Goal: Use online tool/utility: Use online tool/utility

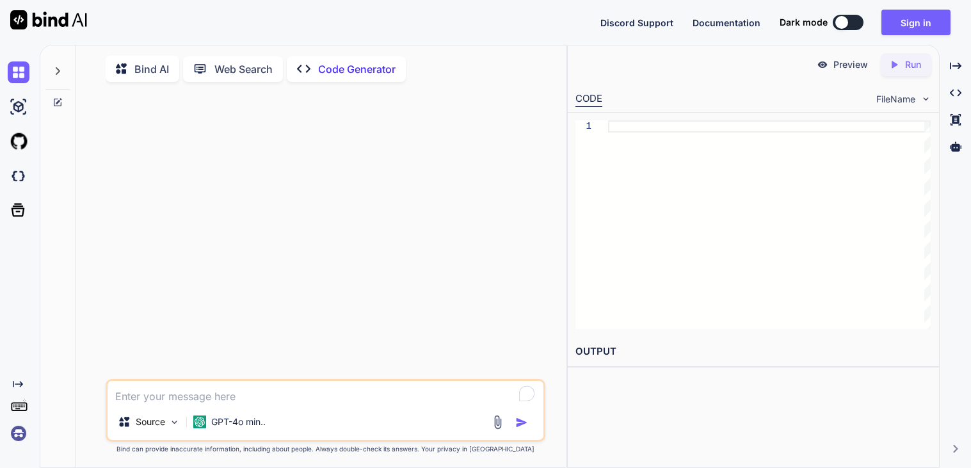
click at [159, 62] on p "Bind AI" at bounding box center [151, 68] width 35 height 15
click at [910, 31] on button "Sign in" at bounding box center [916, 23] width 69 height 26
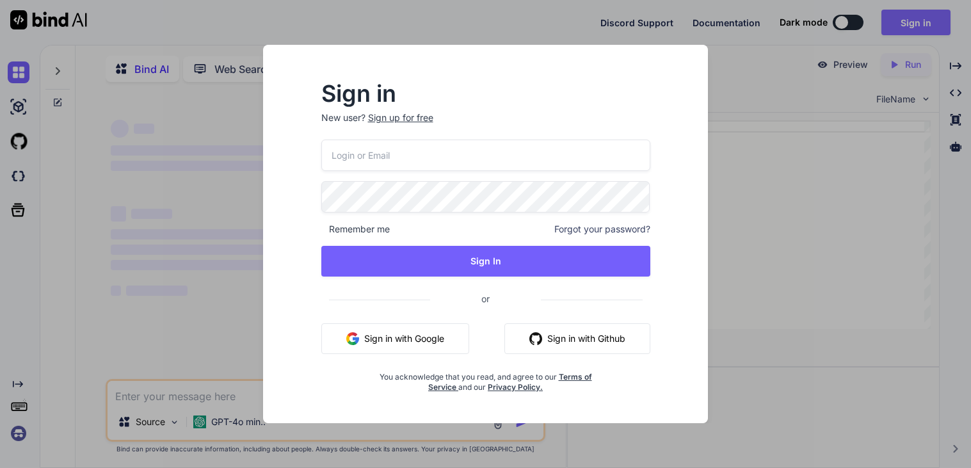
type textarea "x"
type input "[EMAIL_ADDRESS][DOMAIN_NAME]"
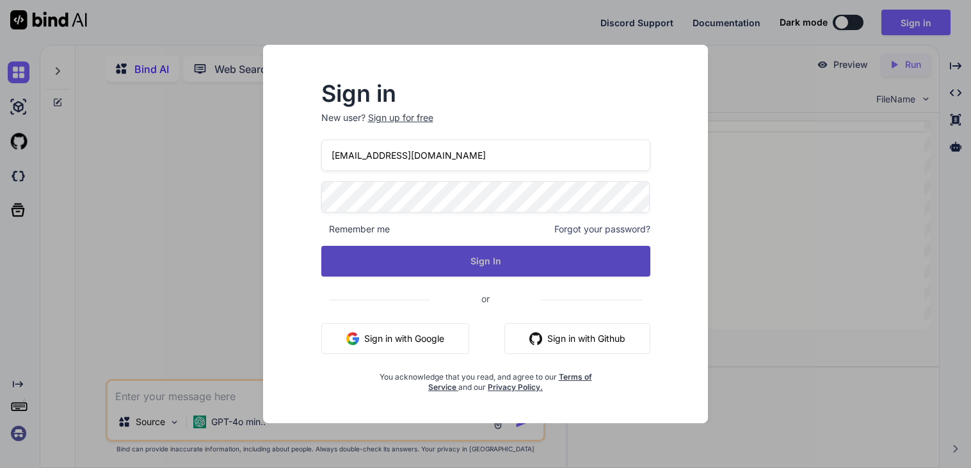
click at [464, 258] on button "Sign In" at bounding box center [485, 261] width 329 height 31
click at [469, 260] on button "Sign In" at bounding box center [485, 261] width 329 height 31
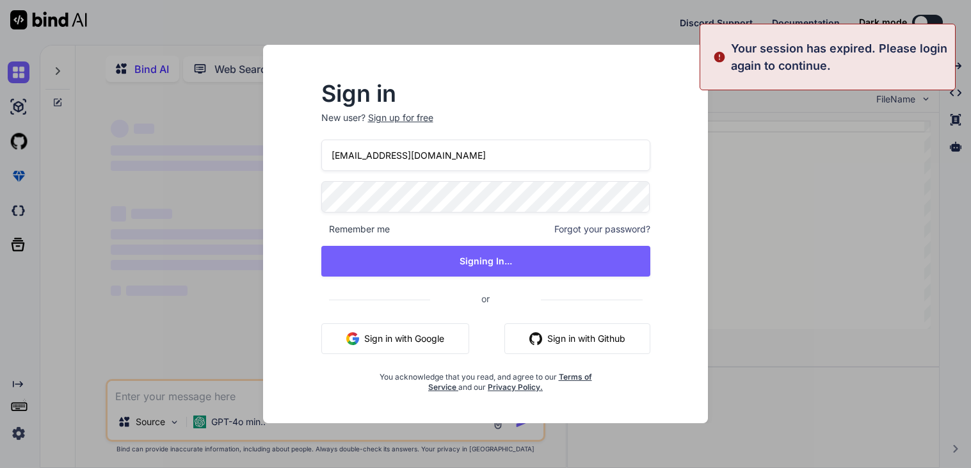
type textarea "x"
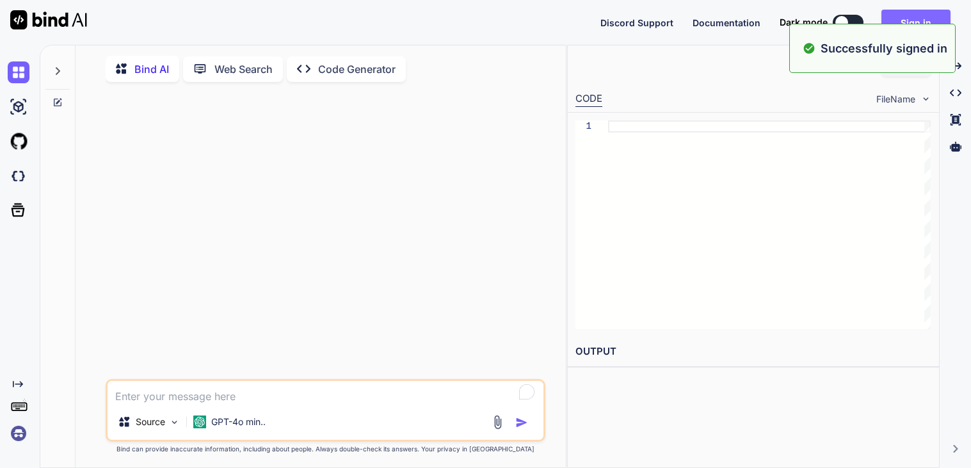
click at [921, 18] on button "Sign in" at bounding box center [916, 23] width 69 height 26
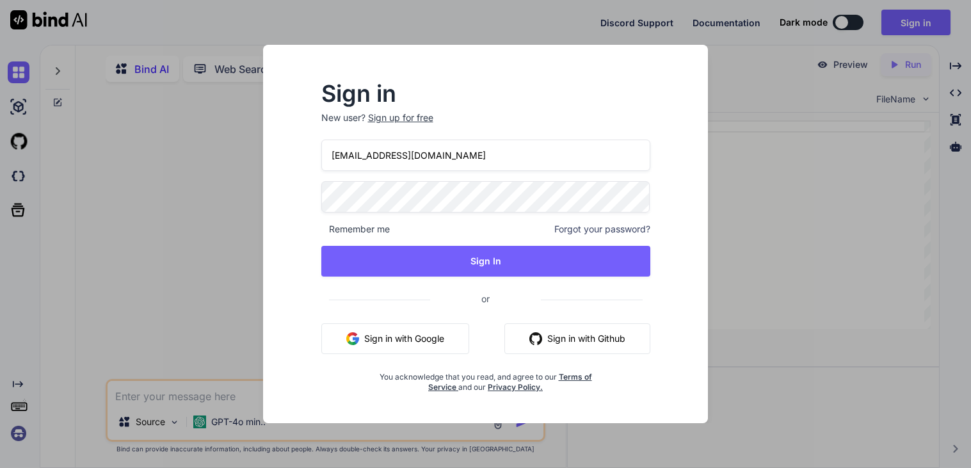
click at [372, 156] on input "[EMAIL_ADDRESS][DOMAIN_NAME]" at bounding box center [485, 155] width 329 height 31
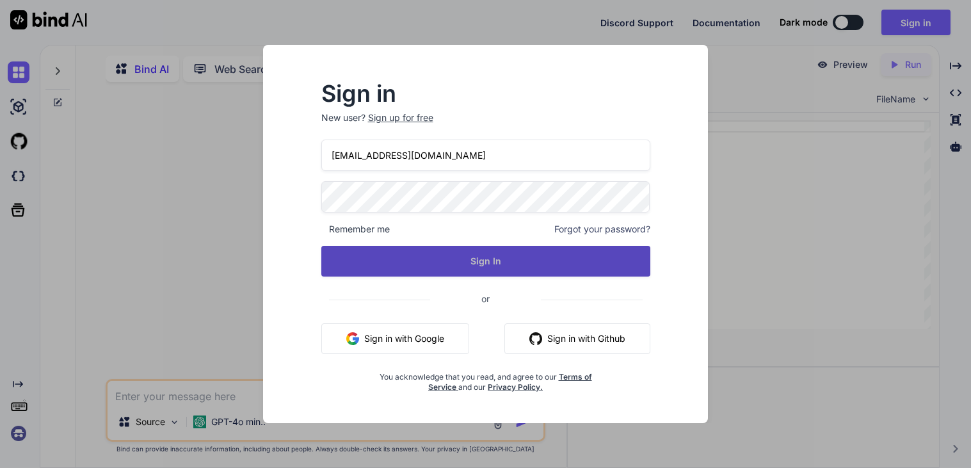
type input "[EMAIL_ADDRESS][DOMAIN_NAME]"
click at [408, 259] on button "Sign In" at bounding box center [485, 261] width 329 height 31
click at [519, 254] on button "Sign In" at bounding box center [485, 261] width 329 height 31
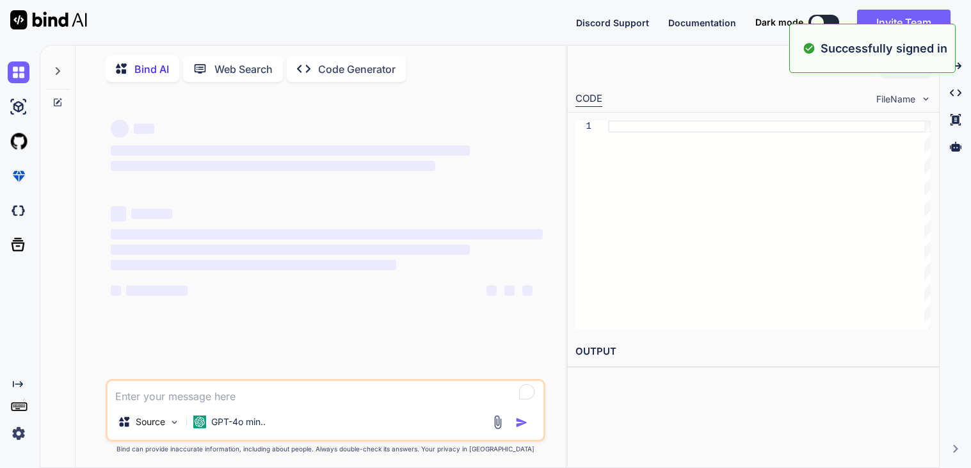
type textarea "x"
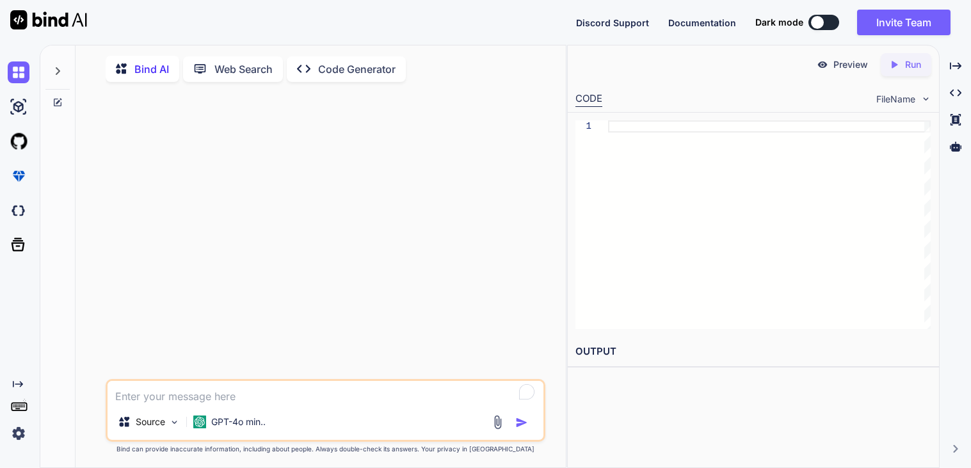
click at [330, 394] on textarea "To enrich screen reader interactions, please activate Accessibility in Grammarl…" at bounding box center [326, 392] width 436 height 23
paste textarea "In the mid-1800s, a series of events and laws unfolded that would shape the fut…"
type textarea "In the mid-1800s, a series of events and laws unfolded that would shape the fut…"
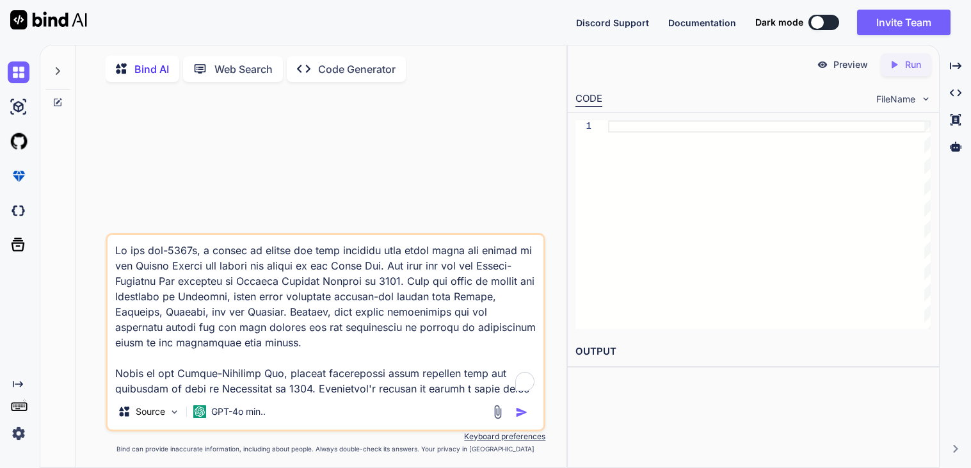
scroll to position [646, 0]
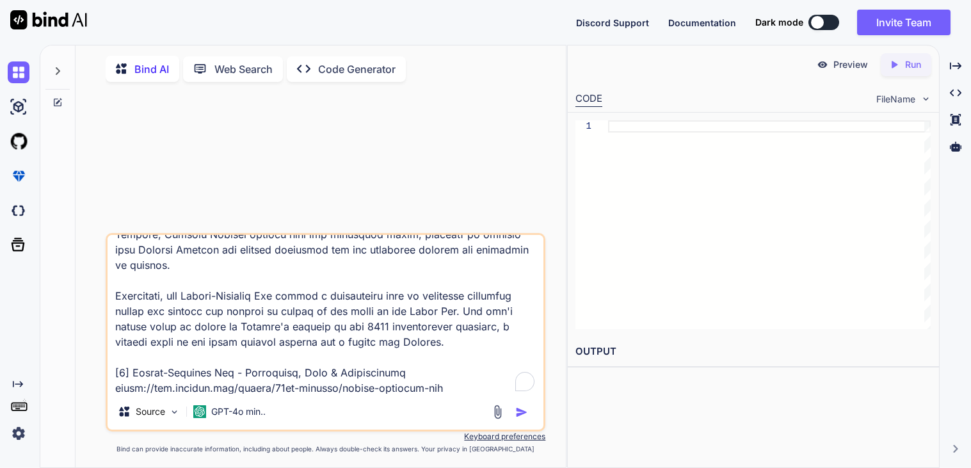
drag, startPoint x: 448, startPoint y: 366, endPoint x: 113, endPoint y: 348, distance: 335.4
click at [113, 348] on textarea "To enrich screen reader interactions, please activate Accessibility in Grammarl…" at bounding box center [326, 314] width 436 height 159
type textarea "x"
type textarea "In the mid-1800s, a series of events and laws unfolded that would shape the fut…"
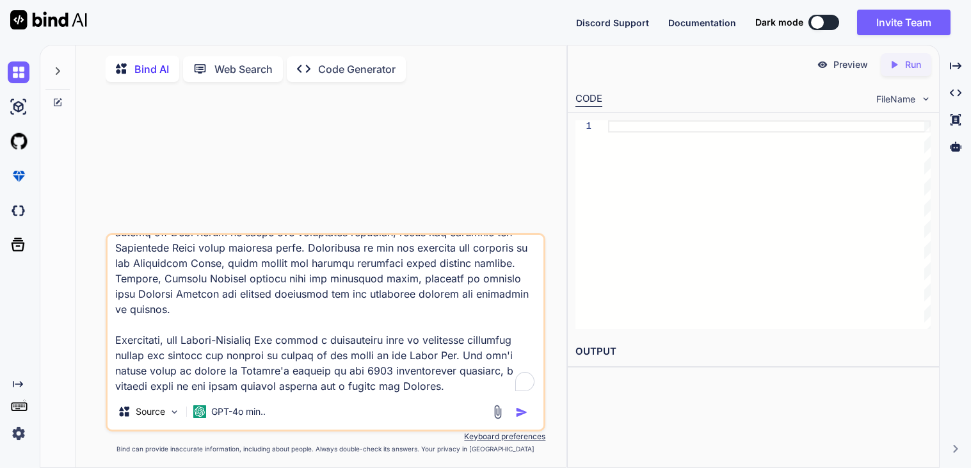
scroll to position [633, 0]
type textarea "x"
type textarea "In the mid-1800s, a series of events and laws unfolded that would shape the fut…"
paste textarea "According to the text, what was the purpose of the [US_STATE]-[US_STATE] Act? T…"
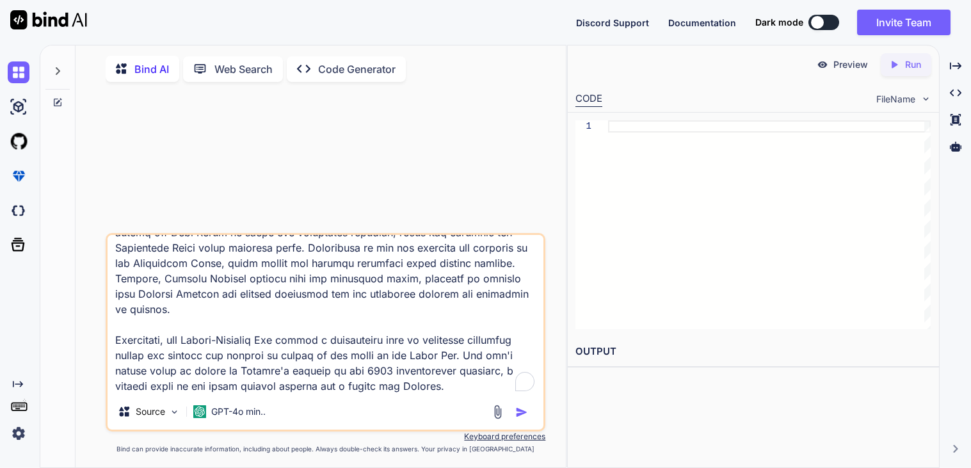
type textarea "x"
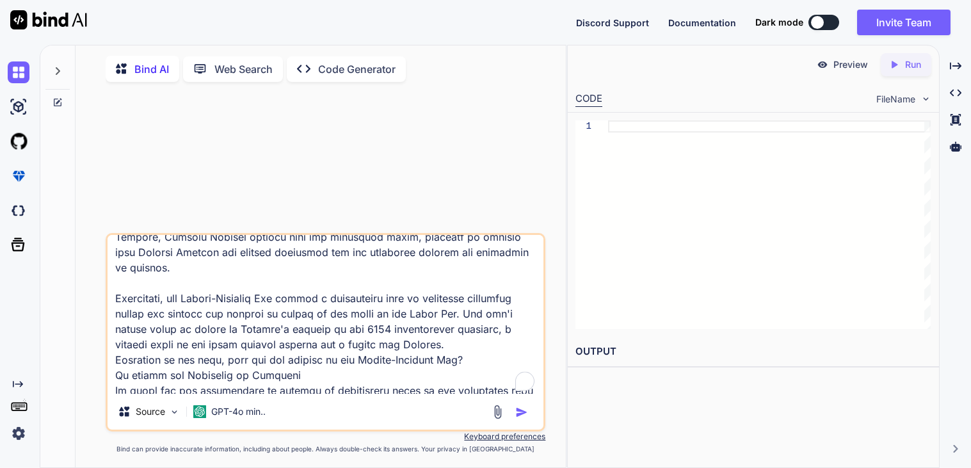
scroll to position [642, 0]
type textarea "In the mid-1800s, a series of events and laws unfolded that would shape the fut…"
click at [518, 417] on img "button" at bounding box center [521, 412] width 13 height 13
type textarea "x"
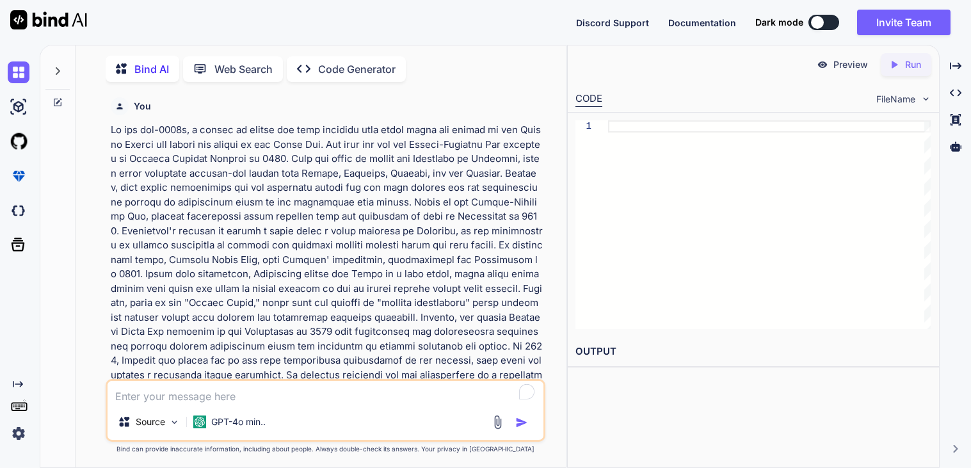
scroll to position [4, 0]
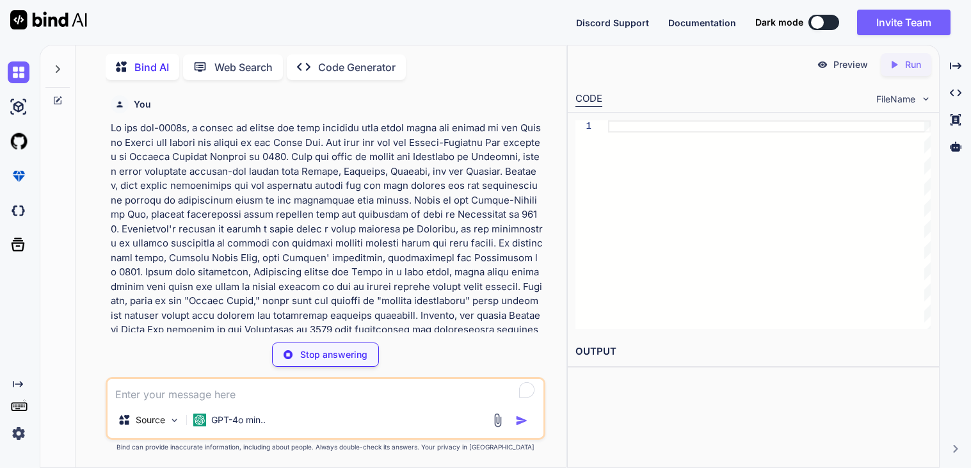
type textarea "x"
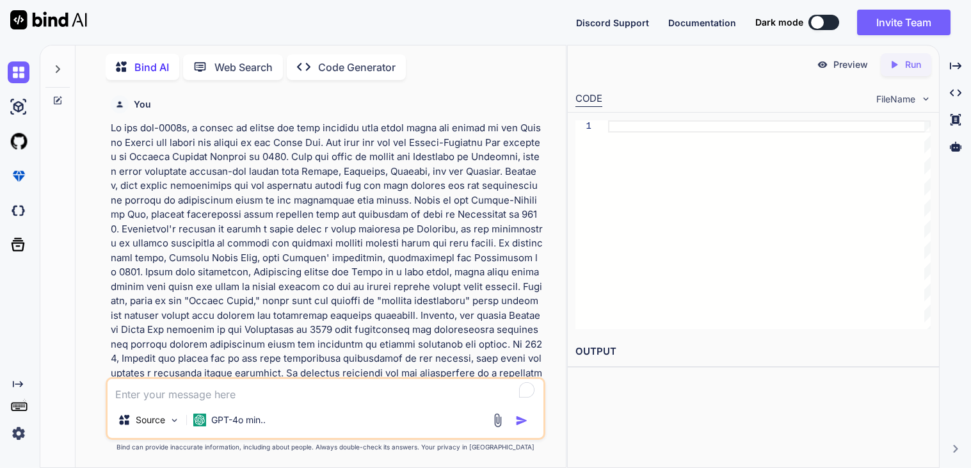
scroll to position [446, 0]
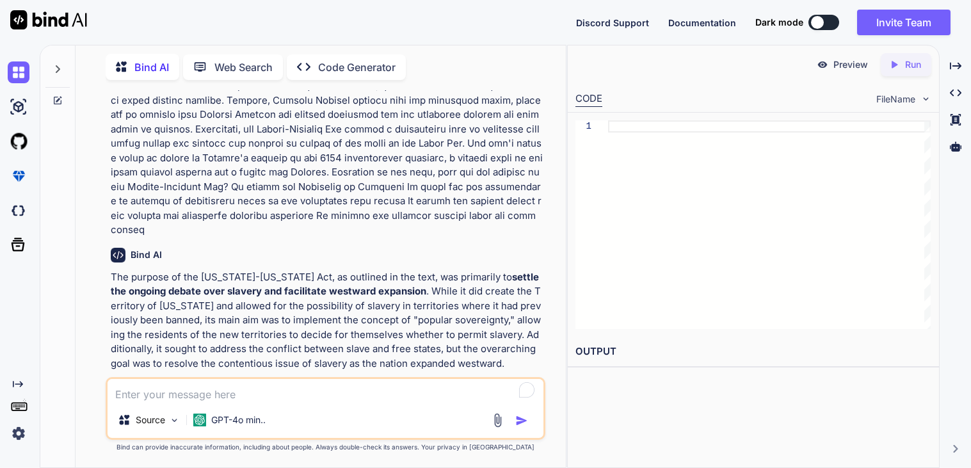
click at [383, 396] on textarea "To enrich screen reader interactions, please activate Accessibility in Grammarl…" at bounding box center [326, 390] width 436 height 23
paste textarea "What impact did the [US_STATE]-[US_STATE] Act have on political parties in [GEO…"
type textarea "What impact did the [US_STATE]-[US_STATE] Act have on political parties in [GEO…"
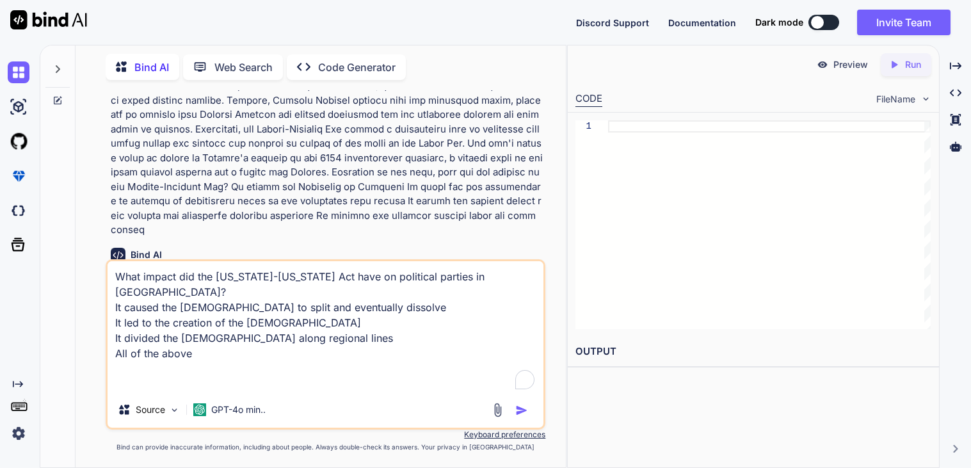
type textarea "x"
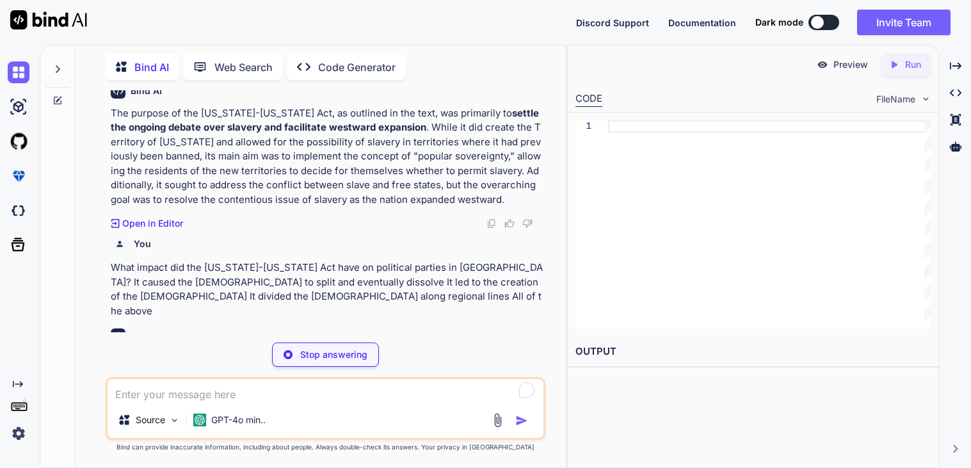
scroll to position [610, 0]
type textarea "x"
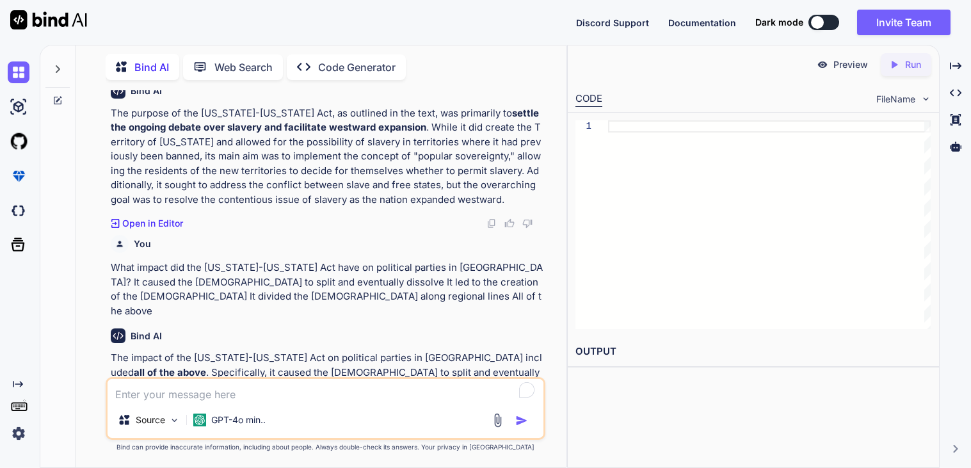
scroll to position [647, 0]
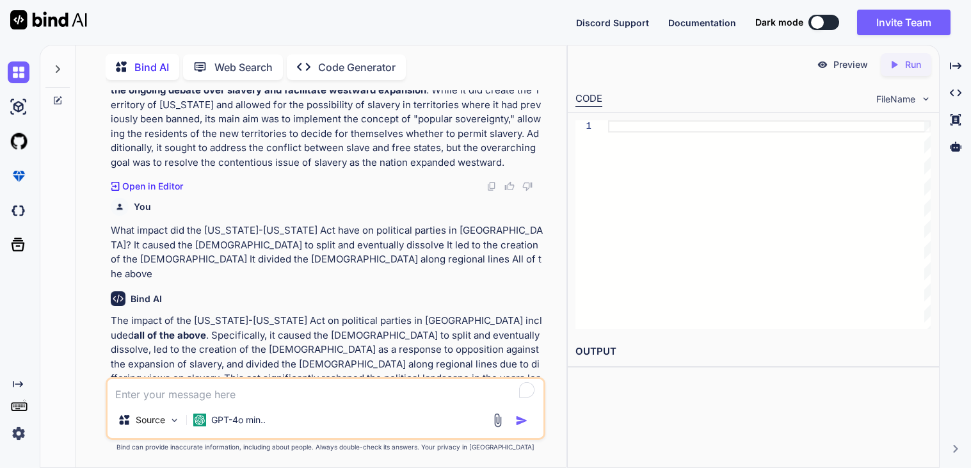
click at [372, 389] on textarea "To enrich screen reader interactions, please activate Accessibility in Grammarl…" at bounding box center [326, 390] width 436 height 23
paste textarea "What was the significance of [PERSON_NAME] victory in the 1860 presidential ele…"
type textarea "What was the significance of [PERSON_NAME] victory in the 1860 presidential ele…"
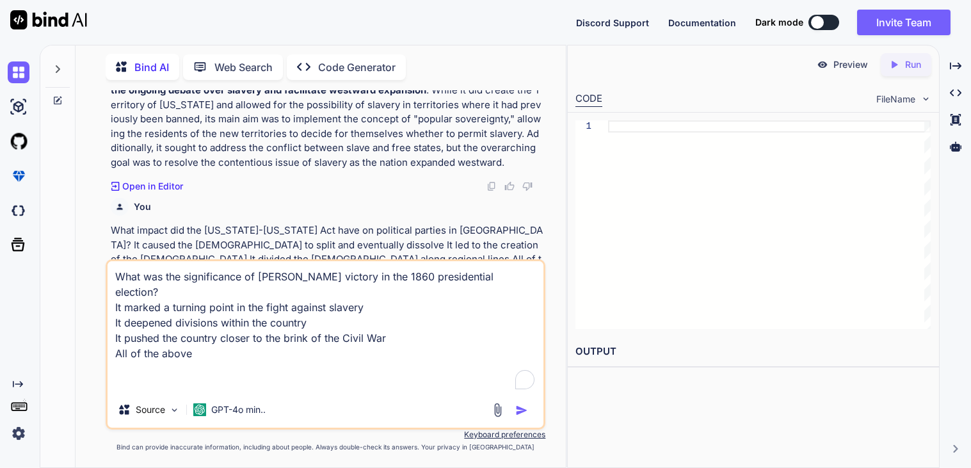
type textarea "x"
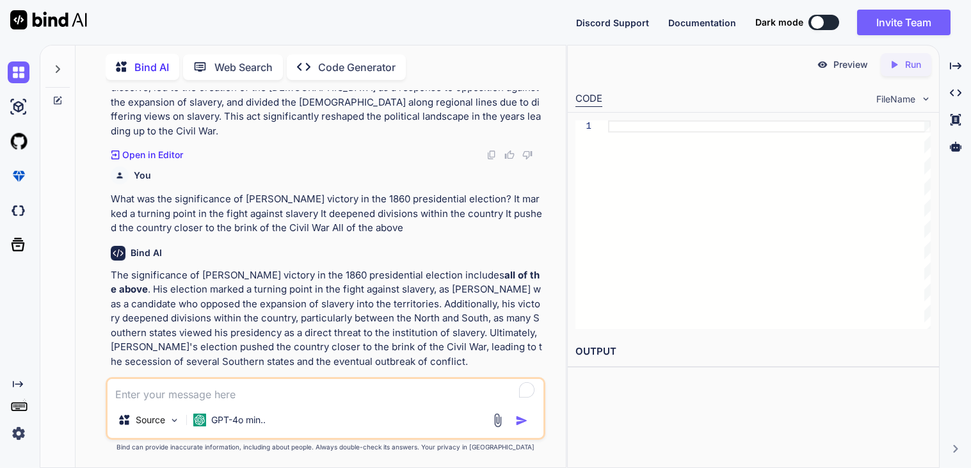
scroll to position [877, 0]
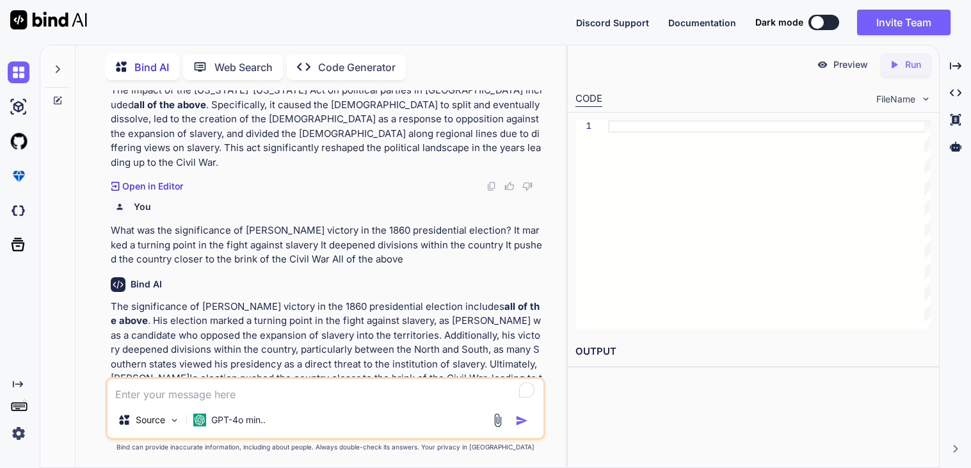
paste textarea "What was the purpose of the [US_STATE]-[US_STATE] Act proposed by Senator [PERS…"
type textarea "x"
type textarea "What was the purpose of the [US_STATE]-[US_STATE] Act proposed by Senator [PERS…"
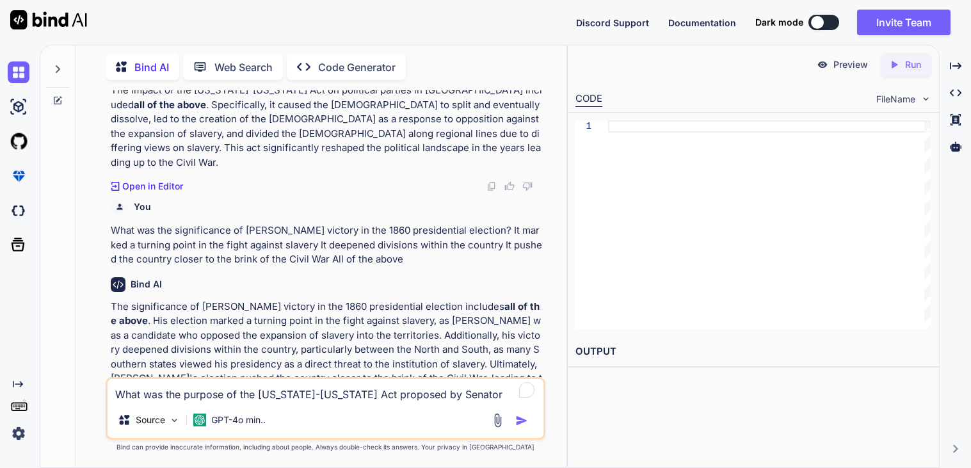
scroll to position [909, 0]
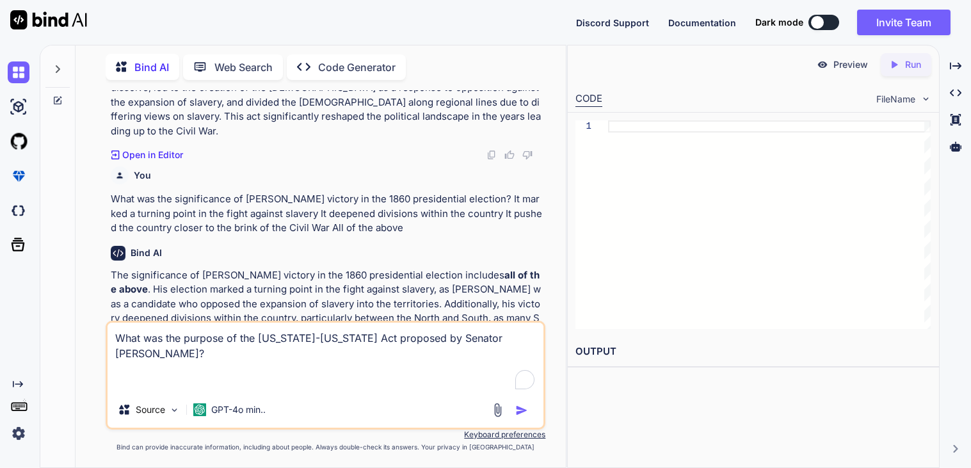
type textarea "x"
type textarea "What was the purpose of the [US_STATE]-[US_STATE] Act proposed by Senator [PERS…"
type textarea "x"
type textarea "What was the purpose of the [US_STATE]-[US_STATE] Act proposed by Senator [PERS…"
type textarea "x"
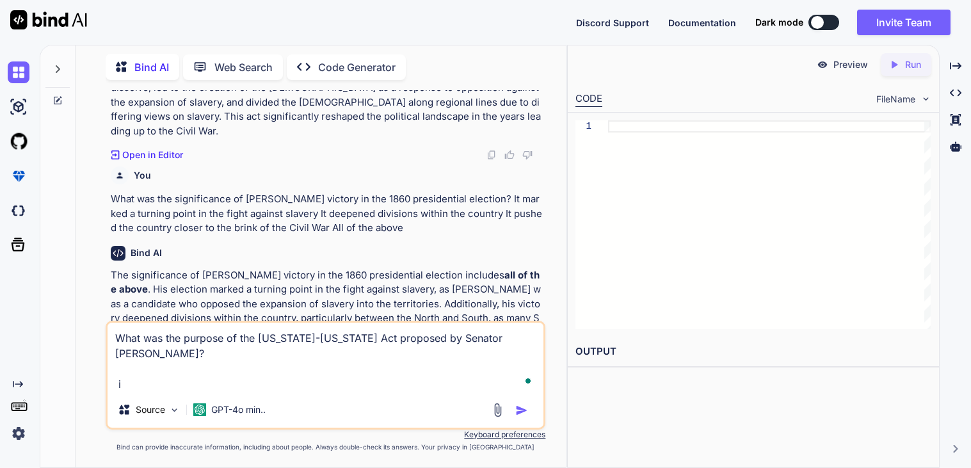
type textarea "What was the purpose of the [US_STATE]-[US_STATE] Act proposed by Senator [PERS…"
type textarea "x"
type textarea "What was the purpose of the [US_STATE]-[US_STATE] Act proposed by Senator [PERS…"
type textarea "x"
type textarea "What was the purpose of the [US_STATE]-[US_STATE] Act proposed by Senator [PERS…"
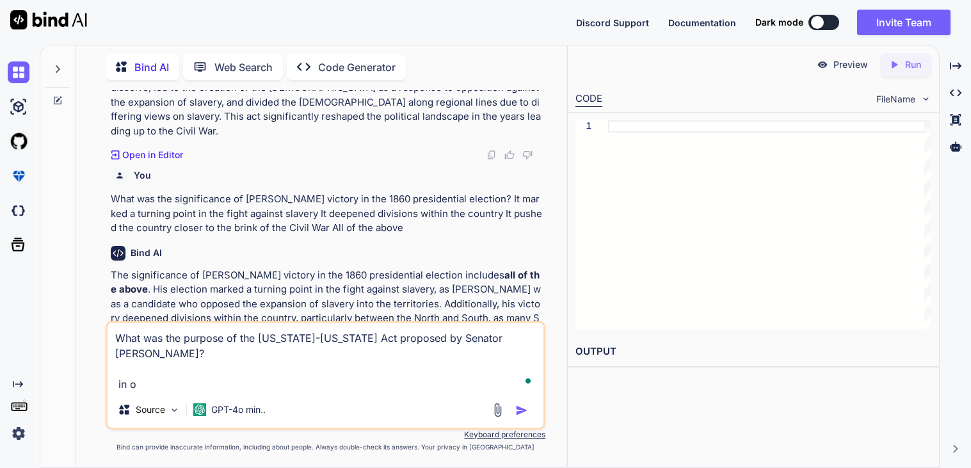
type textarea "x"
type textarea "What was the purpose of the [US_STATE]-[US_STATE] Act proposed by Senator [PERS…"
type textarea "x"
type textarea "What was the purpose of the [US_STATE]-[US_STATE] Act proposed by Senator [PERS…"
type textarea "x"
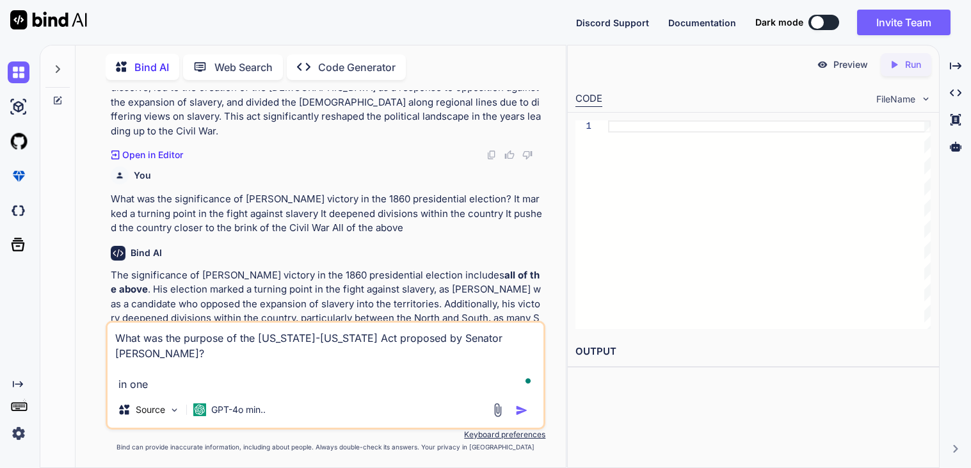
type textarea "What was the purpose of the [US_STATE]-[US_STATE] Act proposed by Senator [PERS…"
type textarea "x"
type textarea "What was the purpose of the [US_STATE]-[US_STATE] Act proposed by Senator [PERS…"
type textarea "x"
type textarea "What was the purpose of the [US_STATE]-[US_STATE] Act proposed by Senator [PERS…"
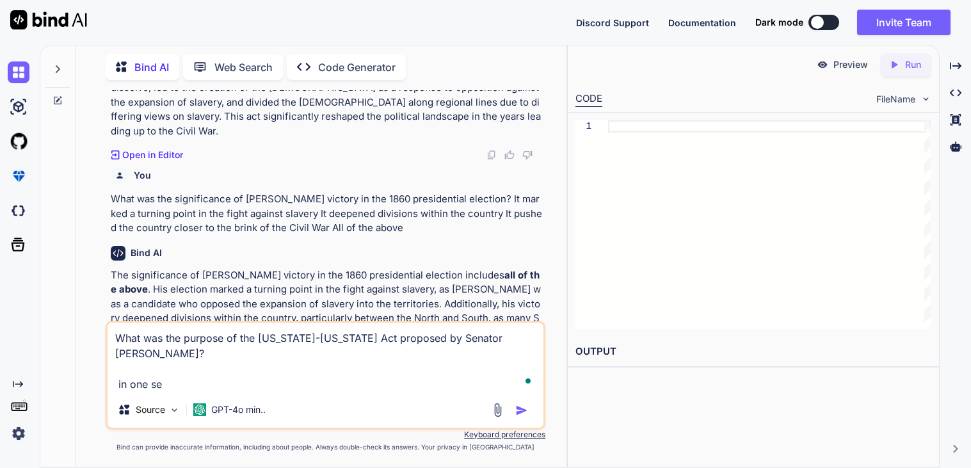
type textarea "x"
type textarea "What was the purpose of the [US_STATE]-[US_STATE] Act proposed by Senator [PERS…"
type textarea "x"
type textarea "What was the purpose of the [US_STATE]-[US_STATE] Act proposed by Senator [PERS…"
type textarea "x"
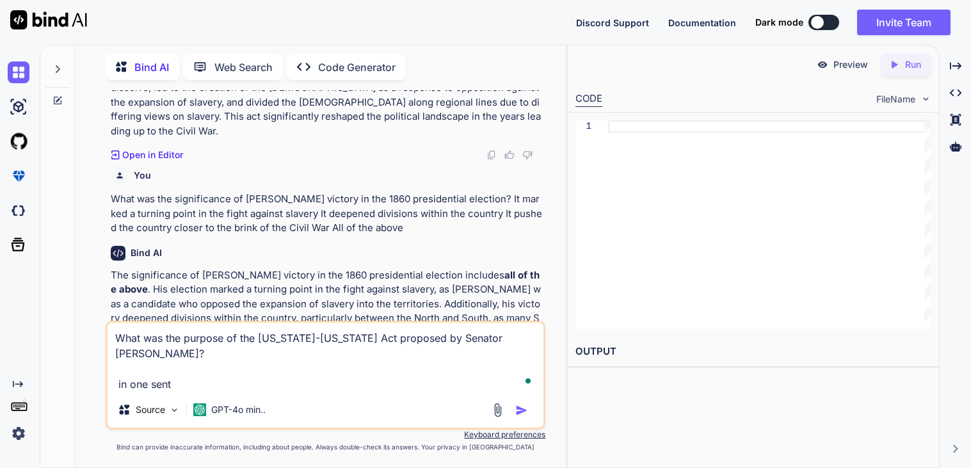
type textarea "What was the purpose of the [US_STATE]-[US_STATE] Act proposed by Senator [PERS…"
type textarea "x"
type textarea "What was the purpose of the [US_STATE]-[US_STATE] Act proposed by Senator [PERS…"
type textarea "x"
type textarea "What was the purpose of the [US_STATE]-[US_STATE] Act proposed by Senator [PERS…"
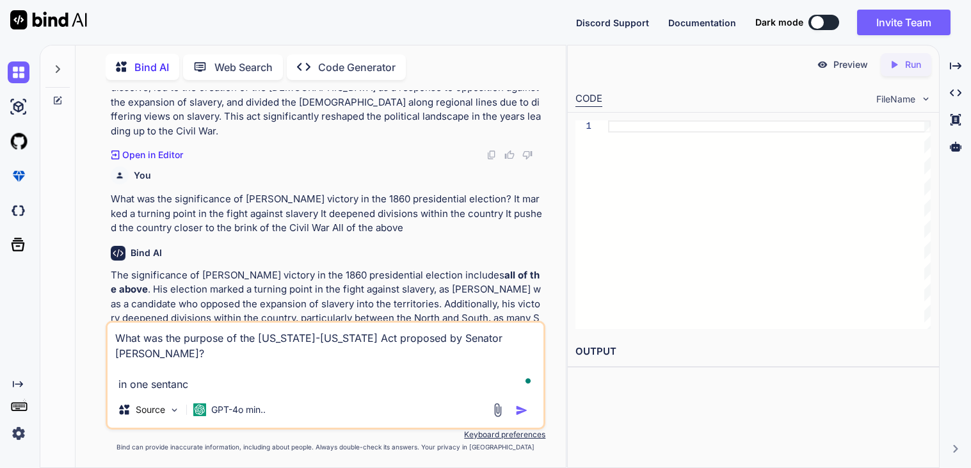
type textarea "x"
type textarea "What was the purpose of the [US_STATE]-[US_STATE] Act proposed by Senator [PERS…"
type textarea "x"
type textarea "What was the purpose of the [US_STATE]-[US_STATE] Act proposed by Senator [PERS…"
type textarea "x"
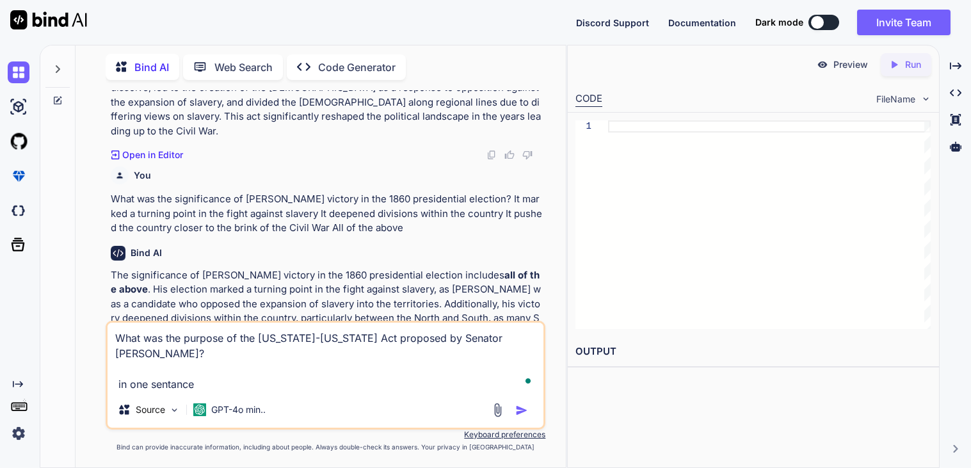
type textarea "What was the purpose of the [US_STATE]-[US_STATE] Act proposed by Senator [PERS…"
type textarea "x"
type textarea "What was the purpose of the [US_STATE]-[US_STATE] Act proposed by Senator [PERS…"
type textarea "x"
type textarea "What was the purpose of the [US_STATE]-[US_STATE] Act proposed by Senator [PERS…"
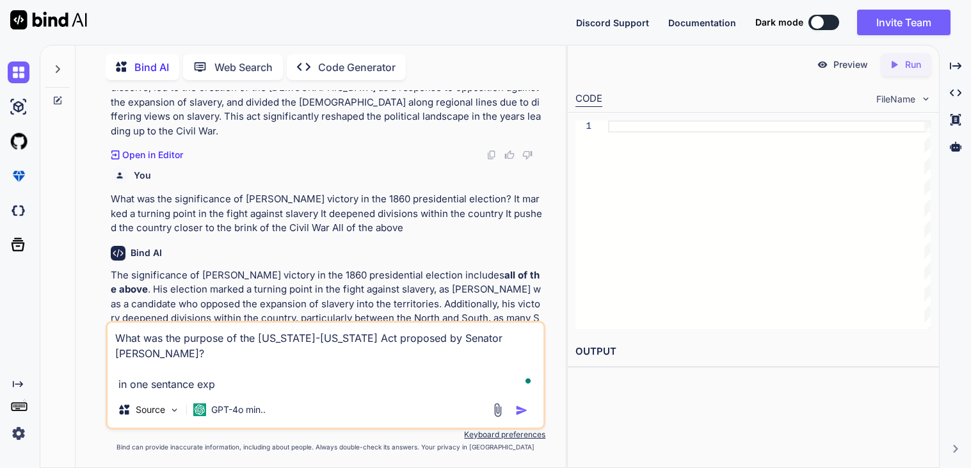
type textarea "x"
type textarea "What was the purpose of the [US_STATE]-[US_STATE] Act proposed by Senator [PERS…"
type textarea "x"
type textarea "What was the purpose of the [US_STATE]-[US_STATE] Act proposed by Senator [PERS…"
type textarea "x"
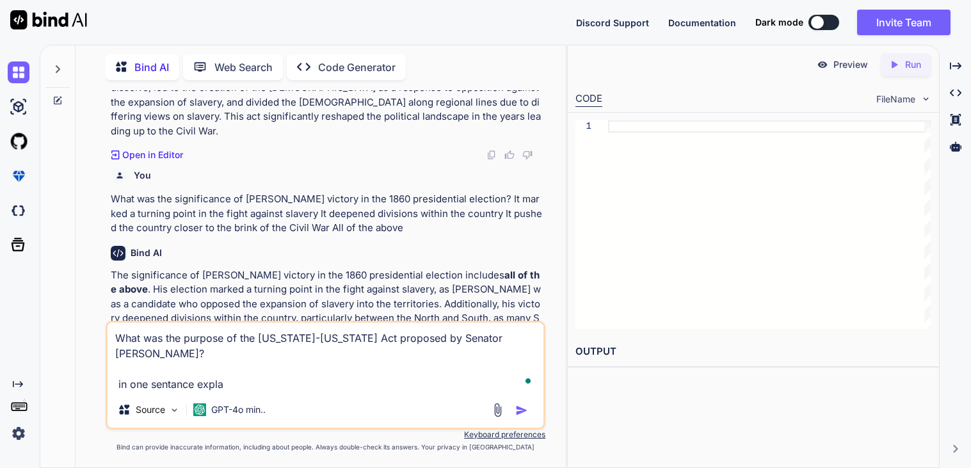
type textarea "What was the purpose of the [US_STATE]-[US_STATE] Act proposed by Senator [PERS…"
type textarea "x"
type textarea "What was the purpose of the [US_STATE]-[US_STATE] Act proposed by Senator [PERS…"
type textarea "x"
type textarea "What was the purpose of the [US_STATE]-[US_STATE] Act proposed by Senator [PERS…"
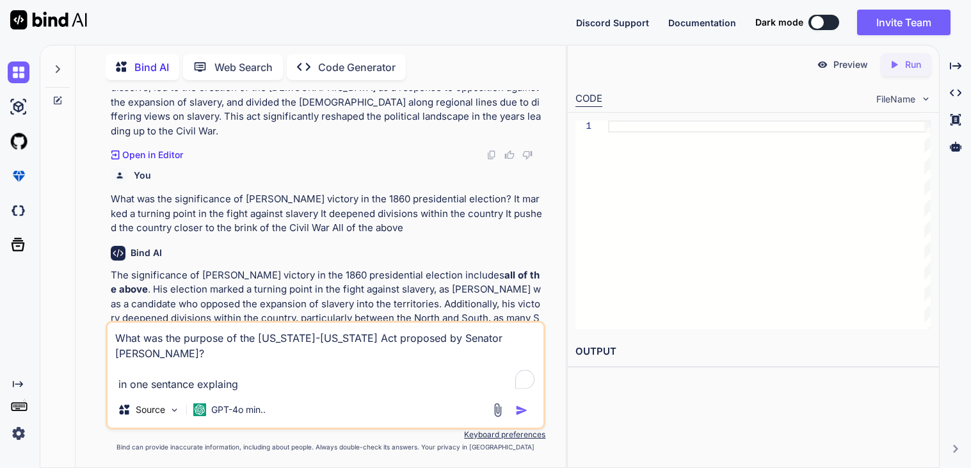
type textarea "x"
type textarea "What was the purpose of the [US_STATE]-[US_STATE] Act proposed by Senator [PERS…"
type textarea "x"
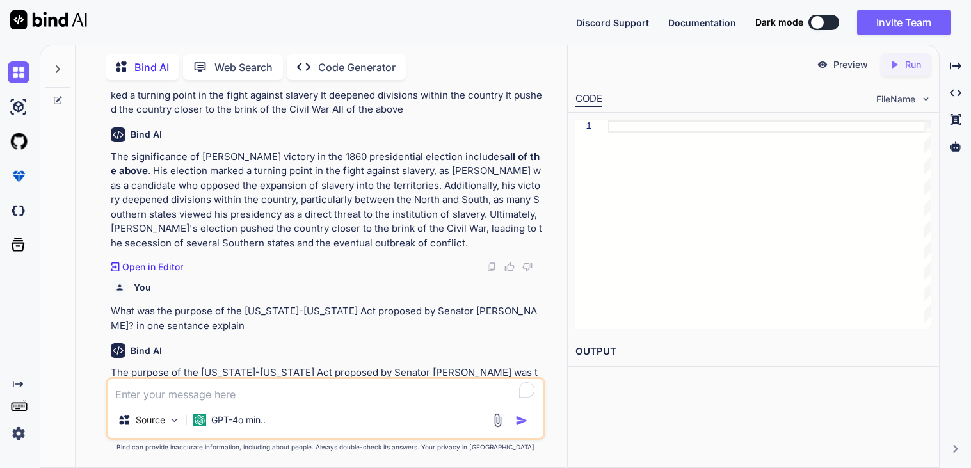
scroll to position [1036, 0]
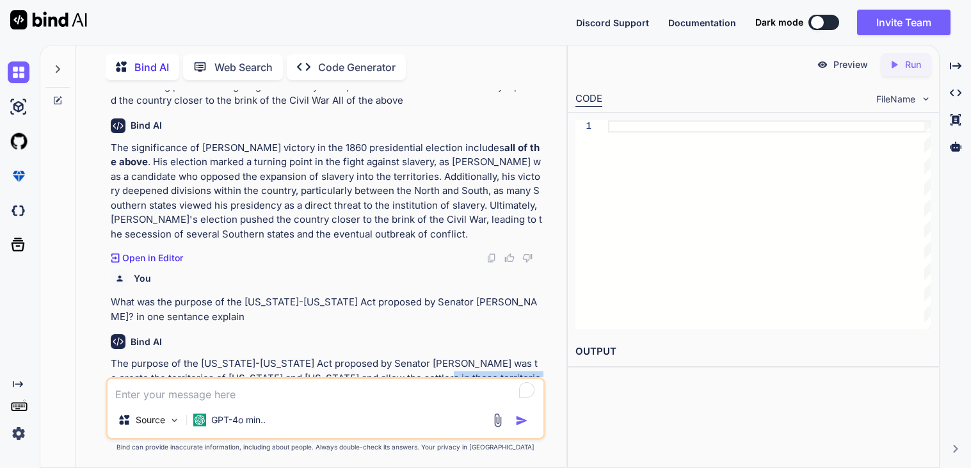
drag, startPoint x: 425, startPoint y: 335, endPoint x: 195, endPoint y: 346, distance: 230.2
click at [195, 357] on p "The purpose of the [US_STATE]-[US_STATE] Act proposed by Senator [PERSON_NAME] …" at bounding box center [327, 386] width 432 height 58
copy p "territories to decide for themselves whether"
click at [467, 357] on p "The purpose of the [US_STATE]-[US_STATE] Act proposed by Senator [PERSON_NAME] …" at bounding box center [327, 386] width 432 height 58
drag, startPoint x: 481, startPoint y: 348, endPoint x: 158, endPoint y: 346, distance: 323.4
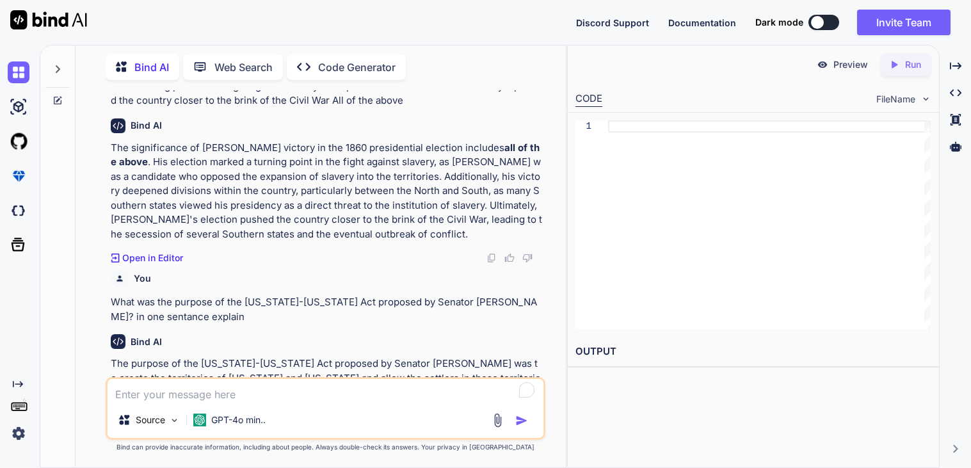
click at [158, 357] on p "The purpose of the [US_STATE]-[US_STATE] Act proposed by Senator [PERSON_NAME] …" at bounding box center [327, 386] width 432 height 58
copy p "whether to permit slavery through the principle of popular sovereignty."
click at [258, 398] on textarea "To enrich screen reader interactions, please activate Accessibility in Grammarl…" at bounding box center [326, 390] width 436 height 23
paste textarea "What event led to the Compromise of 1850 and why was it significant?"
type textarea "x"
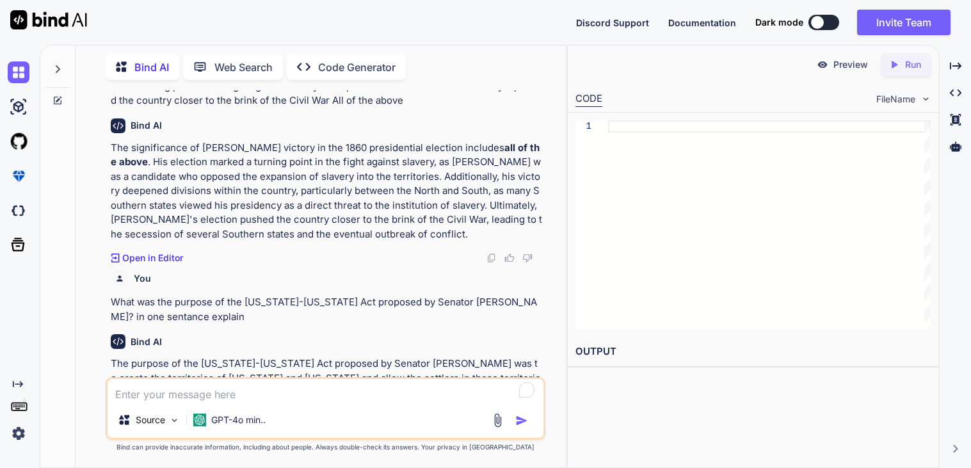
type textarea "What event led to the Compromise of 1850 and why was it significant?"
type textarea "x"
type textarea "What event led to the Compromise of 1850 and why was it significant?"
type textarea "x"
type textarea "What event led to the Compromise of 1850 and why was it significant? ex"
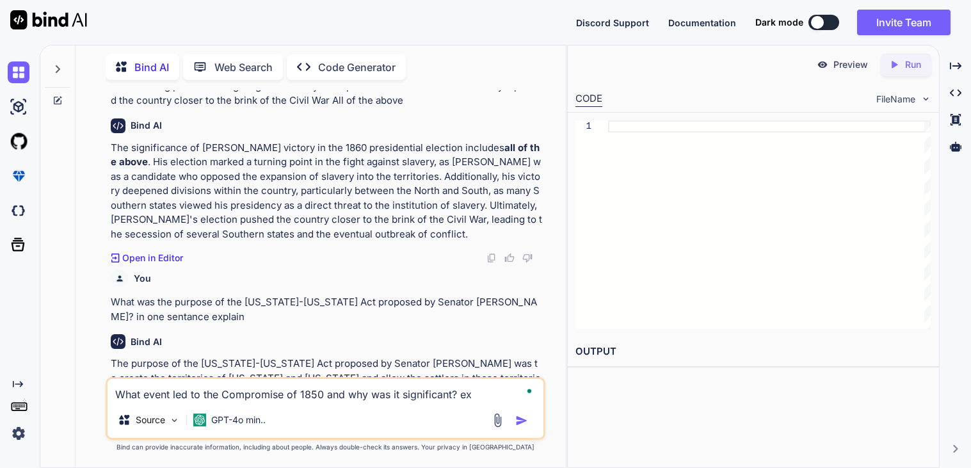
type textarea "x"
type textarea "What event led to the Compromise of 1850 and why was it significant? exp"
type textarea "x"
type textarea "What event led to the Compromise of 1850 and why was it significant? expl"
type textarea "x"
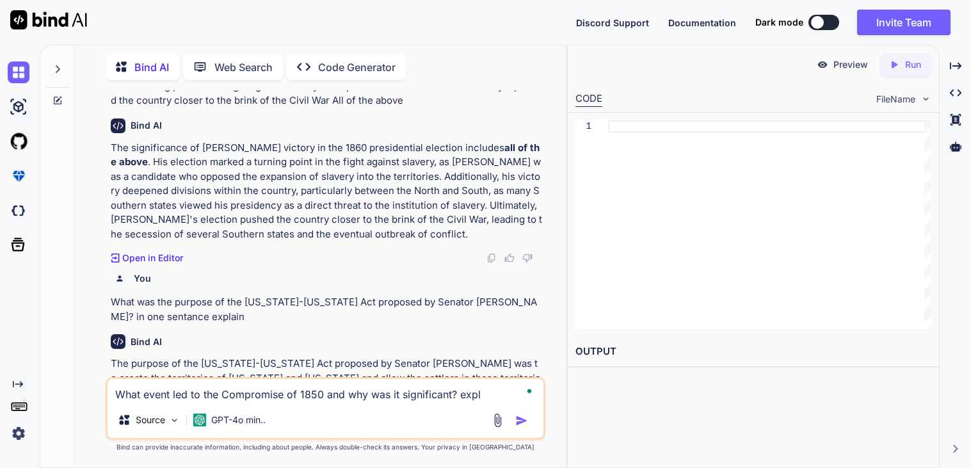
type textarea "What event led to the Compromise of 1850 and why was it significant? expla"
type textarea "x"
type textarea "What event led to the Compromise of 1850 and why was it significant? explai"
type textarea "x"
type textarea "What event led to the Compromise of 1850 and why was it significant? explain"
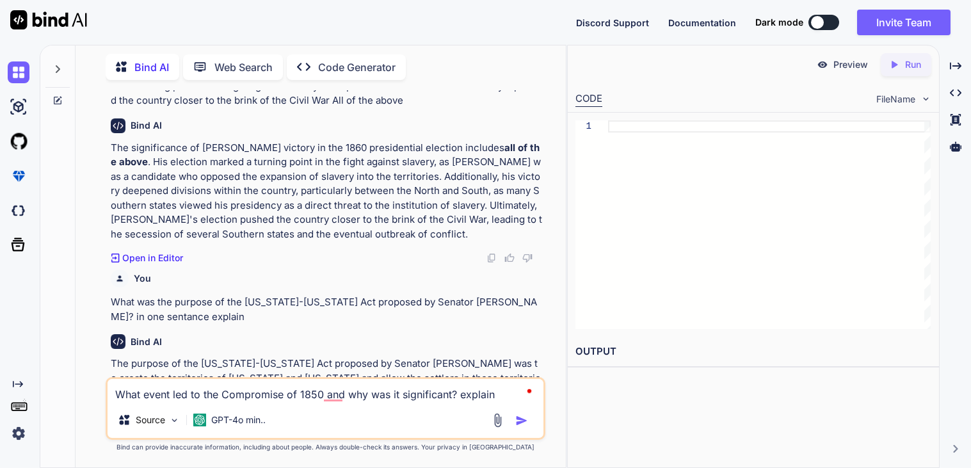
type textarea "x"
type textarea "What event led to the Compromise of 1850 and why was it significant? explain"
type textarea "x"
type textarea "What event led to the Compromise of 1850 and why was it significant? explain i"
type textarea "x"
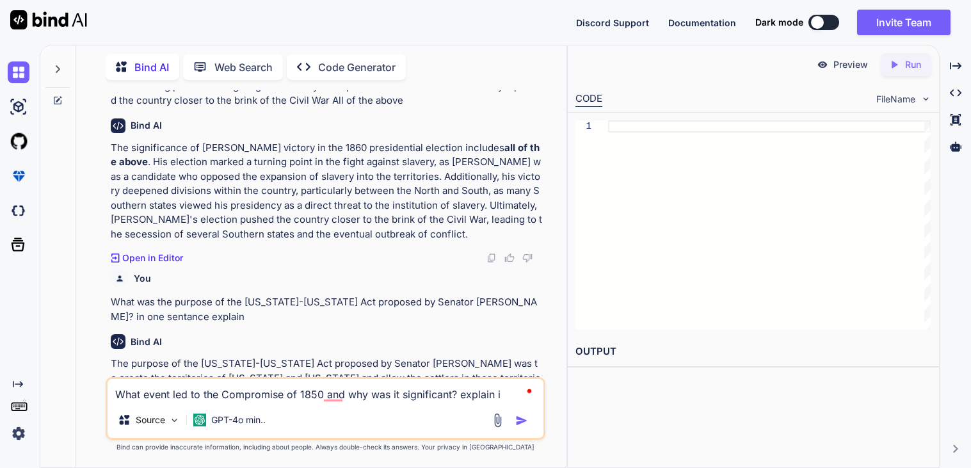
type textarea "What event led to the Compromise of 1850 and why was it significant? explain in"
type textarea "x"
type textarea "What event led to the Compromise of 1850 and why was it significant? explain in…"
type textarea "x"
type textarea "What event led to the Compromise of 1850 and why was it significant? explain in…"
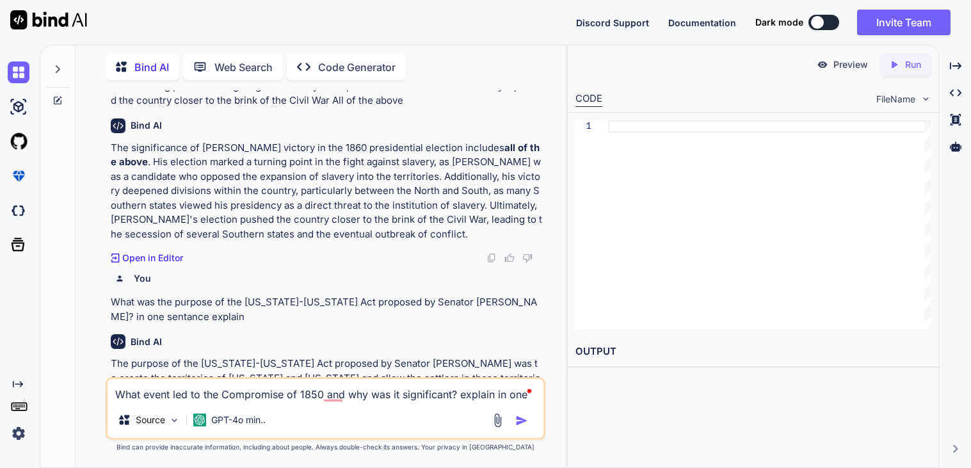
type textarea "x"
type textarea "What event led to the Compromise of 1850 and why was it significant? explain in…"
type textarea "x"
type textarea "What event led to the Compromise of 1850 and why was it significant? explain in…"
type textarea "x"
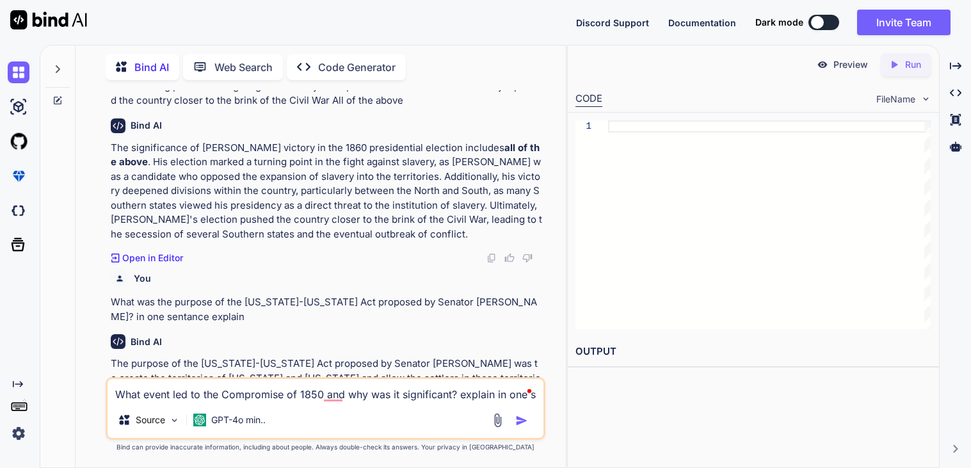
type textarea "What event led to the Compromise of 1850 and why was it significant? explain in…"
type textarea "x"
type textarea "What event led to the Compromise of 1850 and why was it significant? explain in…"
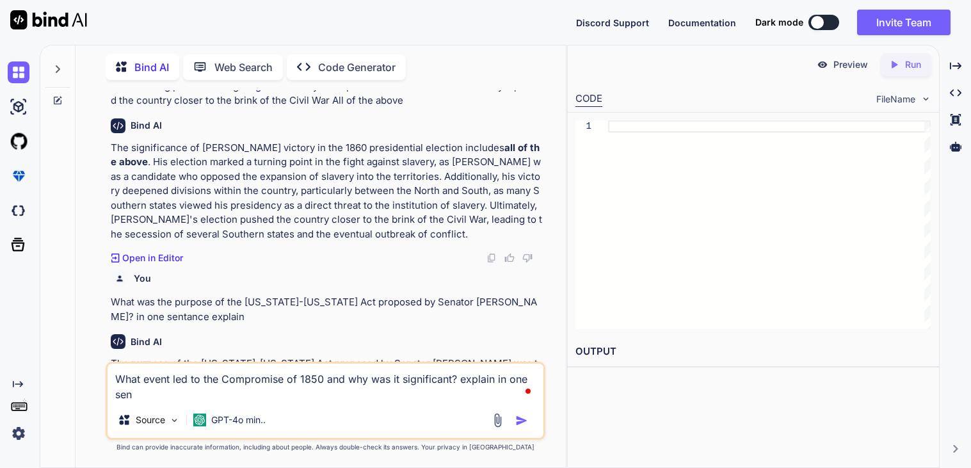
type textarea "x"
type textarea "What event led to the Compromise of 1850 and why was it significant? explain in…"
type textarea "x"
type textarea "What event led to the Compromise of 1850 and why was it significant? explain in…"
type textarea "x"
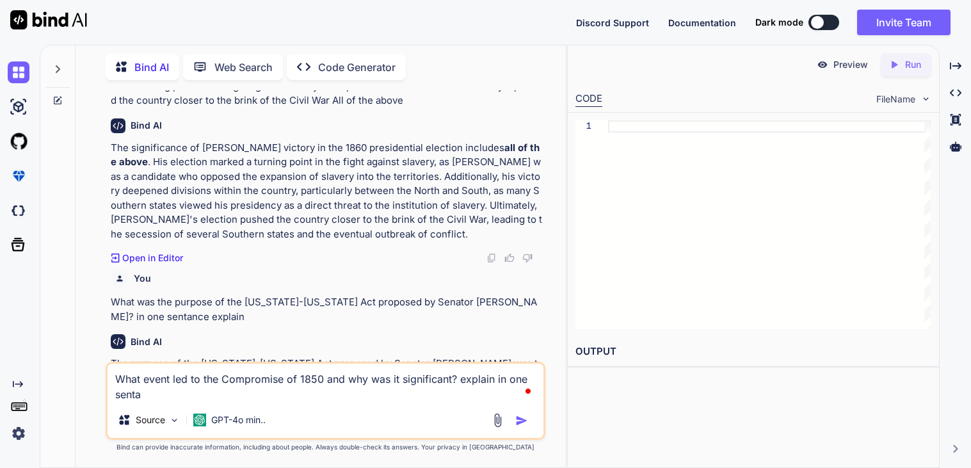
type textarea "What event led to the Compromise of 1850 and why was it significant? explain in…"
type textarea "x"
type textarea "What event led to the Compromise of 1850 and why was it significant? explain in…"
type textarea "x"
type textarea "What event led to the Compromise of 1850 and why was it significant? explain in…"
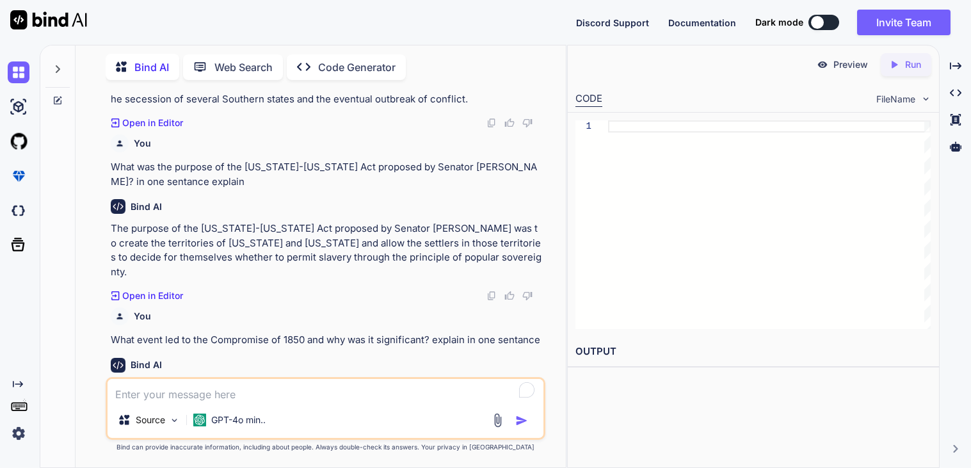
scroll to position [1180, 0]
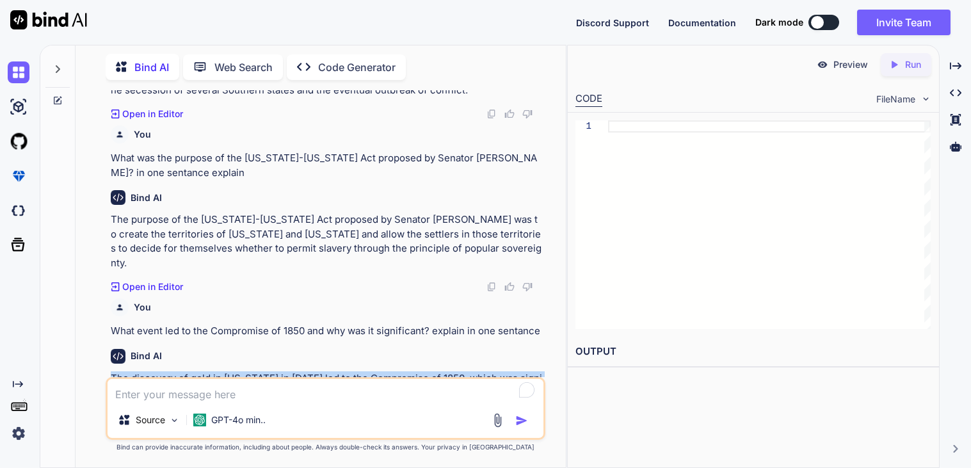
drag, startPoint x: 110, startPoint y: 318, endPoint x: 501, endPoint y: 343, distance: 392.0
click at [501, 371] on p "The discovery of gold in [US_STATE] in [DATE] led to the Compromise of 1850, wh…" at bounding box center [327, 393] width 432 height 44
copy p "The discovery of gold in [US_STATE] in [DATE] led to the Compromise of 1850, wh…"
click at [220, 371] on p "The discovery of gold in [US_STATE] in [DATE] led to the Compromise of 1850, wh…" at bounding box center [327, 393] width 432 height 44
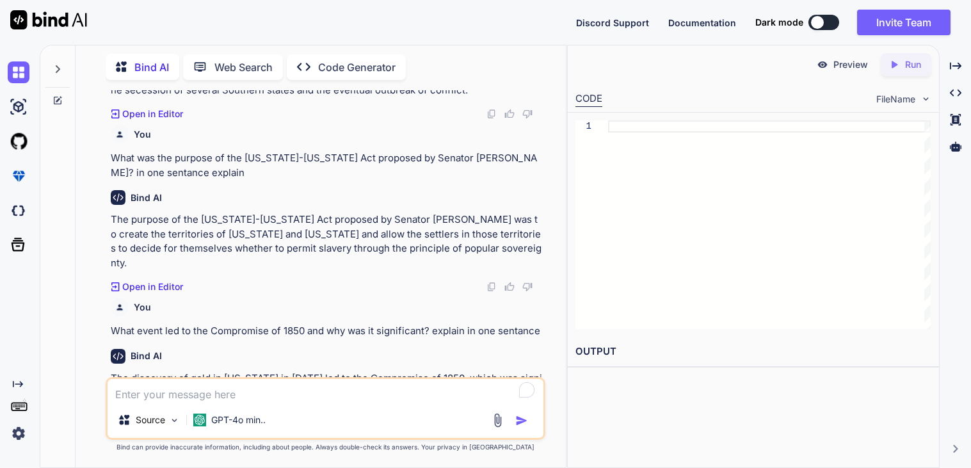
drag, startPoint x: 164, startPoint y: 334, endPoint x: 481, endPoint y: 349, distance: 317.3
click at [481, 371] on p "The discovery of gold in [US_STATE] in [DATE] led to the Compromise of 1850, wh…" at bounding box center [327, 393] width 432 height 44
copy p "it attempted to address the contentious issue of slavery in newly acquired terr…"
click at [201, 398] on textarea "To enrich screen reader interactions, please activate Accessibility in Grammarl…" at bounding box center [326, 390] width 436 height 23
paste textarea "How did the passage of the [US_STATE]-[US_STATE] Act impact the political lands…"
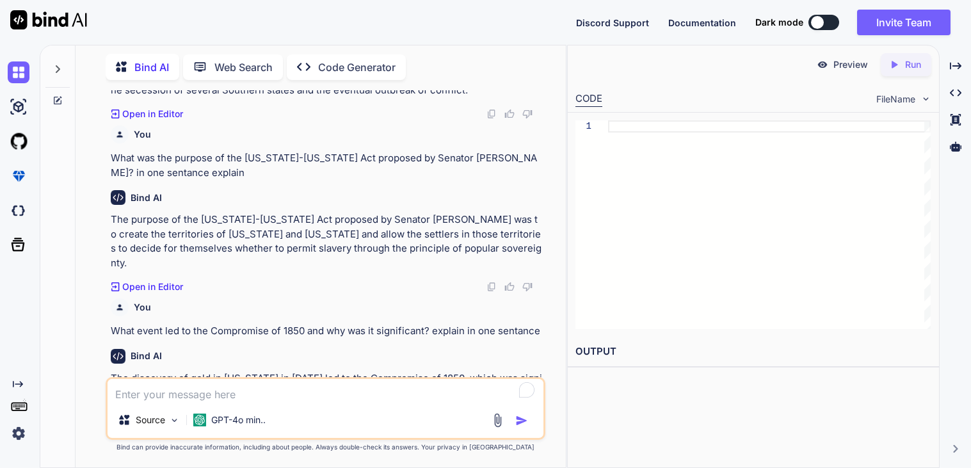
type textarea "x"
type textarea "How did the passage of the [US_STATE]-[US_STATE] Act impact the political lands…"
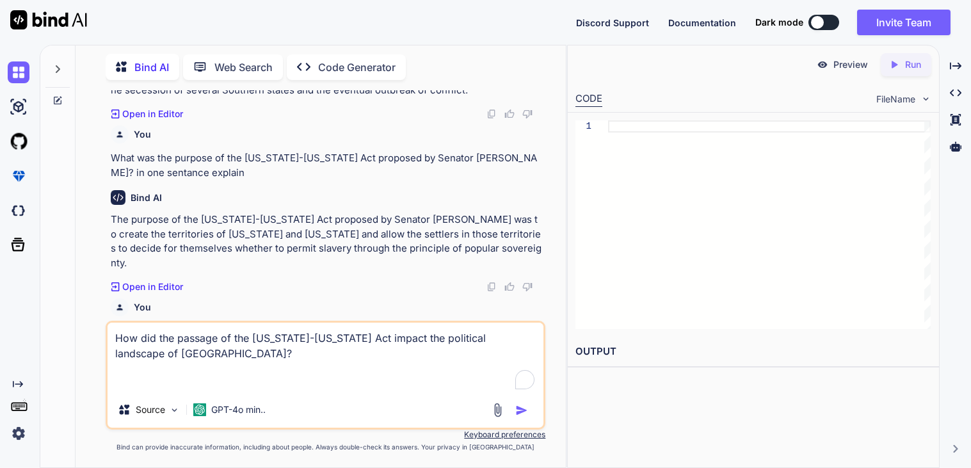
type textarea "x"
type textarea "How did the passage of the [US_STATE]-[US_STATE] Act impact the political lands…"
type textarea "x"
type textarea "How did the passage of the [US_STATE]-[US_STATE] Act impact the political lands…"
type textarea "x"
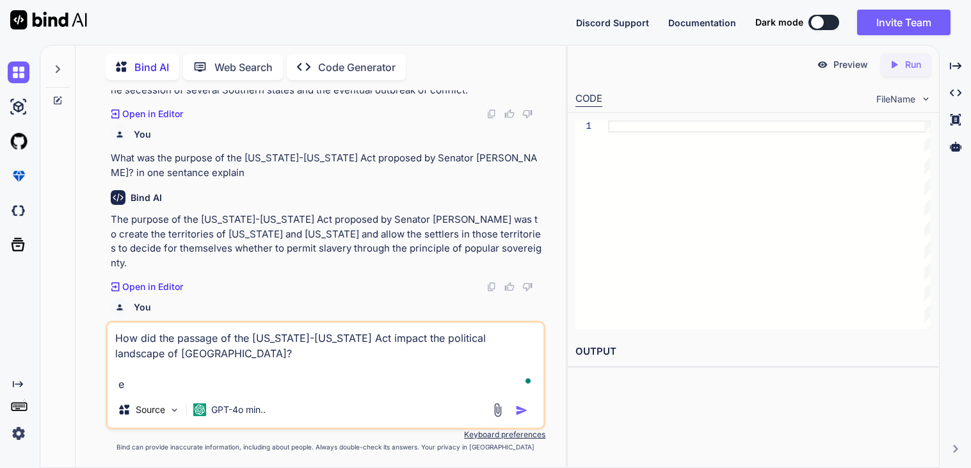
type textarea "How did the passage of the [US_STATE]-[US_STATE] Act impact the political lands…"
type textarea "x"
type textarea "How did the passage of the [US_STATE]-[US_STATE] Act impact the political lands…"
type textarea "x"
type textarea "How did the passage of the [US_STATE]-[US_STATE] Act impact the political lands…"
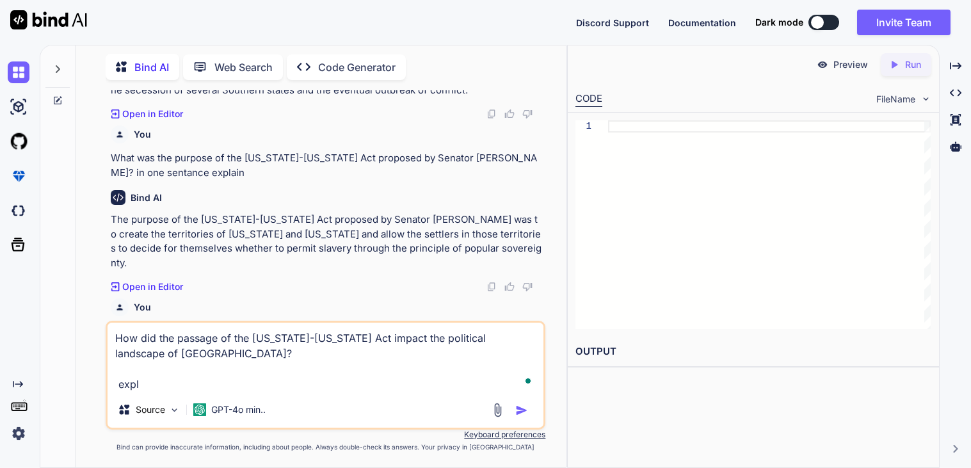
type textarea "x"
type textarea "How did the passage of the [US_STATE]-[US_STATE] Act impact the political lands…"
type textarea "x"
type textarea "How did the passage of the [US_STATE]-[US_STATE] Act impact the political lands…"
type textarea "x"
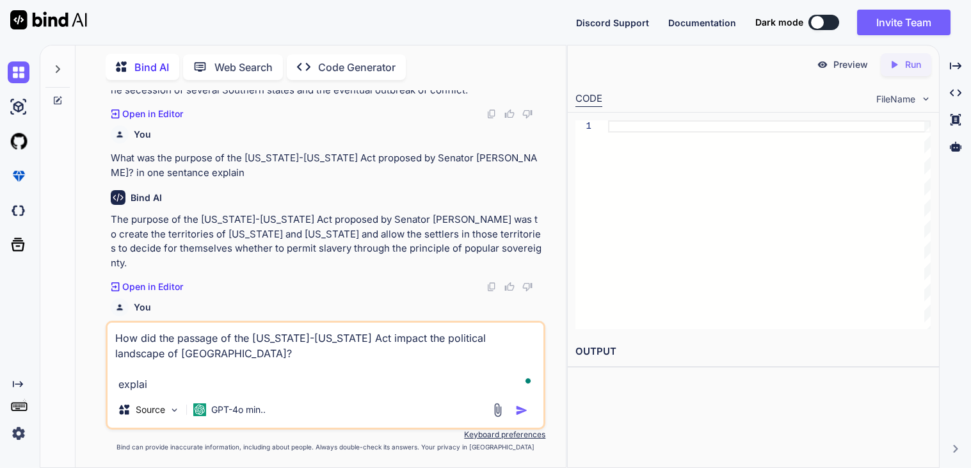
type textarea "How did the passage of the [US_STATE]-[US_STATE] Act impact the political lands…"
type textarea "x"
type textarea "How did the passage of the [US_STATE]-[US_STATE] Act impact the political lands…"
type textarea "x"
type textarea "How did the passage of the [US_STATE]-[US_STATE] Act impact the political lands…"
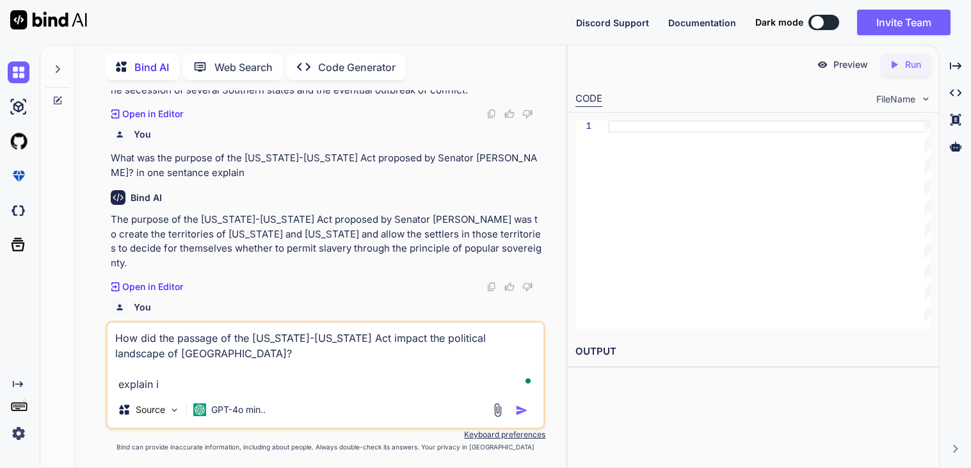
type textarea "x"
type textarea "How did the passage of the [US_STATE]-[US_STATE] Act impact the political lands…"
type textarea "x"
type textarea "How did the passage of the [US_STATE]-[US_STATE] Act impact the political lands…"
type textarea "x"
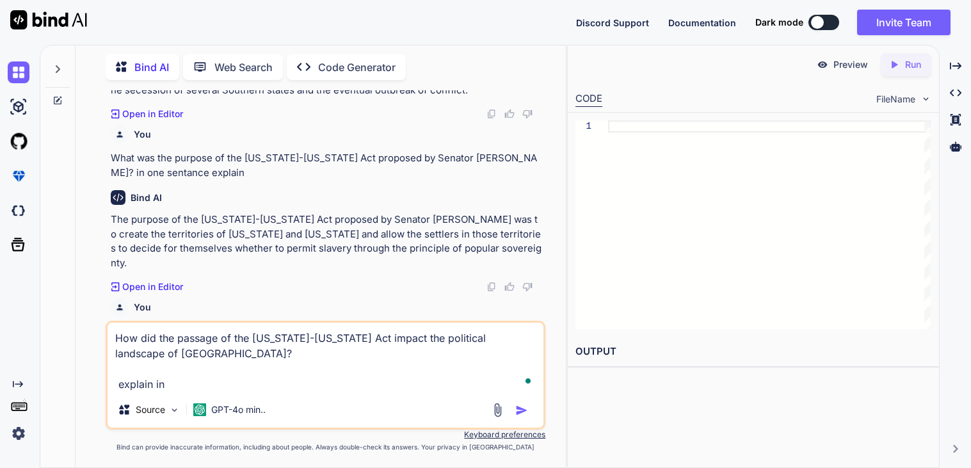
type textarea "How did the passage of the [US_STATE]-[US_STATE] Act impact the political lands…"
type textarea "x"
type textarea "How did the passage of the [US_STATE]-[US_STATE] Act impact the political lands…"
type textarea "x"
type textarea "How did the passage of the [US_STATE]-[US_STATE] Act impact the political lands…"
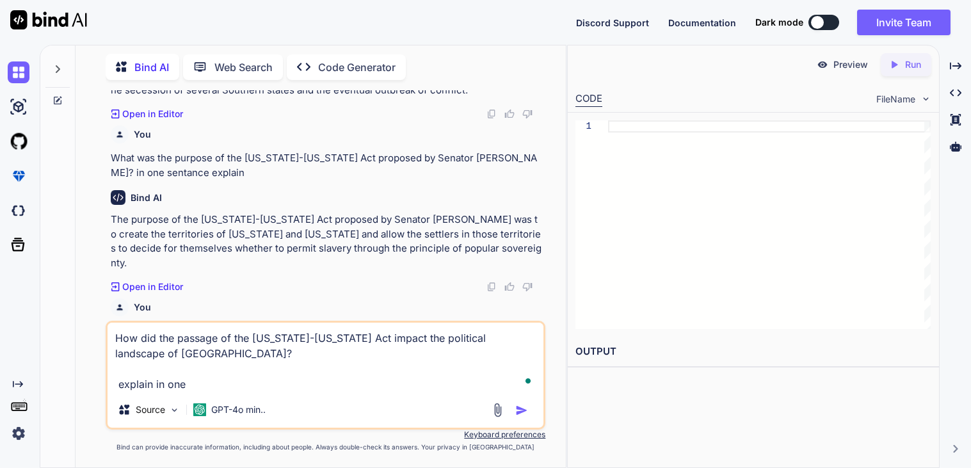
type textarea "x"
type textarea "How did the passage of the [US_STATE]-[US_STATE] Act impact the political lands…"
type textarea "x"
type textarea "How did the passage of the [US_STATE]-[US_STATE] Act impact the political lands…"
type textarea "x"
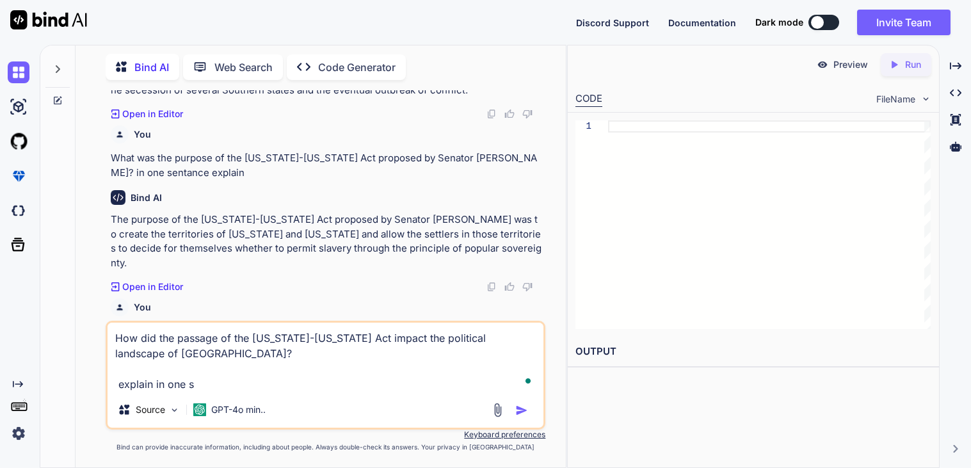
type textarea "How did the passage of the [US_STATE]-[US_STATE] Act impact the political lands…"
type textarea "x"
type textarea "How did the passage of the [US_STATE]-[US_STATE] Act impact the political lands…"
type textarea "x"
type textarea "How did the passage of the [US_STATE]-[US_STATE] Act impact the political lands…"
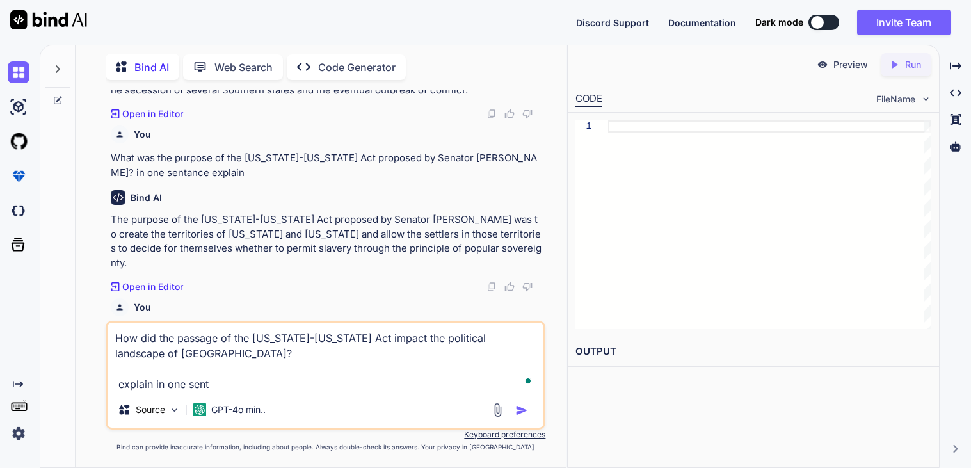
type textarea "x"
type textarea "How did the passage of the [US_STATE]-[US_STATE] Act impact the political lands…"
type textarea "x"
type textarea "How did the passage of the [US_STATE]-[US_STATE] Act impact the political lands…"
type textarea "x"
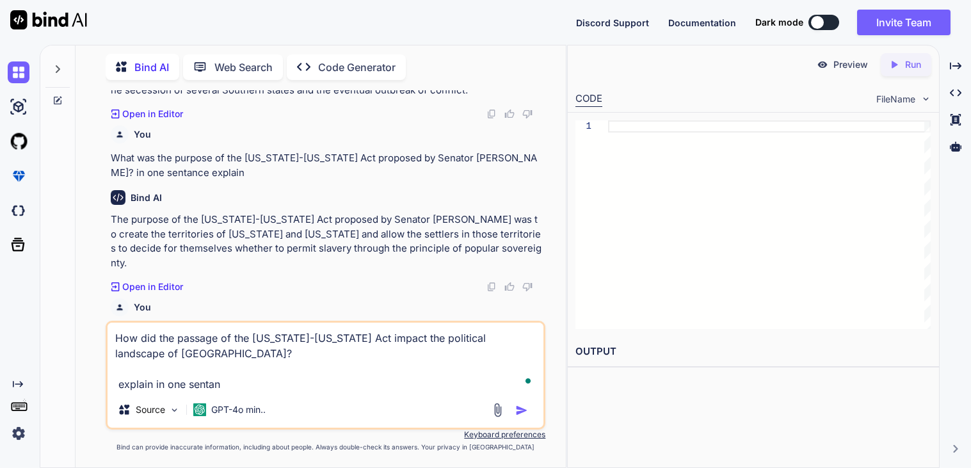
type textarea "How did the passage of the [US_STATE]-[US_STATE] Act impact the political lands…"
type textarea "x"
type textarea "How did the passage of the [US_STATE]-[US_STATE] Act impact the political lands…"
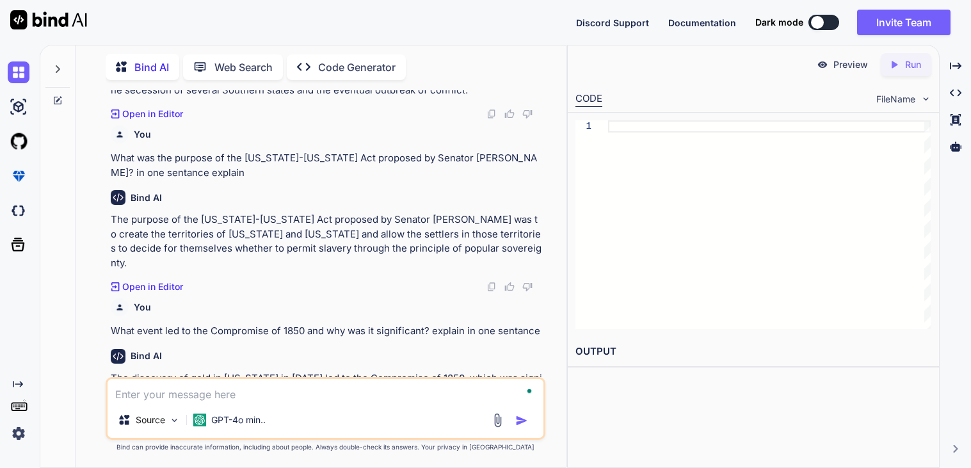
scroll to position [1329, 0]
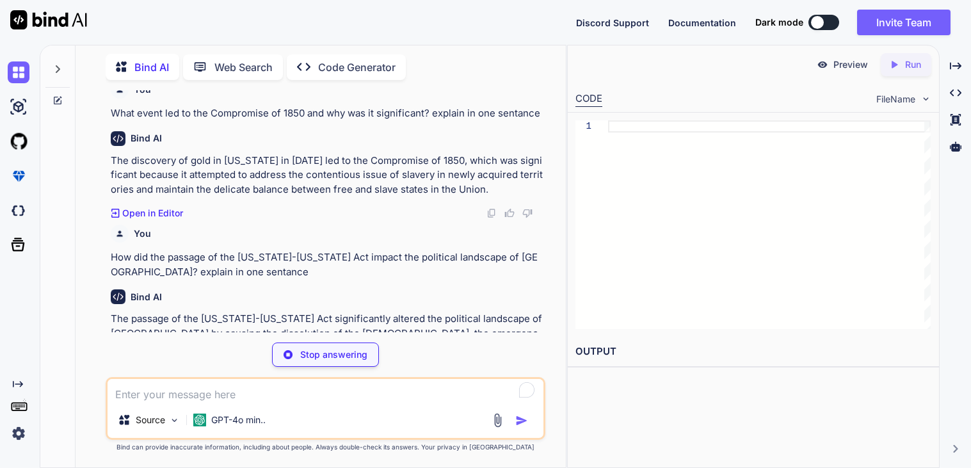
type textarea "x"
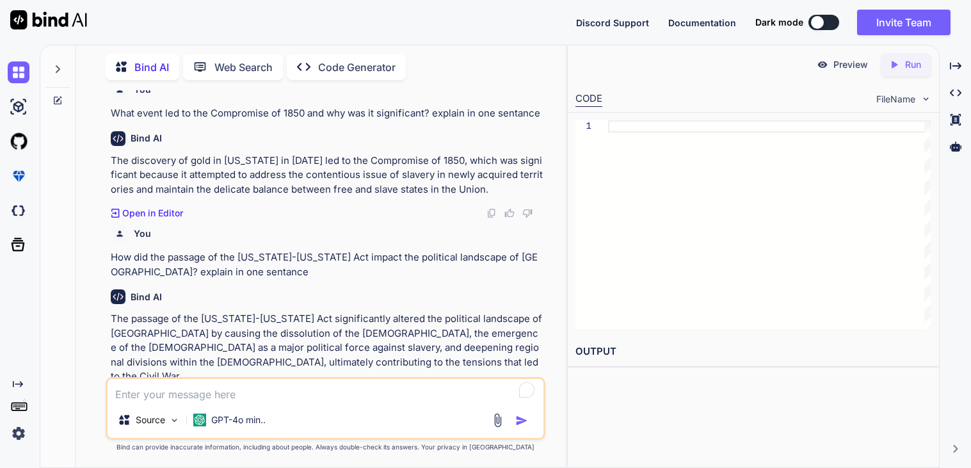
scroll to position [1353, 0]
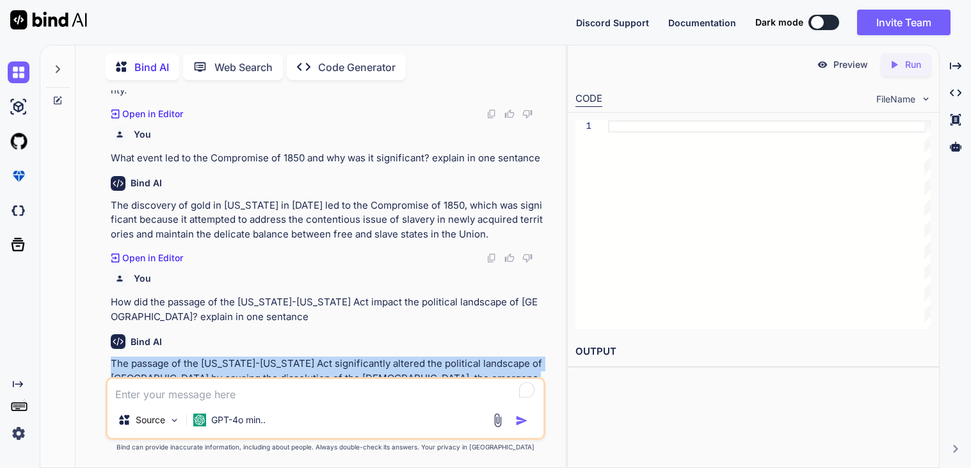
drag, startPoint x: 111, startPoint y: 302, endPoint x: 451, endPoint y: 346, distance: 342.1
click at [451, 357] on p "The passage of the [US_STATE]-[US_STATE] Act significantly altered the politica…" at bounding box center [327, 393] width 432 height 72
copy p "The passage of the [US_STATE]-[US_STATE] Act significantly altered the politica…"
click at [437, 357] on p "The passage of the [US_STATE]-[US_STATE] Act significantly altered the politica…" at bounding box center [327, 393] width 432 height 72
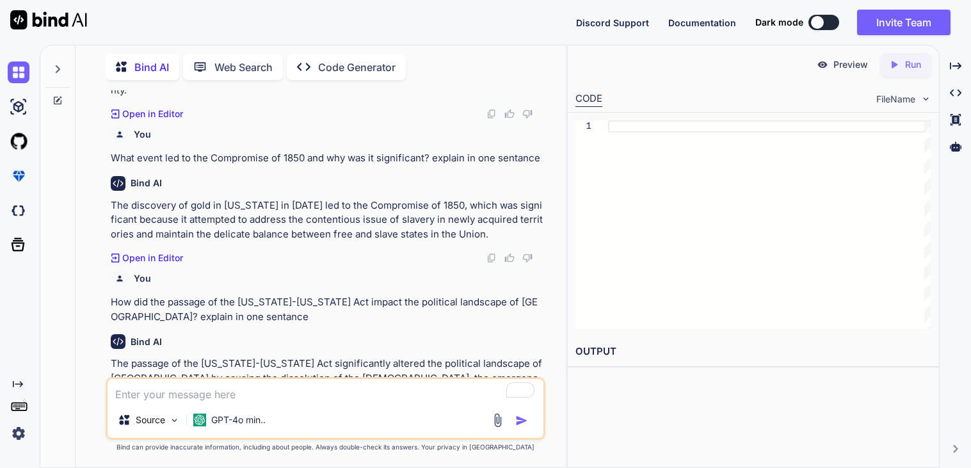
click at [341, 396] on textarea "To enrich screen reader interactions, please activate Accessibility in Grammarl…" at bounding box center [326, 390] width 436 height 23
paste textarea "How do you think the events and laws described in the text have influenced the …"
type textarea "How do you think the events and laws described in the text have influenced the …"
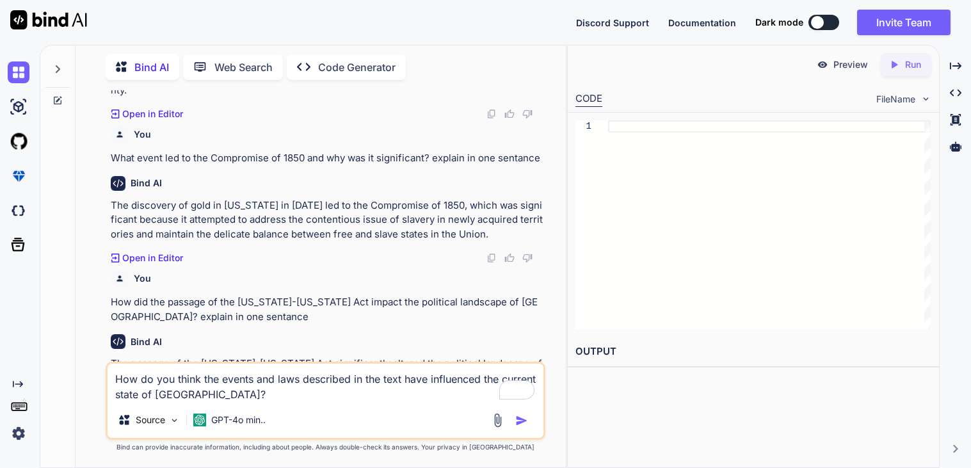
scroll to position [1368, 0]
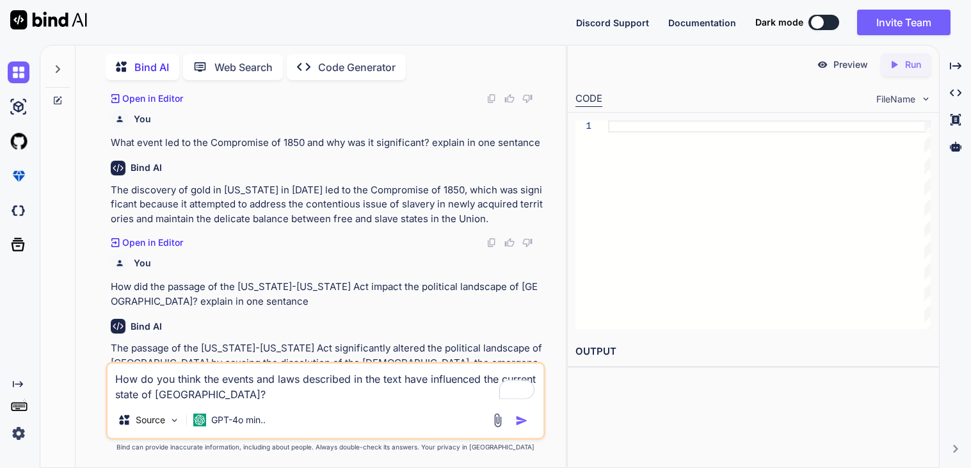
type textarea "x"
type textarea "How do you think the events and laws described in the text have influenced the …"
type textarea "x"
type textarea "How do you think the events and laws described in the text have influenced the …"
type textarea "x"
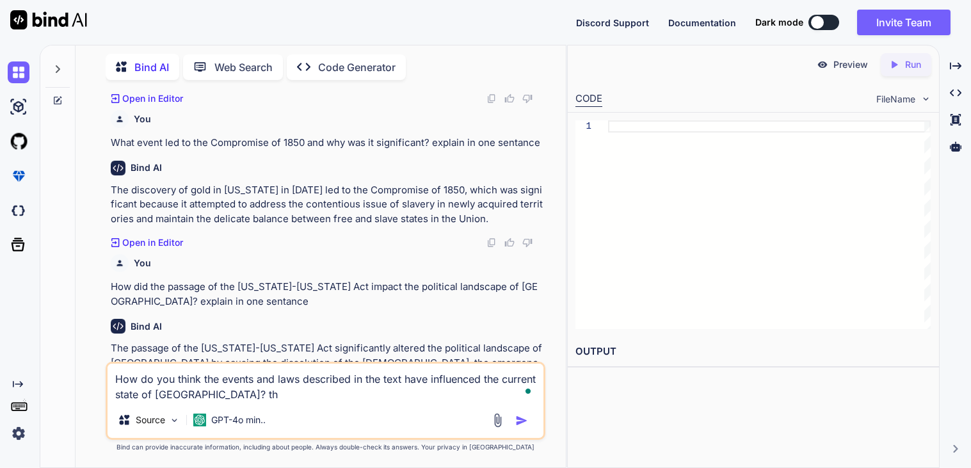
type textarea "How do you think the events and laws described in the text have influenced the …"
type textarea "x"
type textarea "How do you think the events and laws described in the text have influenced the …"
type textarea "x"
type textarea "How do you think the events and laws described in the text have influenced the …"
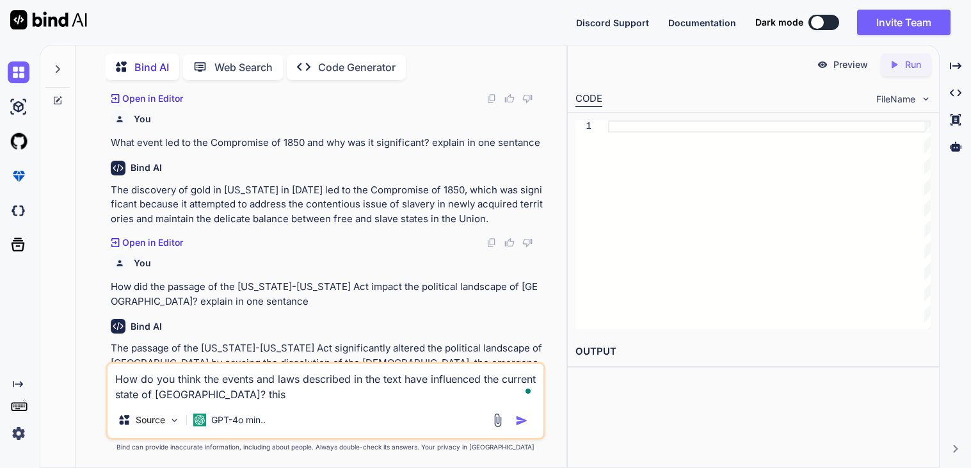
type textarea "x"
type textarea "How do you think the events and laws described in the text have influenced the …"
type textarea "x"
type textarea "How do you think the events and laws described in the text have influenced the …"
type textarea "x"
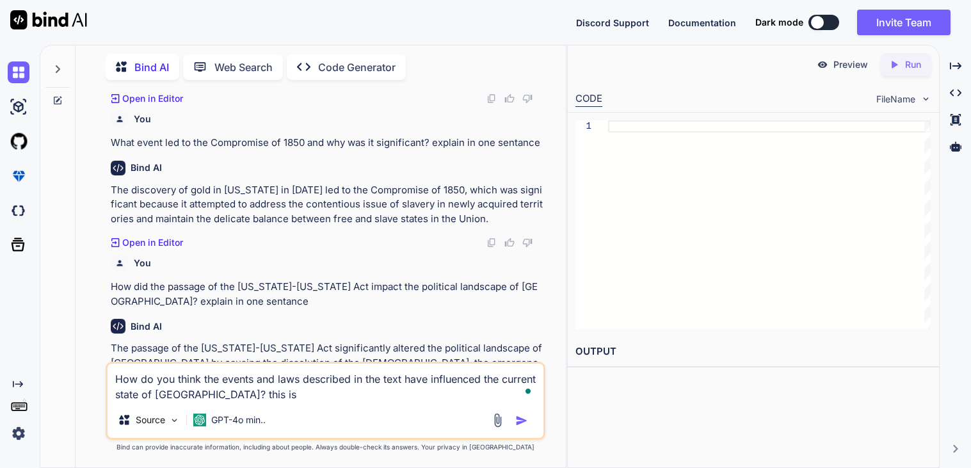
type textarea "How do you think the events and laws described in the text have influenced the …"
type textarea "x"
type textarea "How do you think the events and laws described in the text have influenced the …"
type textarea "x"
type textarea "How do you think the events and laws described in the text have influenced the …"
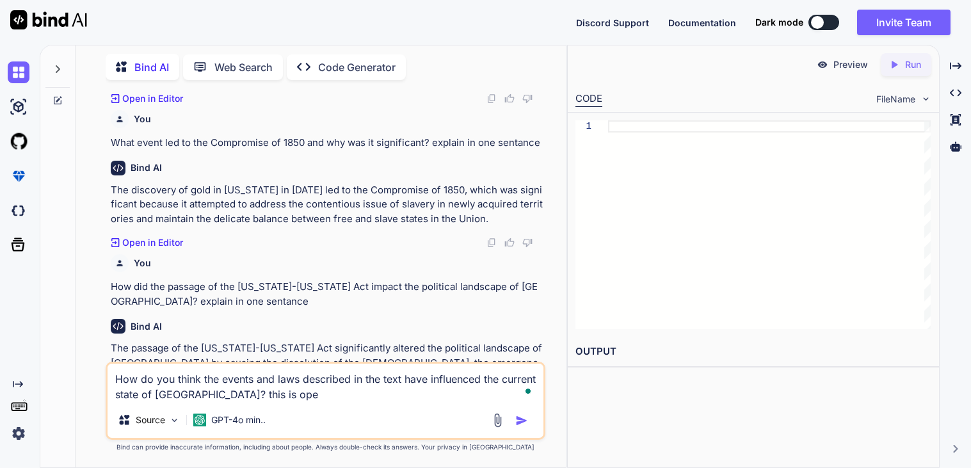
type textarea "x"
type textarea "How do you think the events and laws described in the text have influenced the …"
type textarea "x"
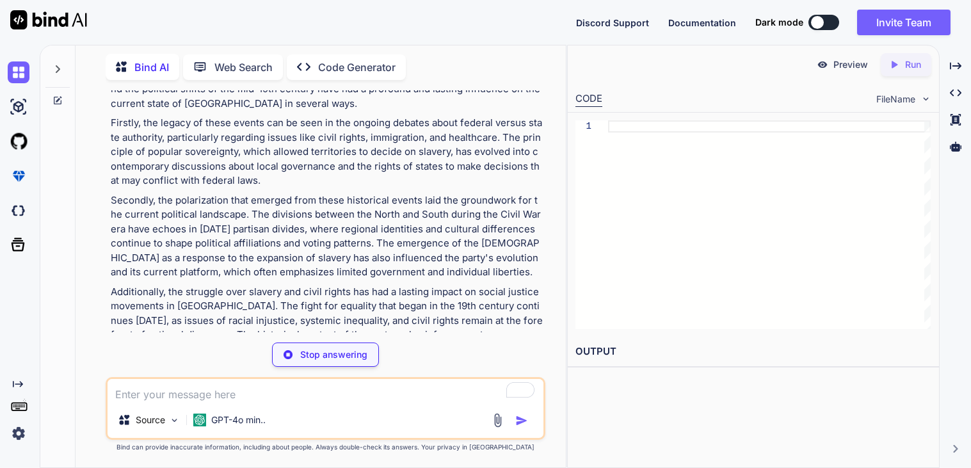
scroll to position [1850, 0]
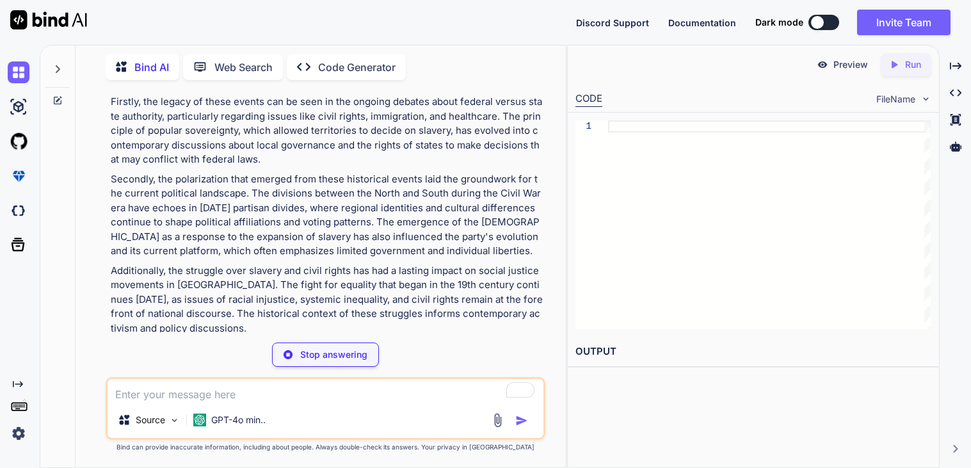
click at [272, 389] on textarea "To enrich screen reader interactions, please activate Accessibility in Grammarl…" at bounding box center [326, 390] width 436 height 23
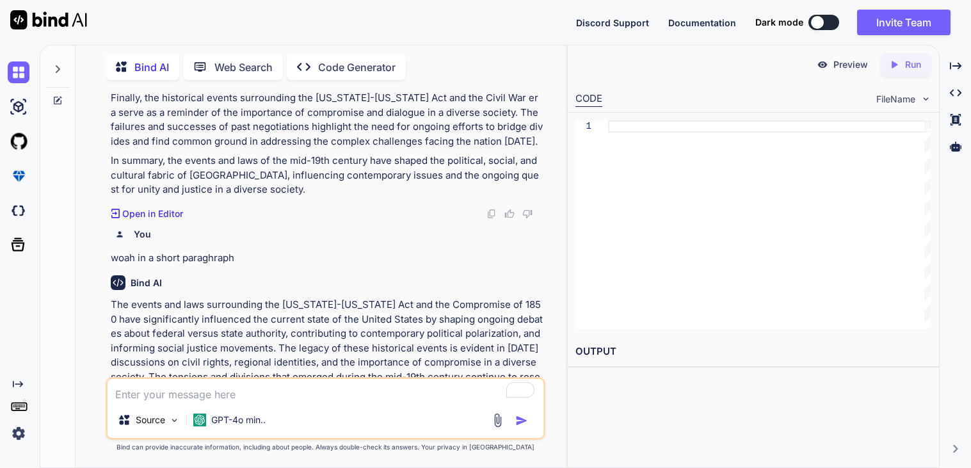
scroll to position [2069, 0]
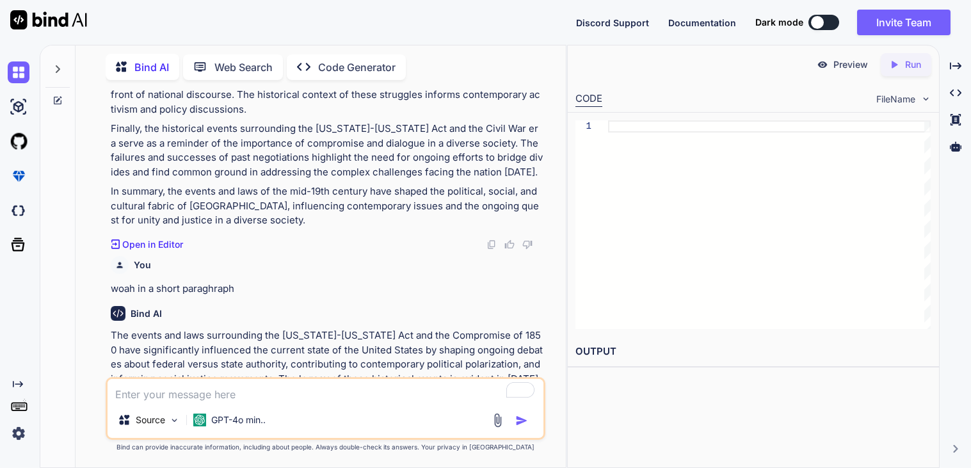
click at [284, 402] on textarea "To enrich screen reader interactions, please activate Accessibility in Grammarl…" at bounding box center [326, 390] width 436 height 23
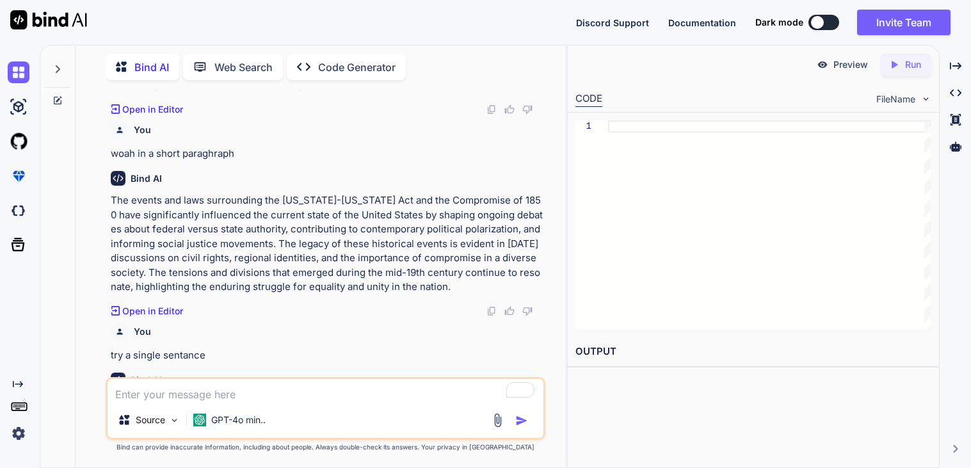
scroll to position [2213, 0]
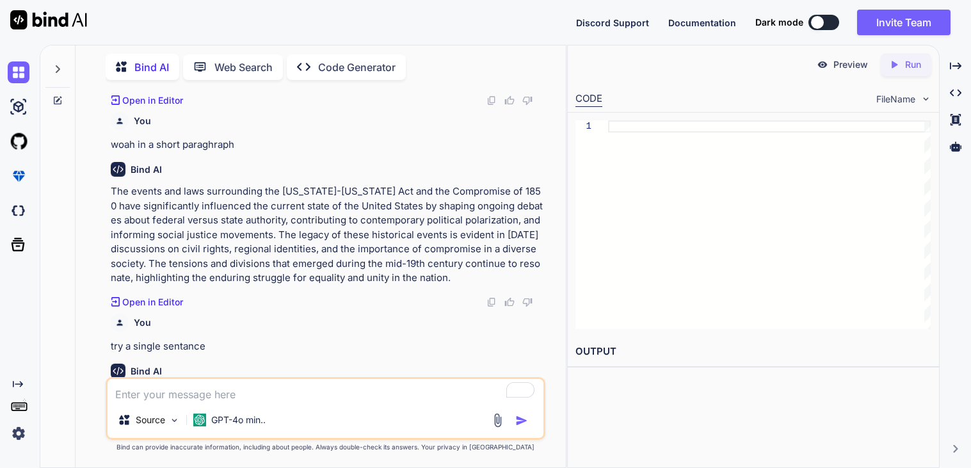
drag, startPoint x: 111, startPoint y: 320, endPoint x: 498, endPoint y: 348, distance: 388.4
click at [498, 386] on p "The events and laws surrounding the [US_STATE]-[US_STATE] Act and the Compromis…" at bounding box center [327, 415] width 432 height 58
copy p "The events and laws surrounding the [US_STATE]-[US_STATE] Act and the Compromis…"
click at [256, 395] on textarea "To enrich screen reader interactions, please activate Accessibility in Grammarl…" at bounding box center [326, 390] width 436 height 23
paste textarea "In what ways do you see the concept of 'popular sovereignty' being applied in m…"
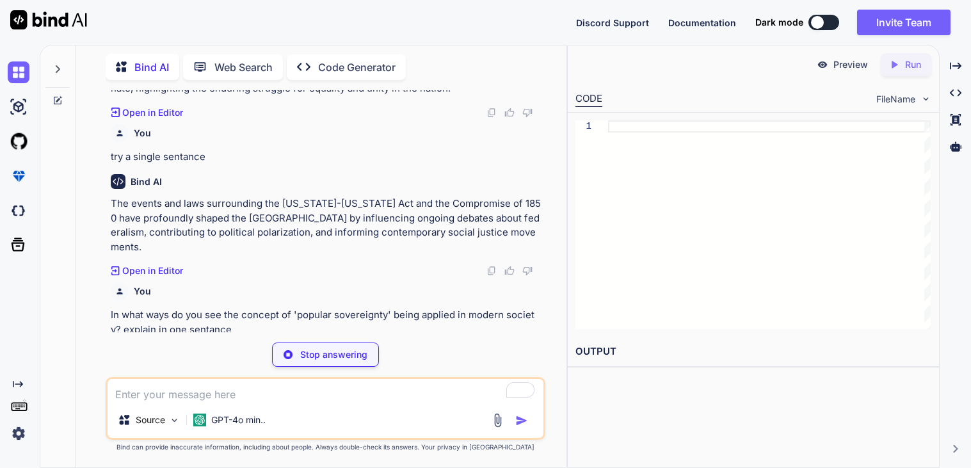
scroll to position [2386, 0]
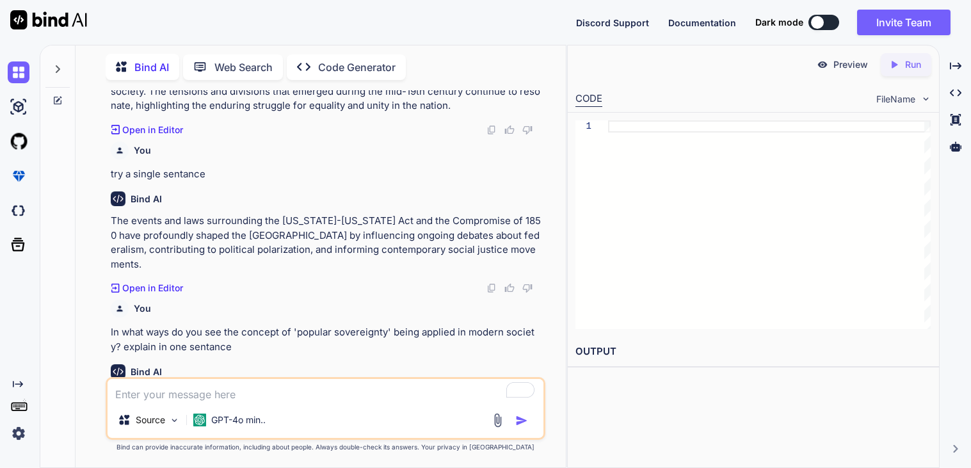
drag, startPoint x: 109, startPoint y: 289, endPoint x: 276, endPoint y: 299, distance: 166.8
click at [276, 299] on div "You Bind AI The purpose of the [US_STATE]-[US_STATE] Act, as outlined in the te…" at bounding box center [326, 233] width 437 height 287
click at [239, 387] on p "In modern society, the concept of 'popular sovereignty' is applied through demo…" at bounding box center [327, 416] width 432 height 58
drag, startPoint x: 113, startPoint y: 307, endPoint x: 185, endPoint y: 347, distance: 82.0
click at [185, 387] on p "In modern society, the concept of 'popular sovereignty' is applied through demo…" at bounding box center [327, 416] width 432 height 58
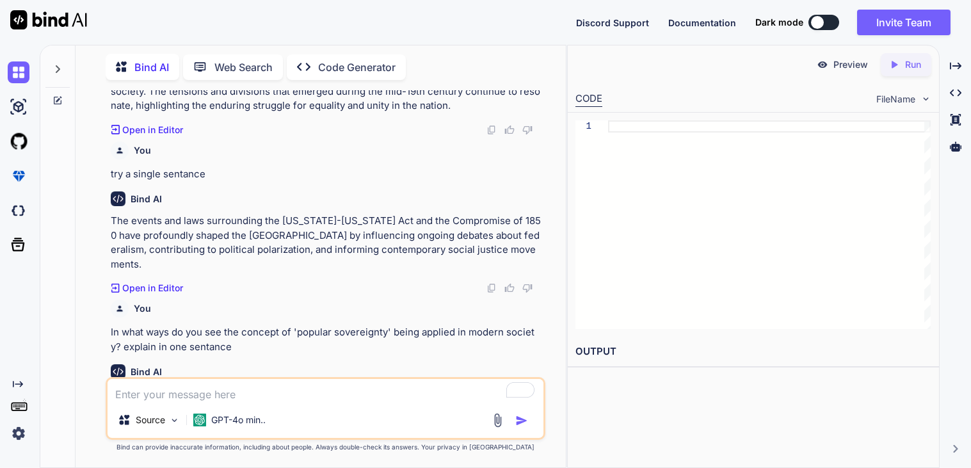
copy p "n modern society, the concept of 'popular sovereignty' is applied through democ…"
click at [220, 389] on textarea "To enrich screen reader interactions, please activate Accessibility in Grammarl…" at bounding box center [326, 390] width 436 height 23
paste textarea "Reflect on a time when you had to make a difficult decision that had long-lasti…"
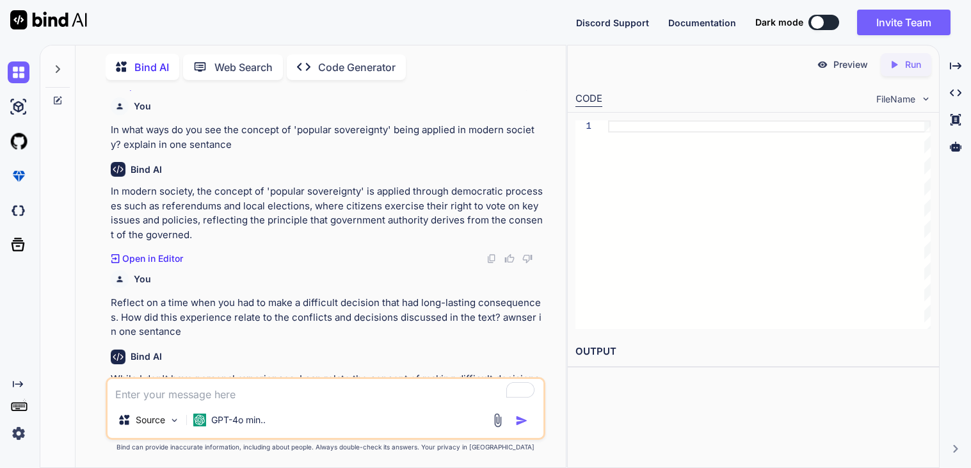
scroll to position [2588, 0]
click at [197, 400] on textarea "To enrich screen reader interactions, please activate Accessibility in Grammarl…" at bounding box center [326, 390] width 436 height 23
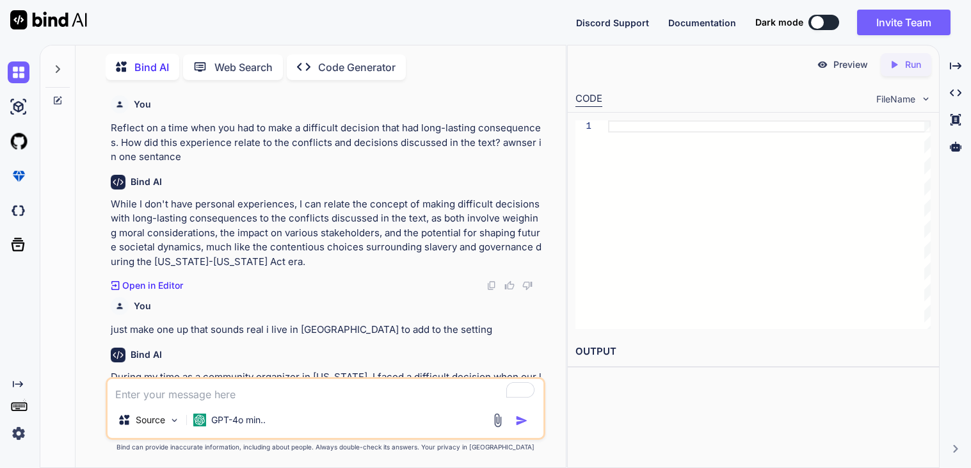
scroll to position [2775, 0]
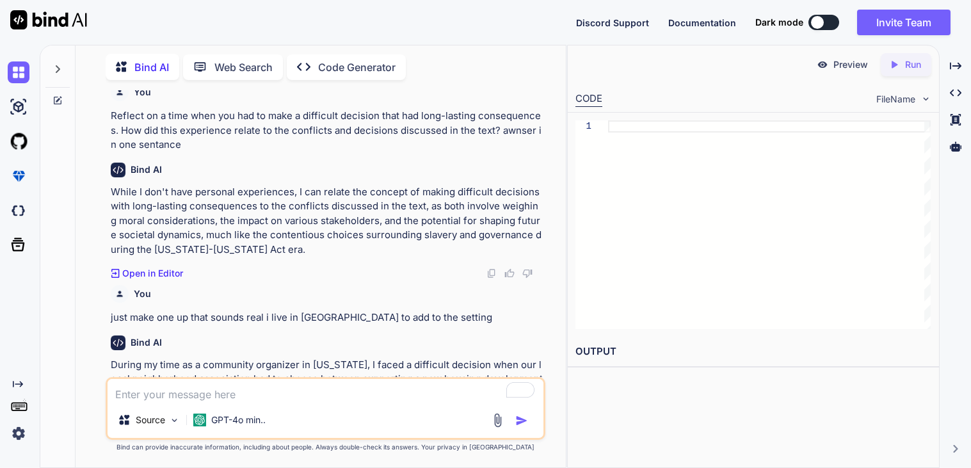
click at [297, 399] on textarea "To enrich screen reader interactions, please activate Accessibility in Grammarl…" at bounding box center [326, 390] width 436 height 23
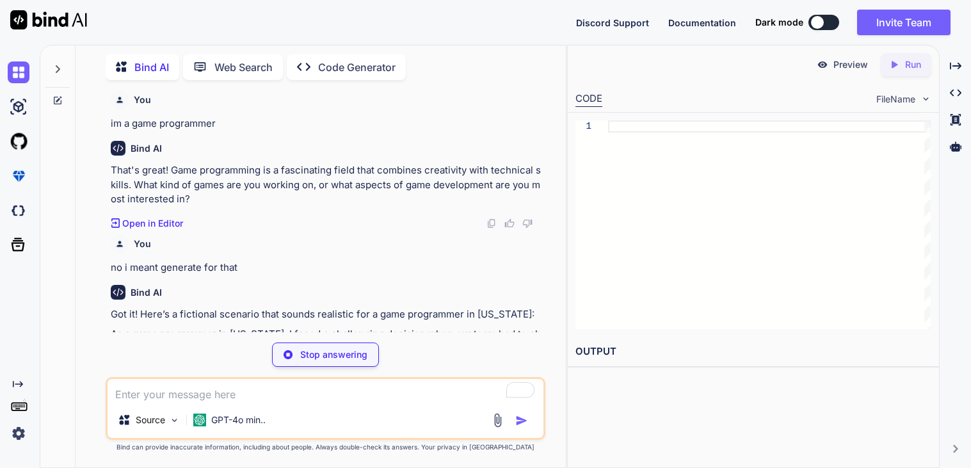
scroll to position [3125, 0]
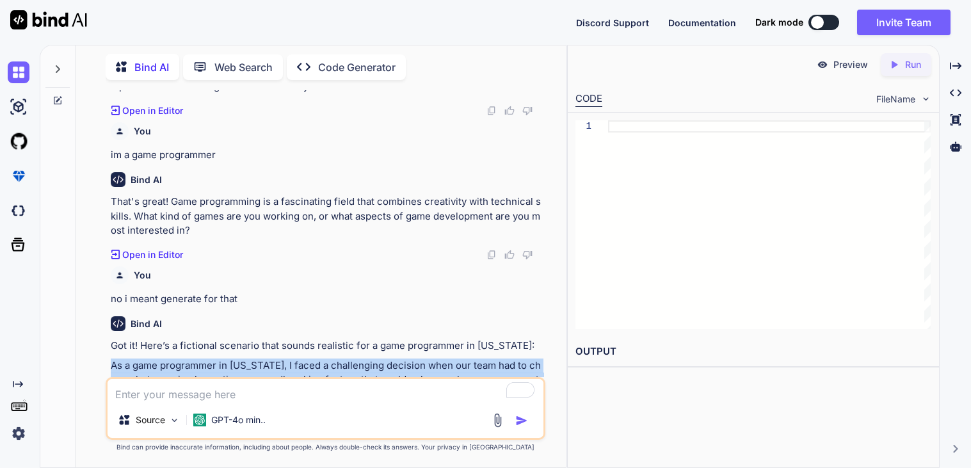
drag, startPoint x: 113, startPoint y: 273, endPoint x: 247, endPoint y: 344, distance: 151.5
click at [247, 359] on p "As a game programmer in [US_STATE], I faced a challenging decision when our tea…" at bounding box center [327, 402] width 432 height 86
copy p "As a game programmer in [US_STATE], I faced a challenging decision when our tea…"
click at [375, 60] on p "Code Generator" at bounding box center [356, 67] width 77 height 15
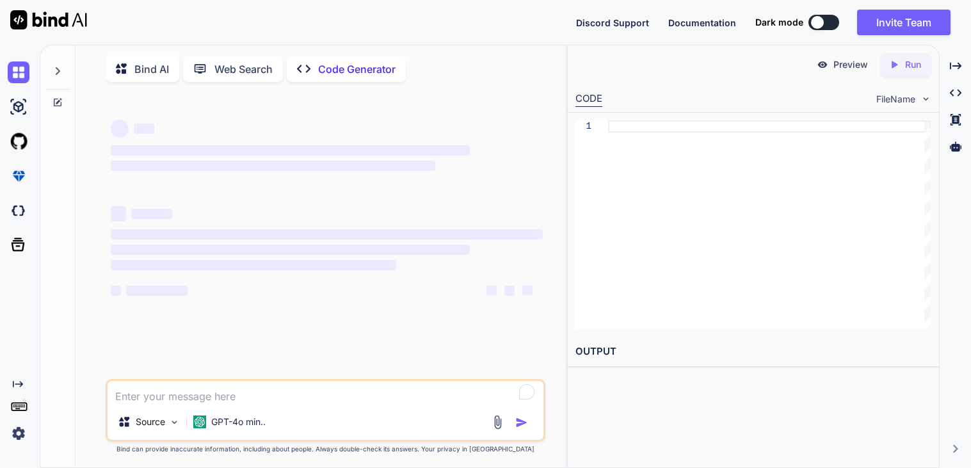
click at [197, 408] on div "Source GPT-4o min.." at bounding box center [326, 410] width 440 height 63
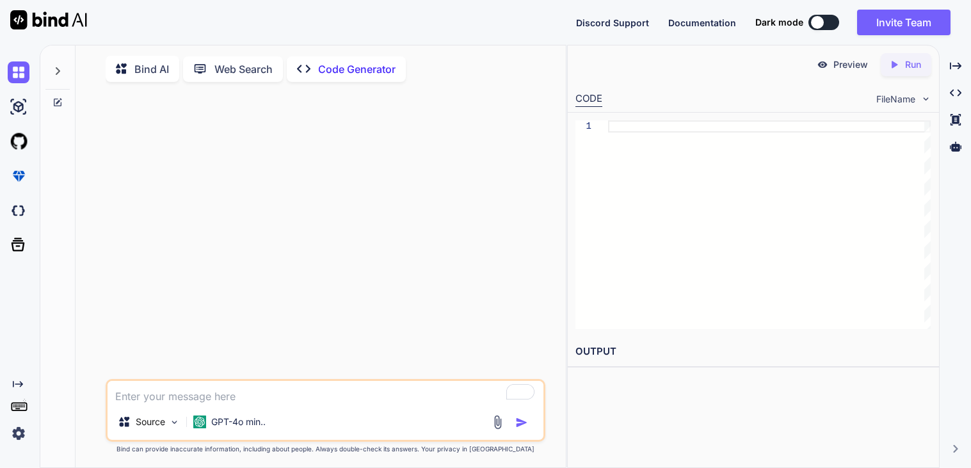
click at [163, 400] on textarea "To enrich screen reader interactions, please activate Accessibility in Grammarl…" at bounding box center [326, 392] width 436 height 23
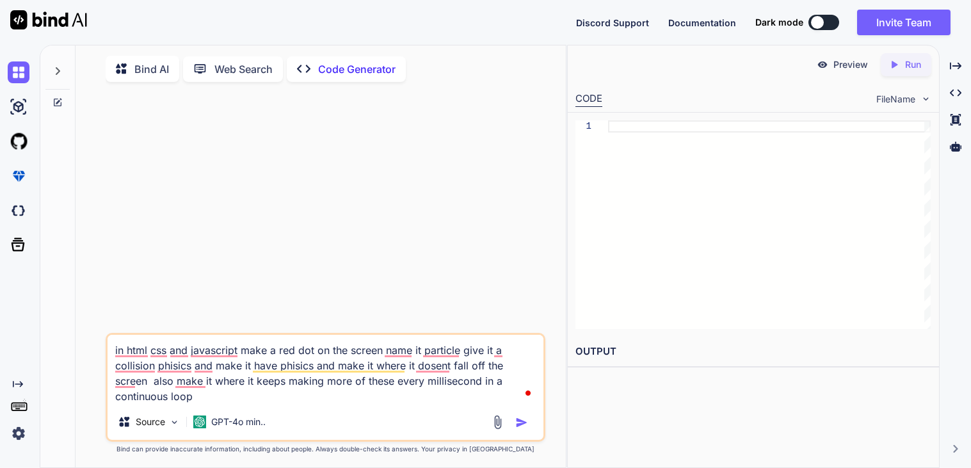
click at [133, 391] on textarea "in html css and javascript make a red dot on the screen name it particle give i…" at bounding box center [326, 369] width 436 height 69
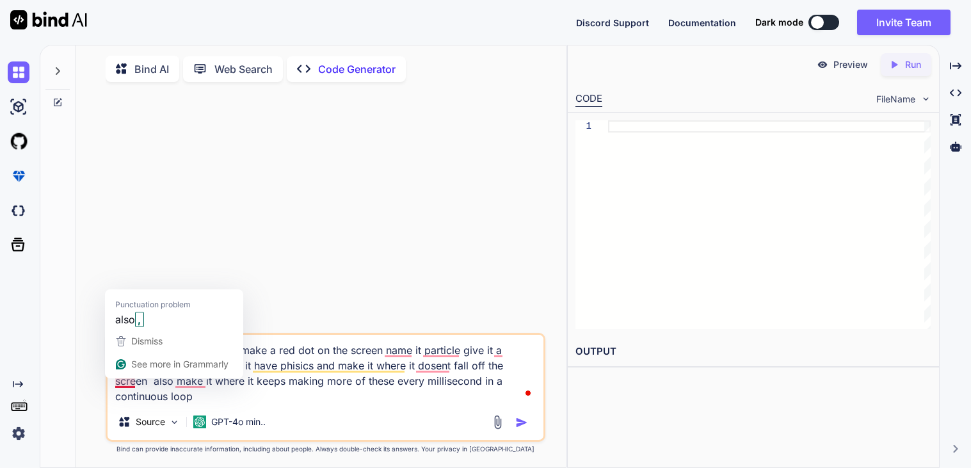
click at [138, 332] on div "Dismiss" at bounding box center [146, 341] width 34 height 19
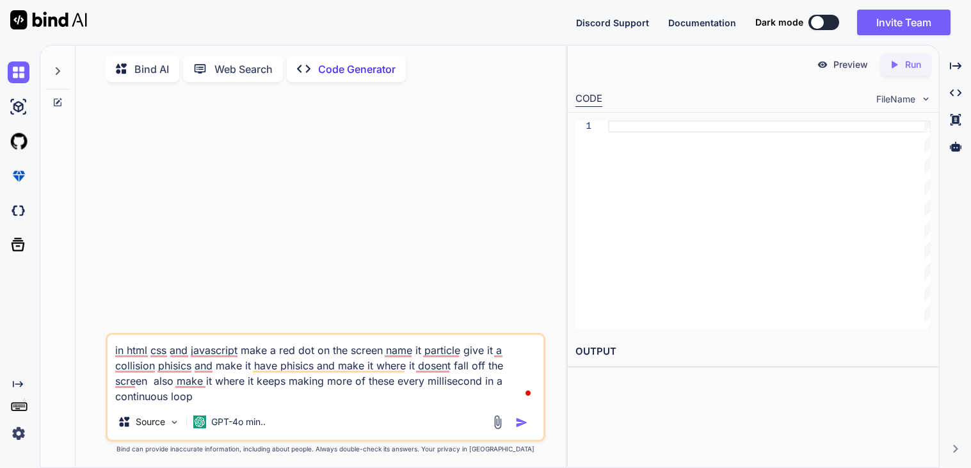
click at [125, 398] on textarea "in html css and javascript make a red dot on the screen name it particle give i…" at bounding box center [326, 369] width 436 height 69
click at [124, 389] on textarea "in html css and javascript make a red dot on the screen name it particle give i…" at bounding box center [326, 369] width 436 height 69
click at [132, 353] on textarea "In HTML css and javascript make a red dot on the screen name it particle give i…" at bounding box center [326, 369] width 436 height 69
click at [140, 374] on textarea "In HTML css and javascript make a red dot on the screen name it particle give i…" at bounding box center [326, 369] width 436 height 69
click at [176, 353] on textarea "In HTML css and javascript make a red dot on the screen name it particle give i…" at bounding box center [326, 369] width 436 height 69
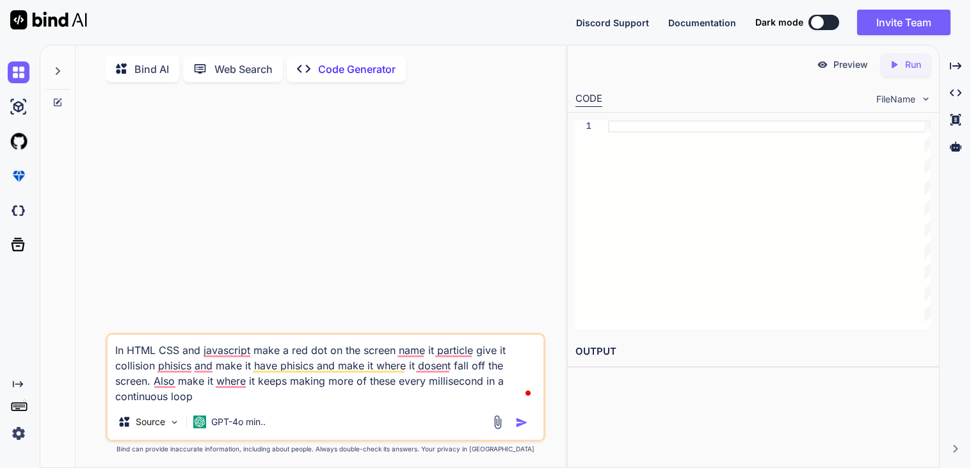
click at [191, 359] on textarea "In HTML CSS and javascript make a red dot on the screen name it particle give i…" at bounding box center [326, 369] width 436 height 69
click at [219, 359] on textarea "In HTML CSS and javascript make a red dot on the screen name it particle give i…" at bounding box center [326, 369] width 436 height 69
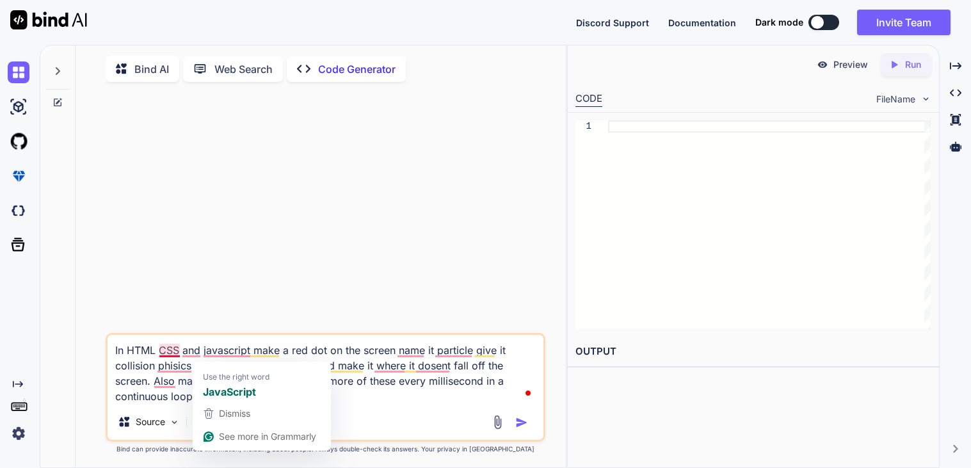
click at [168, 354] on textarea "In HTML CSS and javascript make a red dot on the screen name it particle give i…" at bounding box center [326, 369] width 436 height 69
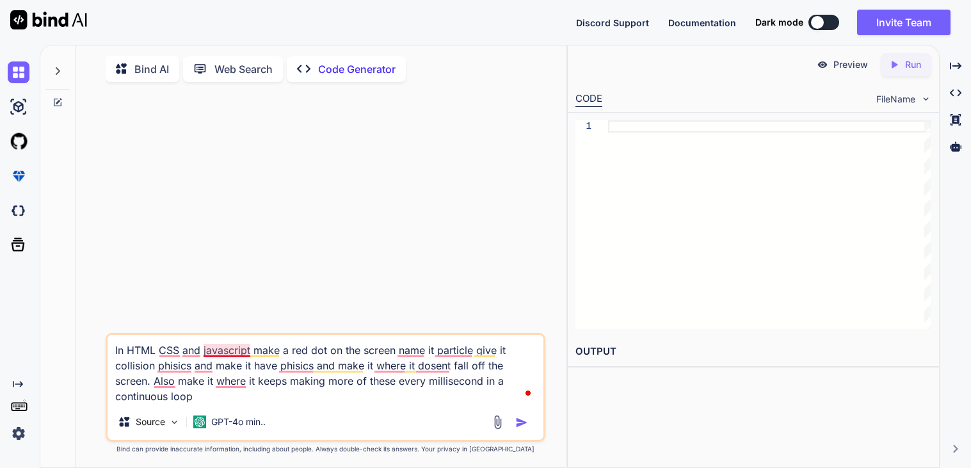
click at [223, 352] on textarea "In HTML CSS and javascript make a red dot on the screen name it particle give i…" at bounding box center [326, 369] width 436 height 69
click at [194, 355] on textarea "In HTML CSS and JavaScript make a red dot on the screen name it particle give i…" at bounding box center [326, 369] width 436 height 69
click at [185, 357] on textarea "In HTML CSS and JavaScript make a red dot on the screen name it particle give i…" at bounding box center [326, 369] width 436 height 69
click at [232, 360] on textarea "In HTML CSS, and JavaScript make a red dot on the screen name it particle give …" at bounding box center [326, 369] width 436 height 69
click at [223, 353] on textarea "In HTML CSS, and JavaScript make a red dot on the screen name it particle give …" at bounding box center [326, 369] width 436 height 69
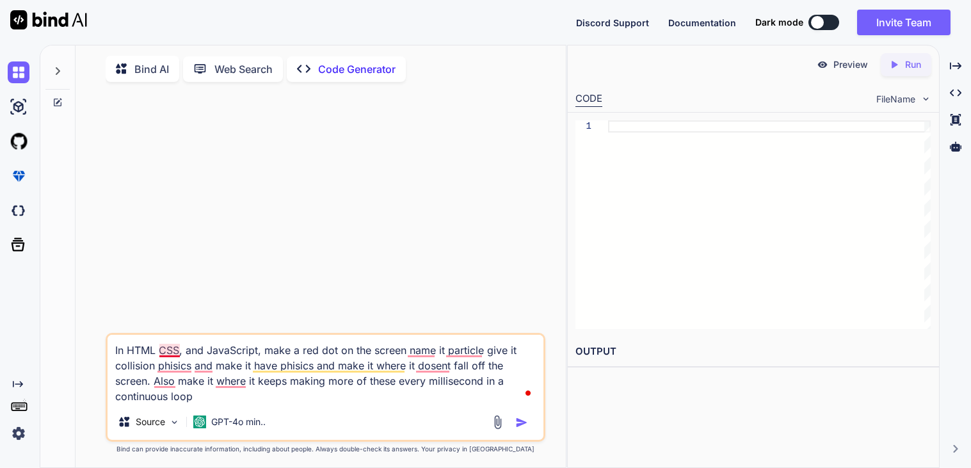
click at [172, 355] on textarea "In HTML CSS, and JavaScript, make a red dot on the screen name it particle give…" at bounding box center [326, 369] width 436 height 69
click at [193, 360] on div "Dismiss See more in Grammarly" at bounding box center [252, 337] width 133 height 46
click at [179, 367] on textarea "In HTML, CSS, and JavaScript, make a red dot on the screen name it particle giv…" at bounding box center [326, 369] width 436 height 69
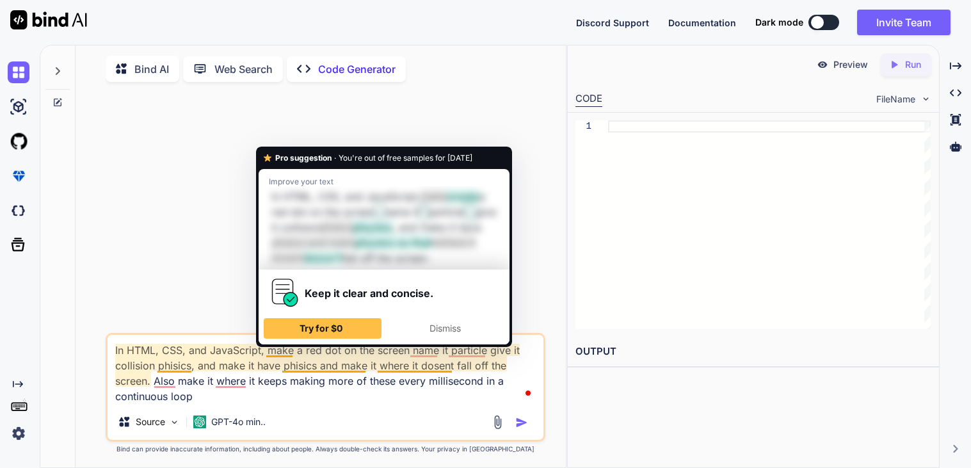
click at [172, 377] on textarea "In HTML, CSS, and JavaScript, make a red dot on the screen name it particle giv…" at bounding box center [326, 369] width 436 height 69
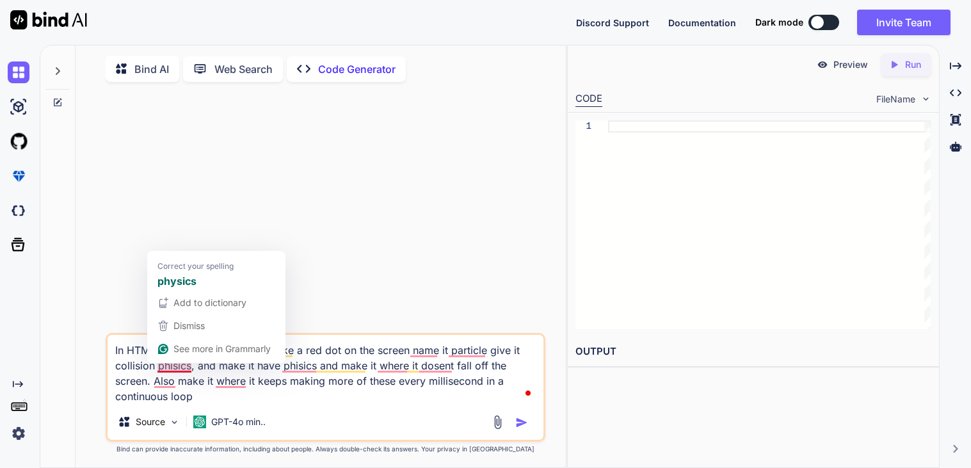
click at [177, 372] on textarea "In HTML, CSS, and JavaScript, make a red dot on the screen name it particle giv…" at bounding box center [326, 369] width 436 height 69
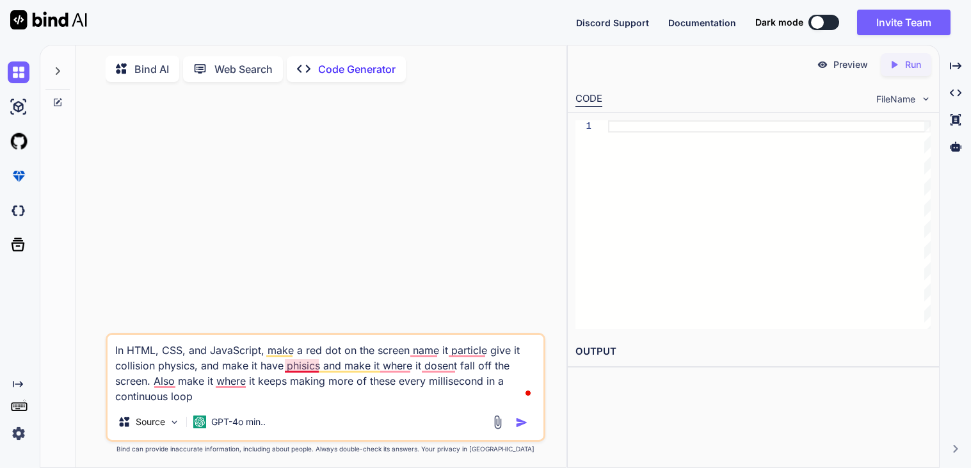
click at [301, 369] on textarea "In HTML, CSS, and JavaScript, make a red dot on the screen name it particle giv…" at bounding box center [326, 369] width 436 height 69
click at [425, 359] on textarea "In HTML, CSS, and JavaScript, make a red dot on the screen name it particle giv…" at bounding box center [326, 369] width 436 height 69
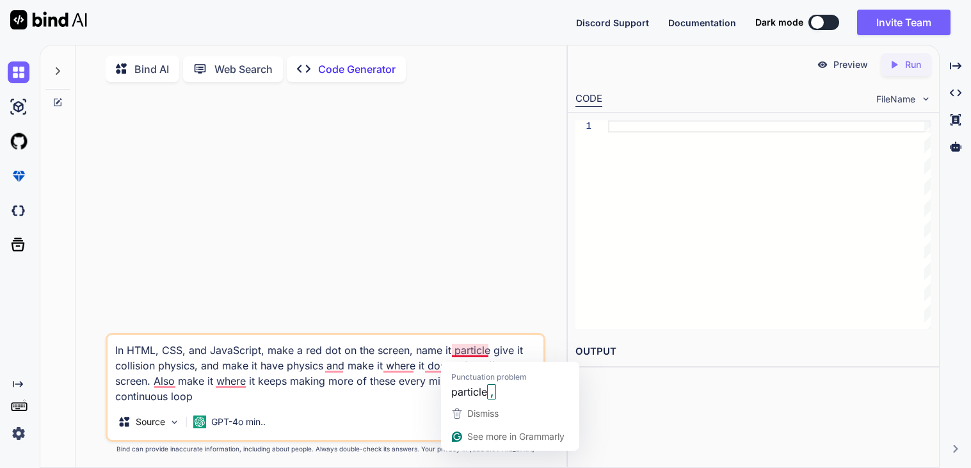
click at [464, 350] on textarea "In HTML, CSS, and JavaScript, make a red dot on the screen, name it particle gi…" at bounding box center [326, 369] width 436 height 69
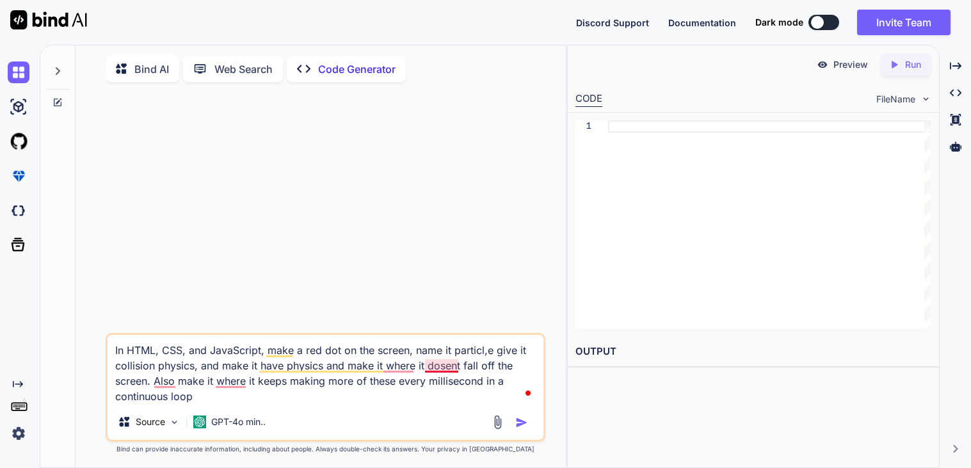
click at [444, 370] on textarea "In HTML, CSS, and JavaScript, make a red dot on the screen, name it particl,e g…" at bounding box center [326, 369] width 436 height 69
click at [439, 373] on textarea "In HTML, CSS, and JavaScript, make a red dot on the screen, name it particl,e g…" at bounding box center [326, 369] width 436 height 69
click at [393, 371] on textarea "In HTML, CSS, and JavaScript, make a red dot on the screen, name it particl,e g…" at bounding box center [326, 369] width 436 height 69
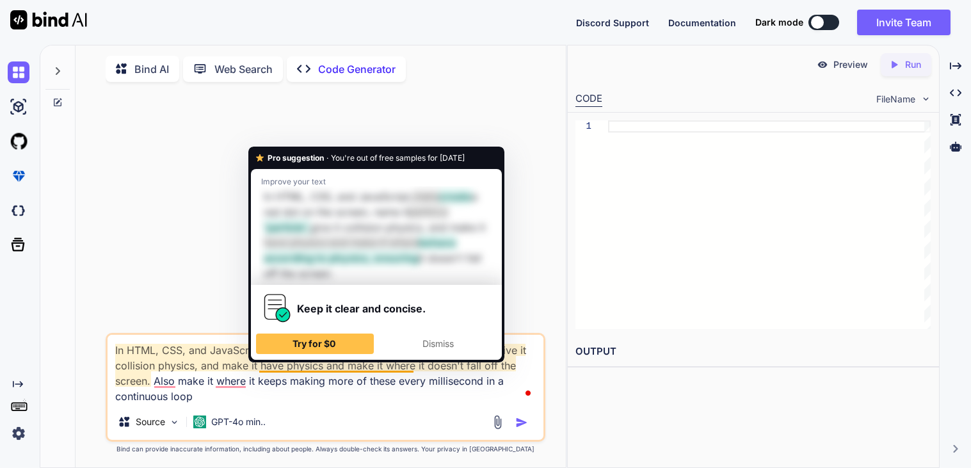
click at [252, 387] on textarea "In HTML, CSS, and JavaScript, make a red dot on the screen, name it particl,e g…" at bounding box center [326, 369] width 436 height 69
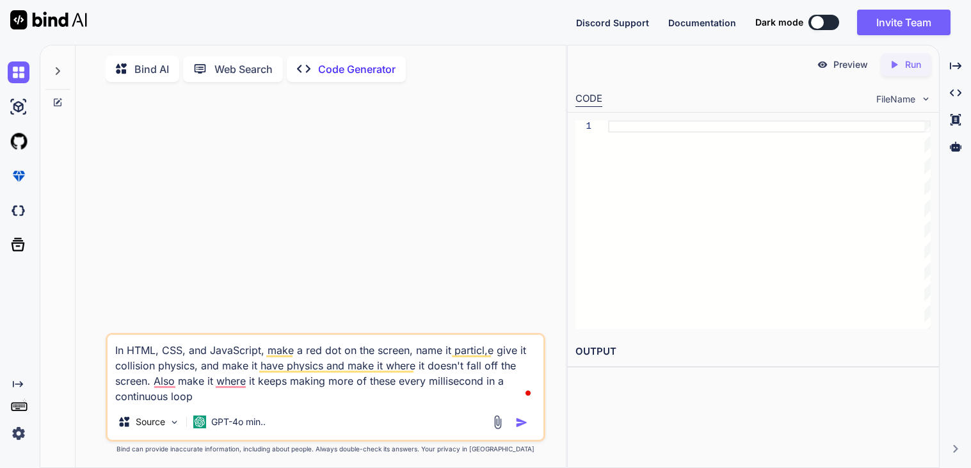
click at [235, 387] on textarea "In HTML, CSS, and JavaScript, make a red dot on the screen, name it particl,e g…" at bounding box center [326, 369] width 436 height 69
click at [165, 389] on textarea "In HTML, CSS, and JavaScript, make a red dot on the screen, name it particl,e g…" at bounding box center [326, 369] width 436 height 69
click at [214, 396] on textarea "In HTML, CSS, and JavaScript, make a red dot on the screen, name it particl,e g…" at bounding box center [326, 369] width 436 height 69
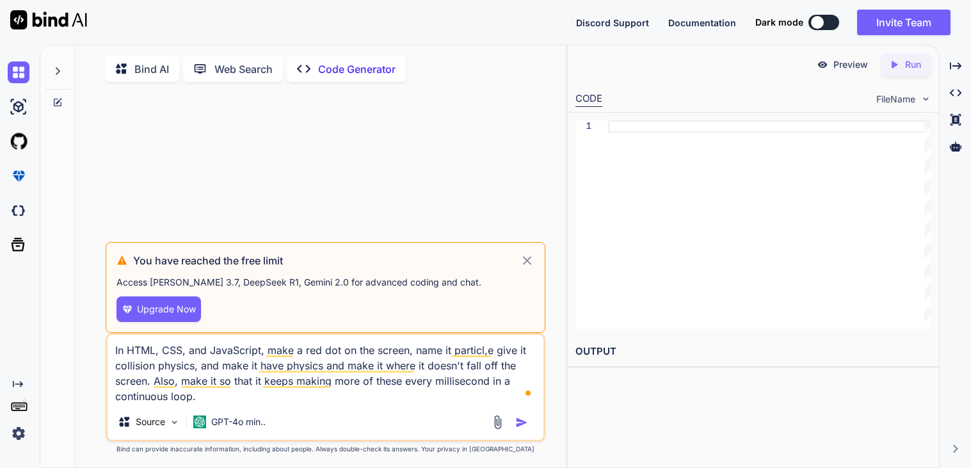
click at [205, 399] on textarea "In HTML, CSS, and JavaScript, make a red dot on the screen, name it particl,e g…" at bounding box center [326, 369] width 436 height 69
click at [21, 433] on img at bounding box center [19, 434] width 22 height 22
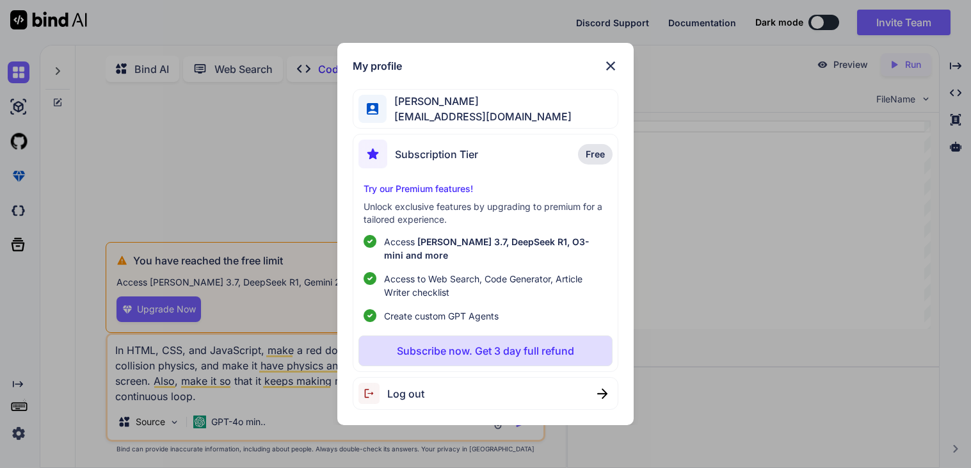
click at [410, 386] on span "Log out" at bounding box center [405, 393] width 37 height 15
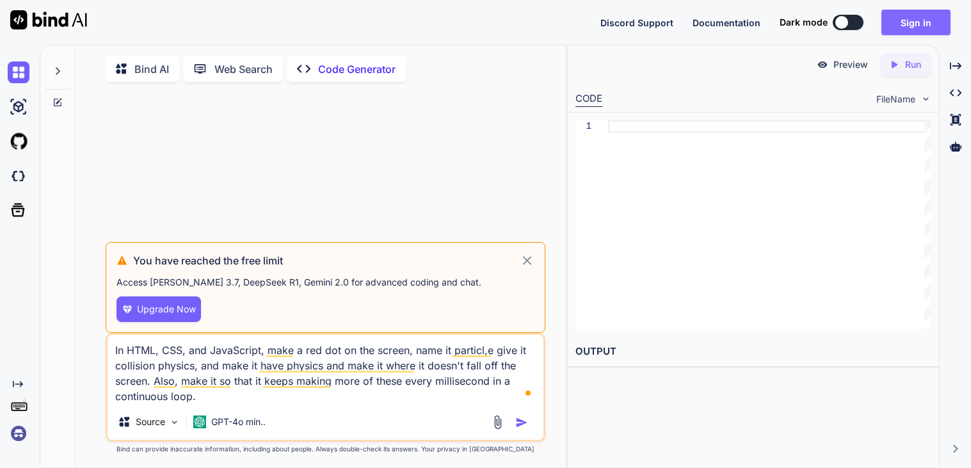
click at [925, 25] on button "Sign in" at bounding box center [916, 23] width 69 height 26
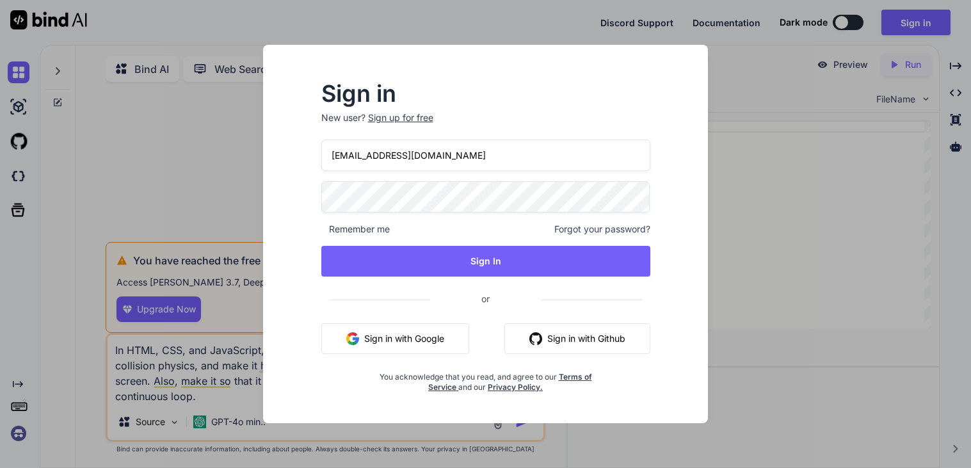
click at [371, 156] on input "[EMAIL_ADDRESS][DOMAIN_NAME]" at bounding box center [485, 155] width 329 height 31
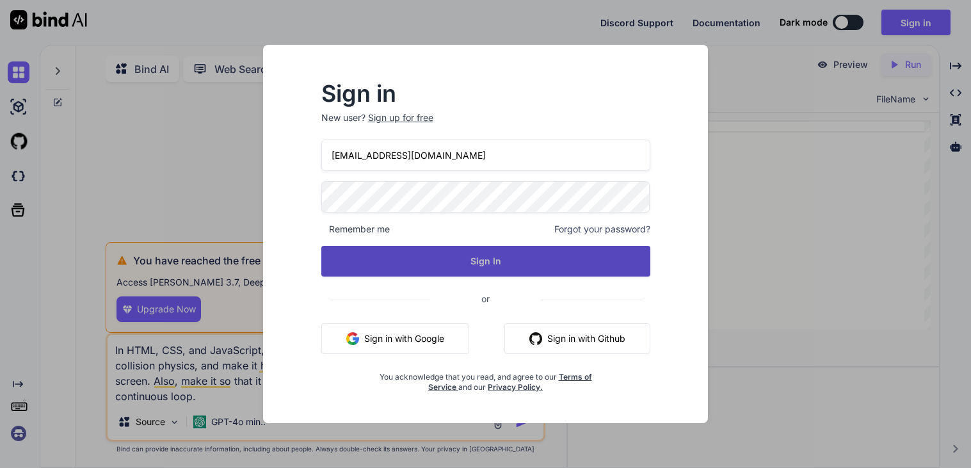
click at [476, 262] on button "Sign In" at bounding box center [485, 261] width 329 height 31
click at [508, 255] on button "Sign In" at bounding box center [485, 261] width 329 height 31
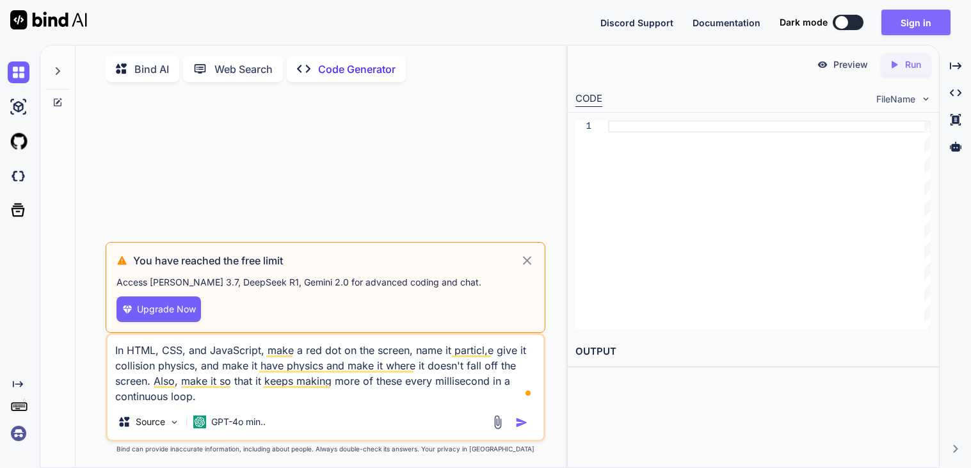
click at [915, 16] on button "Sign in" at bounding box center [916, 23] width 69 height 26
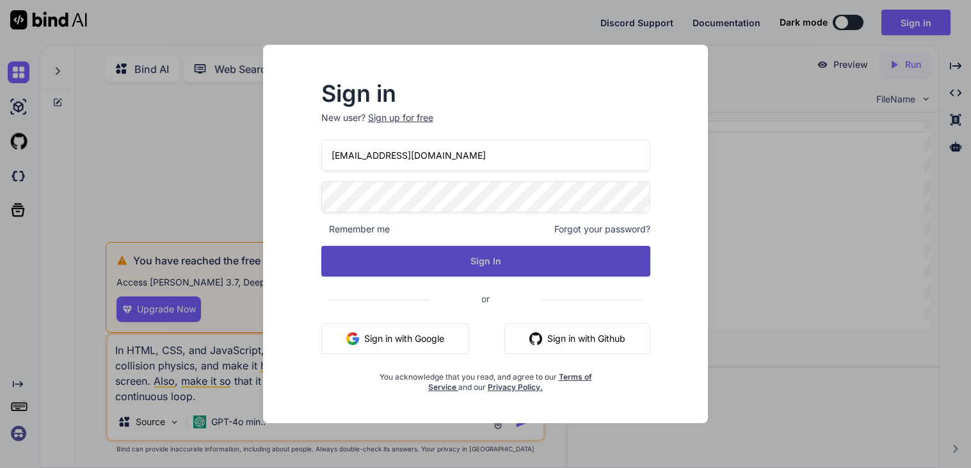
click at [446, 259] on button "Sign In" at bounding box center [485, 261] width 329 height 31
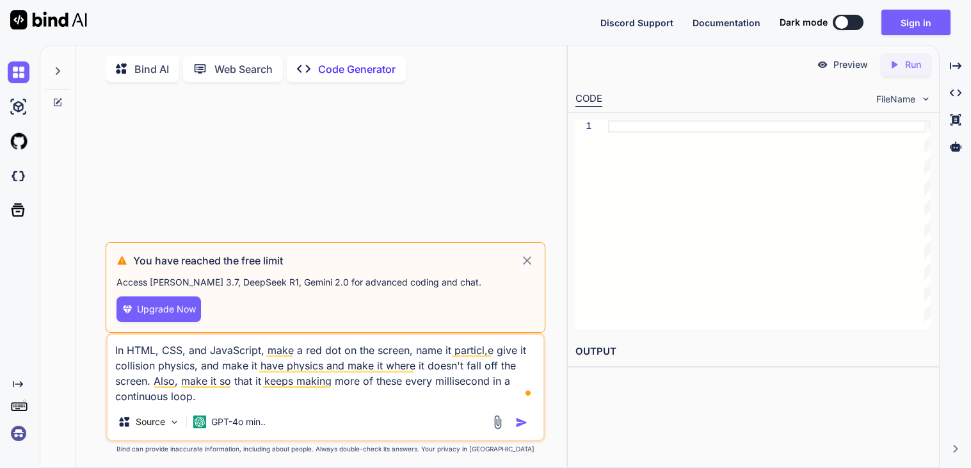
click at [869, 25] on div "Dark mode" at bounding box center [826, 22] width 92 height 15
click at [909, 15] on button "Sign in" at bounding box center [916, 23] width 69 height 26
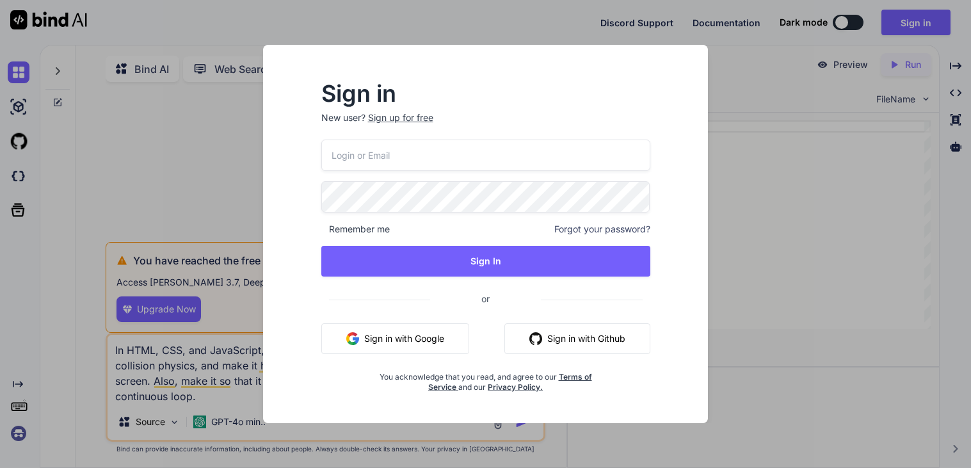
type input "ren23448@tutamail.com"
click at [414, 121] on div "Sign up for free" at bounding box center [400, 117] width 65 height 13
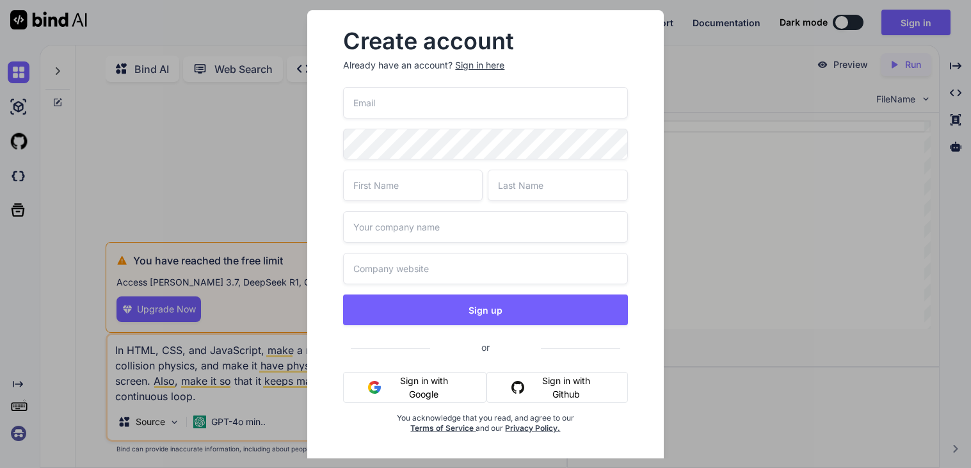
type input "ren23448@tutamail.com"
click at [495, 103] on input "ren23448@tutamail.com" at bounding box center [485, 102] width 284 height 31
click at [380, 190] on input "text" at bounding box center [413, 185] width 140 height 31
type input "Ren"
click at [519, 186] on input "text" at bounding box center [558, 185] width 140 height 31
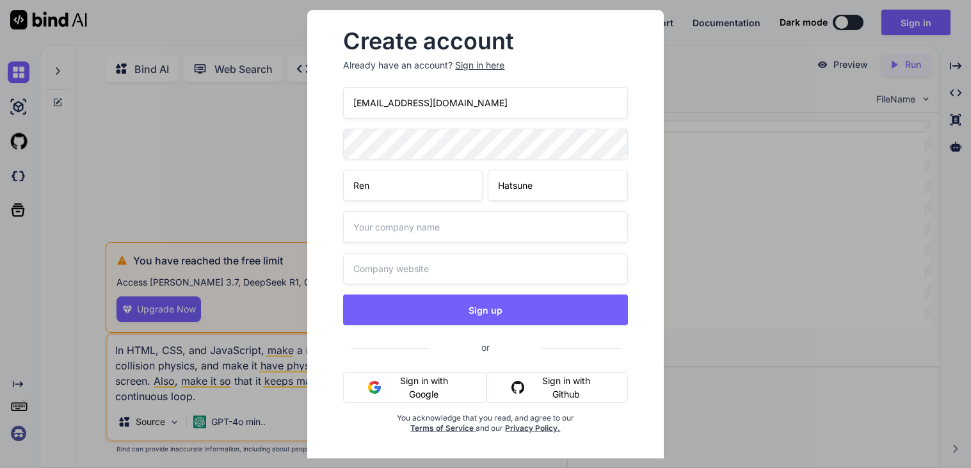
type input "Hatsune"
click at [431, 224] on input "text" at bounding box center [485, 226] width 284 height 31
type input "GameOverLive"
click at [430, 268] on input "text" at bounding box center [485, 268] width 284 height 31
click at [382, 221] on input "GameOverLive" at bounding box center [485, 226] width 284 height 31
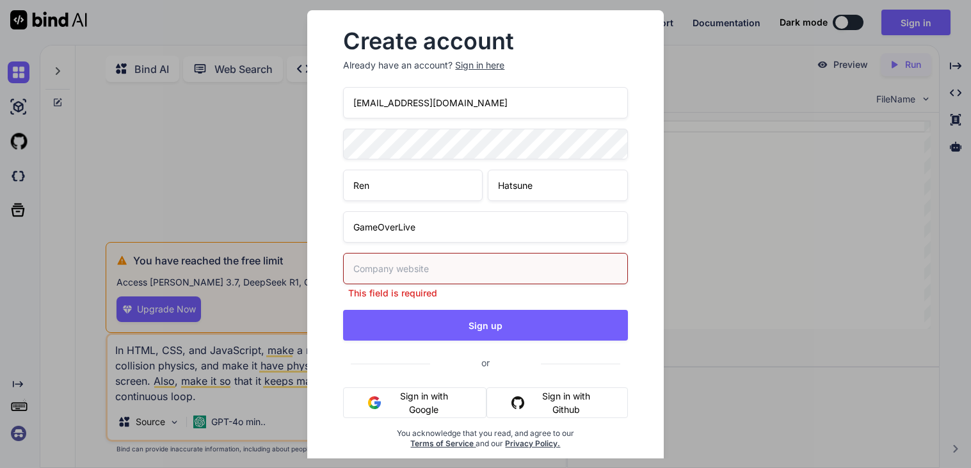
click at [393, 271] on input "text" at bounding box center [485, 268] width 284 height 31
click at [356, 270] on input "GameOverLive.com" at bounding box center [485, 268] width 284 height 31
click at [467, 266] on input "GameOverLive.com" at bounding box center [485, 268] width 284 height 31
type input "GameOverLive"
click at [497, 85] on div "Create account Already have an account? Sign in here" at bounding box center [485, 53] width 284 height 67
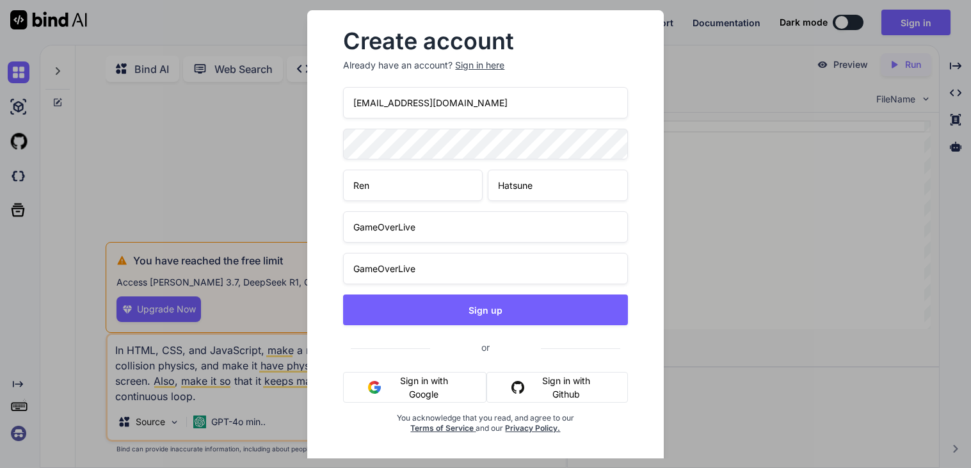
click at [527, 106] on input "ren23448@tutamail.com" at bounding box center [485, 102] width 284 height 31
click at [443, 113] on input "[EMAIL_ADDRESS][DOMAIN_NAME]" at bounding box center [485, 102] width 284 height 31
paste input "fewat81911@bitmens"
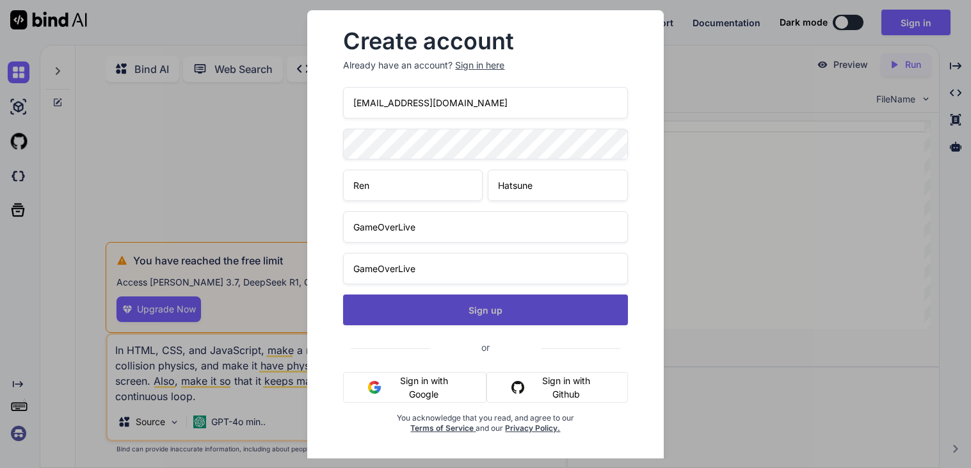
type input "fewat81911@bitmens.com"
click at [435, 308] on button "Sign up" at bounding box center [485, 310] width 284 height 31
click at [480, 306] on button "Sign up" at bounding box center [485, 310] width 284 height 31
type textarea "x"
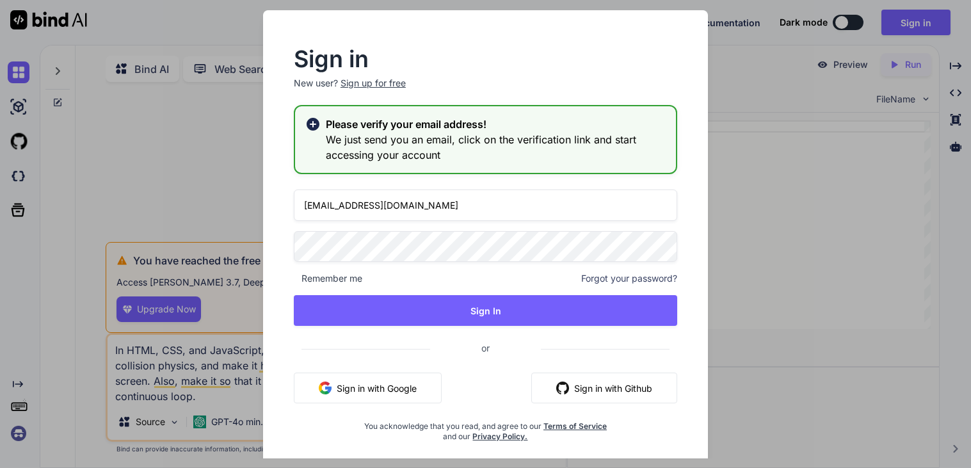
type input "fewat81911@bitmens.com"
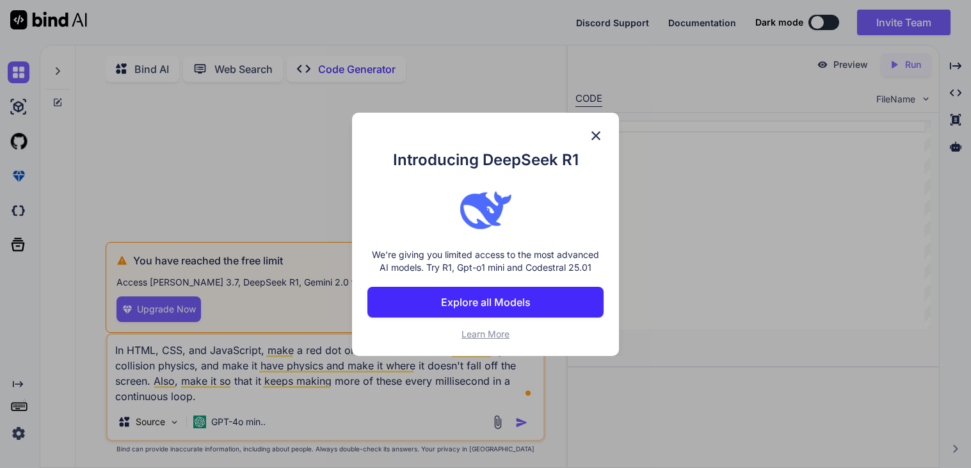
click at [599, 134] on img at bounding box center [595, 135] width 15 height 15
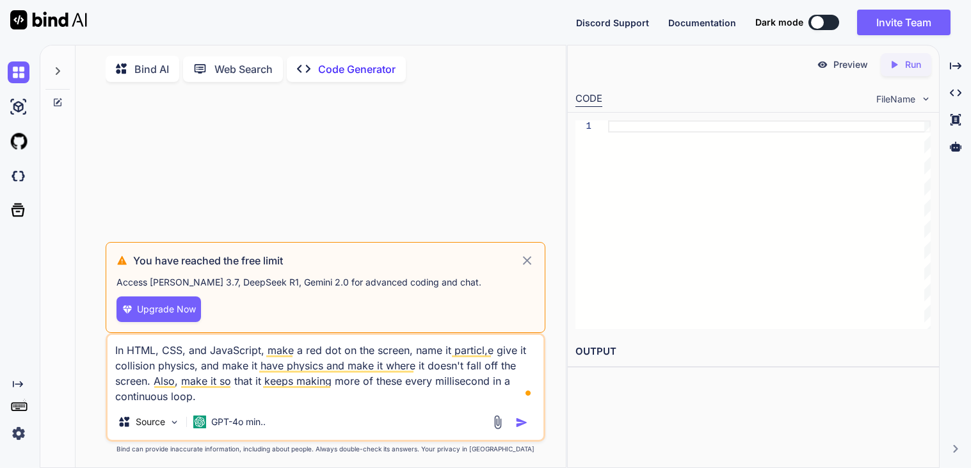
click at [14, 432] on img at bounding box center [19, 434] width 22 height 22
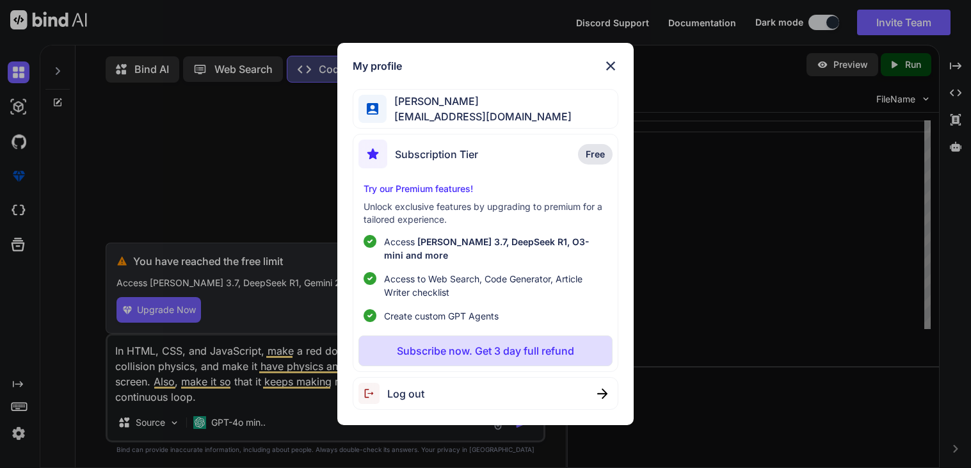
type textarea "x"
click at [611, 74] on img at bounding box center [610, 65] width 15 height 15
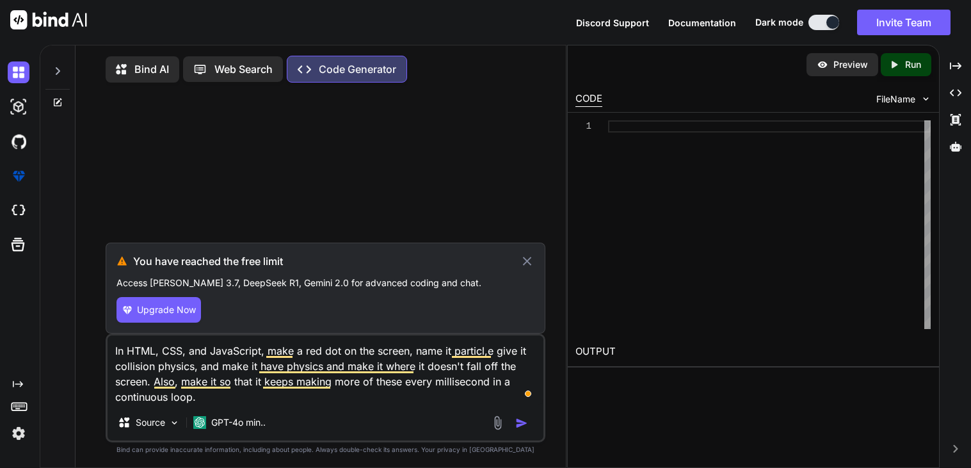
click at [235, 400] on textarea "In HTML, CSS, and JavaScript, make a red dot on the screen, name it particl,e g…" at bounding box center [326, 370] width 436 height 69
type textarea "In HTML, CSS, and JavaScript, make a red dot on the screen, name it particl,e g…"
type textarea "x"
type textarea "In HTML, CSS, and JavaScript, make a red dot on the screen, name it particl,e g…"
type textarea "x"
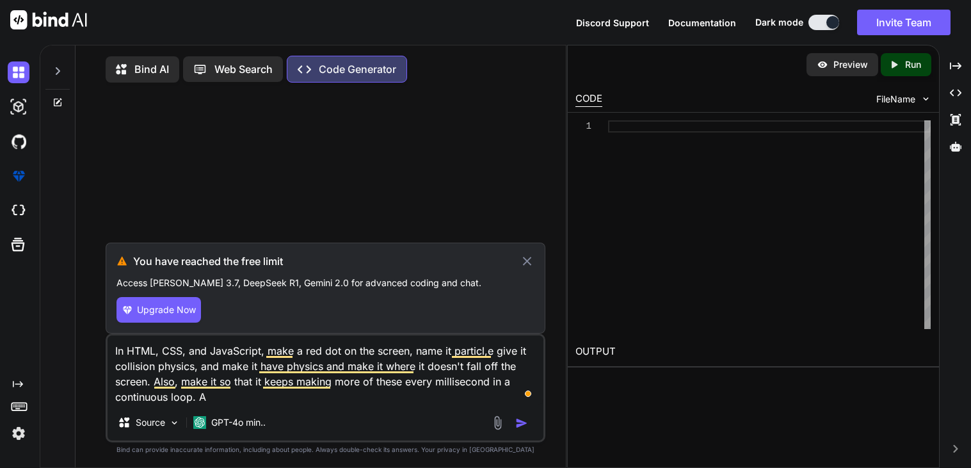
type textarea "In HTML, CSS, and JavaScript, make a red dot on the screen, name it particl,e g…"
type textarea "x"
type textarea "In HTML, CSS, and JavaScript, make a red dot on the screen, name it particl,e g…"
type textarea "x"
type textarea "In HTML, CSS, and JavaScript, make a red dot on the screen, name it particl,e g…"
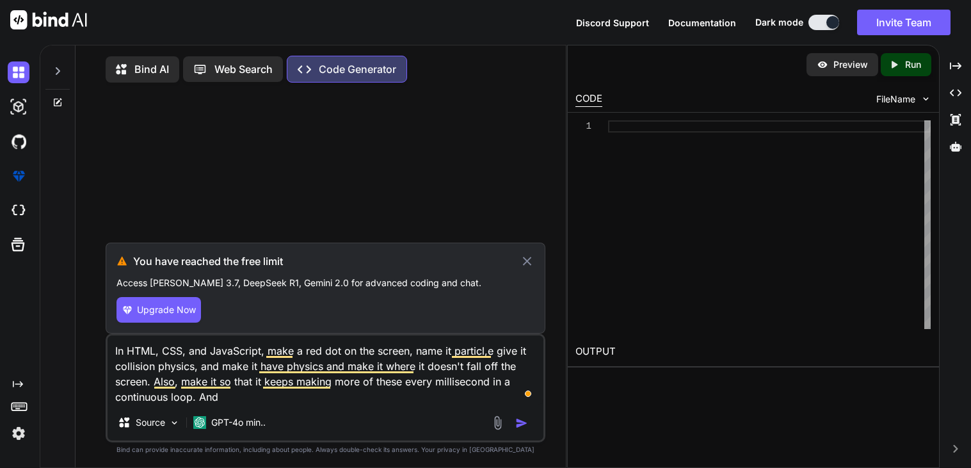
type textarea "x"
type textarea "In HTML, CSS, and JavaScript, make a red dot on the screen, name it particl,e g…"
type textarea "x"
type textarea "In HTML, CSS, and JavaScript, make a red dot on the screen, name it particl,e g…"
type textarea "x"
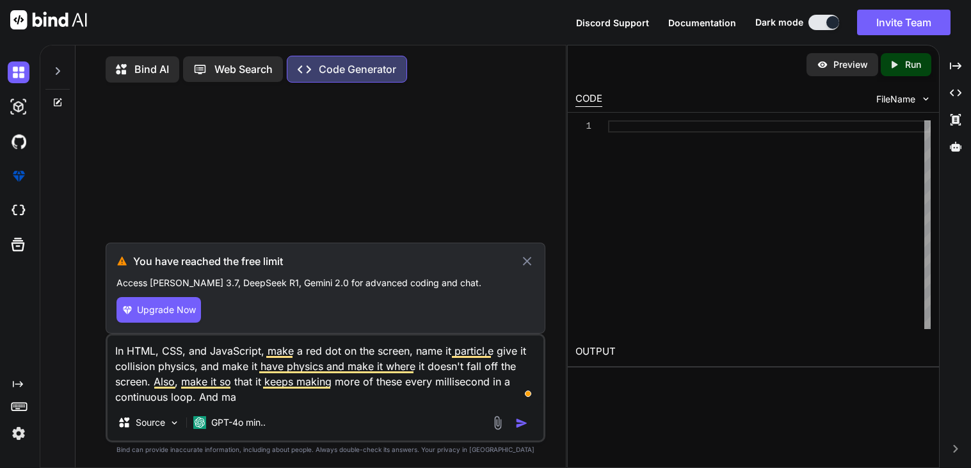
type textarea "In HTML, CSS, and JavaScript, make a red dot on the screen, name it particl,e g…"
type textarea "x"
type textarea "In HTML, CSS, and JavaScript, make a red dot on the screen, name it particl,e g…"
type textarea "x"
type textarea "In HTML, CSS, and JavaScript, make a red dot on the screen, name it particl,e g…"
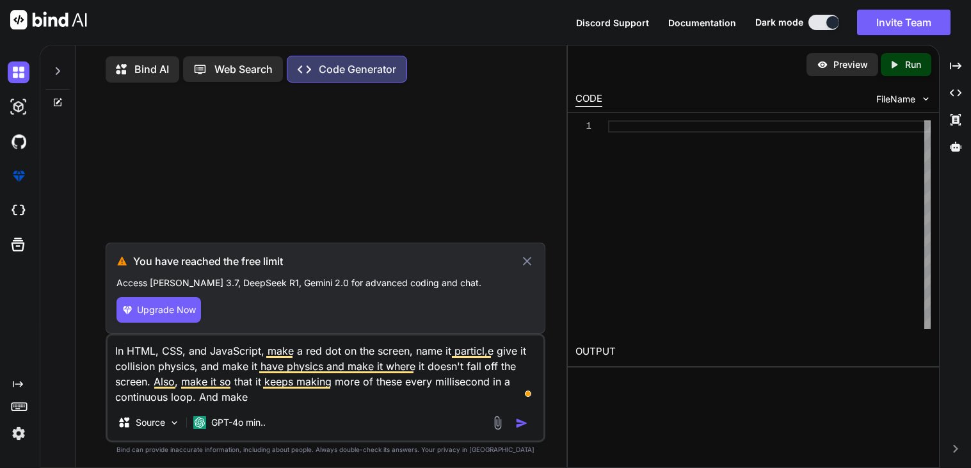
type textarea "x"
type textarea "In HTML, CSS, and JavaScript, make a red dot on the screen, name it particl,e g…"
type textarea "x"
type textarea "In HTML, CSS, and JavaScript, make a red dot on the screen, name it particl,e g…"
type textarea "x"
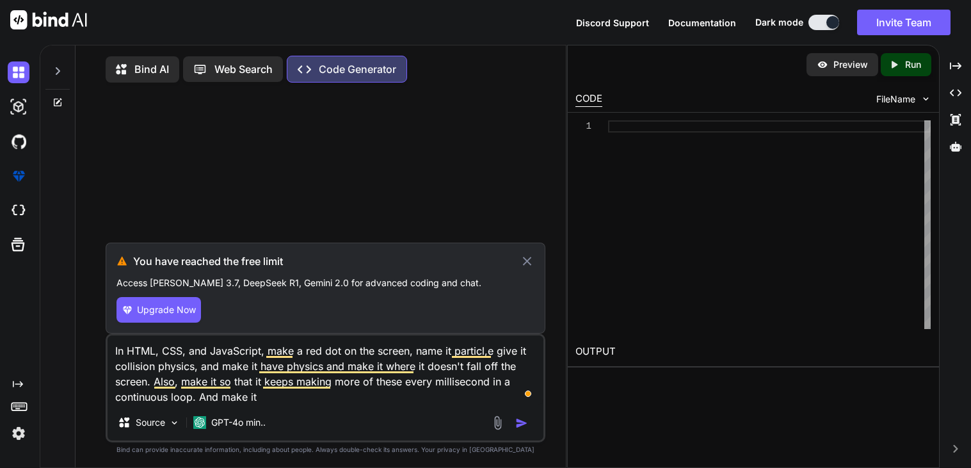
type textarea "In HTML, CSS, and JavaScript, make a red dot on the screen, name it particl,e g…"
type textarea "x"
type textarea "In HTML, CSS, and JavaScript, make a red dot on the screen, name it particl,e g…"
type textarea "x"
type textarea "In HTML, CSS, and JavaScript, make a red dot on the screen, name it particl,e g…"
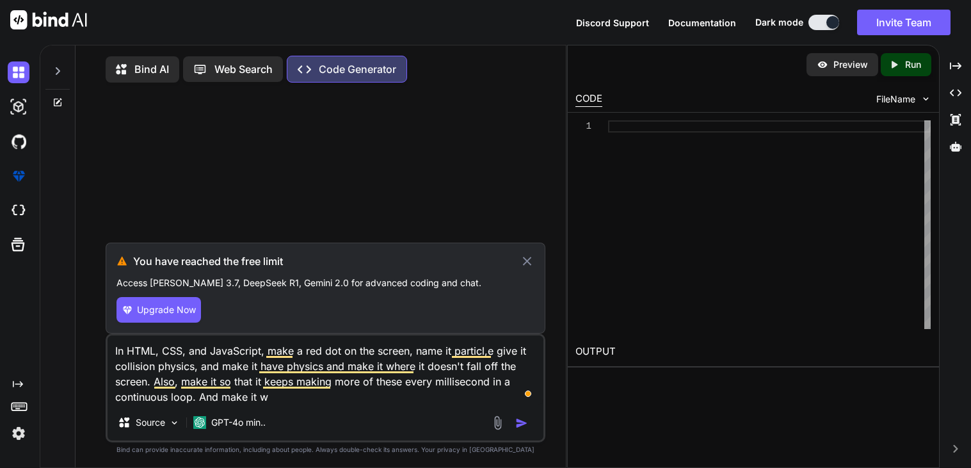
type textarea "x"
type textarea "In HTML, CSS, and JavaScript, make a red dot on the screen, name it particl,e g…"
type textarea "x"
type textarea "In HTML, CSS, and JavaScript, make a red dot on the screen, name it particl,e g…"
type textarea "x"
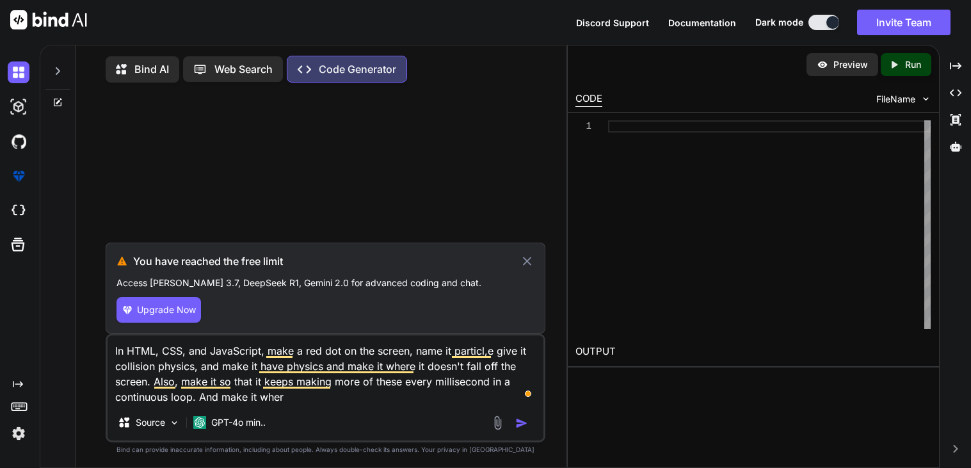
type textarea "In HTML, CSS, and JavaScript, make a red dot on the screen, name it particl,e g…"
type textarea "x"
type textarea "In HTML, CSS, and JavaScript, make a red dot on the screen, name it particl,e g…"
type textarea "x"
type textarea "In HTML, CSS, and JavaScript, make a red dot on the screen, name it particl,e g…"
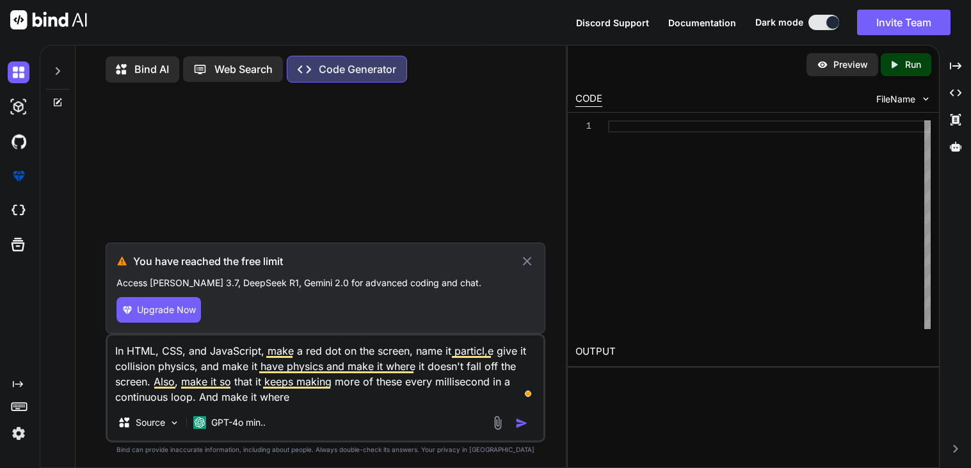
type textarea "x"
type textarea "In HTML, CSS, and JavaScript, make a red dot on the screen, name it particl,e g…"
type textarea "x"
type textarea "In HTML, CSS, and JavaScript, make a red dot on the screen, name it particl,e g…"
type textarea "x"
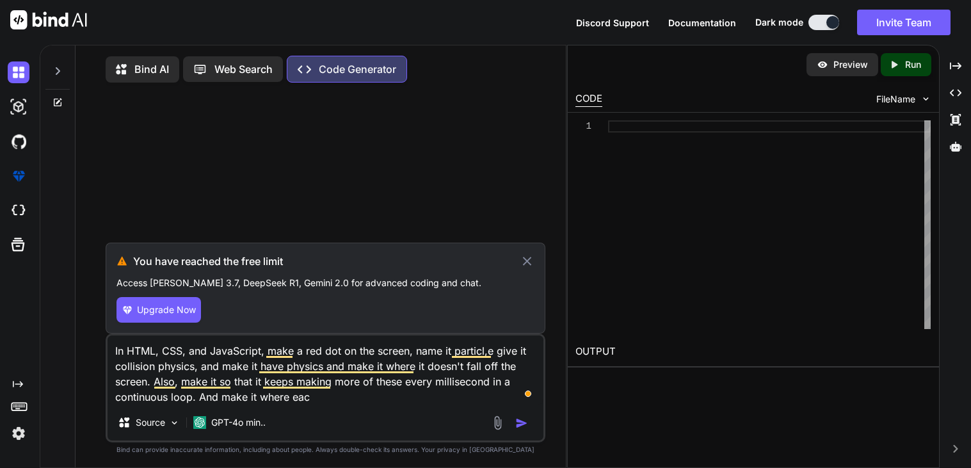
type textarea "In HTML, CSS, and JavaScript, make a red dot on the screen, name it particl,e g…"
type textarea "x"
type textarea "In HTML, CSS, and JavaScript, make a red dot on the screen, name it particl,e g…"
type textarea "x"
type textarea "In HTML, CSS, and JavaScript, make a red dot on the screen, name it particl,e g…"
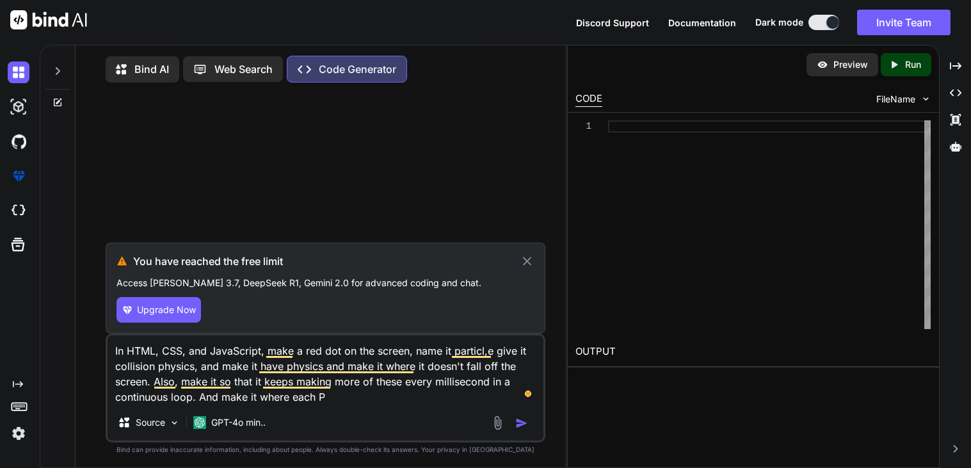
type textarea "x"
type textarea "In HTML, CSS, and JavaScript, make a red dot on the screen, name it particl,e g…"
type textarea "x"
type textarea "In HTML, CSS, and JavaScript, make a red dot on the screen, name it particl,e g…"
type textarea "x"
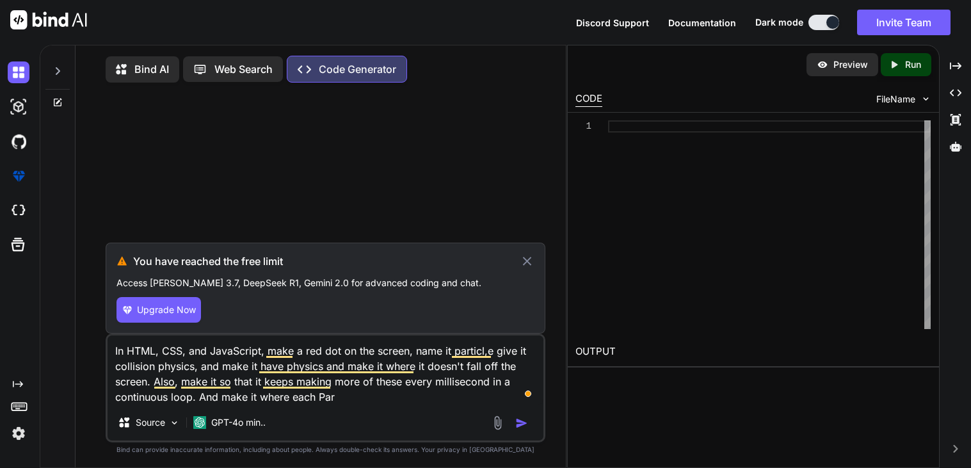
type textarea "In HTML, CSS, and JavaScript, make a red dot on the screen, name it particl,e g…"
type textarea "x"
type textarea "In HTML, CSS, and JavaScript, make a red dot on the screen, name it particl,e g…"
type textarea "x"
type textarea "In HTML, CSS, and JavaScript, make a red dot on the screen, name it particl,e g…"
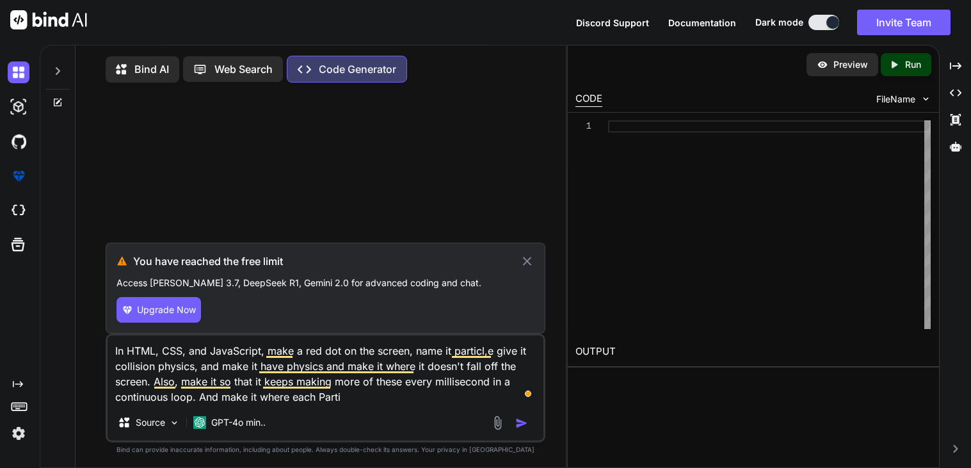
type textarea "x"
type textarea "In HTML, CSS, and JavaScript, make a red dot on the screen, name it particl,e g…"
type textarea "x"
type textarea "In HTML, CSS, and JavaScript, make a red dot on the screen, name it particl,e g…"
type textarea "x"
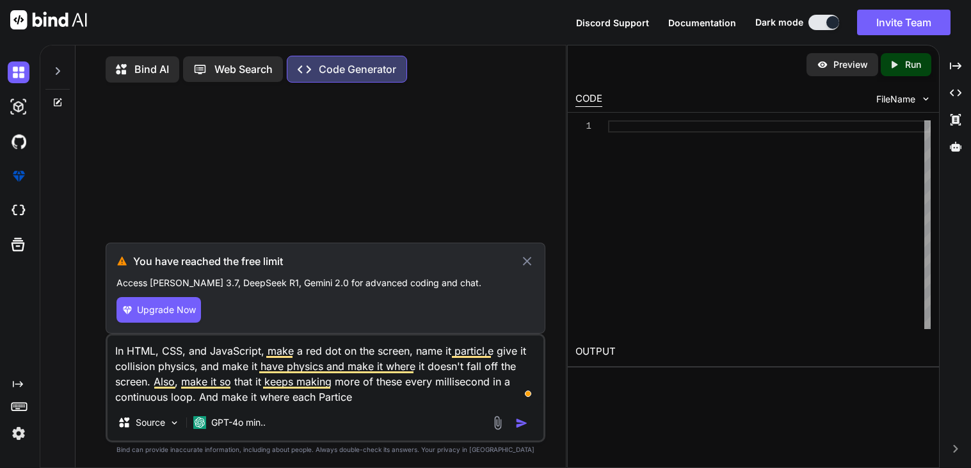
type textarea "In HTML, CSS, and JavaScript, make a red dot on the screen, name it particl,e g…"
type textarea "x"
type textarea "In HTML, CSS, and JavaScript, make a red dot on the screen, name it particl,e g…"
type textarea "x"
type textarea "In HTML, CSS, and JavaScript, make a red dot on the screen, name it particl,e g…"
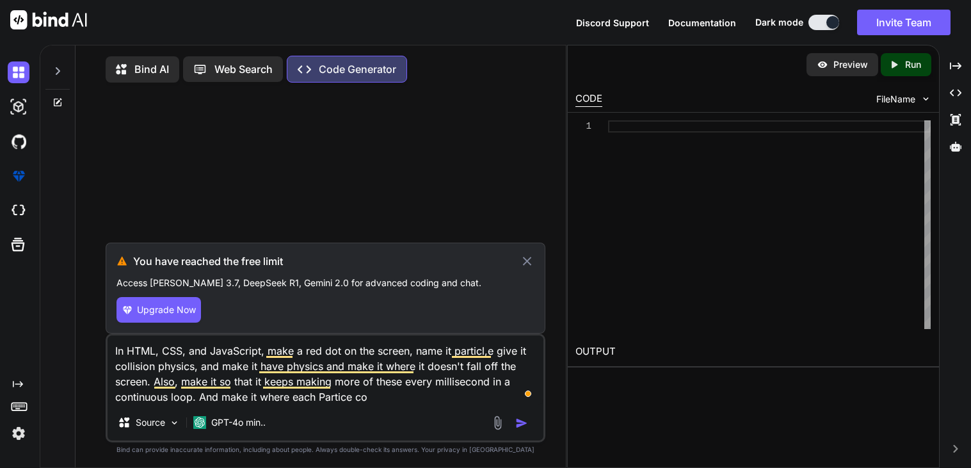
type textarea "x"
type textarea "In HTML, CSS, and JavaScript, make a red dot on the screen, name it particl,e g…"
type textarea "x"
type textarea "In HTML, CSS, and JavaScript, make a red dot on the screen, name it particl,e g…"
type textarea "x"
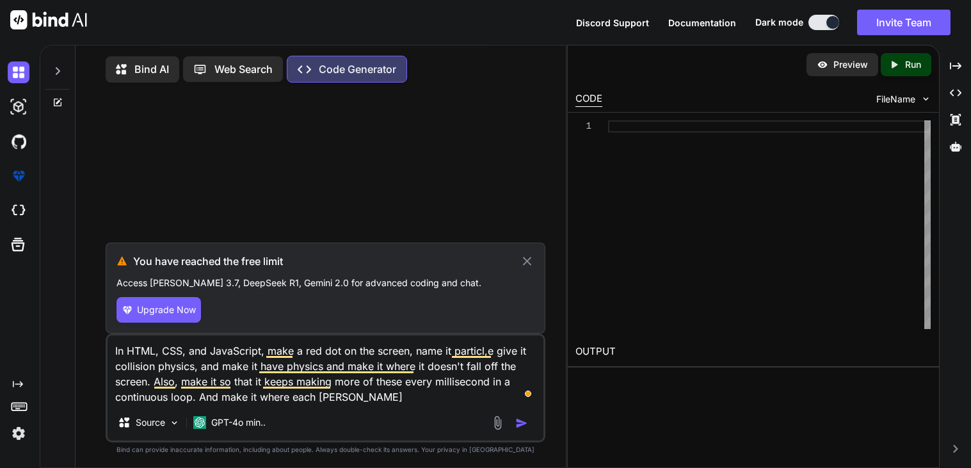
type textarea "In HTML, CSS, and JavaScript, make a red dot on the screen, name it particl,e g…"
type textarea "x"
type textarea "In HTML, CSS, and JavaScript, make a red dot on the screen, name it particl,e g…"
type textarea "x"
type textarea "In HTML, CSS, and JavaScript, make a red dot on the screen, name it particl,e g…"
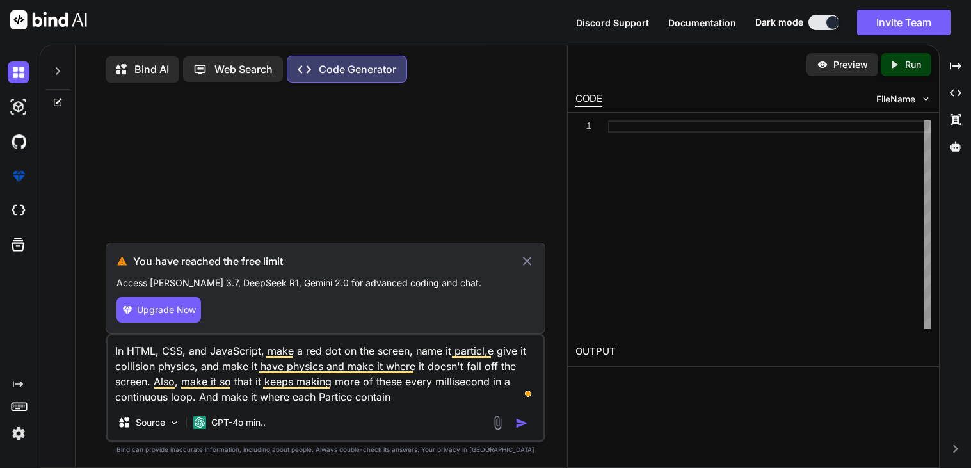
type textarea "x"
type textarea "In HTML, CSS, and JavaScript, make a red dot on the screen, name it particl,e g…"
type textarea "x"
type textarea "In HTML, CSS, and JavaScript, make a red dot on the screen, name it particl,e g…"
type textarea "x"
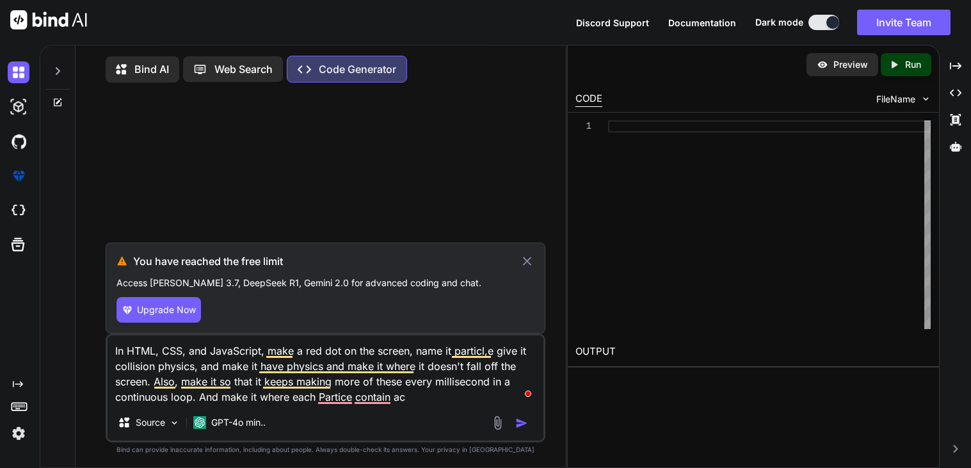
type textarea "In HTML, CSS, and JavaScript, make a red dot on the screen, name it particl,e g…"
type textarea "x"
type textarea "In HTML, CSS, and JavaScript, make a red dot on the screen, name it particl,e g…"
type textarea "x"
type textarea "In HTML, CSS, and JavaScript, make a red dot on the screen, name it particl,e g…"
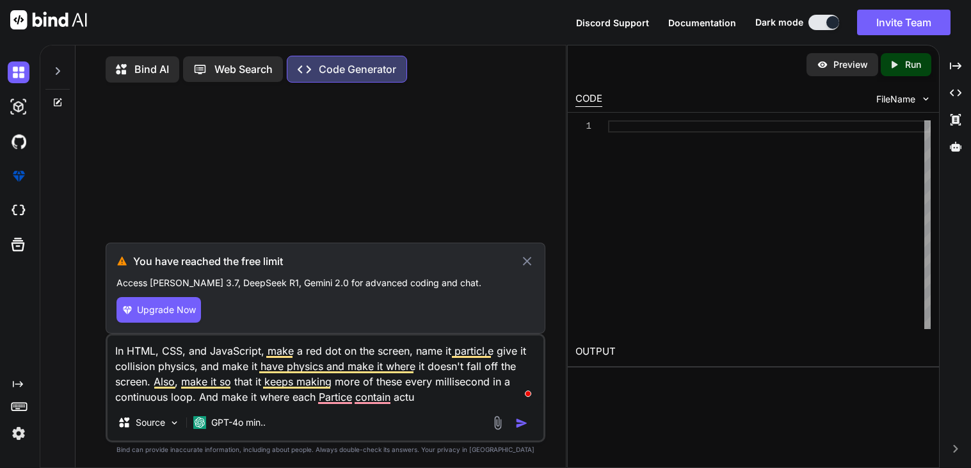
type textarea "x"
type textarea "In HTML, CSS, and JavaScript, make a red dot on the screen, name it particl,e g…"
type textarea "x"
type textarea "In HTML, CSS, and JavaScript, make a red dot on the screen, name it particl,e g…"
type textarea "x"
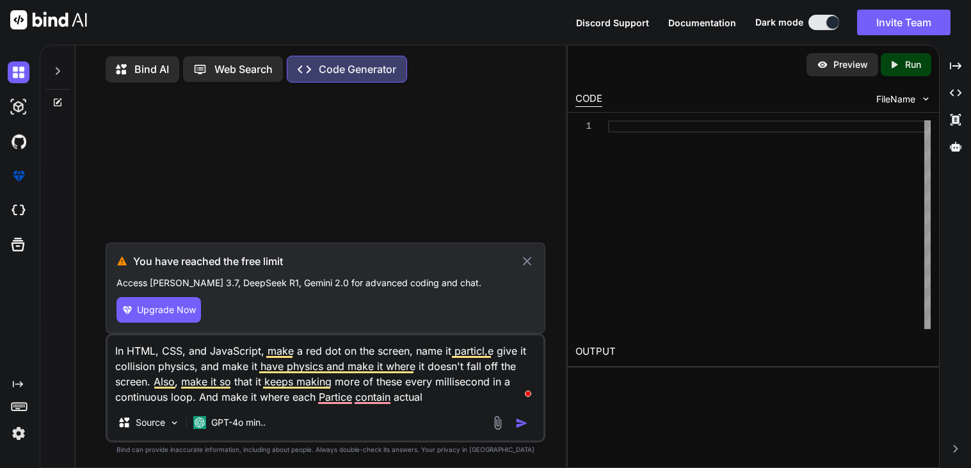
type textarea "In HTML, CSS, and JavaScript, make a red dot on the screen, name it particl,e g…"
type textarea "x"
type textarea "In HTML, CSS, and JavaScript, make a red dot on the screen, name it particl,e g…"
type textarea "x"
type textarea "In HTML, CSS, and JavaScript, make a red dot on the screen, name it particl,e g…"
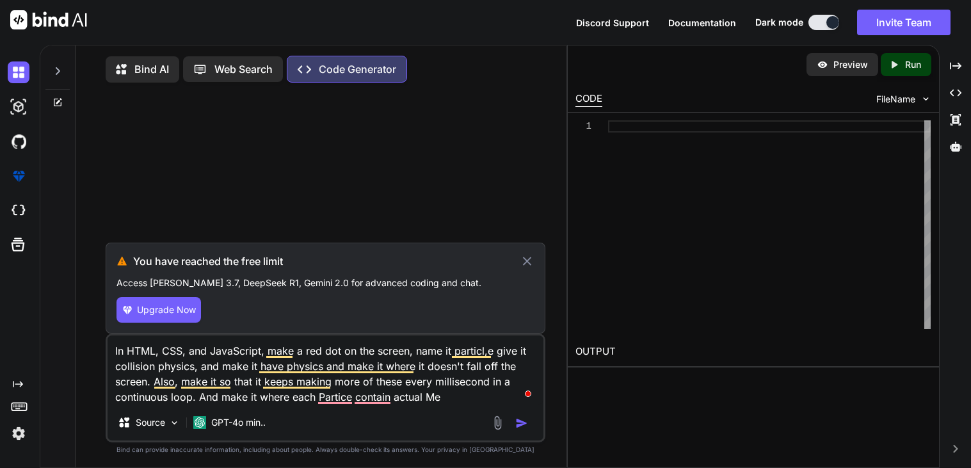
type textarea "x"
type textarea "In HTML, CSS, and JavaScript, make a red dot on the screen, name it particl,e g…"
type textarea "x"
type textarea "In HTML, CSS, and JavaScript, make a red dot on the screen, name it particl,e g…"
type textarea "x"
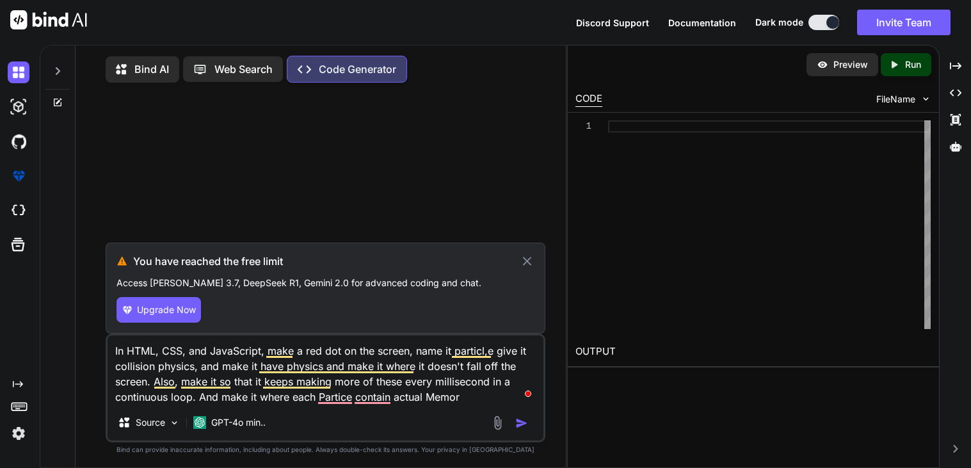
type textarea "In HTML, CSS, and JavaScript, make a red dot on the screen, name it particl,e g…"
type textarea "x"
type textarea "In HTML, CSS, and JavaScript, make a red dot on the screen, name it particl,e g…"
type textarea "x"
type textarea "In HTML, CSS, and JavaScript, make a red dot on the screen, name it particl,e g…"
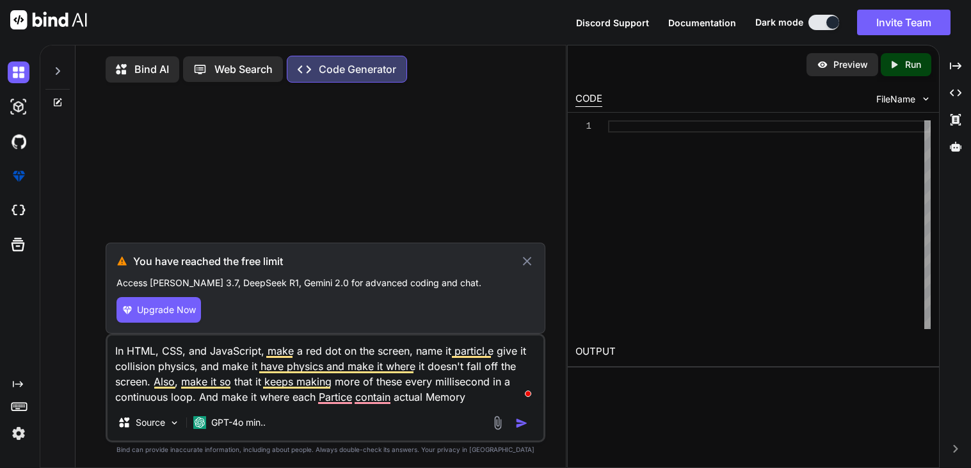
type textarea "x"
type textarea "In HTML, CSS, and JavaScript, make a red dot on the screen, name it particl,e g…"
type textarea "x"
type textarea "In HTML, CSS, and JavaScript, make a red dot on the screen, name it particl,e g…"
type textarea "x"
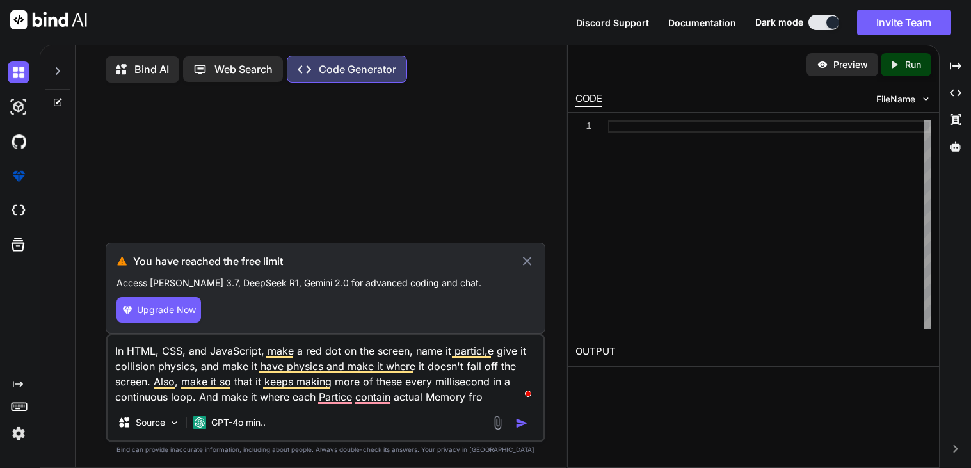
type textarea "In HTML, CSS, and JavaScript, make a red dot on the screen, name it particl,e g…"
type textarea "x"
type textarea "In HTML, CSS, and JavaScript, make a red dot on the screen, name it particl,e g…"
type textarea "x"
type textarea "In HTML, CSS, and JavaScript, make a red dot on the screen, name it particl,e g…"
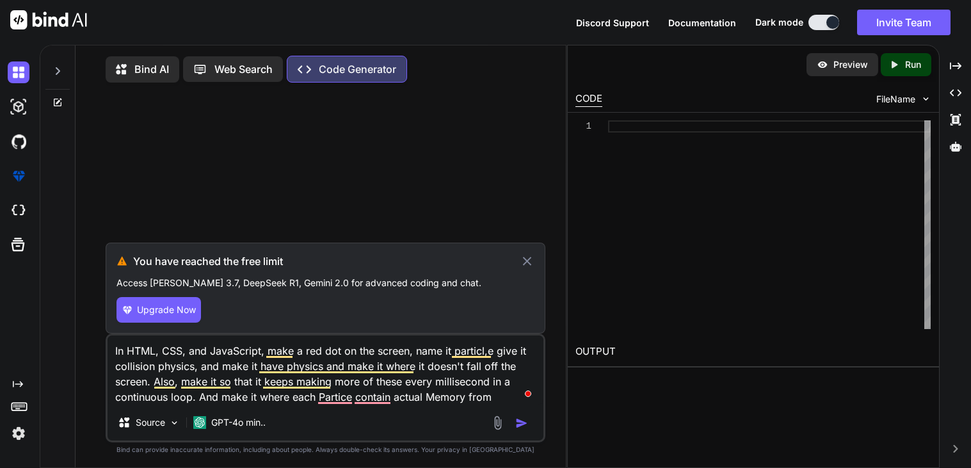
type textarea "x"
type textarea "In HTML, CSS, and JavaScript, make a red dot on the screen, name it particl,e g…"
type textarea "x"
type textarea "In HTML, CSS, and JavaScript, make a red dot on the screen, name it particl,e g…"
type textarea "x"
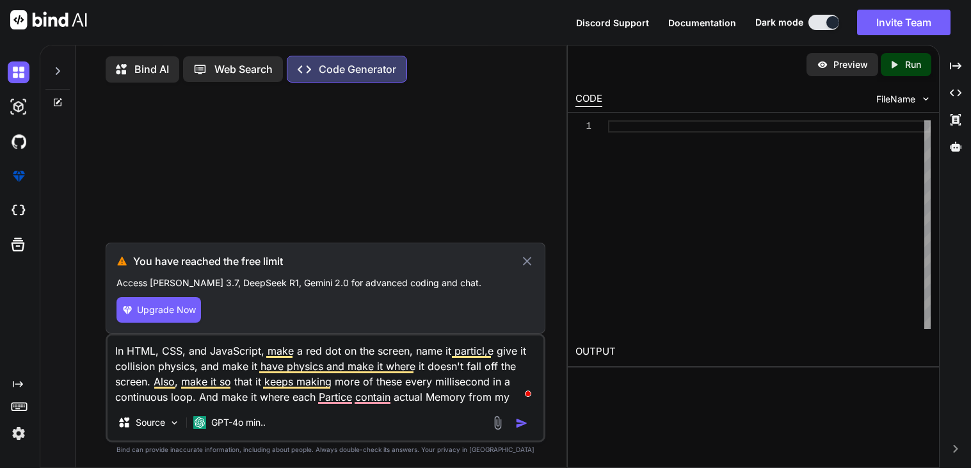
type textarea "In HTML, CSS, and JavaScript, make a red dot on the screen, name it particl,e g…"
type textarea "x"
type textarea "In HTML, CSS, and JavaScript, make a red dot on the screen, name it particl,e g…"
type textarea "x"
type textarea "In HTML, CSS, and JavaScript, make a red dot on the screen, name it particl,e g…"
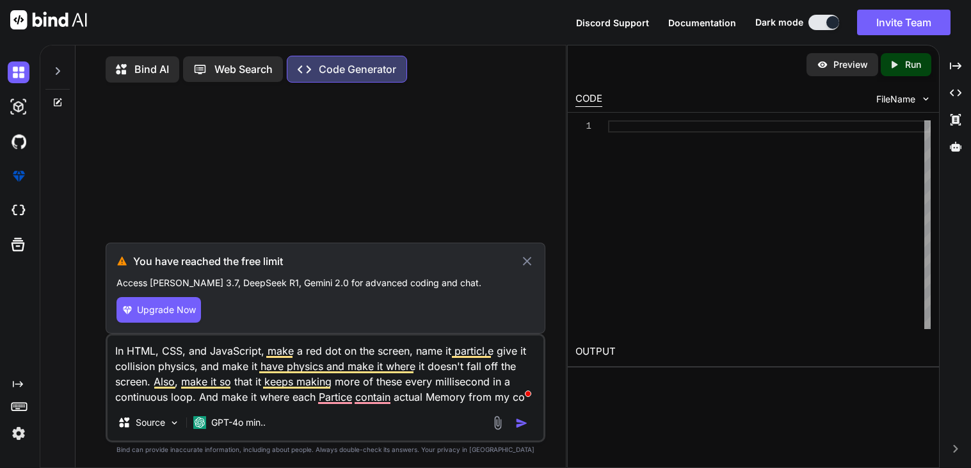
type textarea "x"
type textarea "In HTML, CSS, and JavaScript, make a red dot on the screen, name it particl,e g…"
type textarea "x"
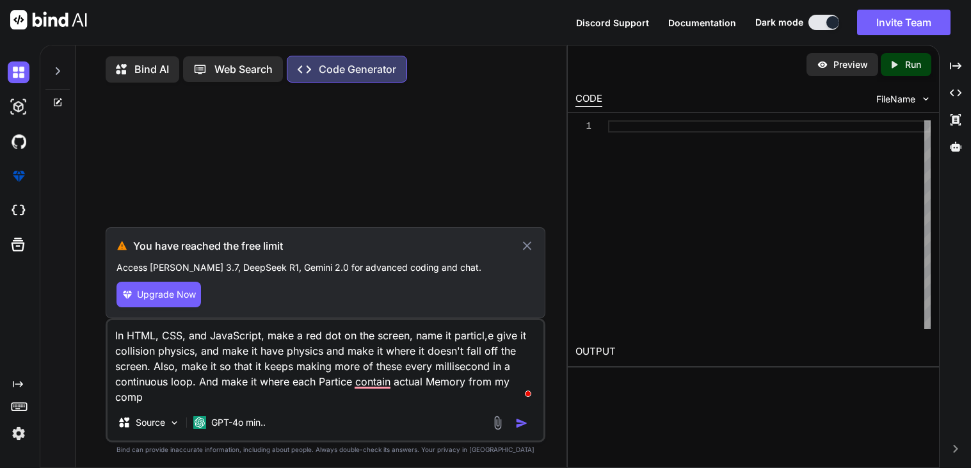
type textarea "In HTML, CSS, and JavaScript, make a red dot on the screen, name it particl,e g…"
type textarea "x"
type textarea "In HTML, CSS, and JavaScript, make a red dot on the screen, name it particl,e g…"
type textarea "x"
type textarea "In HTML, CSS, and JavaScript, make a red dot on the screen, name it particl,e g…"
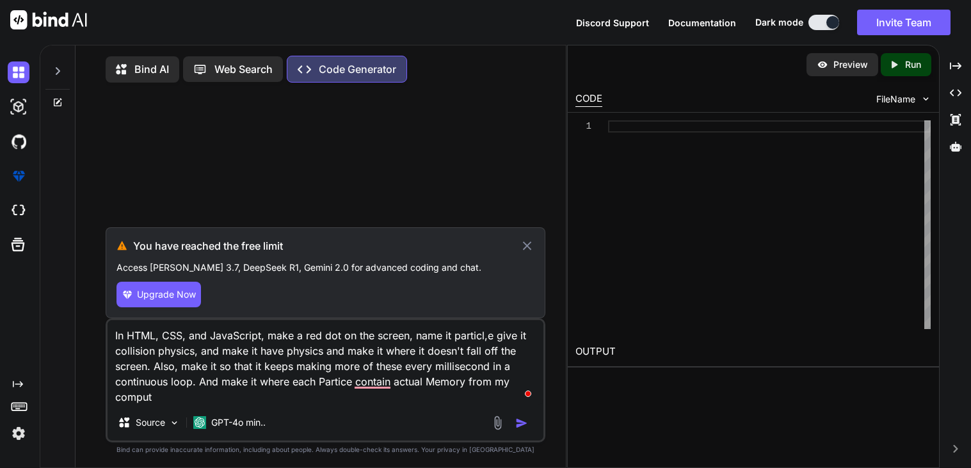
type textarea "x"
type textarea "In HTML, CSS, and JavaScript, make a red dot on the screen, name it particl,e g…"
type textarea "x"
type textarea "In HTML, CSS, and JavaScript, make a red dot on the screen, name it particl,e g…"
type textarea "x"
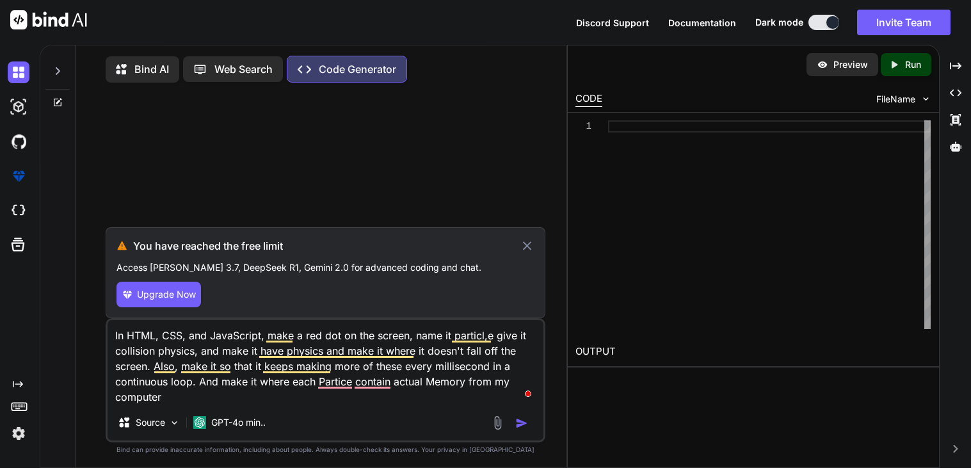
type textarea "In HTML, CSS, and JavaScript, make a red dot on the screen, name it particl,e g…"
type textarea "x"
type textarea "In HTML, CSS, and JavaScript, make a red dot on the screen, name it particl,e g…"
type textarea "x"
type textarea "In HTML, CSS, and JavaScript, make a red dot on the screen, name it particl,e g…"
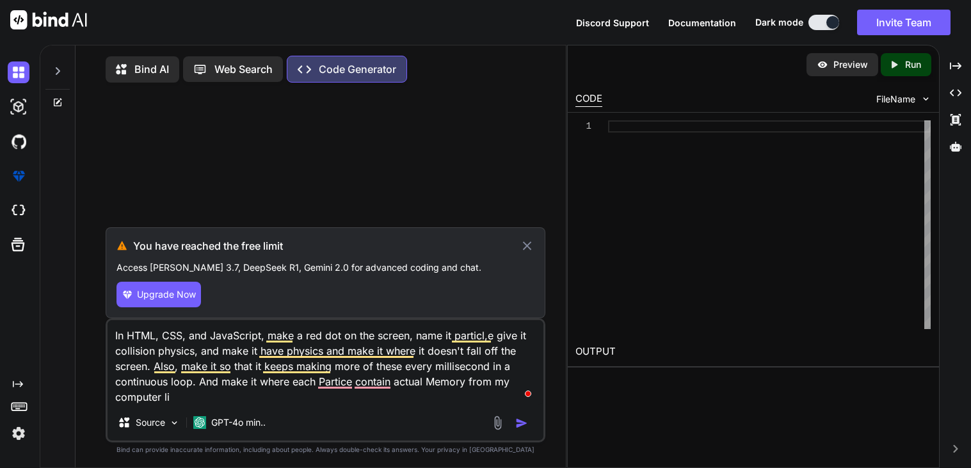
type textarea "x"
type textarea "In HTML, CSS, and JavaScript, make a red dot on the screen, name it particl,e g…"
type textarea "x"
type textarea "In HTML, CSS, and JavaScript, make a red dot on the screen, name it particl,e g…"
type textarea "x"
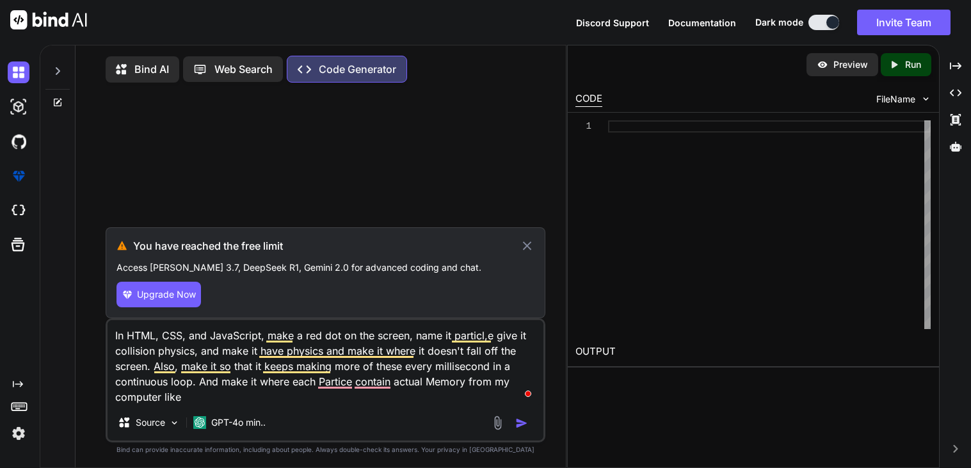
type textarea "In HTML, CSS, and JavaScript, make a red dot on the screen, name it particl,e g…"
type textarea "x"
type textarea "In HTML, CSS, and JavaScript, make a red dot on the screen, name it particl,e g…"
type textarea "x"
type textarea "In HTML, CSS, and JavaScript, make a red dot on the screen, name it particl,e g…"
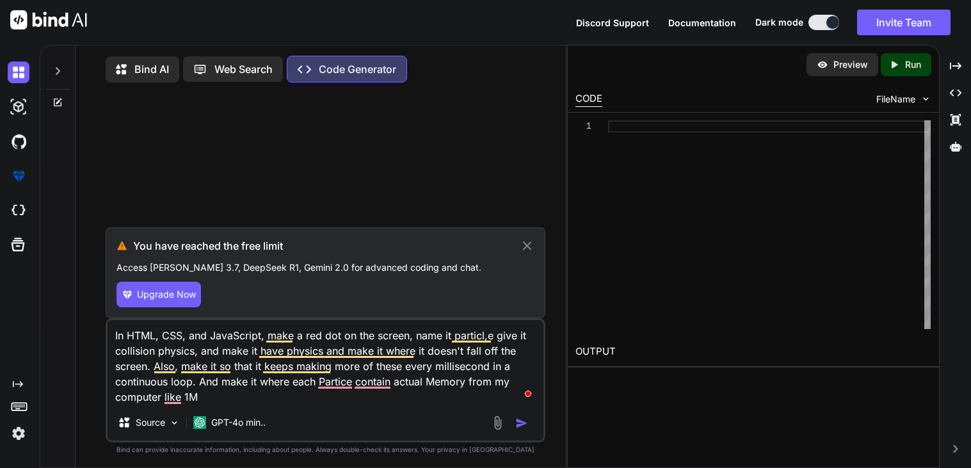
type textarea "x"
type textarea "In HTML, CSS, and JavaScript, make a red dot on the screen, name it particl,e g…"
type textarea "x"
type textarea "In HTML, CSS, and JavaScript, make a red dot on the screen, name it particl,e g…"
type textarea "x"
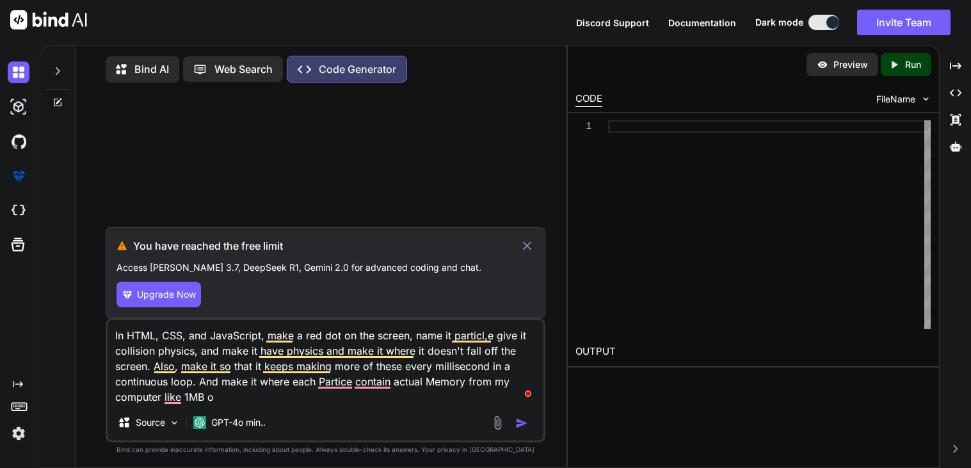
type textarea "In HTML, CSS, and JavaScript, make a red dot on the screen, name it particl,e g…"
type textarea "x"
type textarea "In HTML, CSS, and JavaScript, make a red dot on the screen, name it particl,e g…"
type textarea "x"
type textarea "In HTML, CSS, and JavaScript, make a red dot on the screen, name it particl,e g…"
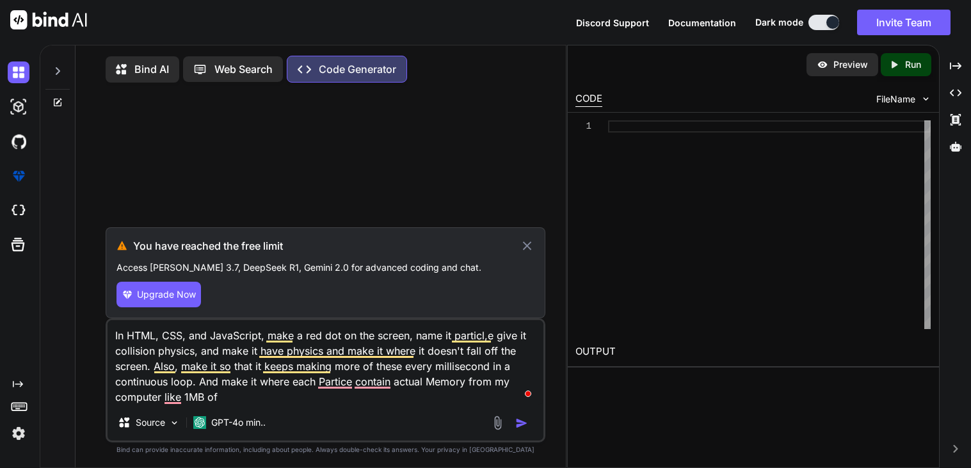
type textarea "x"
type textarea "In HTML, CSS, and JavaScript, make a red dot on the screen, name it particl,e g…"
type textarea "x"
type textarea "In HTML, CSS, and JavaScript, make a red dot on the screen, name it particl,e g…"
type textarea "x"
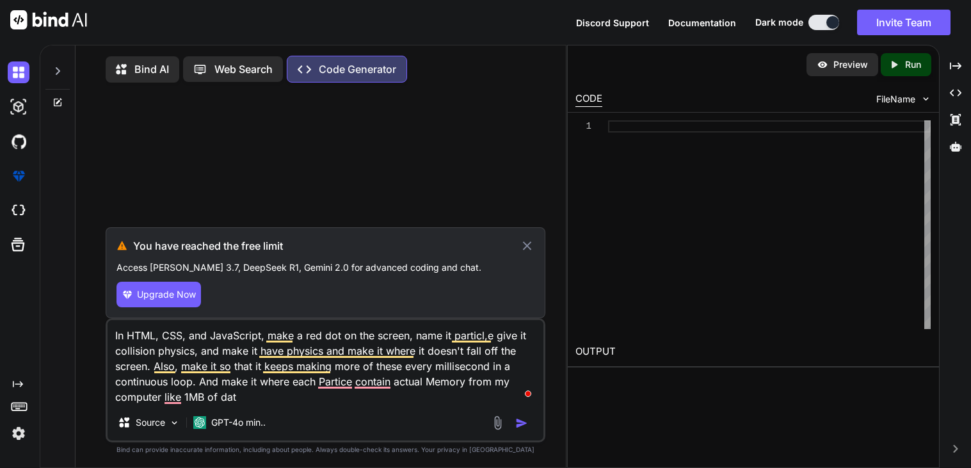
type textarea "In HTML, CSS, and JavaScript, make a red dot on the screen, name it particl,e g…"
type textarea "x"
click at [341, 389] on textarea "In HTML, CSS, and JavaScript, make a red dot on the screen, name it particl,e g…" at bounding box center [326, 362] width 436 height 85
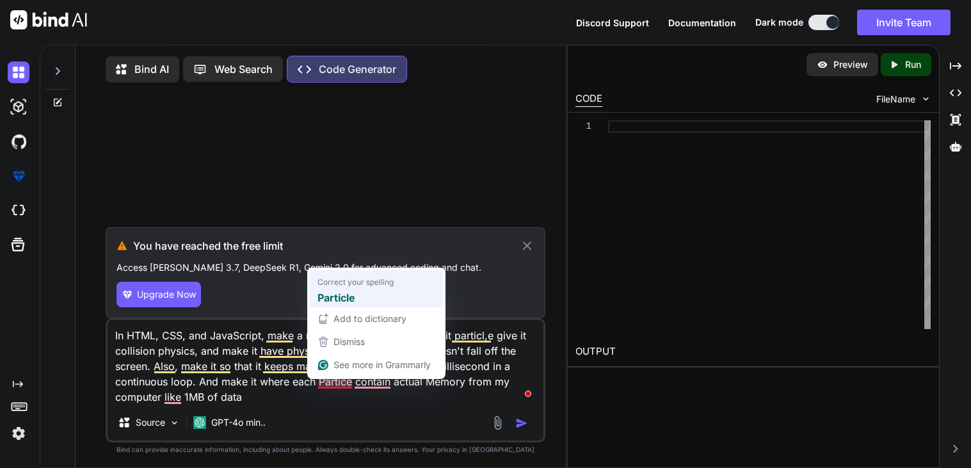
type textarea "In HTML, CSS, and JavaScript, make a red dot on the screen, name it particl,e g…"
type textarea "x"
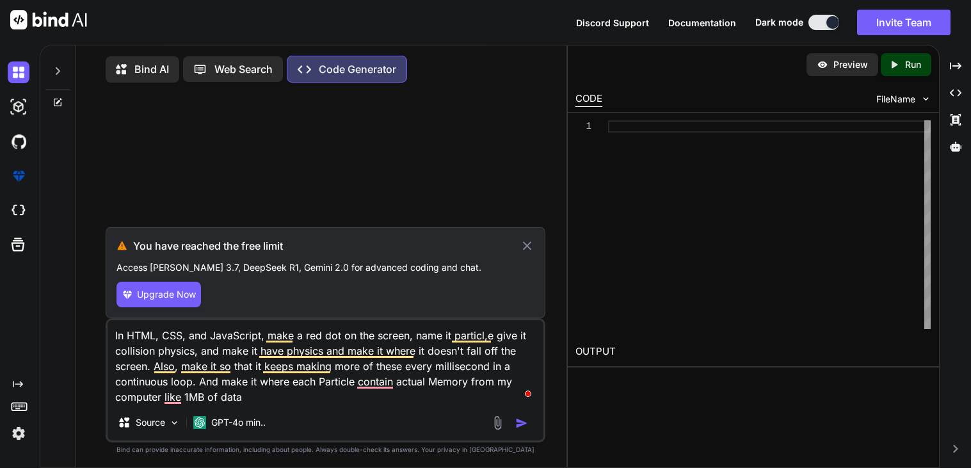
click at [376, 376] on textarea "In HTML, CSS, and JavaScript, make a red dot on the screen, name it particl,e g…" at bounding box center [326, 362] width 436 height 85
click at [378, 384] on textarea "In HTML, CSS, and JavaScript, make a red dot on the screen, name it particl,e g…" at bounding box center [326, 362] width 436 height 85
click at [382, 386] on textarea "In HTML, CSS, and JavaScript, make a red dot on the screen, name it particl,e g…" at bounding box center [326, 362] width 436 height 85
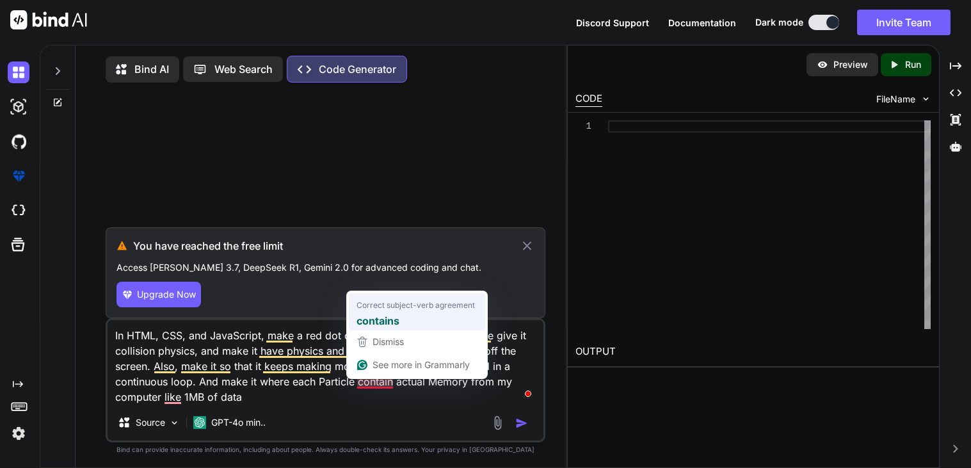
type textarea "In HTML, CSS, and JavaScript, make a red dot on the screen, name it particl,e g…"
type textarea "x"
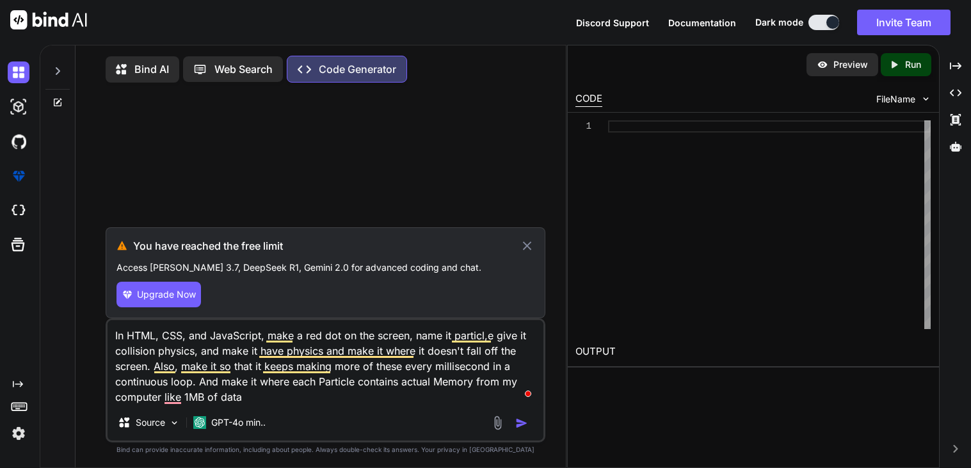
click at [170, 402] on textarea "In HTML, CSS, and JavaScript, make a red dot on the screen, name it particl,e g…" at bounding box center [326, 362] width 436 height 85
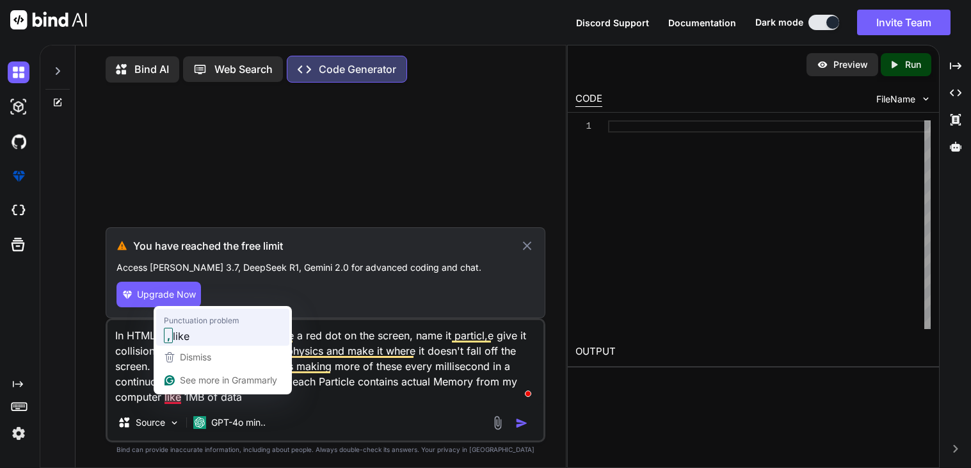
type textarea "In HTML, CSS, and JavaScript, make a red dot on the screen, name it particl,e g…"
type textarea "x"
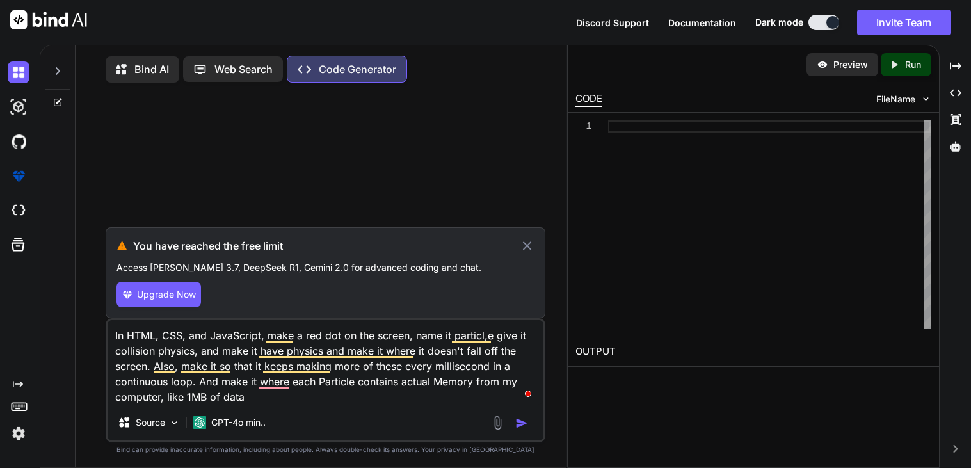
click at [265, 405] on textarea "In HTML, CSS, and JavaScript, make a red dot on the screen, name it particl,e g…" at bounding box center [326, 362] width 436 height 85
type textarea "In HTML, CSS, and JavaScript, make a red dot on the screen, name it particl,e g…"
type textarea "x"
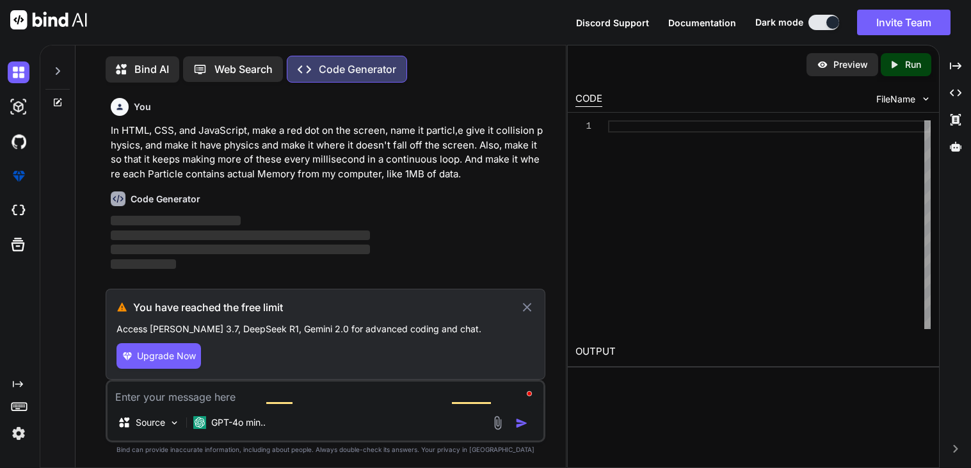
scroll to position [5, 0]
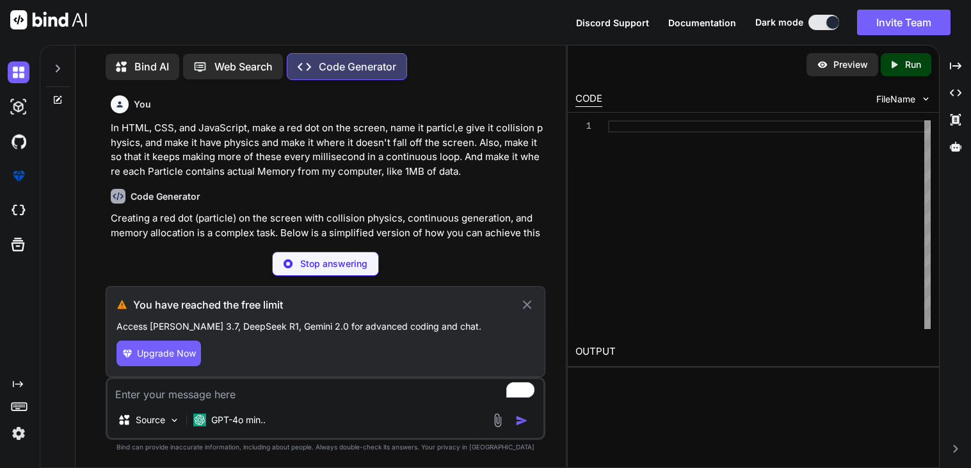
type textarea "x"
click at [526, 304] on icon at bounding box center [527, 304] width 9 height 9
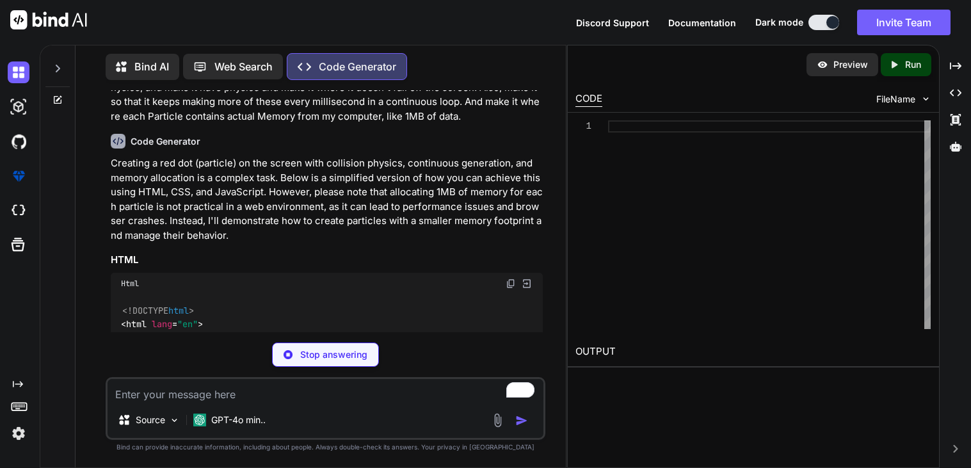
scroll to position [61, 0]
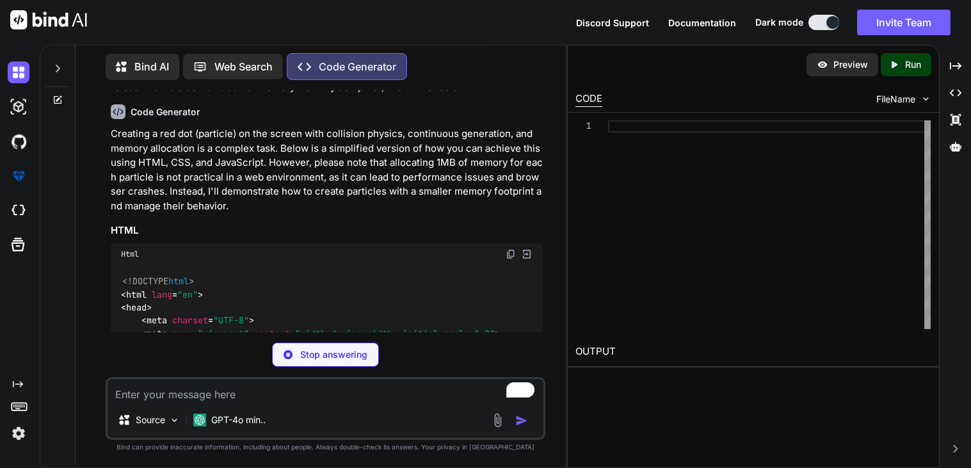
type textarea "x"
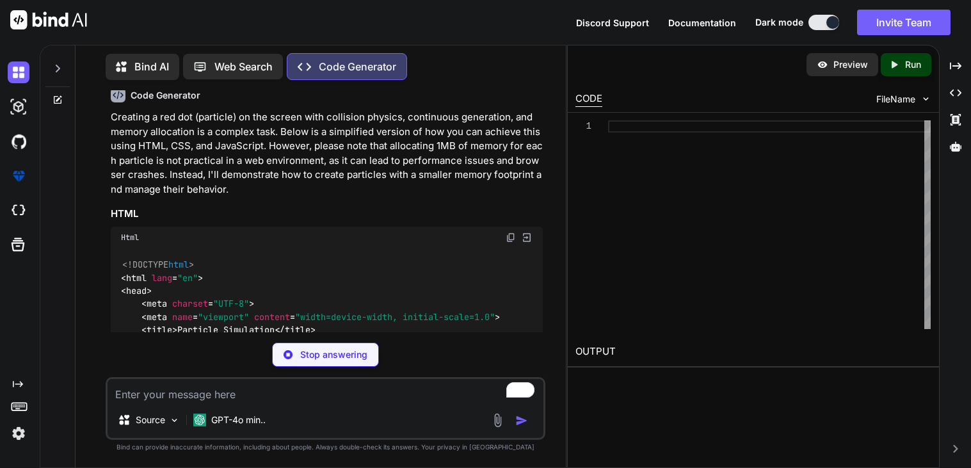
type textarea "<canvas id="particleCanvas"></canvas> <script src="script.js"></script> </body>…"
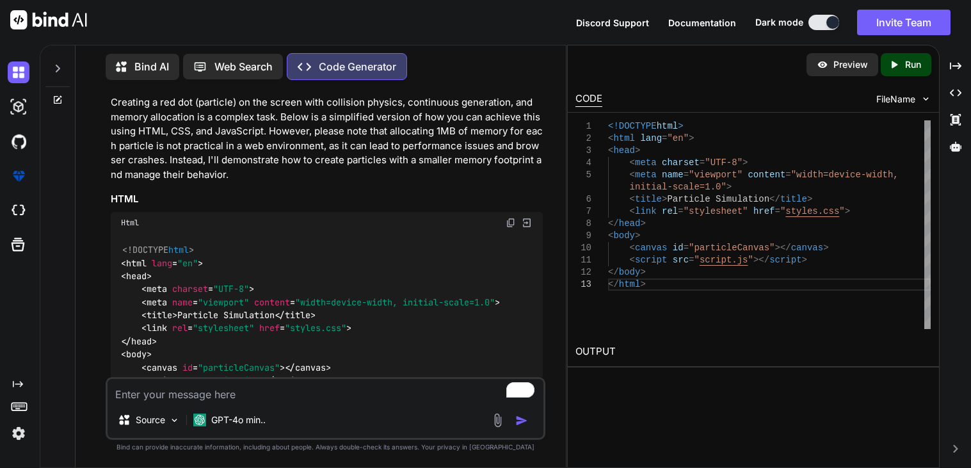
type textarea "x"
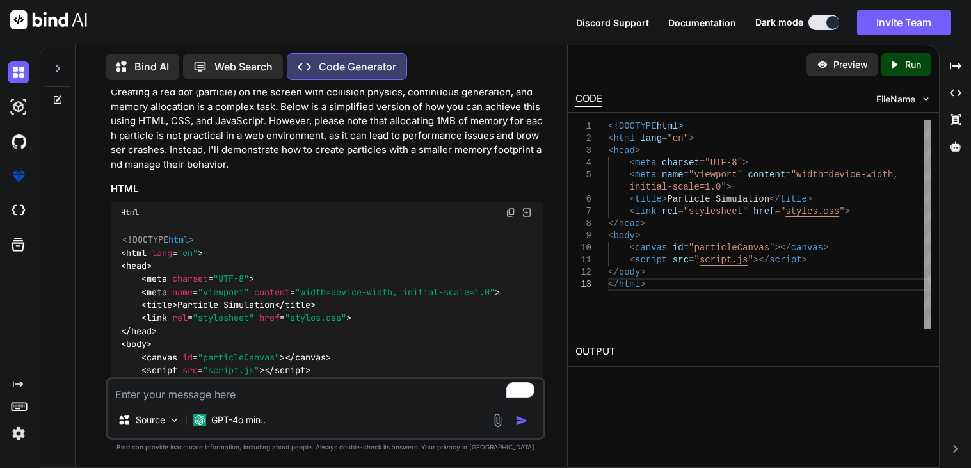
scroll to position [127, 0]
drag, startPoint x: 394, startPoint y: 136, endPoint x: 484, endPoint y: 137, distance: 90.3
click at [484, 137] on p "Creating a red dot (particle) on the screen with collision physics, continuous …" at bounding box center [327, 128] width 432 height 86
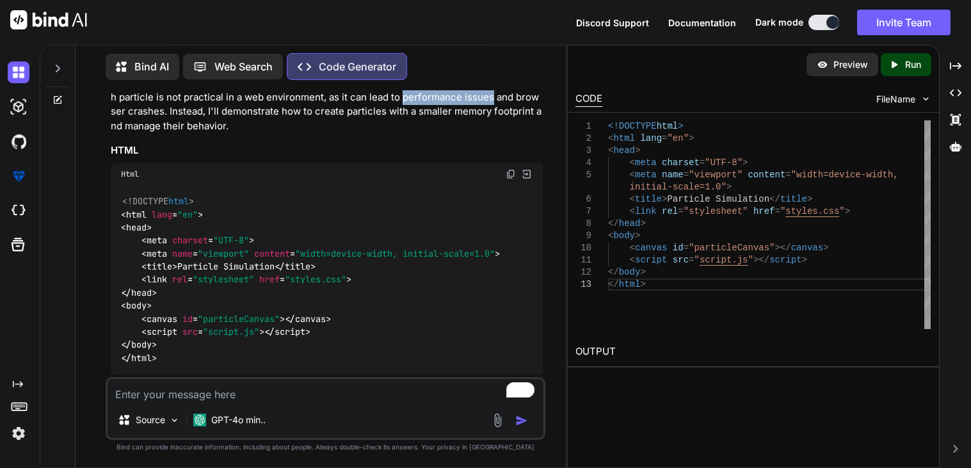
click at [226, 394] on textarea "To enrich screen reader interactions, please activate Accessibility in Grammarl…" at bounding box center [326, 390] width 436 height 23
type textarea "P"
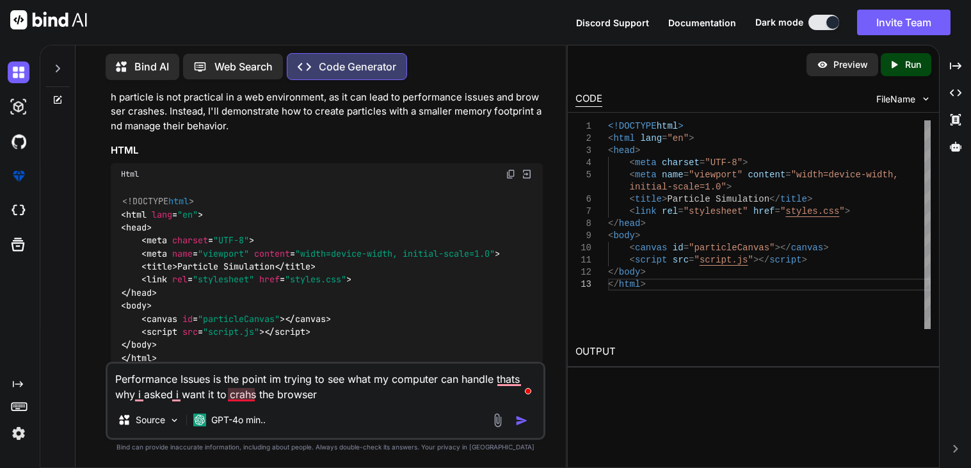
click at [251, 397] on textarea "Performance Issues is the point im trying to see what my computer can handle th…" at bounding box center [326, 383] width 436 height 38
click at [243, 391] on textarea "Performance Issues is the point im trying to see what my computer can handle th…" at bounding box center [326, 383] width 436 height 38
click at [515, 384] on textarea "Performance Issues is the point im trying to see what my computer can handle th…" at bounding box center [326, 383] width 436 height 38
click at [142, 394] on textarea "Performance Issues is the point im trying to see what my computer can handle th…" at bounding box center [326, 383] width 436 height 38
click at [160, 327] on span "script" at bounding box center [162, 332] width 31 height 12
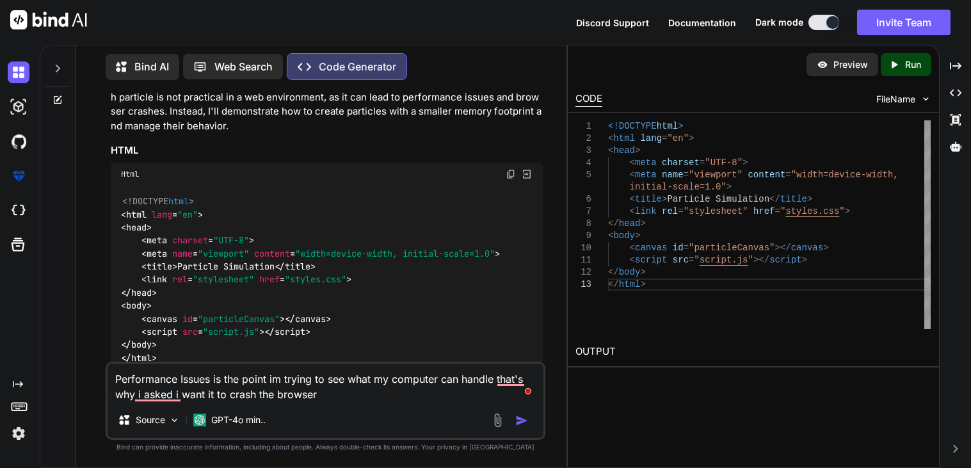
click at [161, 393] on textarea "Performance Issues is the point im trying to see what my computer can handle th…" at bounding box center [326, 383] width 436 height 38
click at [139, 398] on textarea "Performance Issues is the point im trying to see what my computer can handle th…" at bounding box center [326, 383] width 436 height 38
click at [141, 334] on code "<!DOCTYPE html > < html lang = "en" > < head > < meta charset = "UTF-8" > < met…" at bounding box center [310, 280] width 379 height 170
click at [143, 393] on textarea "Performance Issues is the point im trying to see what my computer can handle th…" at bounding box center [326, 383] width 436 height 38
click at [179, 396] on textarea "Performance Issues is the point im trying to see what my computer can handle th…" at bounding box center [326, 383] width 436 height 38
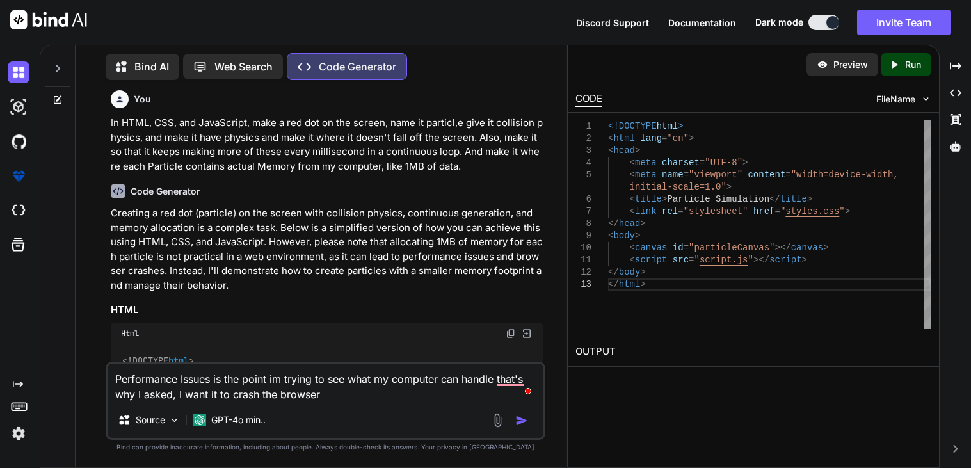
scroll to position [0, 0]
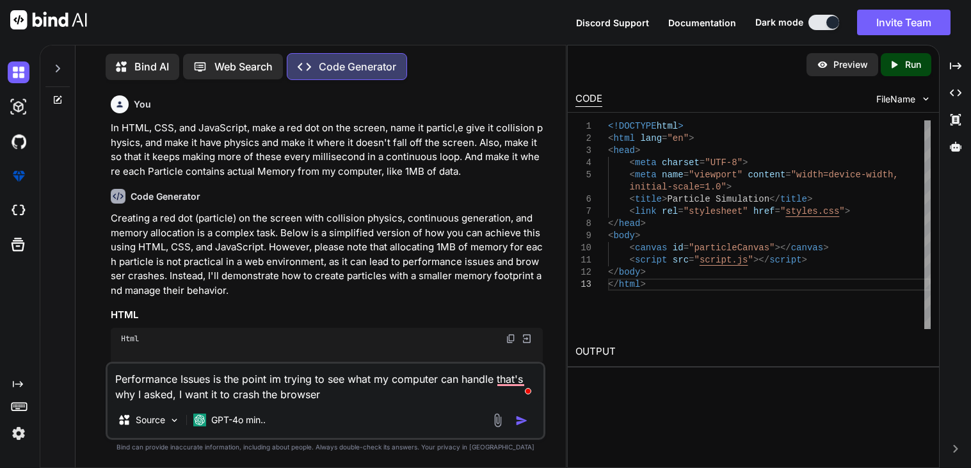
click at [325, 402] on textarea "Performance Issues is the point im trying to see what my computer can handle th…" at bounding box center [326, 383] width 436 height 38
click at [360, 395] on textarea "Performance Issues is the point im trying to see what my computer can handle th…" at bounding box center [326, 383] width 436 height 38
click at [477, 396] on textarea "Performance Issues is the point im trying to see what my computer can handle th…" at bounding box center [326, 383] width 436 height 38
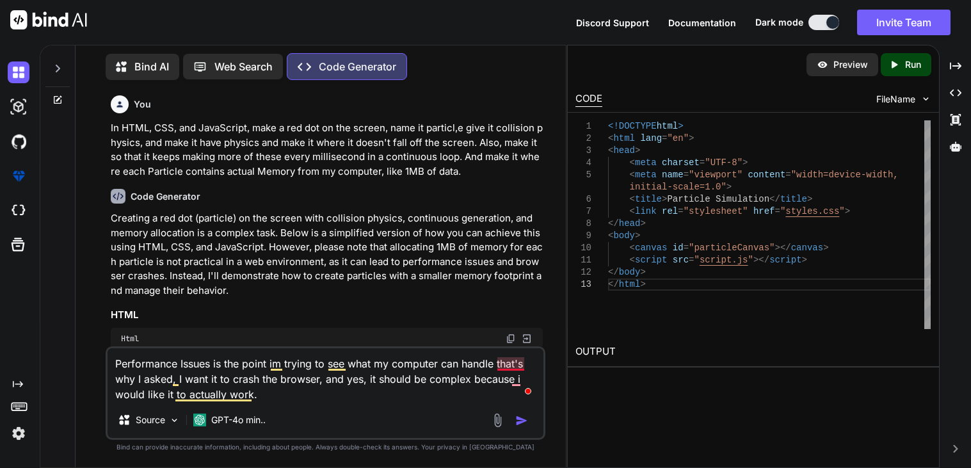
click at [517, 368] on textarea "Performance Issues is the point im trying to see what my computer can handle th…" at bounding box center [326, 375] width 436 height 54
click at [515, 383] on textarea "Performance Issues is the point im trying to see what my computer can handle, t…" at bounding box center [326, 375] width 436 height 54
click at [525, 423] on img "button" at bounding box center [521, 420] width 13 height 13
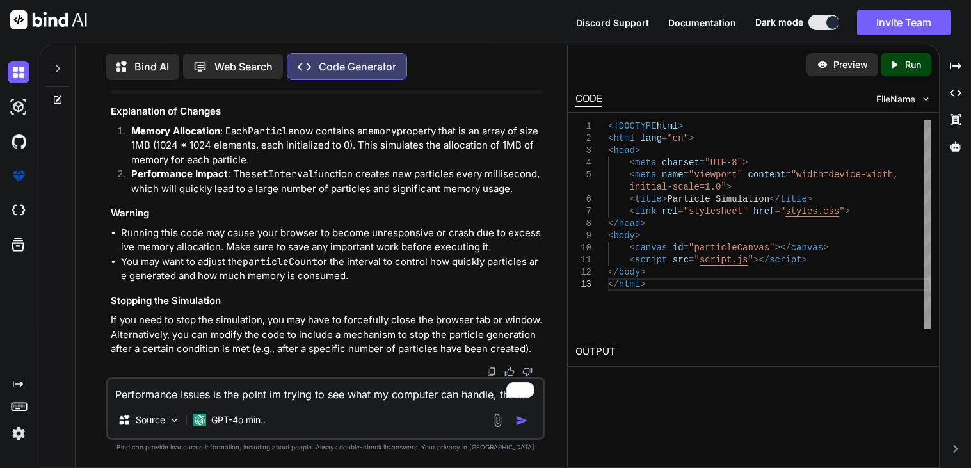
scroll to position [3200, 0]
click at [197, 393] on textarea "Performance Issues is the point im trying to see what my computer can handle, t…" at bounding box center [326, 390] width 436 height 23
click at [127, 393] on textarea "now put it all into a HTML file so i can copy and paste" at bounding box center [326, 390] width 436 height 23
click at [214, 396] on textarea "Now put it all into a HTML file so i can copy and paste" at bounding box center [326, 390] width 436 height 23
click at [283, 395] on textarea "Now put it all into an HTML file so i can copy and paste" at bounding box center [326, 390] width 436 height 23
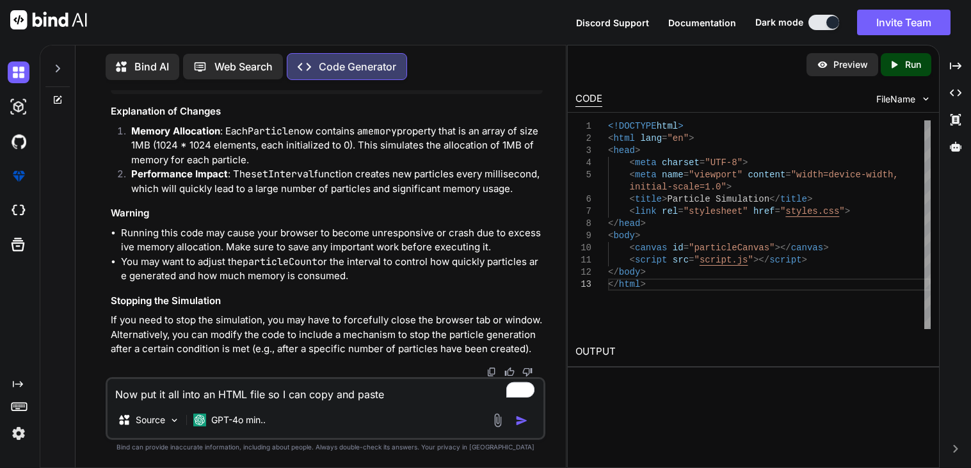
click at [433, 408] on div "Source GPT-4o min.." at bounding box center [326, 422] width 436 height 31
click at [410, 396] on textarea "Now put it all into an HTML file so I can copy and paste" at bounding box center [326, 390] width 436 height 23
click at [528, 429] on div "Source GPT-4o min.." at bounding box center [326, 422] width 436 height 31
click at [527, 427] on img "button" at bounding box center [521, 420] width 13 height 13
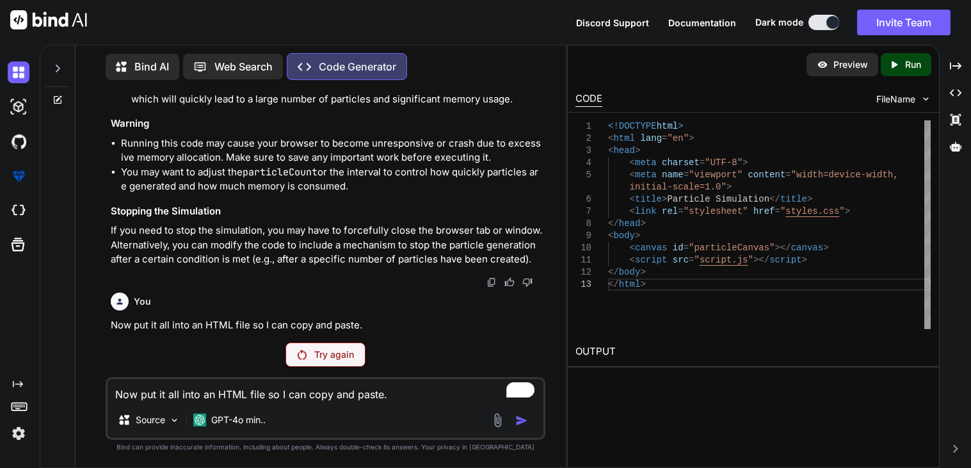
scroll to position [3379, 0]
click at [336, 359] on p "Try again" at bounding box center [334, 354] width 40 height 13
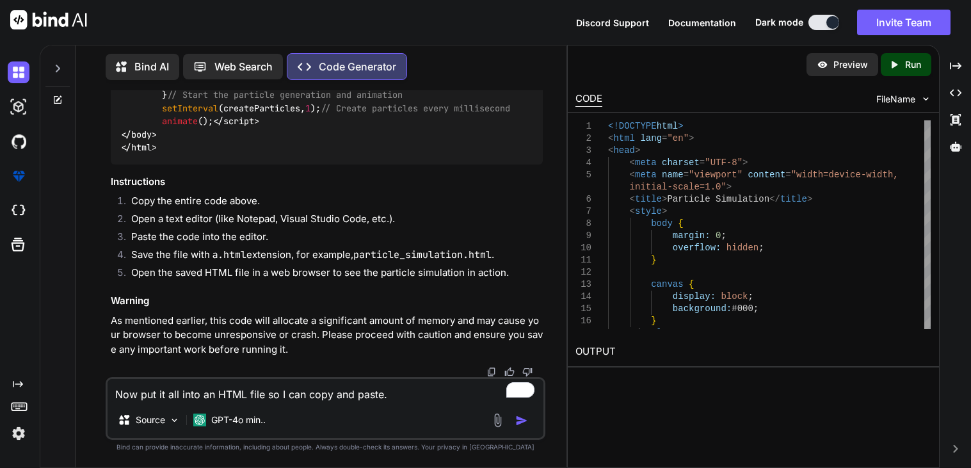
scroll to position [3549, 0]
click at [188, 398] on textarea "Now put it all into an HTML file so I can copy and paste." at bounding box center [326, 390] width 436 height 23
click at [309, 393] on textarea "if you can in this code where when it Allocates the memmory" at bounding box center [326, 390] width 436 height 23
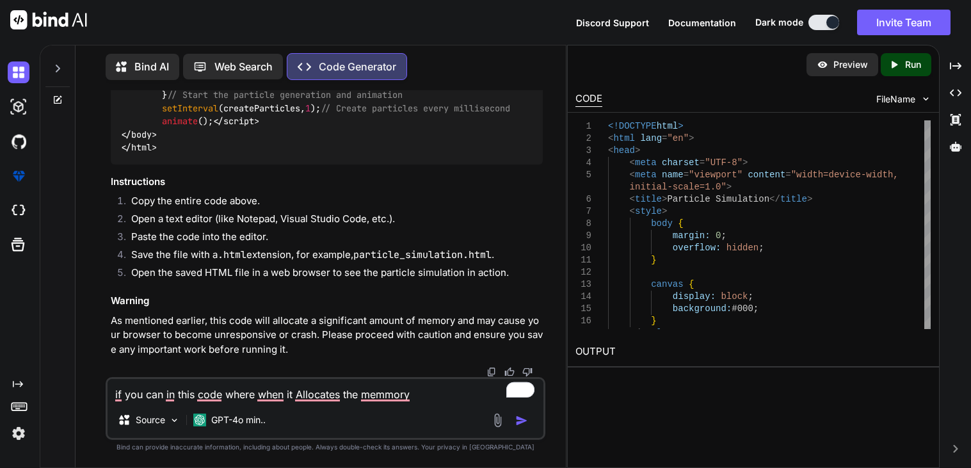
click at [316, 391] on textarea "if you can in this code where when it Allocates the memmory" at bounding box center [326, 390] width 436 height 23
click at [374, 391] on textarea "if you can in this code where when it allocates the memmory" at bounding box center [326, 390] width 436 height 23
click at [266, 392] on textarea "if you can in this code where when it allocates the memory" at bounding box center [326, 390] width 436 height 23
click at [206, 393] on textarea "if you can in this code where it allocates the memory" at bounding box center [326, 390] width 436 height 23
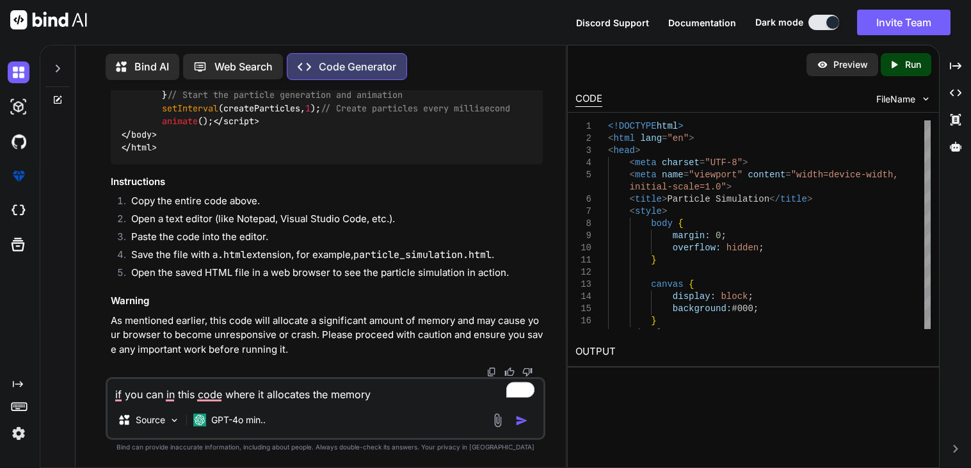
click at [171, 394] on textarea "if you can in this code where it allocates the memory" at bounding box center [326, 390] width 436 height 23
click at [207, 398] on textarea "if you can, in this code where it allocates the memory" at bounding box center [326, 390] width 436 height 23
click at [118, 393] on textarea "if you can, in this cod,e where it allocates the memory" at bounding box center [326, 390] width 436 height 23
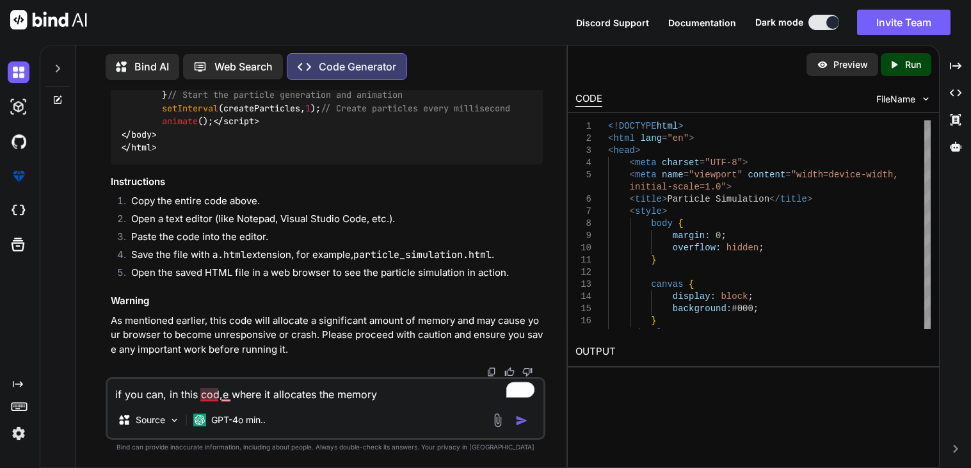
click at [209, 394] on textarea "if you can, in this cod,e where it allocates the memory" at bounding box center [326, 390] width 436 height 23
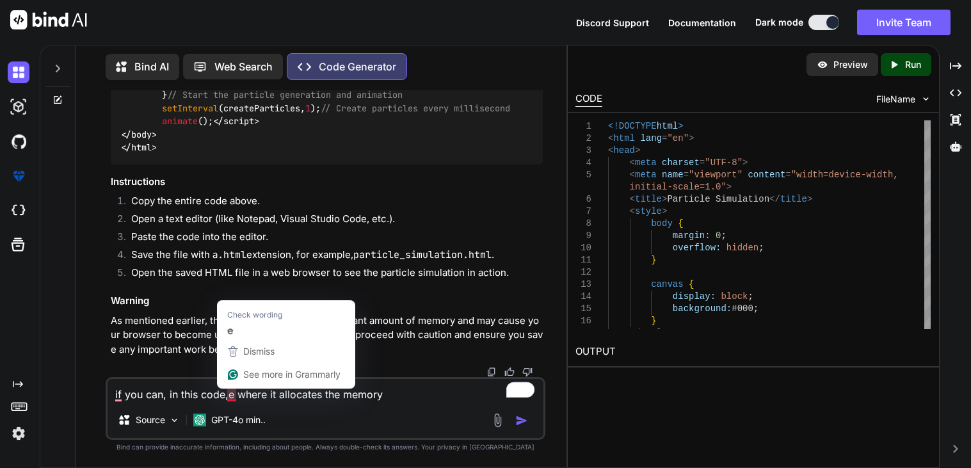
click at [231, 396] on textarea "if you can, in this code,e where it allocates the memory" at bounding box center [326, 390] width 436 height 23
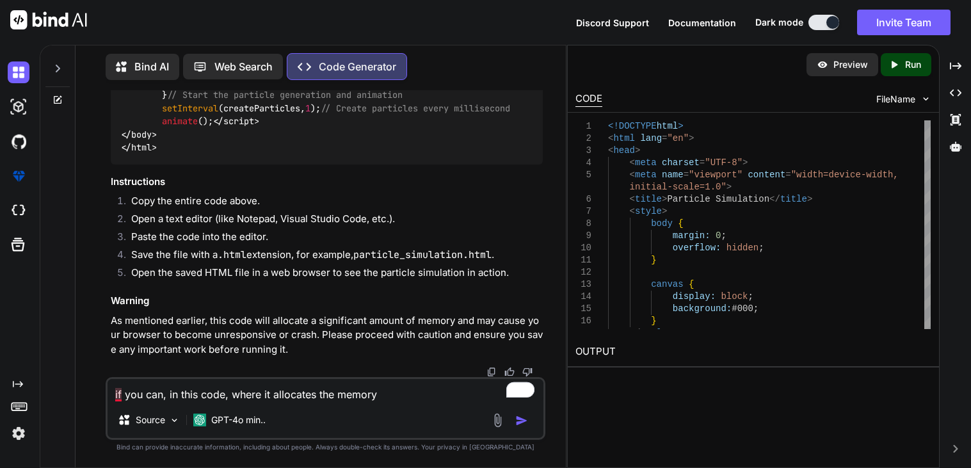
click at [120, 392] on textarea "if you can, in this code, where it allocates the memory" at bounding box center [326, 390] width 436 height 23
click at [385, 398] on textarea "If you can, in this code, where it allocates the memory" at bounding box center [326, 390] width 436 height 23
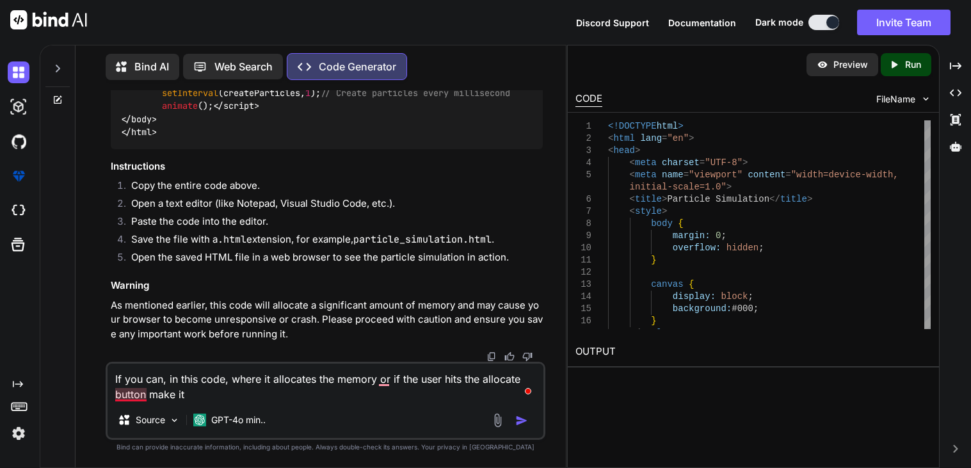
click at [138, 395] on textarea "If you can, in this code, where it allocates the memory or if the user hits the…" at bounding box center [326, 383] width 436 height 38
click at [385, 382] on textarea "If you can, in this code, where it allocates the memory or if the user hits the…" at bounding box center [326, 383] width 436 height 38
click at [204, 393] on textarea "If you can, in this code, where it allocates the memory, or if the user hits th…" at bounding box center [326, 383] width 436 height 38
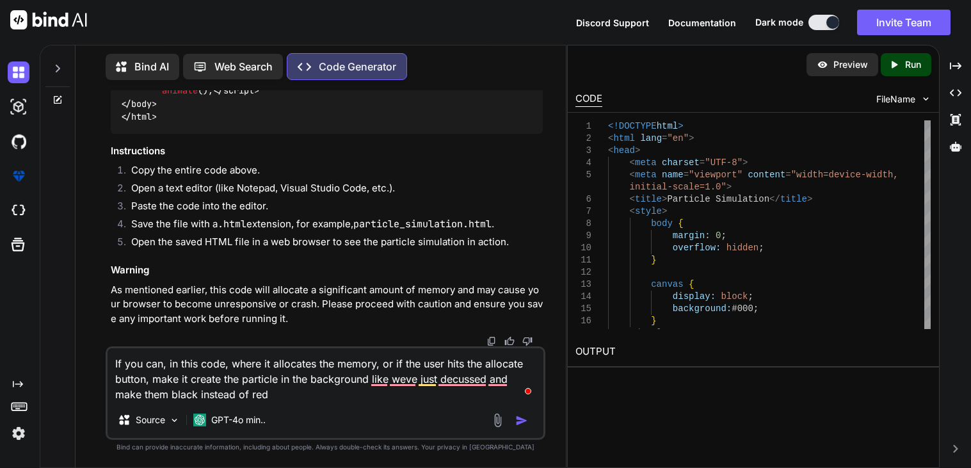
click at [380, 388] on textarea "If you can, in this code, where it allocates the memory, or if the user hits th…" at bounding box center [326, 375] width 436 height 54
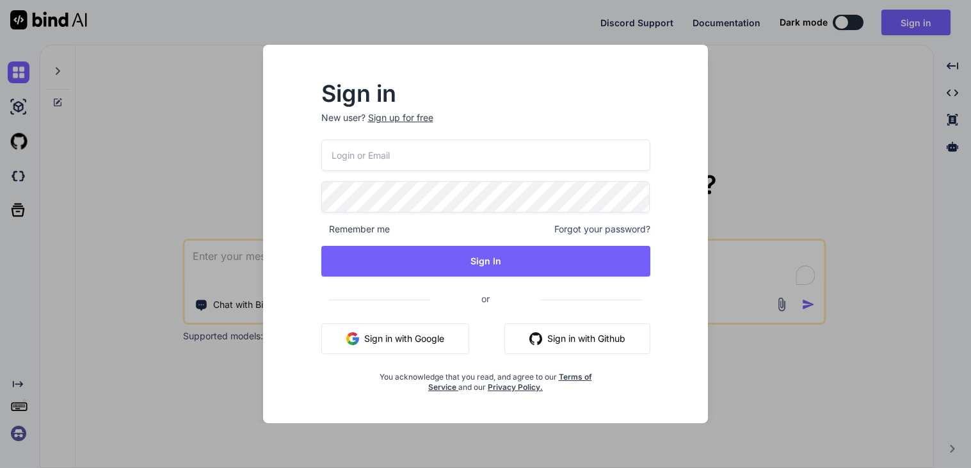
type textarea "x"
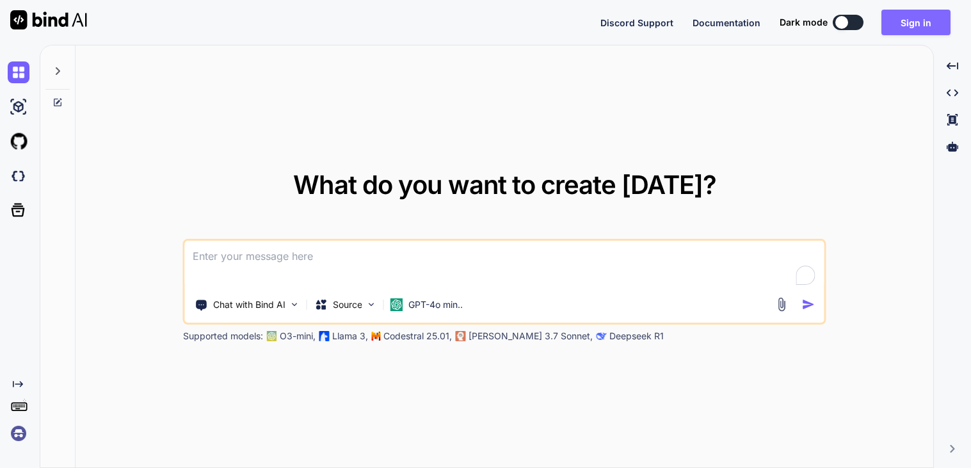
type textarea "x"
click at [900, 23] on button "Sign in" at bounding box center [916, 23] width 69 height 26
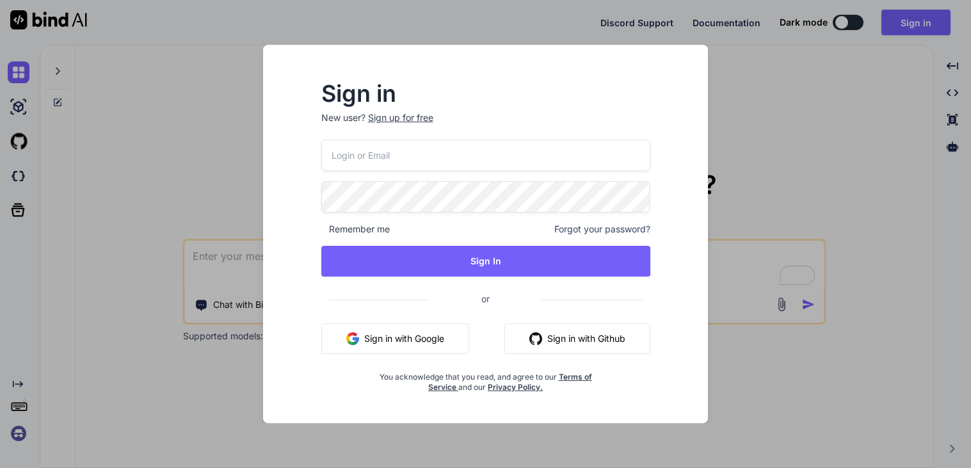
type input "[EMAIL_ADDRESS][DOMAIN_NAME]"
click at [424, 168] on input "[EMAIL_ADDRESS][DOMAIN_NAME]" at bounding box center [485, 155] width 329 height 31
click at [342, 255] on button "Sign In" at bounding box center [485, 261] width 329 height 31
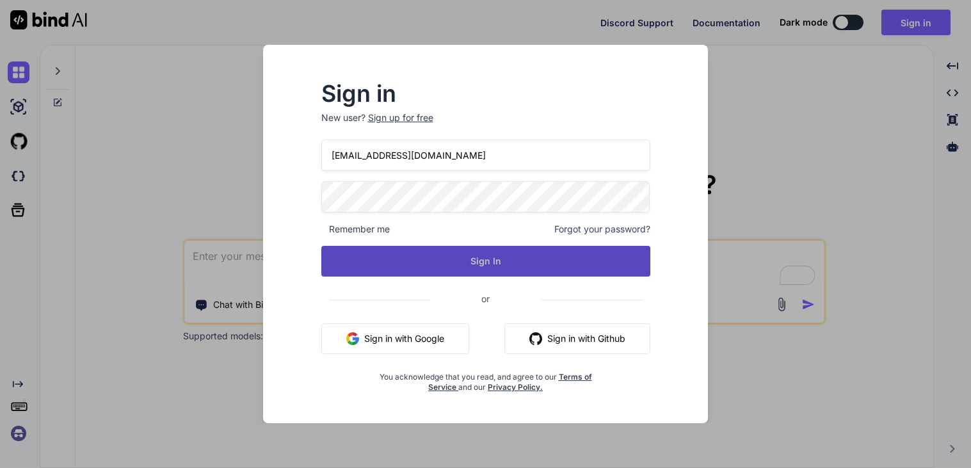
click at [515, 259] on button "Sign In" at bounding box center [485, 261] width 329 height 31
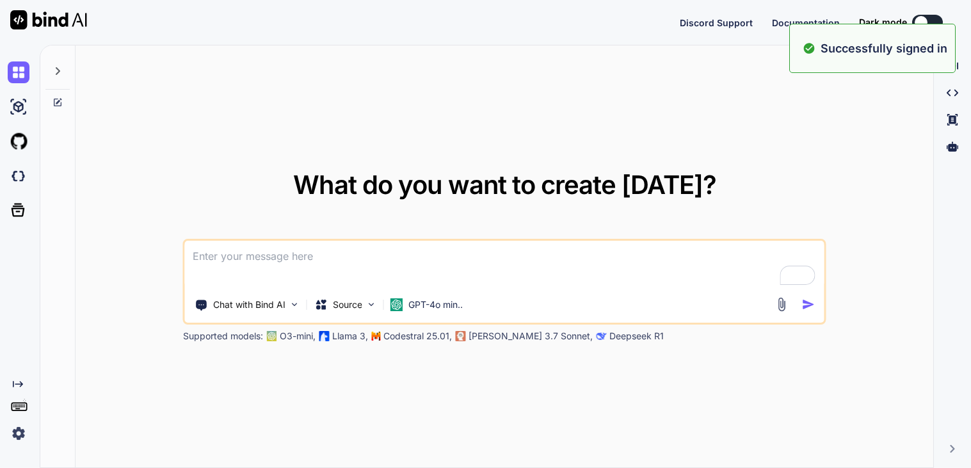
click at [378, 255] on textarea "To enrich screen reader interactions, please activate Accessibility in Grammarl…" at bounding box center [505, 264] width 640 height 47
paste textarea "In HTML, CSS, and JavaScript, make a red dot on the screen, name it particl,e g…"
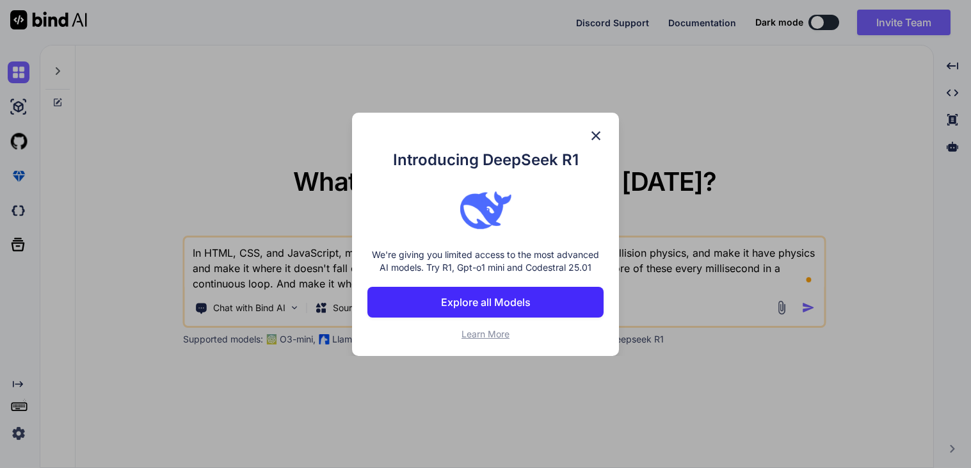
type textarea "In HTML, CSS, and JavaScript, make a red dot on the screen, name it particl,e g…"
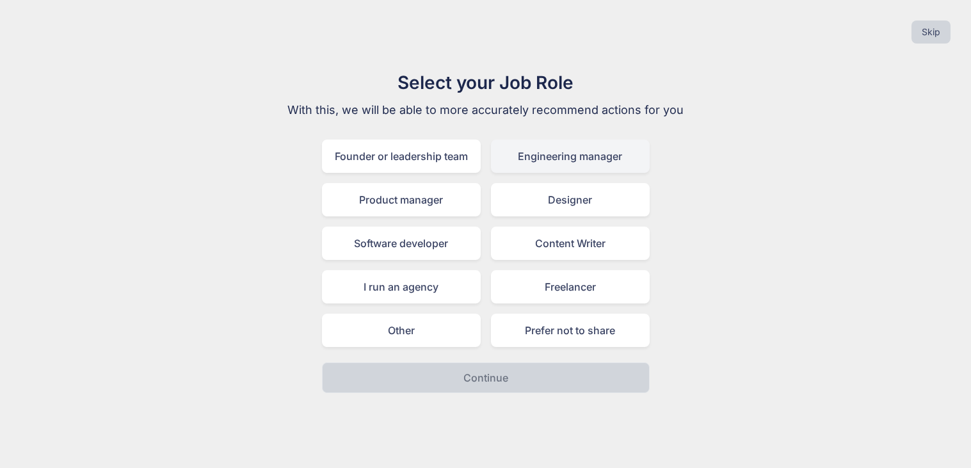
click at [530, 161] on div "Engineering manager" at bounding box center [570, 156] width 159 height 33
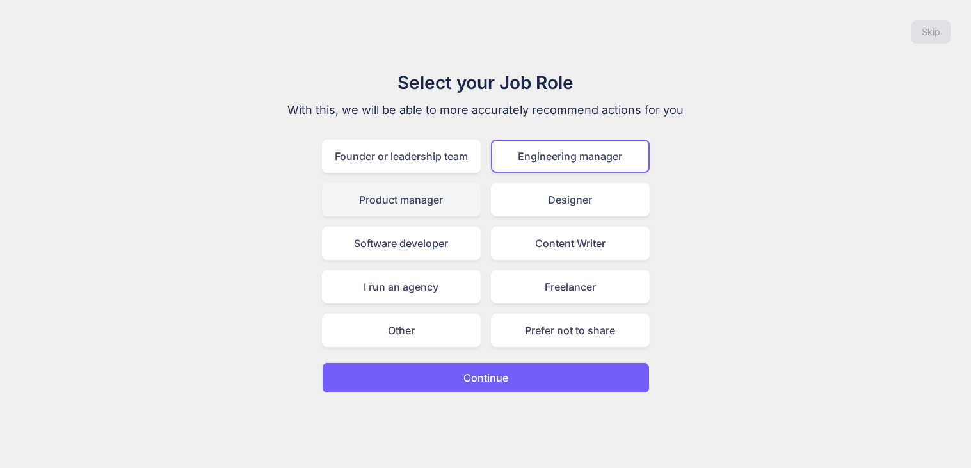
click at [457, 195] on div "Product manager" at bounding box center [401, 199] width 159 height 33
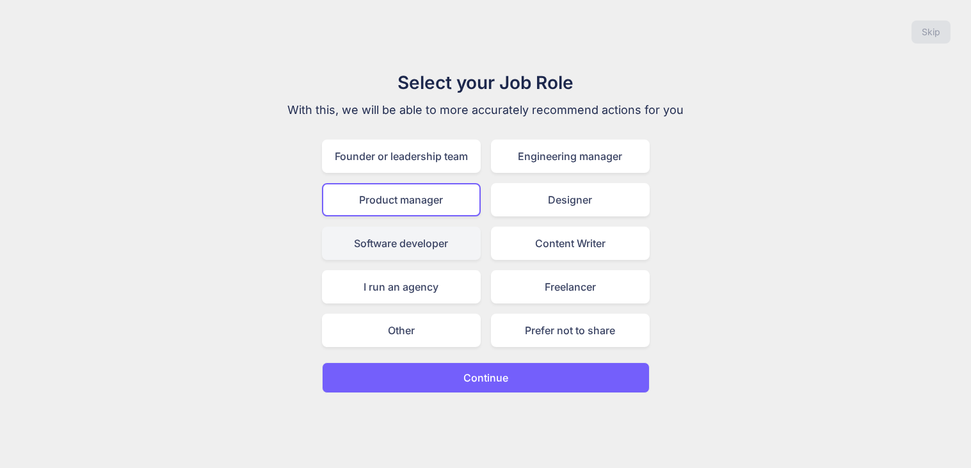
click at [469, 235] on div "Software developer" at bounding box center [401, 243] width 159 height 33
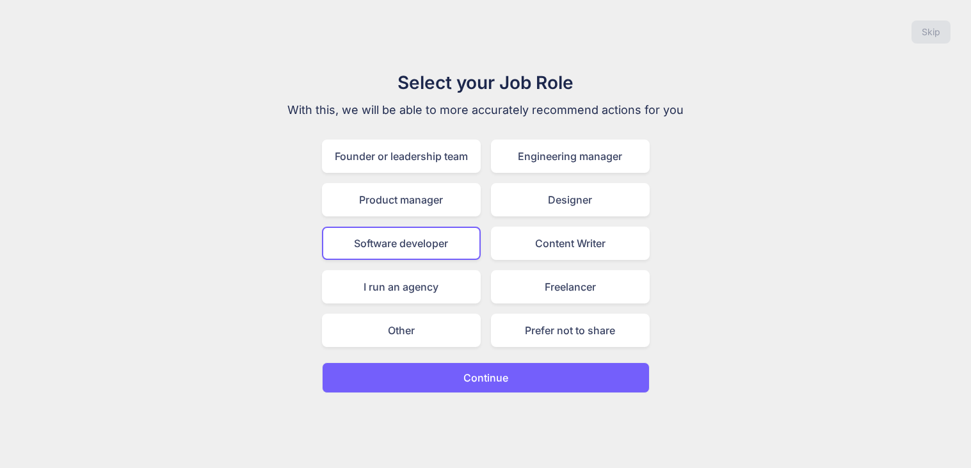
click at [461, 366] on button "Continue" at bounding box center [486, 377] width 328 height 31
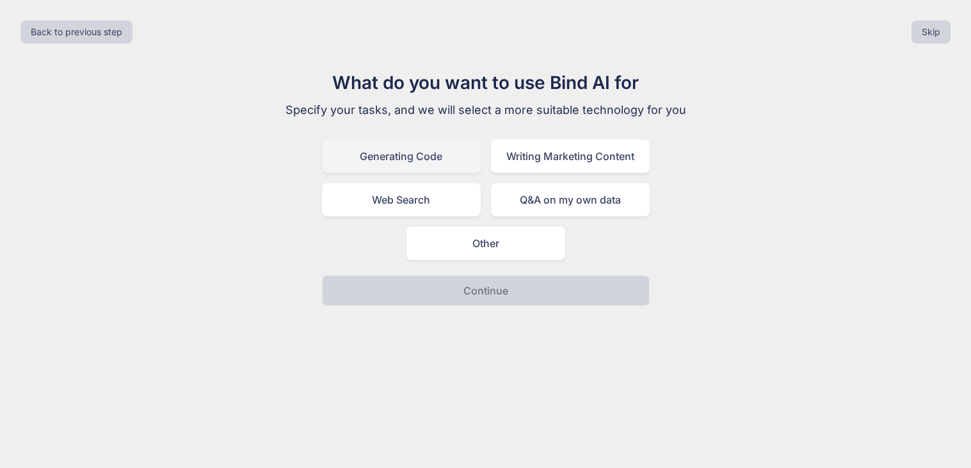
click at [453, 158] on div "Generating Code" at bounding box center [401, 156] width 159 height 33
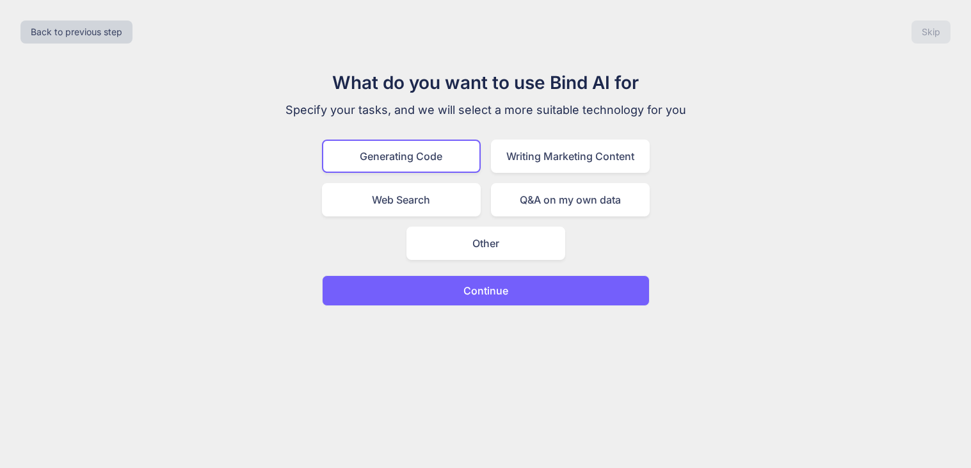
click at [507, 284] on p "Continue" at bounding box center [486, 290] width 45 height 15
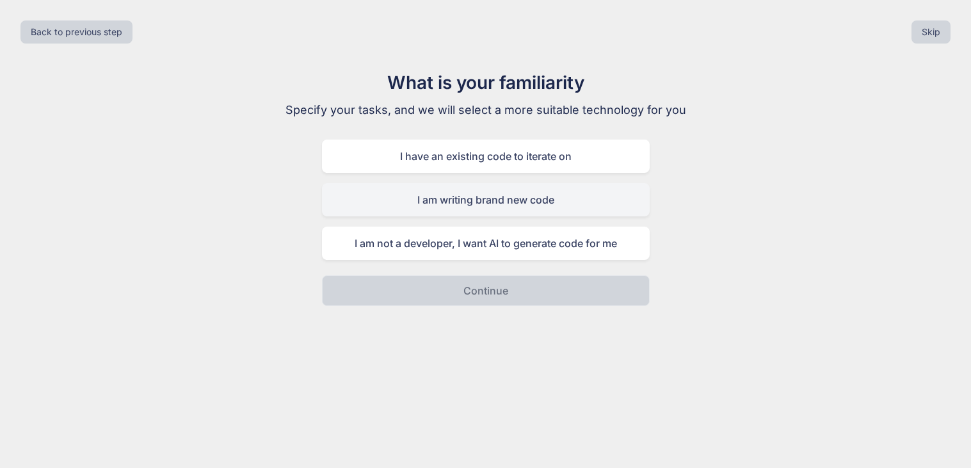
click at [592, 195] on div "I am writing brand new code" at bounding box center [486, 199] width 328 height 33
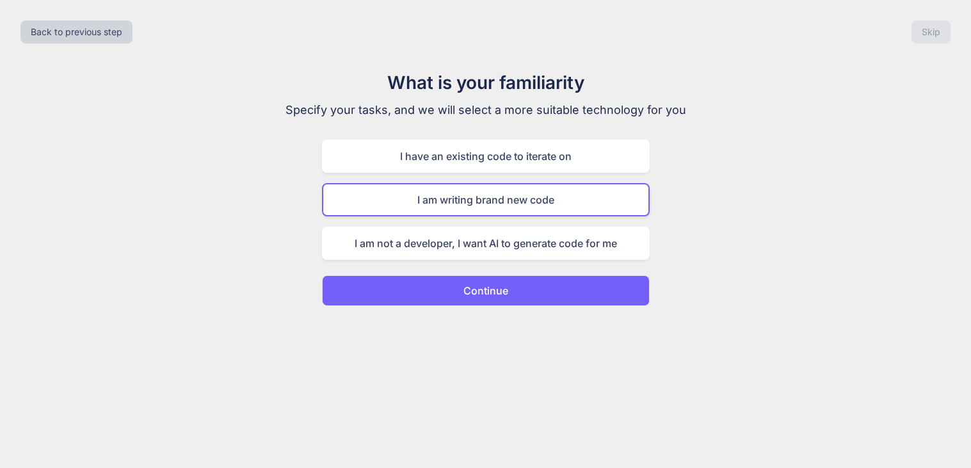
click at [564, 284] on button "Continue" at bounding box center [486, 290] width 328 height 31
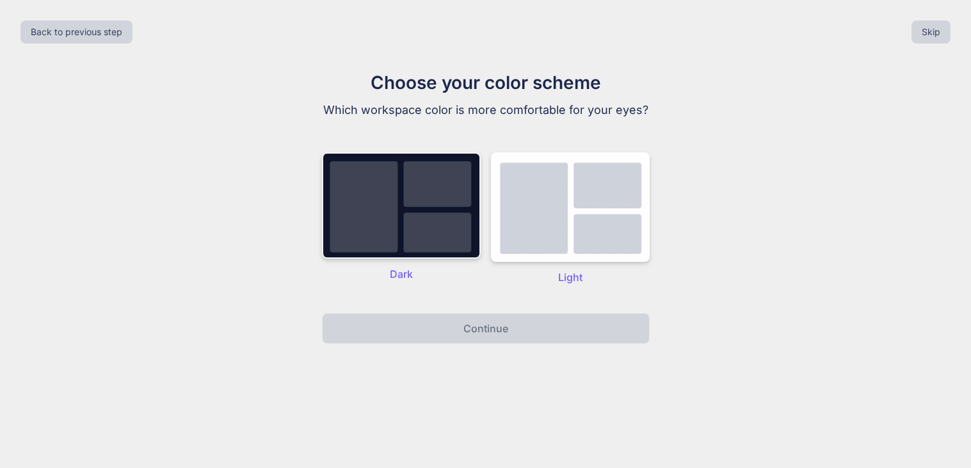
click at [437, 216] on img at bounding box center [401, 205] width 159 height 106
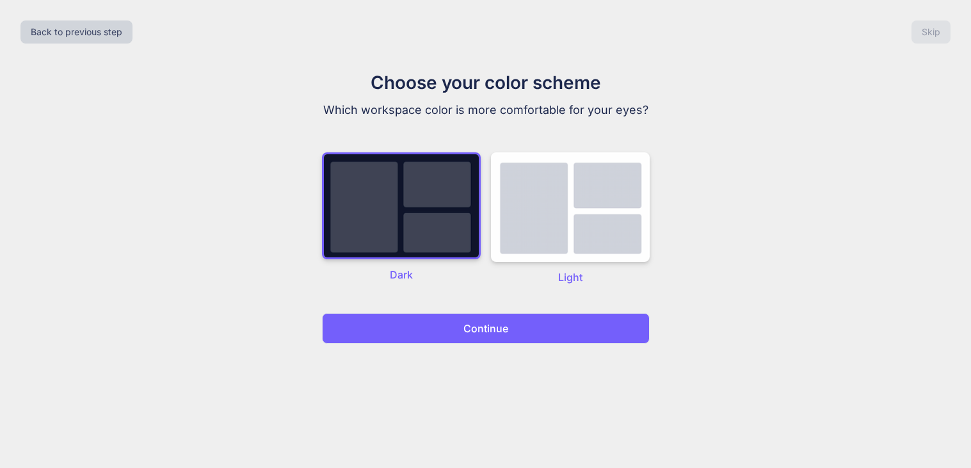
click at [508, 316] on button "Continue" at bounding box center [486, 328] width 328 height 31
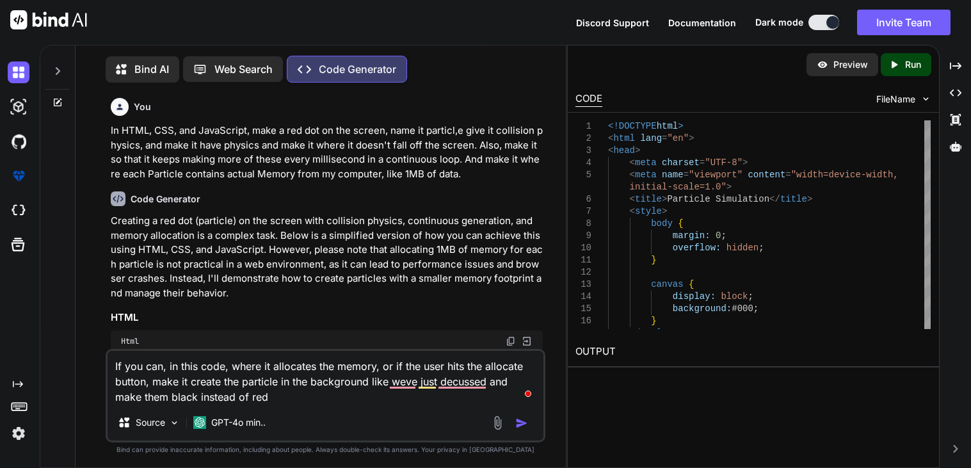
click at [396, 380] on textarea "If you can, in this code, where it allocates the memory, or if the user hits th…" at bounding box center [326, 378] width 436 height 54
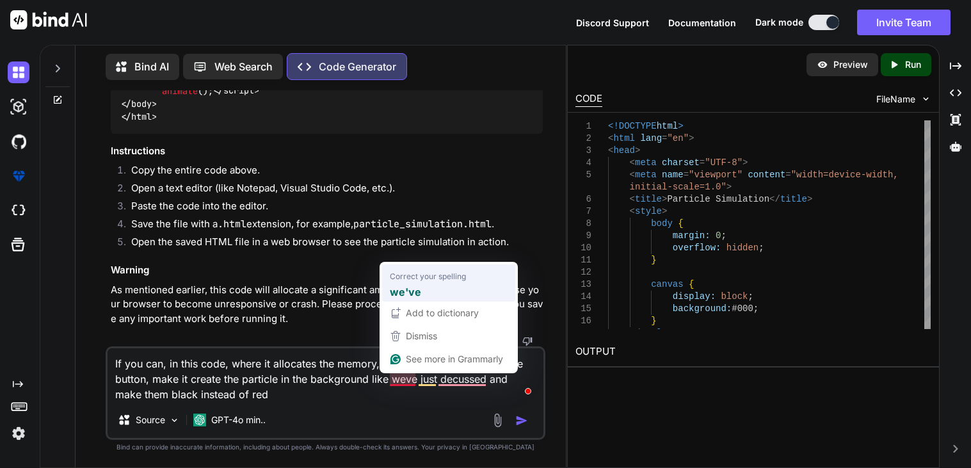
type textarea "If you can, in this code, where it allocates the memory, or if the user hits th…"
type textarea "x"
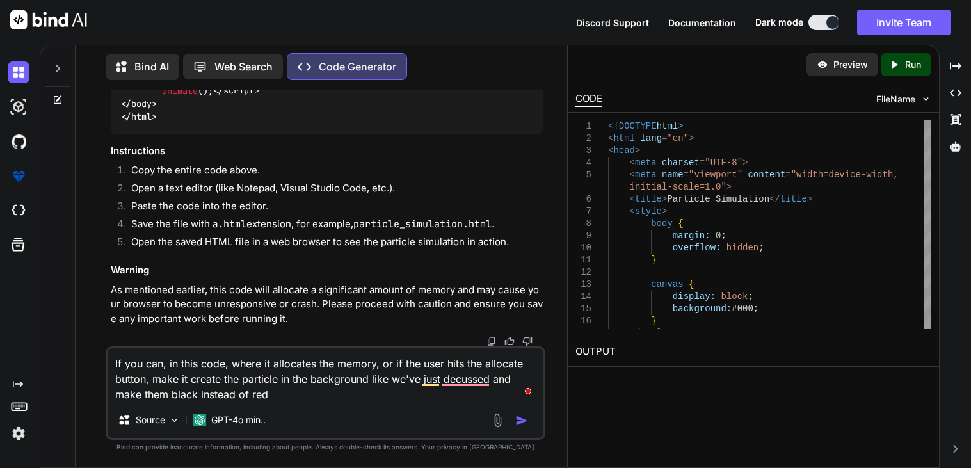
click at [451, 385] on textarea "If you can, in this code, where it allocates the memory, or if the user hits th…" at bounding box center [326, 375] width 436 height 54
click at [466, 384] on textarea "If you can, in this code, where it allocates the memory, or if the user hits th…" at bounding box center [326, 375] width 436 height 54
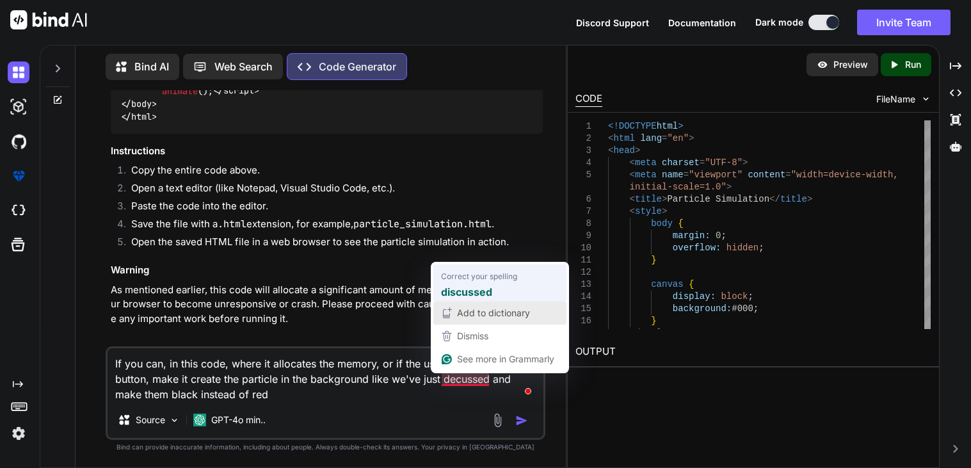
type textarea "If you can, in this code, where it allocates the memory, or if the user hits th…"
type textarea "x"
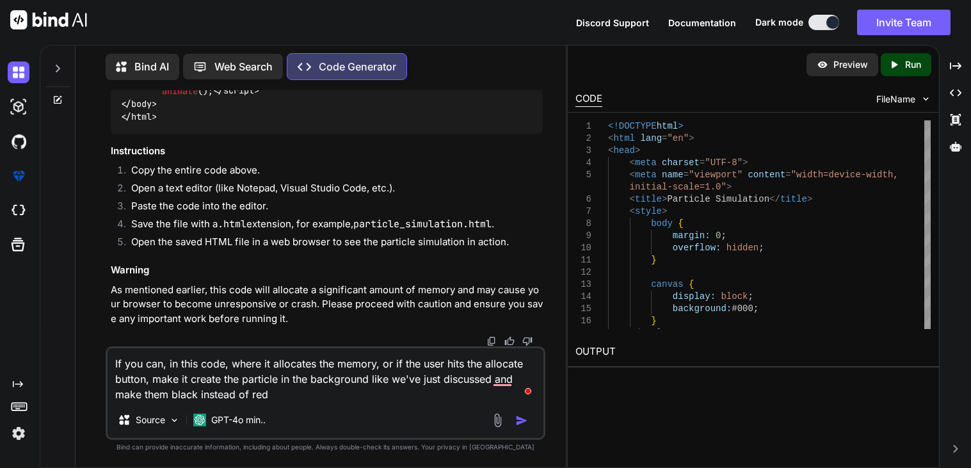
click at [281, 396] on textarea "If you can, in this code, where it allocates the memory, or if the user hits th…" at bounding box center [326, 375] width 436 height 54
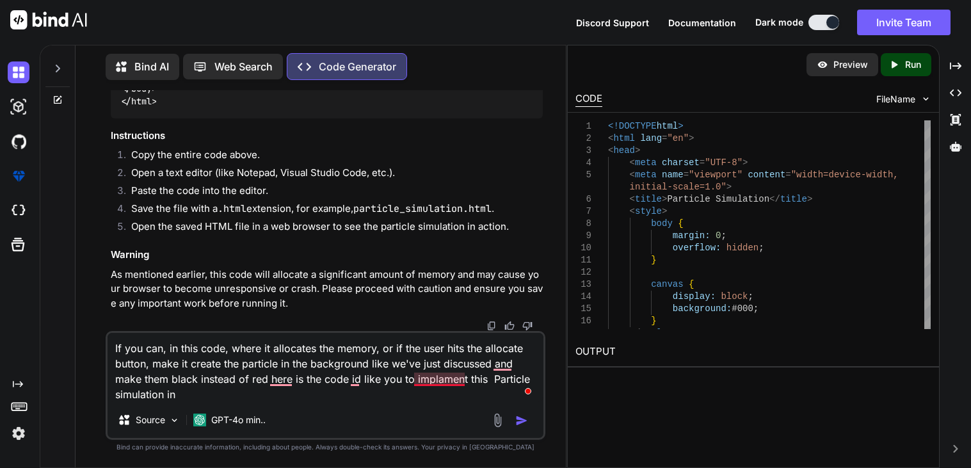
click at [438, 382] on textarea "If you can, in this code, where it allocates the memory, or if the user hits th…" at bounding box center [326, 367] width 436 height 69
click at [356, 384] on textarea "If you can, in this code, where it allocates the memory, or if the user hits th…" at bounding box center [326, 367] width 436 height 69
click at [277, 379] on textarea "If you can, in this code, where it allocates the memory, or if the user hits th…" at bounding box center [326, 367] width 436 height 69
click at [495, 365] on textarea "If you can, in this code, where it allocates the memory, or if the user hits th…" at bounding box center [326, 367] width 436 height 69
click at [489, 382] on textarea "If you can, in this code, where it allocates the memory, or if the user hits th…" at bounding box center [326, 367] width 436 height 69
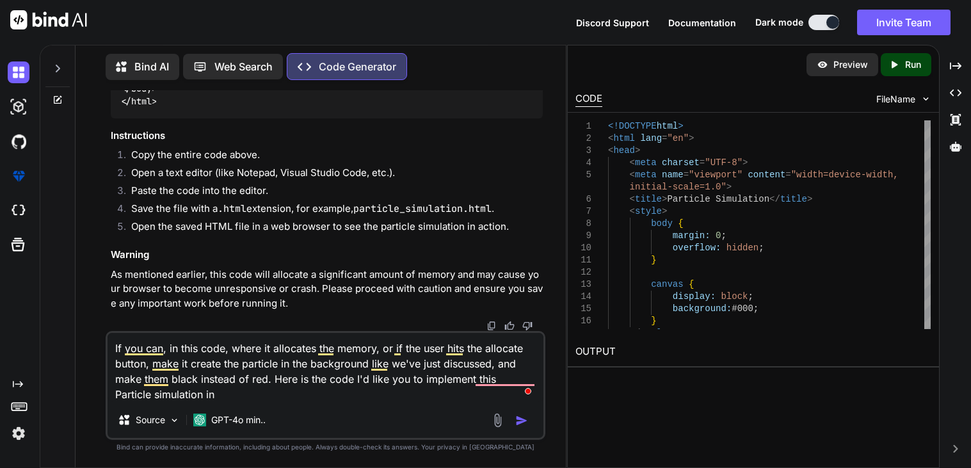
click at [489, 376] on textarea "If you can, in this code, where it allocates the memory, or if the user hits th…" at bounding box center [326, 367] width 436 height 69
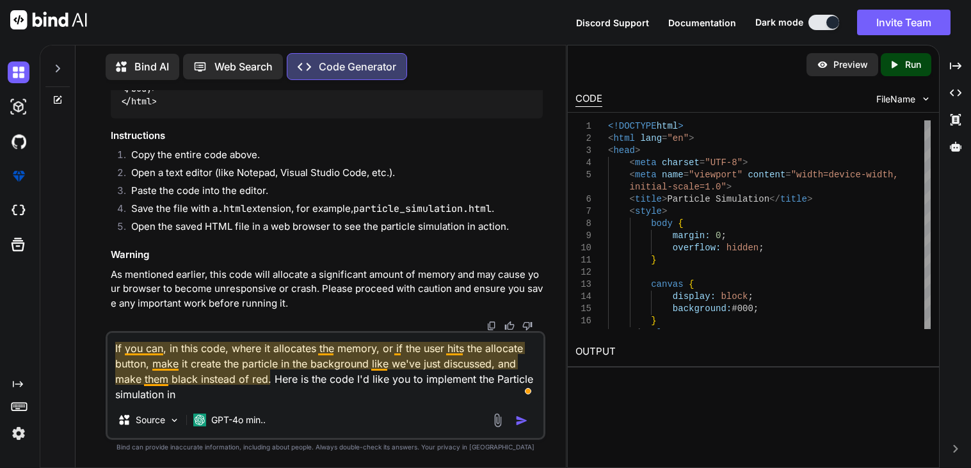
click at [376, 363] on textarea "If you can, in this code, where it allocates the memory, or if the user hits th…" at bounding box center [326, 367] width 436 height 69
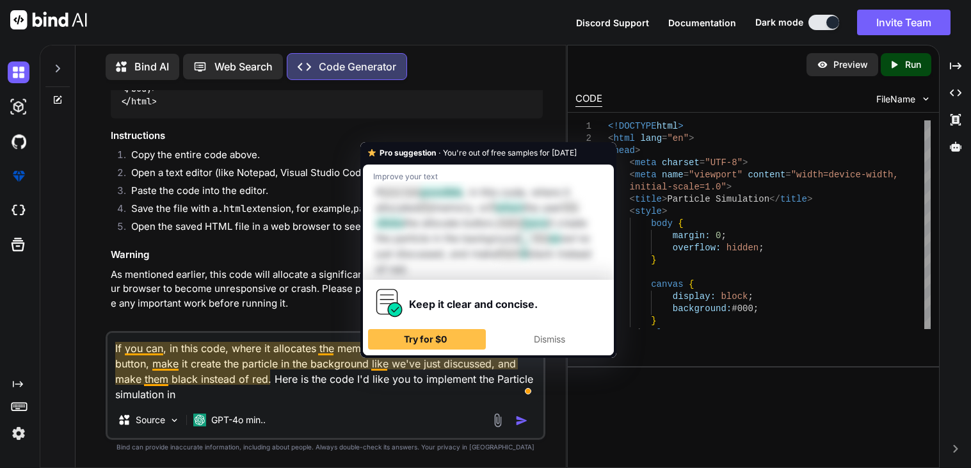
click at [210, 392] on textarea "If you can, in this code, where it allocates the memory, or if the user hits th…" at bounding box center [326, 367] width 436 height 69
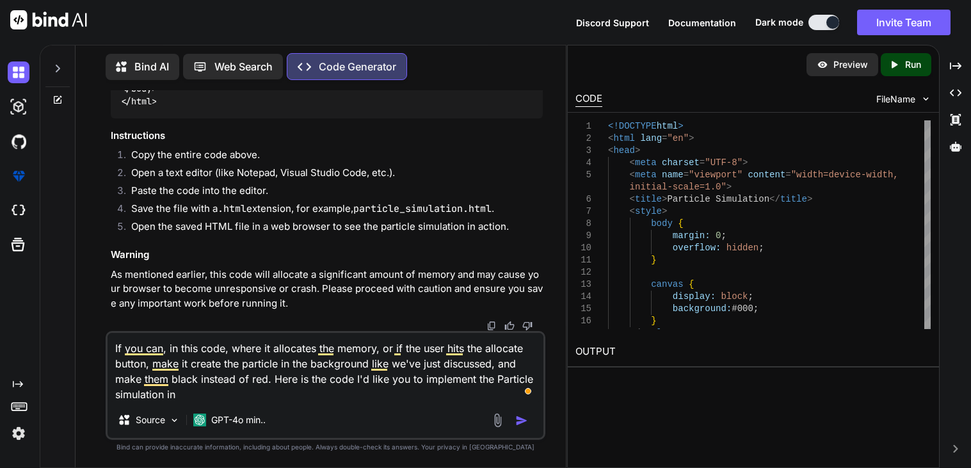
paste textarea "<!doctype html> <html lang="en"> <head> <meta charset="utf-8" /> <meta name="vi…"
type textarea "If you can, in this code, where it allocates the memory, or if the user hits th…"
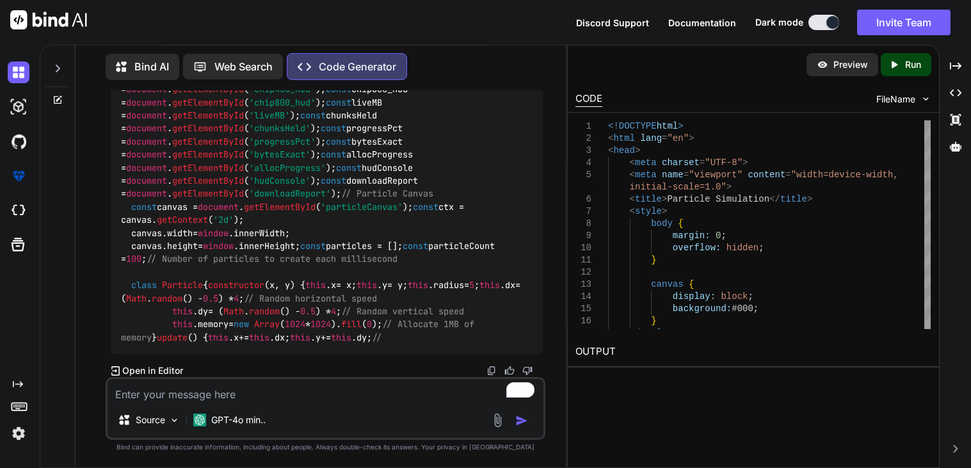
scroll to position [13590, 0]
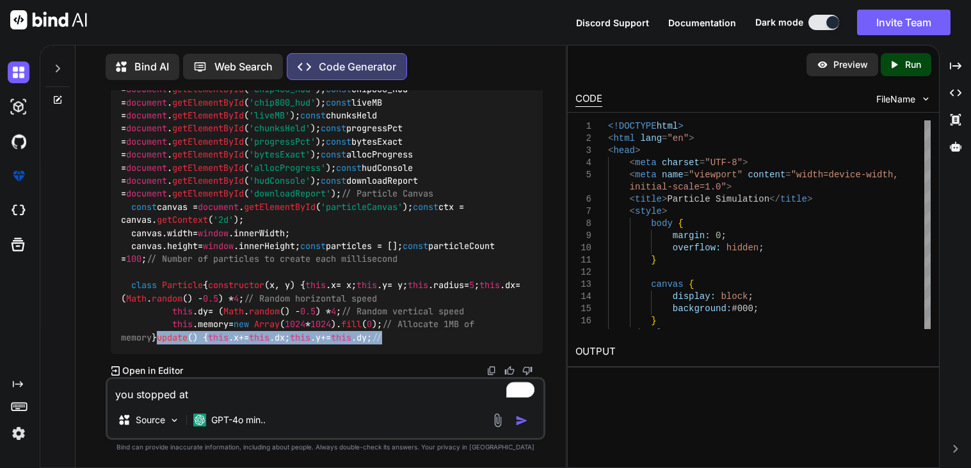
drag, startPoint x: 153, startPoint y: 287, endPoint x: 195, endPoint y: 338, distance: 65.9
click at [200, 397] on textarea "you stopped at" at bounding box center [326, 390] width 436 height 23
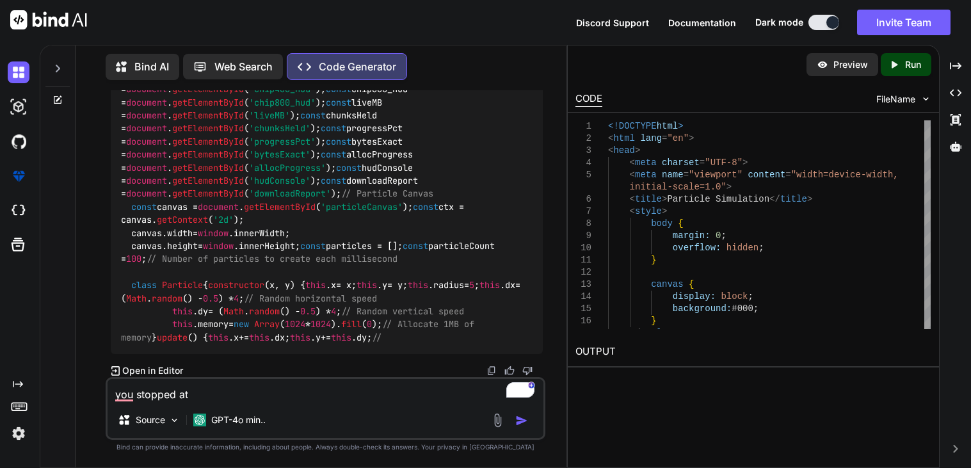
drag, startPoint x: 155, startPoint y: 287, endPoint x: 181, endPoint y: 338, distance: 56.7
click at [181, 338] on span "// Constants and UI refs const MB = 1024 * 1024 ; const CHUNK_MB = 8 ; const CH…" at bounding box center [323, 109] width 405 height 469
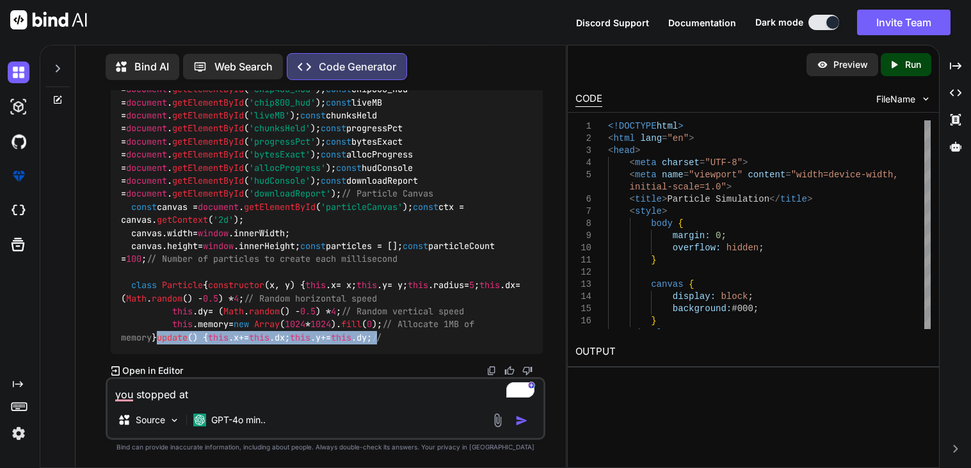
drag, startPoint x: 181, startPoint y: 338, endPoint x: 151, endPoint y: 289, distance: 56.9
click at [151, 289] on span "// Constants and UI refs const MB = 1024 * 1024 ; const CHUNK_MB = 8 ; const CH…" at bounding box center [323, 109] width 405 height 469
click at [188, 394] on textarea "you stopped at" at bounding box center [326, 390] width 436 height 23
drag, startPoint x: 150, startPoint y: 287, endPoint x: 195, endPoint y: 337, distance: 68.0
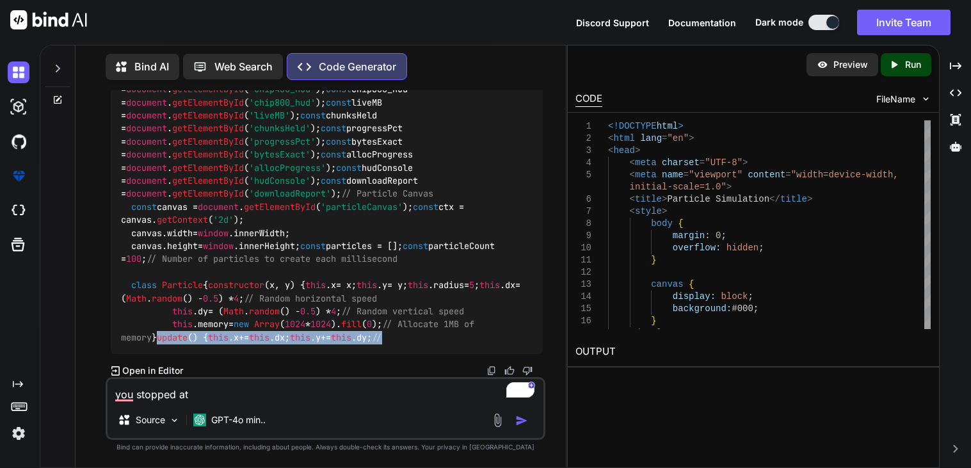
copy span "update ( ) { this . x += this . dx ; this . y += this . dy ; //"
click at [219, 396] on textarea "you stopped at" at bounding box center [326, 390] width 436 height 23
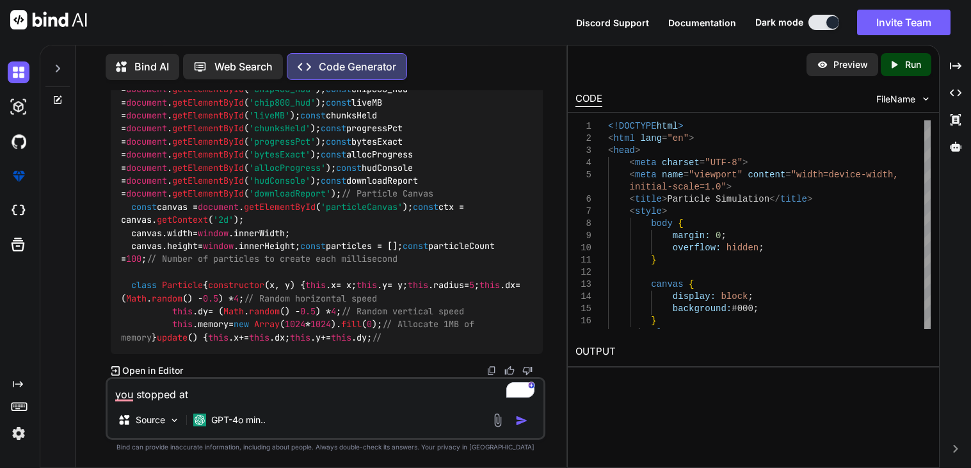
paste textarea "update() { this.x += this.dx; this.y += this.dy; //"
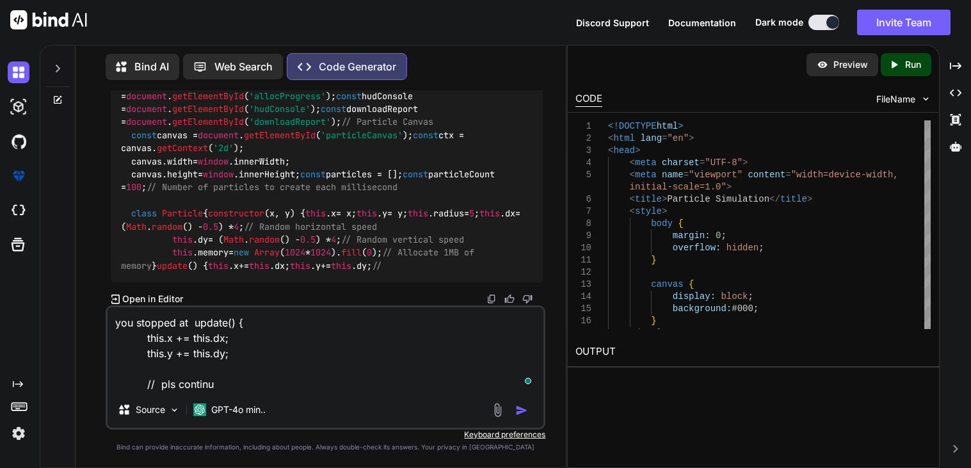
type textarea "you stopped at update() { this.x += this.dx; this.y += this.dy; // pls continue"
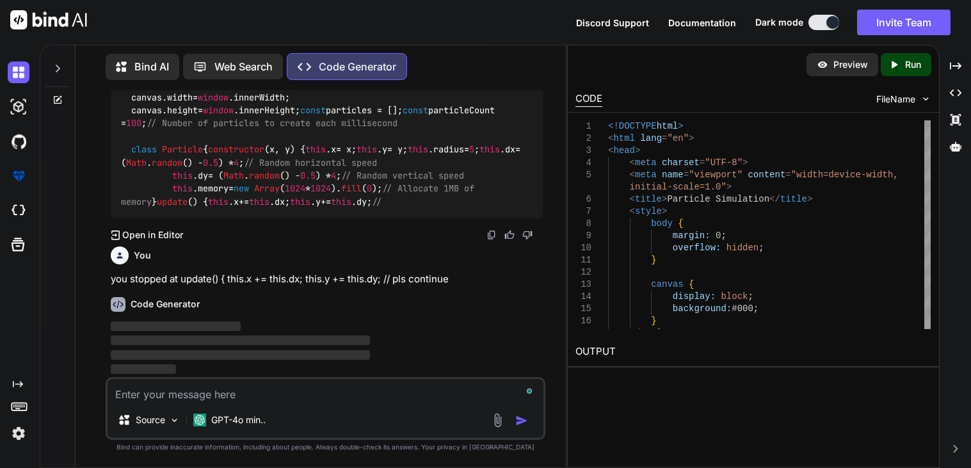
scroll to position [13725, 0]
click at [193, 389] on textarea "To enrich screen reader interactions, please activate Accessibility in Grammarl…" at bounding box center [326, 390] width 436 height 23
paste textarea "<!doctype html> <html lang="en"> <head> <meta charset="utf-8" /> <meta name="vi…"
type textarea "<!doctype html> <html lang="en"> <head> <meta charset="utf-8" /> <meta name="vi…"
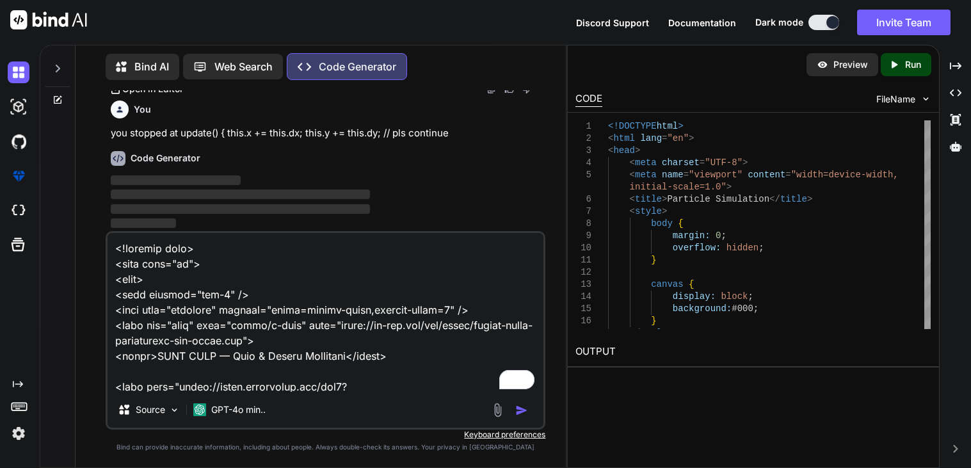
scroll to position [9882, 0]
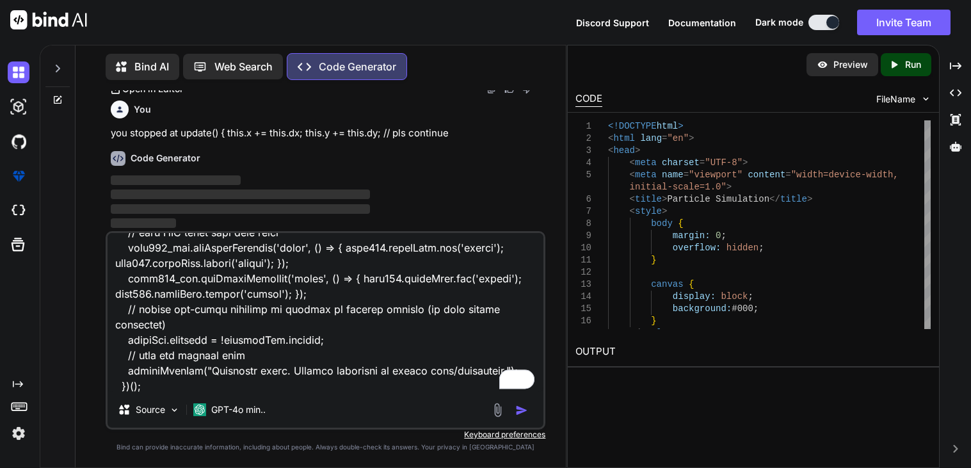
click at [205, 366] on textarea "To enrich screen reader interactions, please activate Accessibility in Grammarl…" at bounding box center [326, 312] width 436 height 159
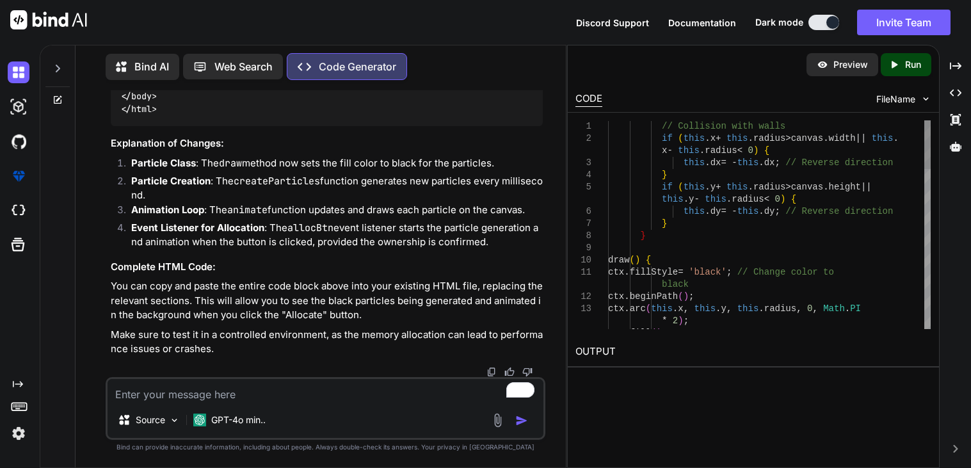
scroll to position [14893, 0]
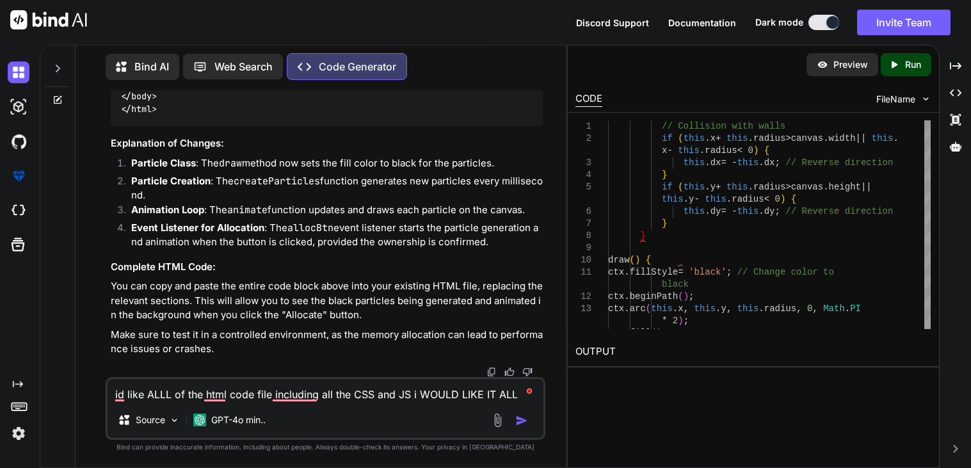
click at [270, 401] on textarea "id like ALLL of the html code file including all the CSS and JS i WOULD LIKE IT…" at bounding box center [326, 390] width 436 height 23
click at [279, 399] on textarea "id like ALLL of the html code file including all the CSS and JS i WOULD LIKE IT…" at bounding box center [326, 390] width 436 height 23
click at [415, 394] on textarea "id like ALLL of the html code file, including all the CSS and JS i WOULD LIKE I…" at bounding box center [326, 390] width 436 height 23
click at [417, 398] on textarea "id like ALLL of the html code file, including all the CSS and JS i WOULD LIKE I…" at bounding box center [326, 390] width 436 height 23
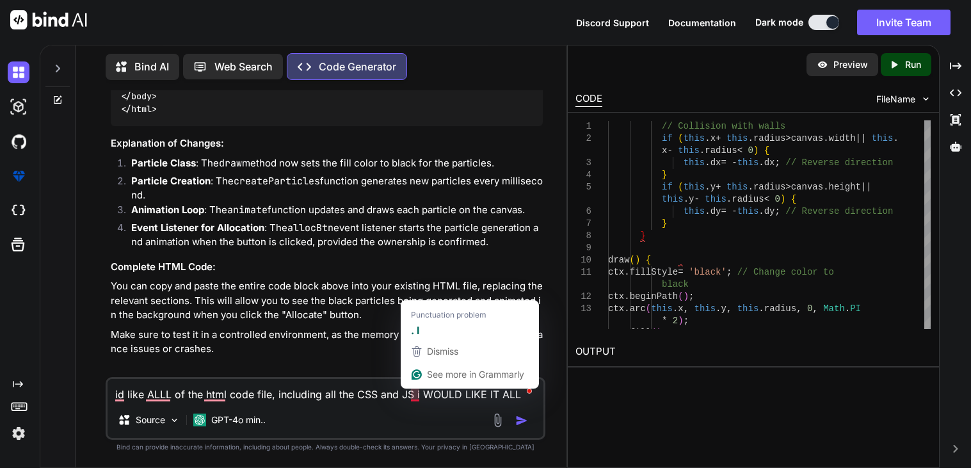
click at [416, 395] on textarea "id like ALLL of the html code file, including all the CSS and JS i WOULD LIKE I…" at bounding box center [326, 390] width 436 height 23
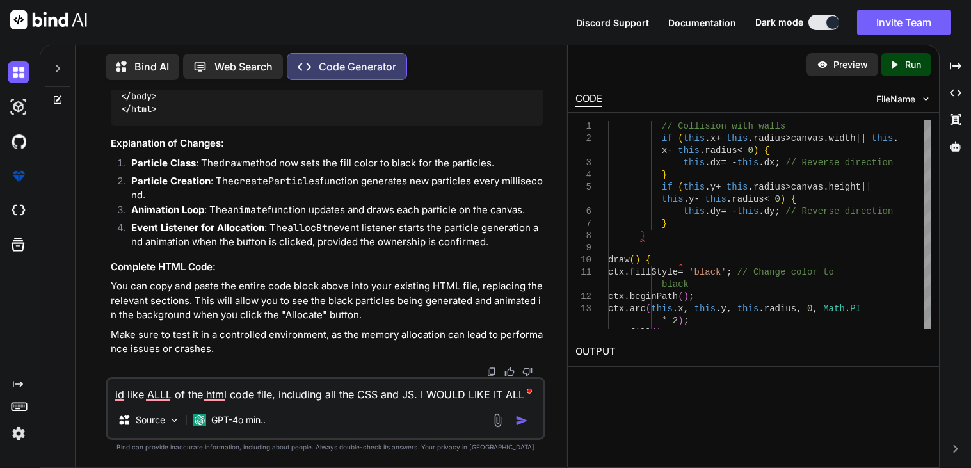
click at [218, 394] on textarea "id like ALLL of the html code file, including all the CSS and JS. I WOULD LIKE …" at bounding box center [326, 390] width 436 height 23
click at [159, 384] on textarea "id like ALLL of the HTML code file, including all the CSS and JS. I WOULD LIKE …" at bounding box center [326, 390] width 436 height 23
click at [161, 391] on textarea "id like ALLL of the HTML code file, including all the CSS and JS. I WOULD LIKE …" at bounding box center [326, 390] width 436 height 23
click at [118, 395] on textarea "id like ALL of the HTML code file, including all the CSS and JS. I WOULD LIKE I…" at bounding box center [326, 390] width 436 height 23
type textarea "I'd like ALL of the HTML code file, including all the CSS and JS. I WOULD LIKE …"
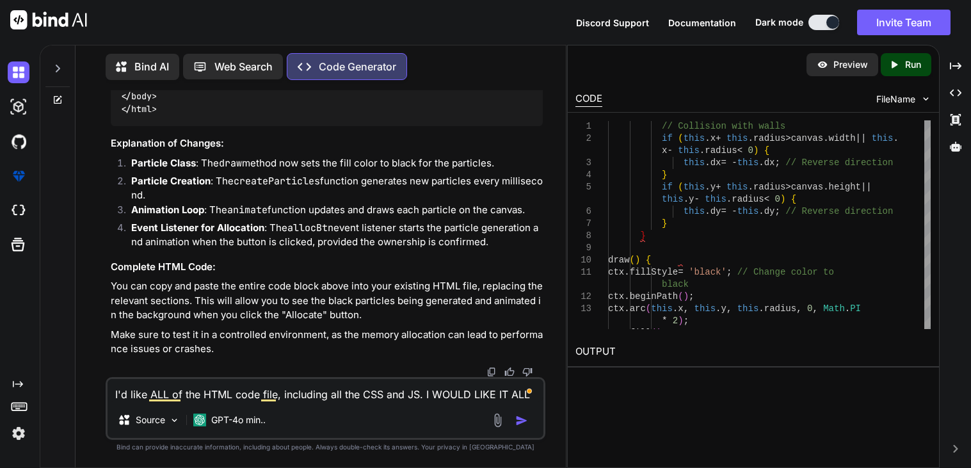
click at [521, 428] on div at bounding box center [511, 420] width 43 height 15
click at [521, 425] on img "button" at bounding box center [521, 420] width 13 height 13
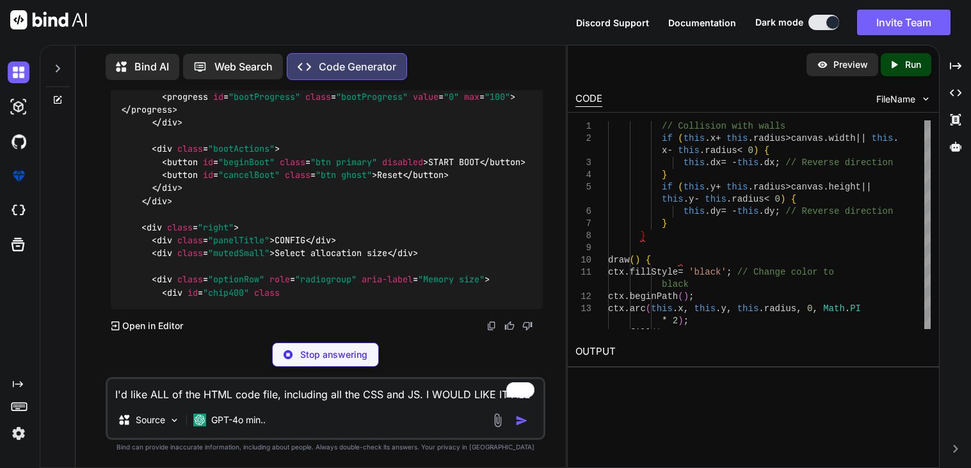
scroll to position [18498, 0]
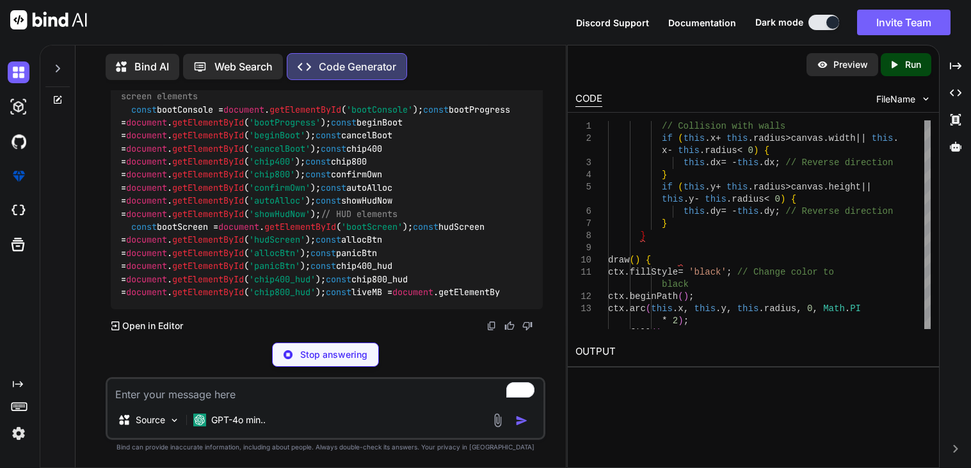
scroll to position [19934, 0]
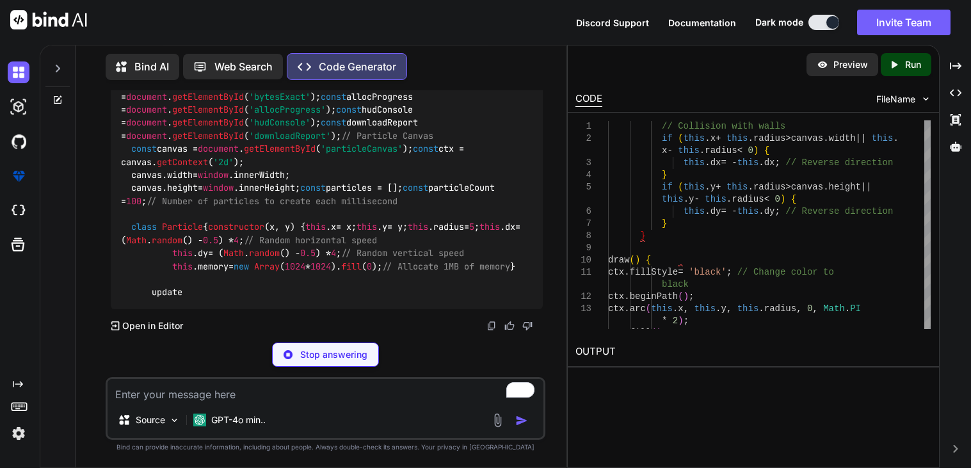
type textarea "x"
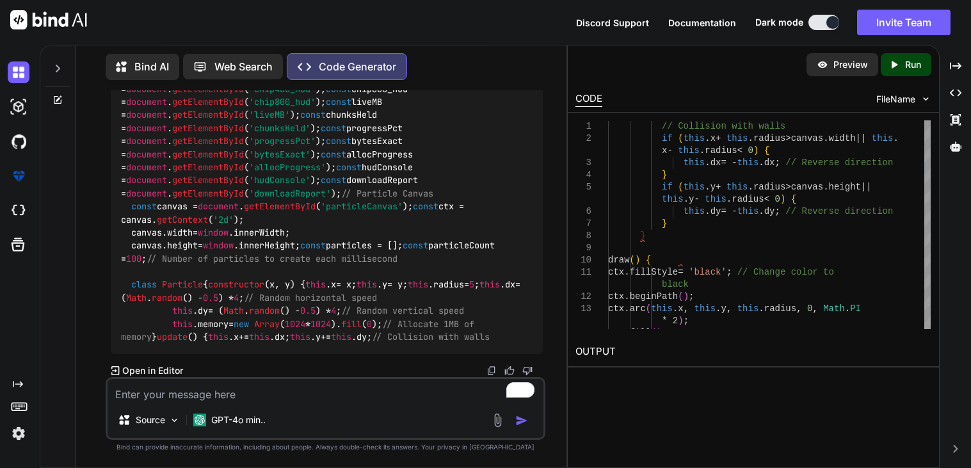
scroll to position [20556, 0]
drag, startPoint x: 173, startPoint y: 341, endPoint x: 292, endPoint y: 346, distance: 119.2
copy span "// Collision with walls"
click at [229, 392] on textarea "To enrich screen reader interactions, please activate Accessibility in Grammarl…" at bounding box center [326, 390] width 436 height 23
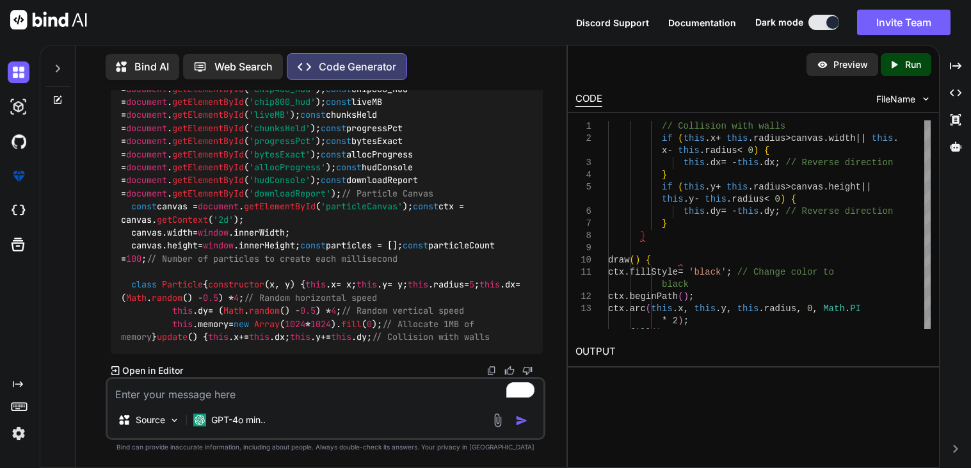
type textarea "y"
type textarea "x"
type textarea "yo"
type textarea "x"
type textarea "you"
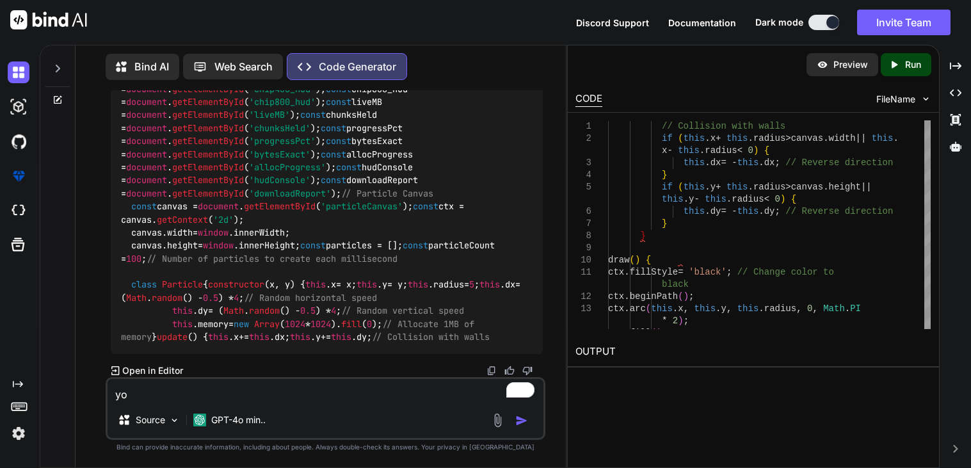
type textarea "x"
type textarea "you"
type textarea "x"
type textarea "you s"
type textarea "x"
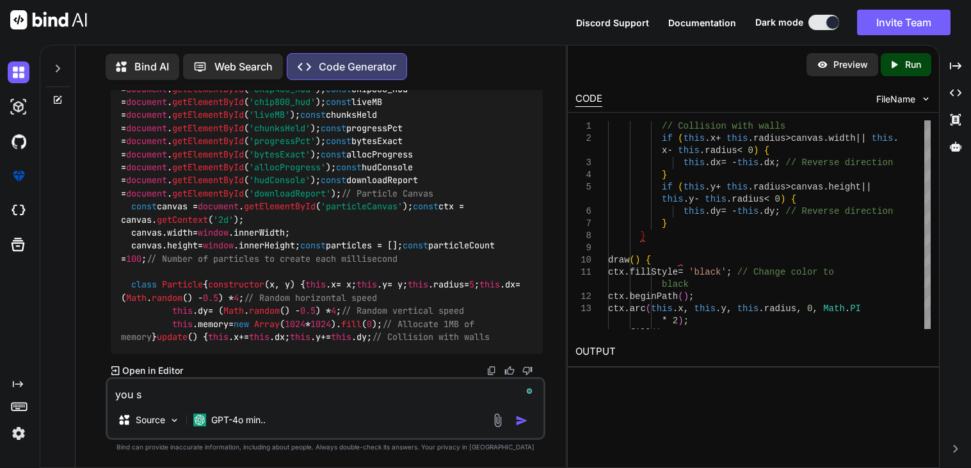
type textarea "you st"
type textarea "x"
type textarea "you sto"
type textarea "x"
type textarea "you stop"
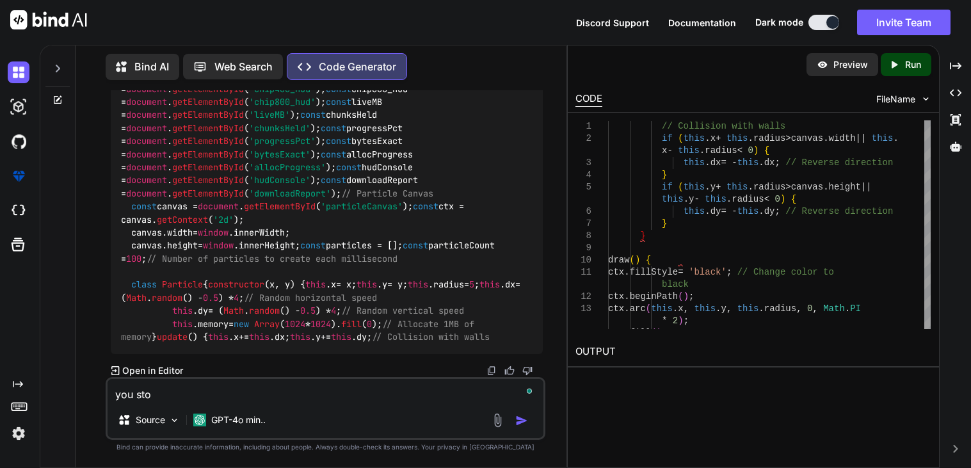
type textarea "x"
type textarea "you stopp"
type textarea "x"
type textarea "you stoppe"
type textarea "x"
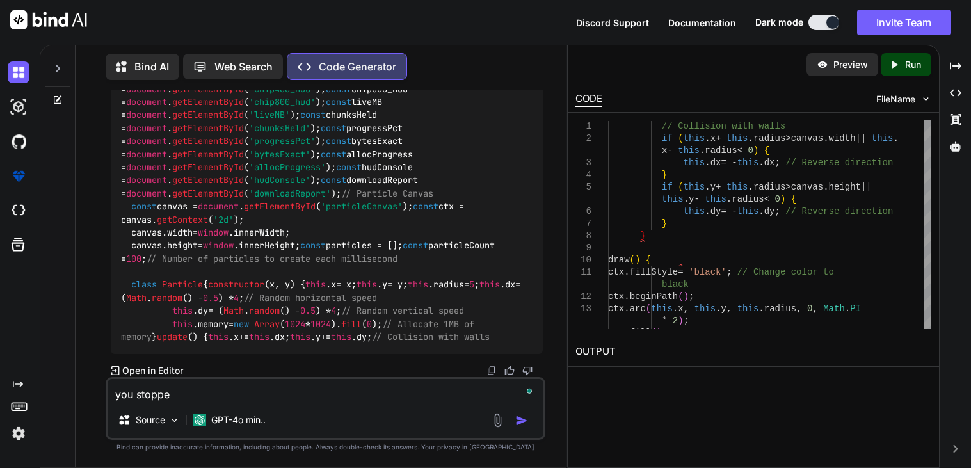
type textarea "you stopped"
type textarea "x"
type textarea "you stopped"
type textarea "x"
type textarea "you stopped a"
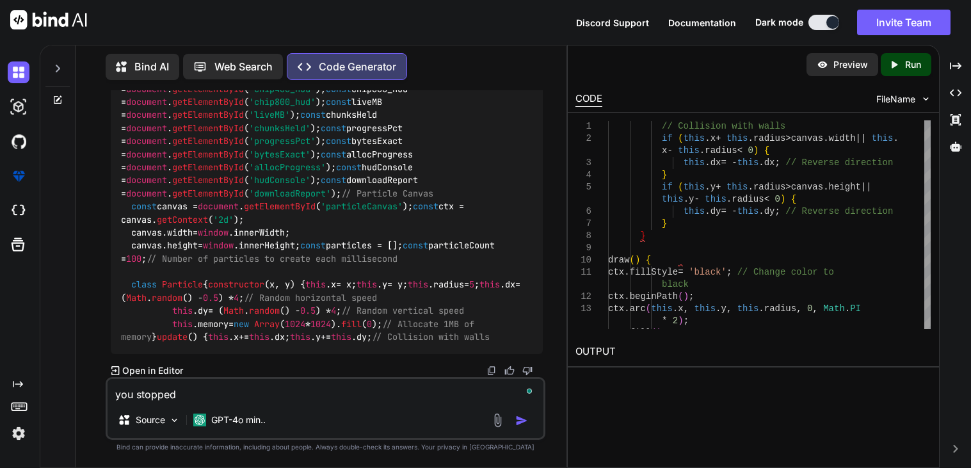
type textarea "x"
type textarea "you stopped at"
type textarea "x"
type textarea "you stopped at"
type textarea "x"
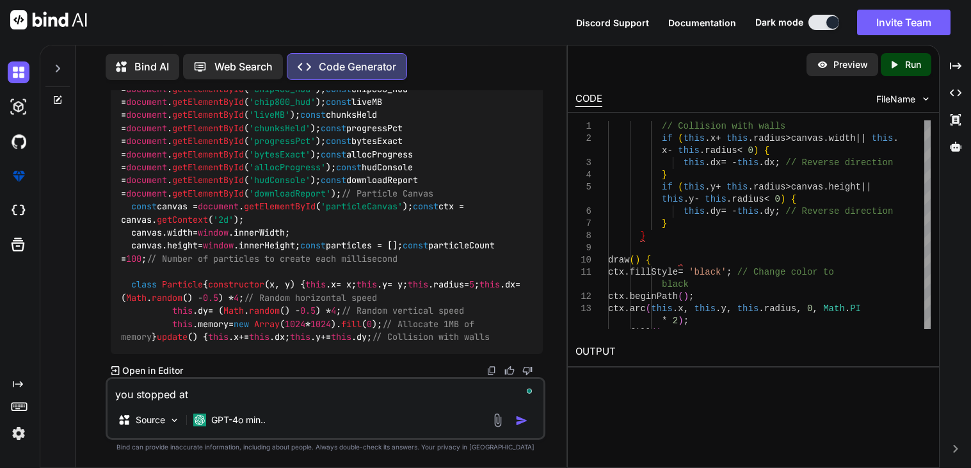
paste textarea "// Collision with walls"
type textarea "you stopped at // Collision with walls"
type textarea "x"
type textarea "you stopped at // Collision with walls"
type textarea "x"
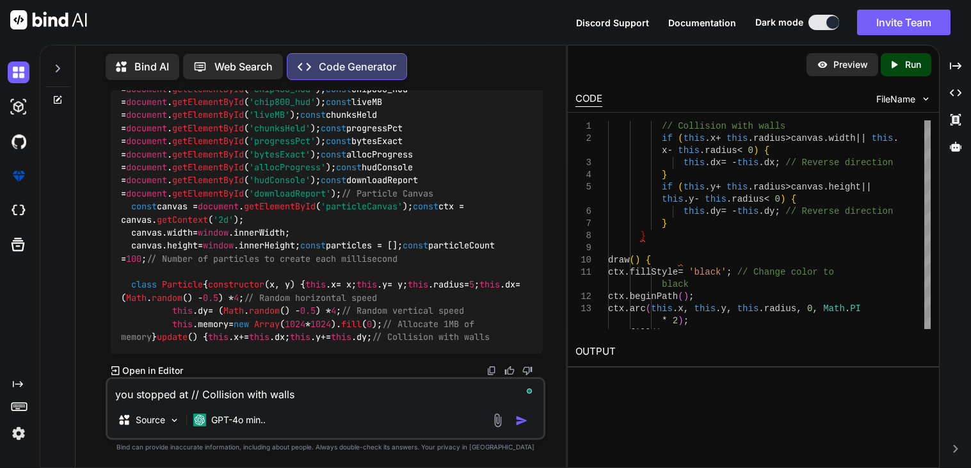
type textarea "you stopped at // Collision with walls"
type textarea "x"
type textarea "you stopped at // Collision with walls p"
type textarea "x"
type textarea "you stopped at // Collision with walls pl"
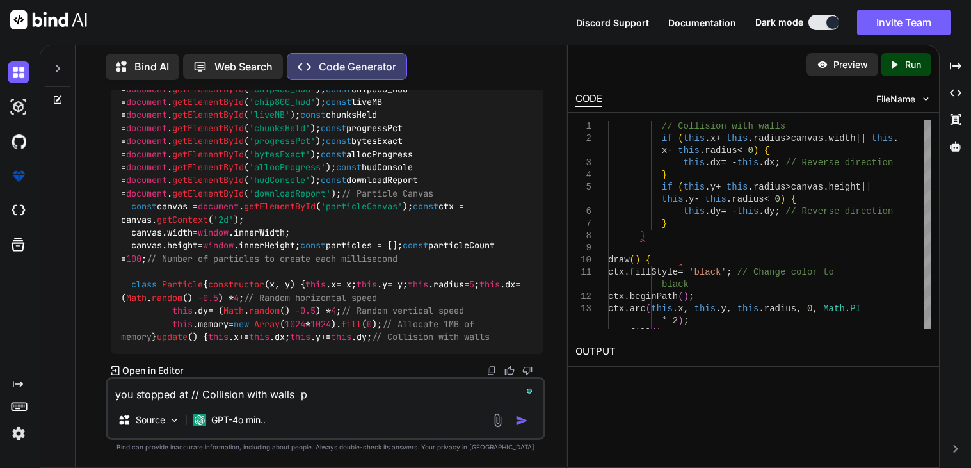
type textarea "x"
type textarea "you stopped at // Collision with walls pls"
type textarea "x"
type textarea "you stopped at // Collision with walls pl"
type textarea "x"
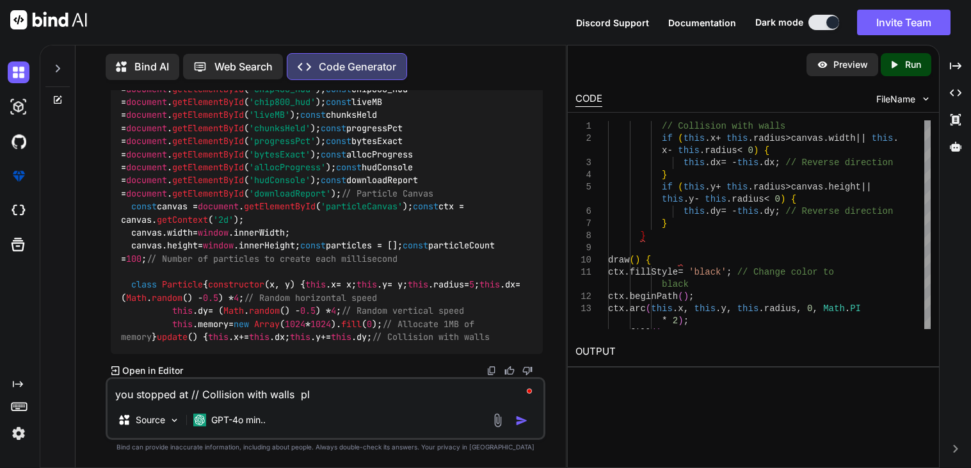
type textarea "you stopped at // Collision with walls ple"
type textarea "x"
type textarea "you stopped at // Collision with walls plea"
type textarea "x"
type textarea "you stopped at // Collision with walls pleas"
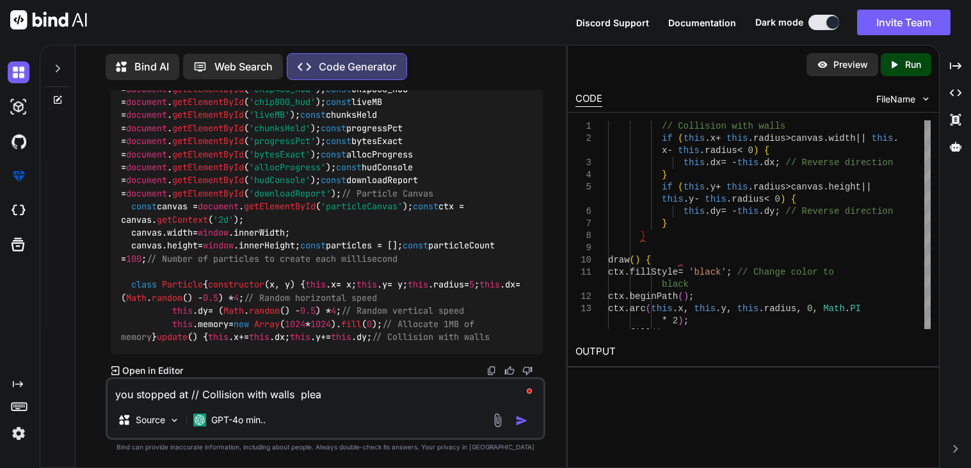
type textarea "x"
type textarea "you stopped at // Collision with walls please"
type textarea "x"
type textarea "you stopped at // Collision with walls please"
type textarea "x"
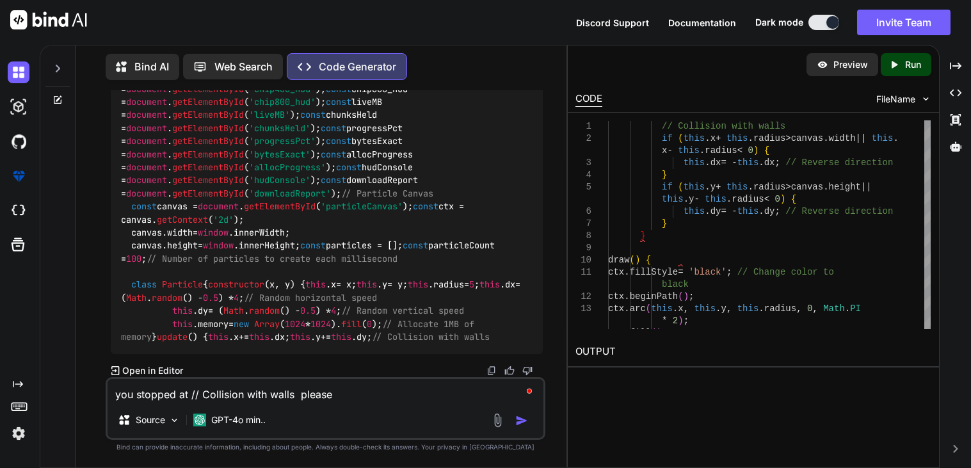
type textarea "you stopped at // Collision with walls please c"
type textarea "x"
type textarea "you stopped at // Collision with walls please co"
type textarea "x"
type textarea "you stopped at // Collision with walls please con"
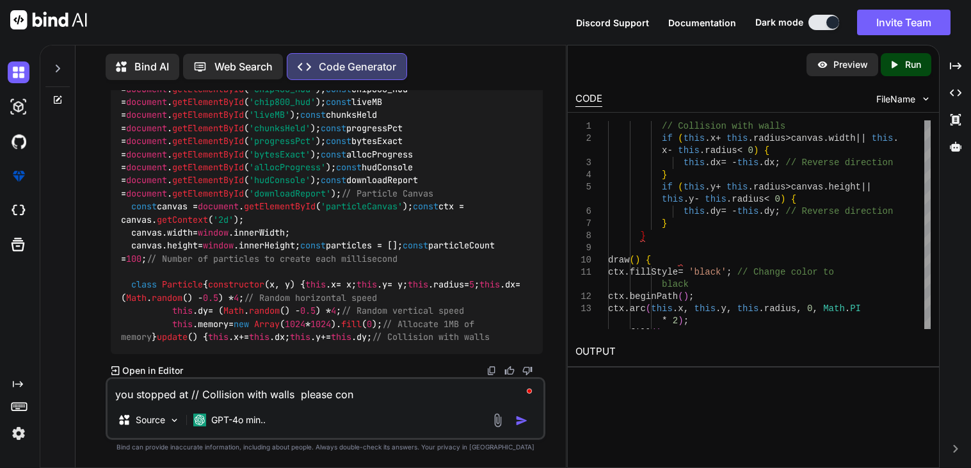
type textarea "x"
type textarea "you stopped at // Collision with walls please cont"
type textarea "x"
type textarea "you stopped at // Collision with walls please conti"
type textarea "x"
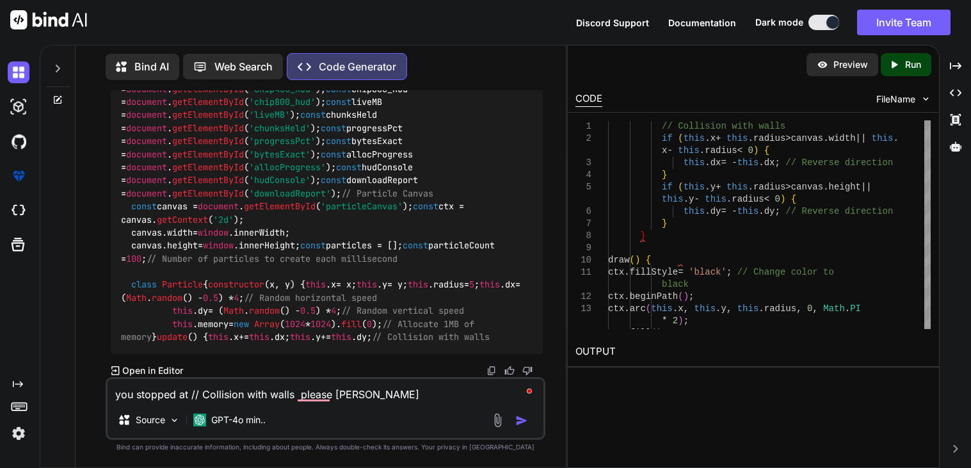
type textarea "you stopped at // Collision with walls please contin"
type textarea "x"
type textarea "you stopped at // Collision with walls please continu"
type textarea "x"
type textarea "you stopped at // Collision with walls please continue"
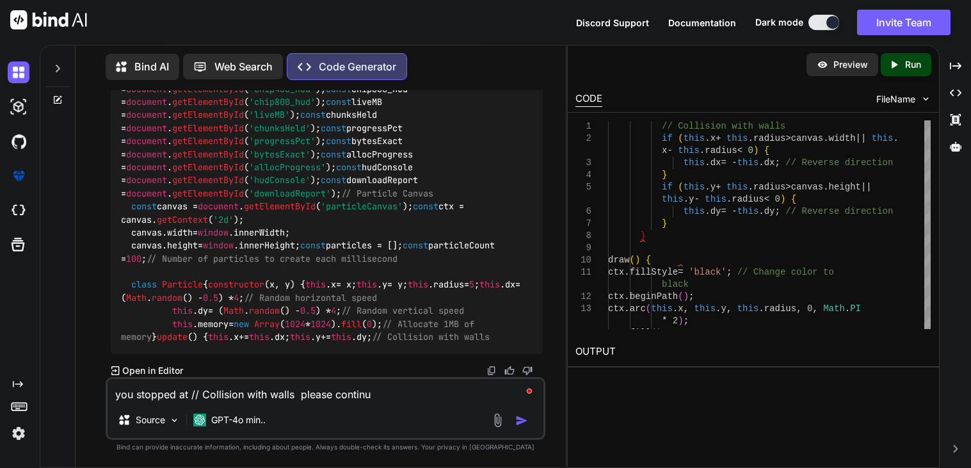
type textarea "x"
type textarea "you stopped at // Collision with walls please continue"
type textarea "x"
type textarea "you stopped at // Collision with walls please continue g"
type textarea "x"
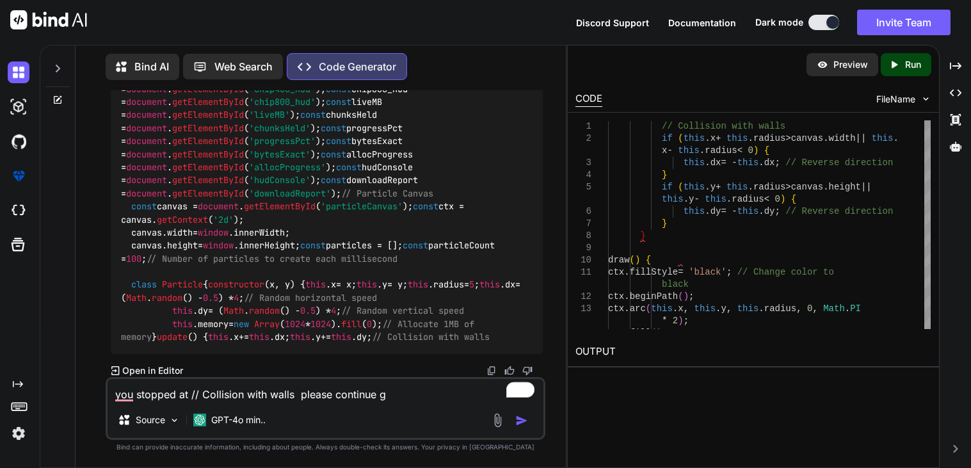
type textarea "you stopped at // Collision with walls please continue ge"
type textarea "x"
type textarea "you stopped at // Collision with walls please continue gen"
type textarea "x"
type textarea "you stopped at // Collision with walls please continue gene"
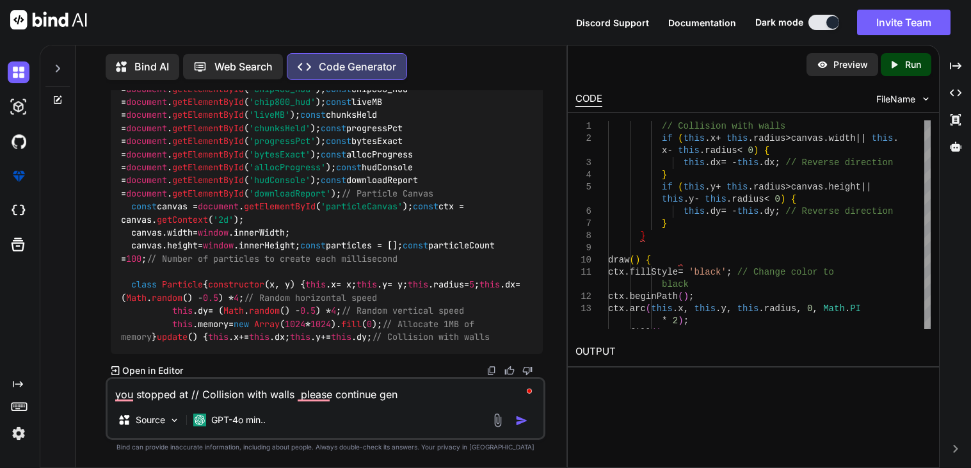
type textarea "x"
type textarea "you stopped at // Collision with walls please continue gener"
type textarea "x"
type textarea "you stopped at // Collision with walls please continue genera"
type textarea "x"
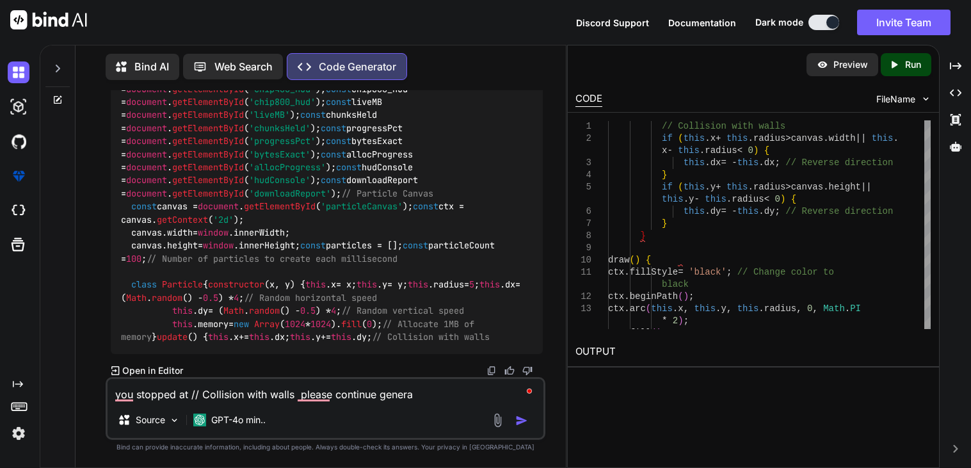
type textarea "you stopped at // Collision with walls please continue generat"
type textarea "x"
type textarea "you stopped at // Collision with walls please continue generati"
type textarea "x"
type textarea "you stopped at // Collision with walls please continue generatin"
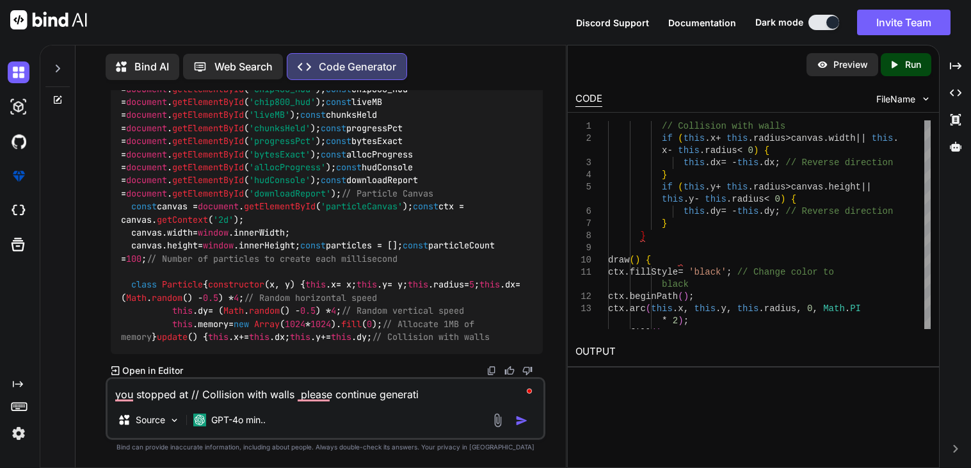
type textarea "x"
type textarea "you stopped at // Collision with walls please continue generating"
type textarea "x"
type textarea "you stopped at // Collision with walls please continue generating"
type textarea "x"
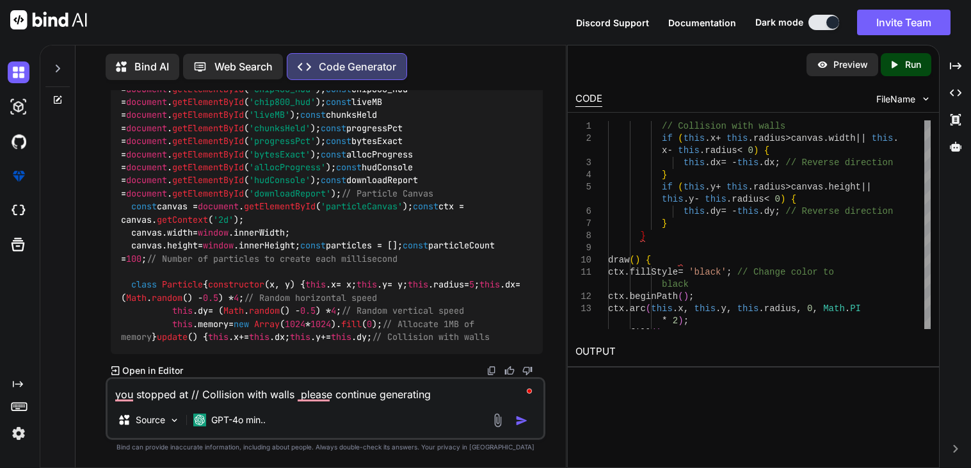
type textarea "you stopped at // Collision with walls please continue generating t"
type textarea "x"
type textarea "you stopped at // Collision with walls please continue generating th"
type textarea "x"
type textarea "you stopped at // Collision with walls please continue generating the"
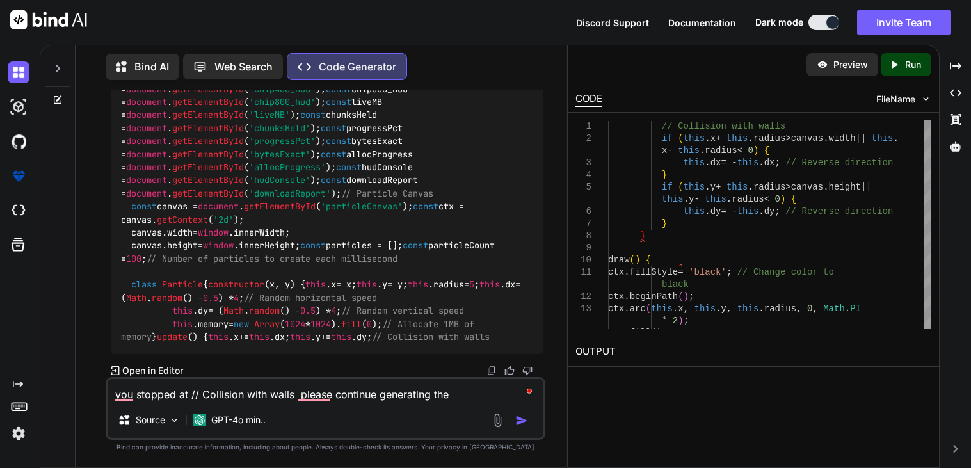
type textarea "x"
type textarea "you stopped at // Collision with walls please continue generating the"
type textarea "x"
type textarea "you stopped at // Collision with walls please continue generating the f"
type textarea "x"
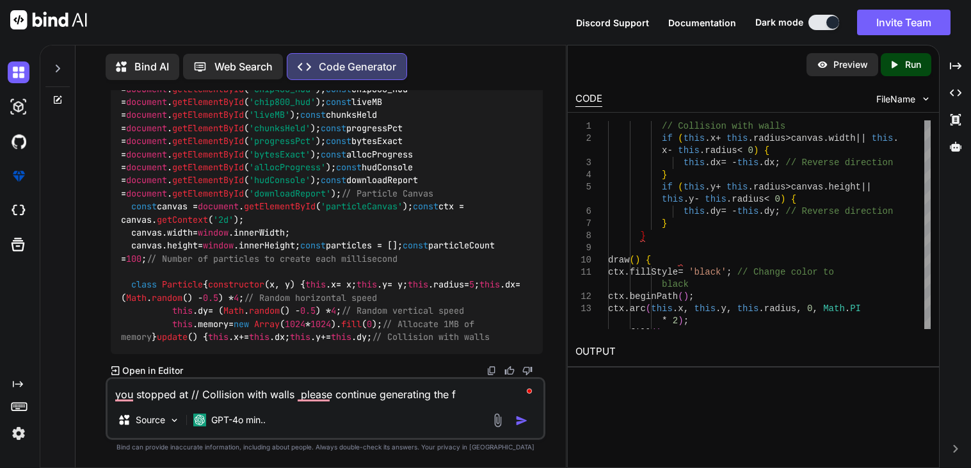
type textarea "you stopped at // Collision with walls please continue generating the fu"
type textarea "x"
type textarea "you stopped at // Collision with walls please continue generating the ful"
type textarea "x"
type textarea "you stopped at // Collision with walls please continue generating the full"
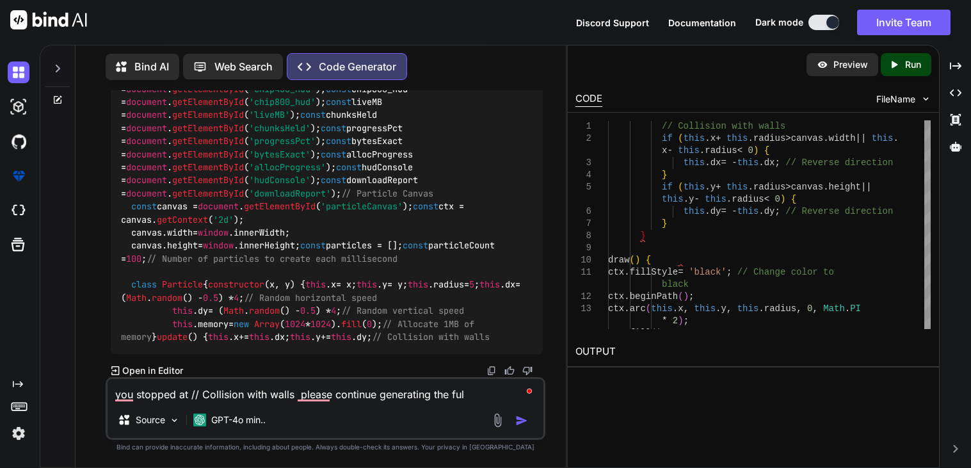
type textarea "x"
type textarea "you stopped at // Collision with walls please continue generating the full"
type textarea "x"
type textarea "you stopped at // Collision with walls please continue generating the full c"
type textarea "x"
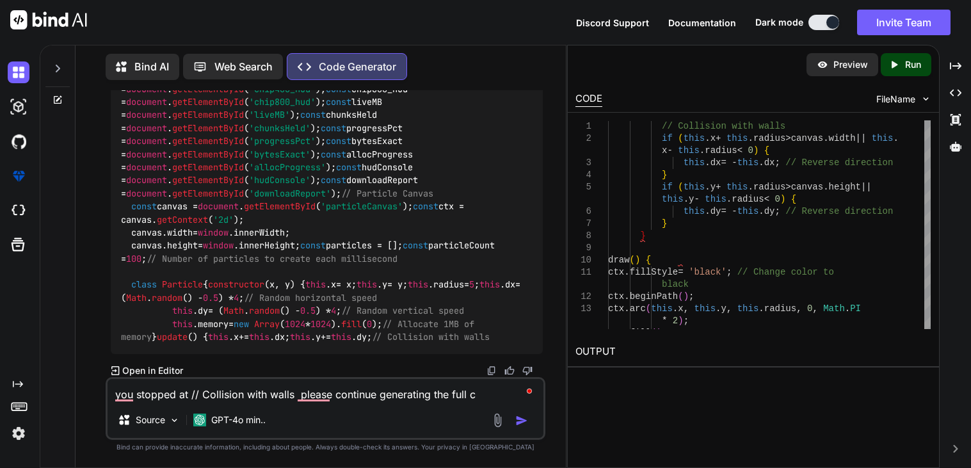
type textarea "you stopped at // Collision with walls please continue generating the full co"
type textarea "x"
type textarea "you stopped at // Collision with walls please continue generating the full cod"
type textarea "x"
type textarea "you stopped at // Collision with walls please continue generating the full code"
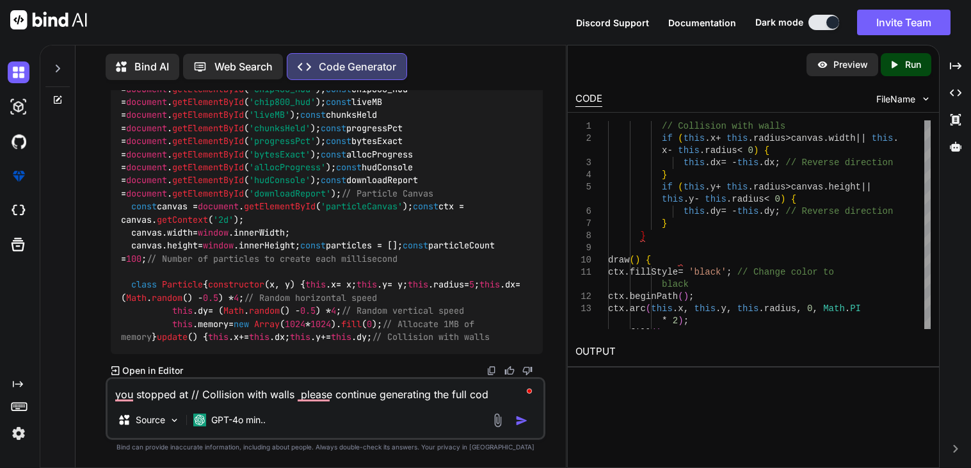
type textarea "x"
click at [297, 396] on textarea "you stopped at // Collision with walls please continue generating the full code" at bounding box center [326, 390] width 436 height 23
click at [305, 397] on textarea "you stopped at // Collision with walls please continue generating the full code" at bounding box center [326, 390] width 436 height 23
click at [309, 398] on textarea "you stopped at // Collision with walls please continue generating the full code" at bounding box center [326, 390] width 436 height 23
type textarea "you stopped at // Collision with walls. Please continue generating the full code"
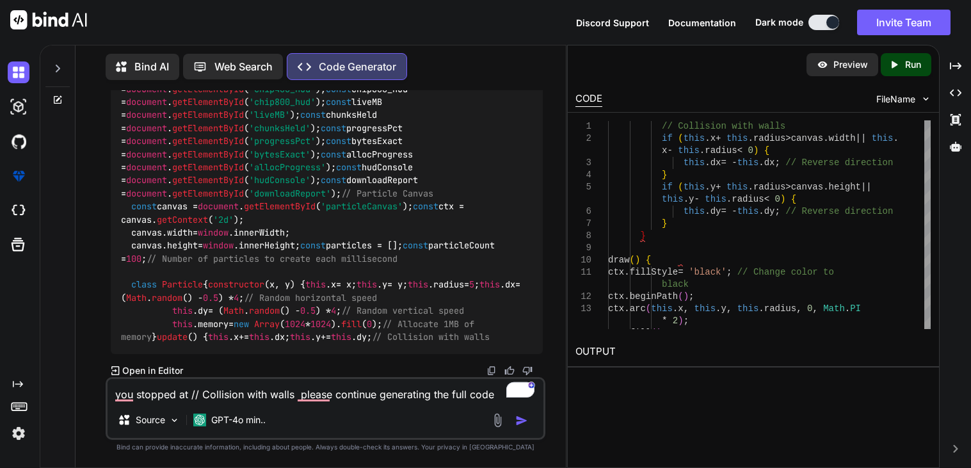
type textarea "x"
click at [125, 393] on textarea "you stopped at // Collision with walls. Please continue generating the full code" at bounding box center [326, 390] width 436 height 23
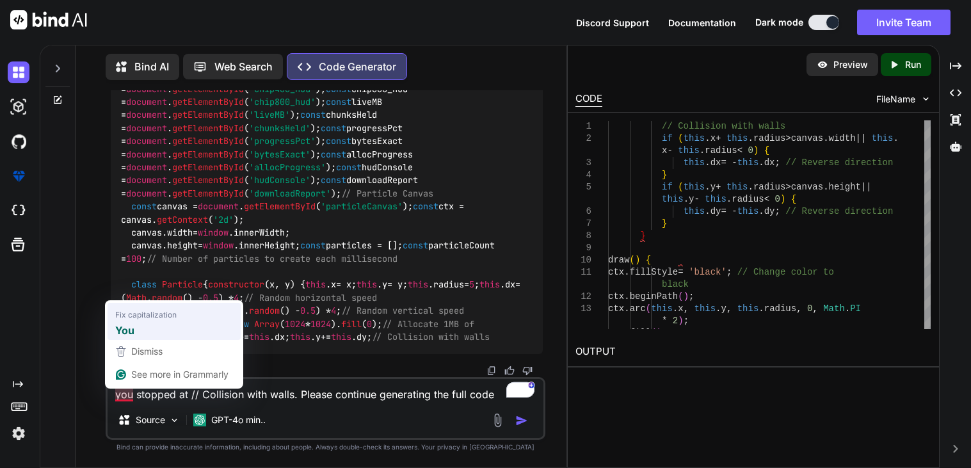
type textarea "You stopped at // Collision with walls. Please continue generating the full code"
type textarea "x"
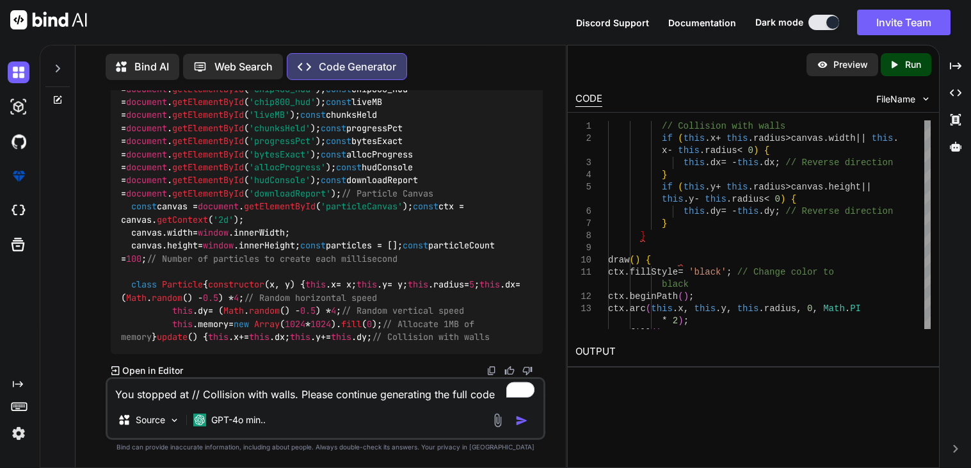
type textarea "You stopped at // Collision with walls. Please continue generating the full code"
click at [519, 420] on img "button" at bounding box center [521, 420] width 13 height 13
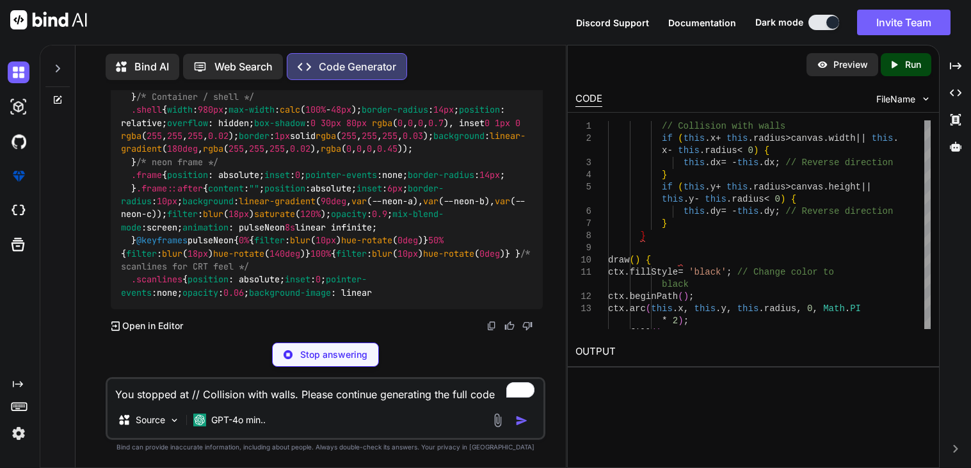
scroll to position [21693, 0]
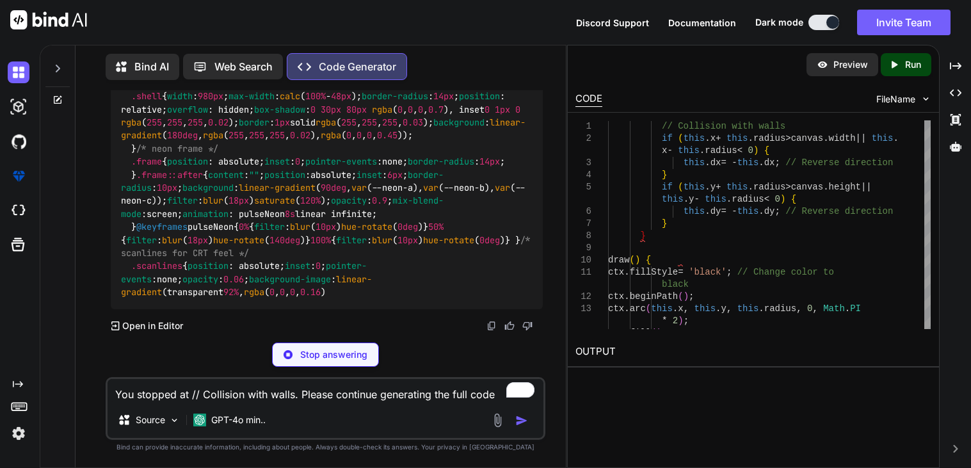
click at [217, 396] on textarea "You stopped at // Collision with walls. Please continue generating the full code" at bounding box center [326, 390] width 436 height 23
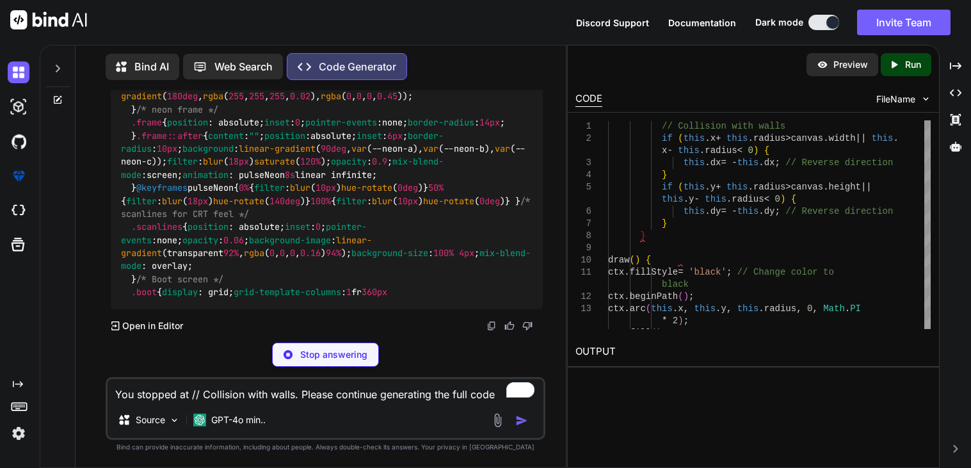
type textarea "x"
type textarea "h"
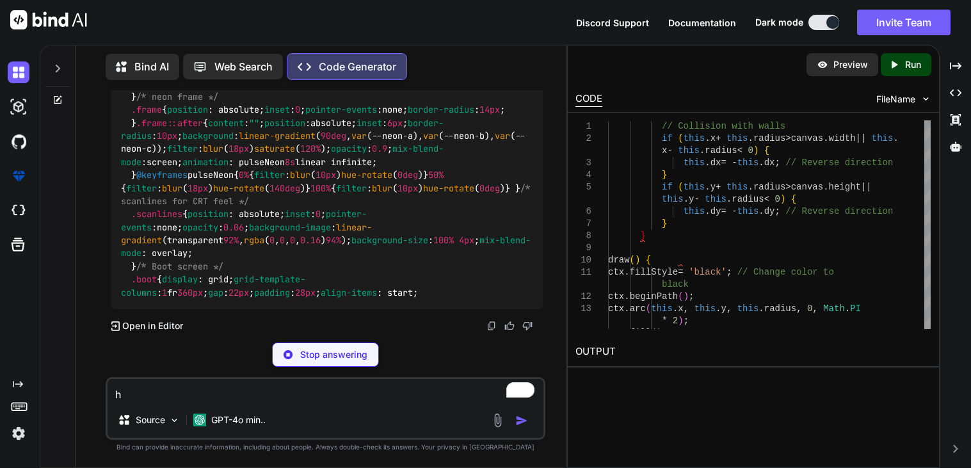
type textarea "x"
type textarea "he"
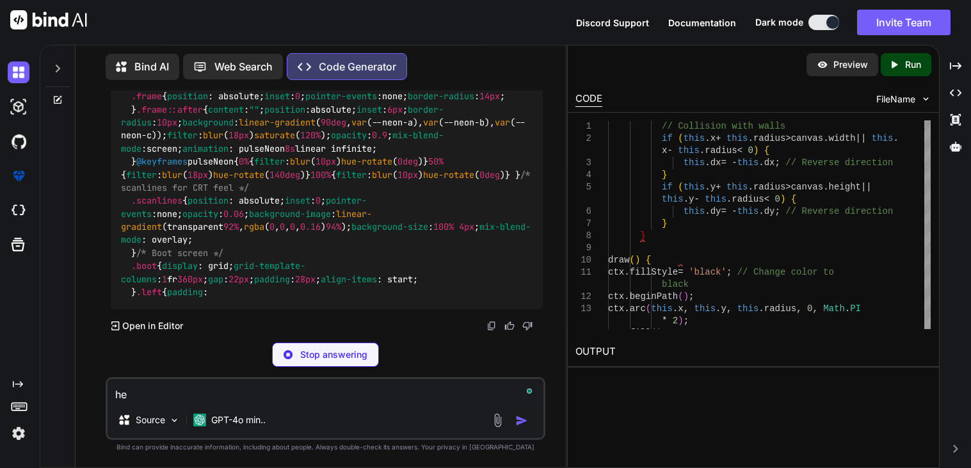
type textarea "x"
type textarea "her"
type textarea "x"
type textarea "here"
type textarea "x"
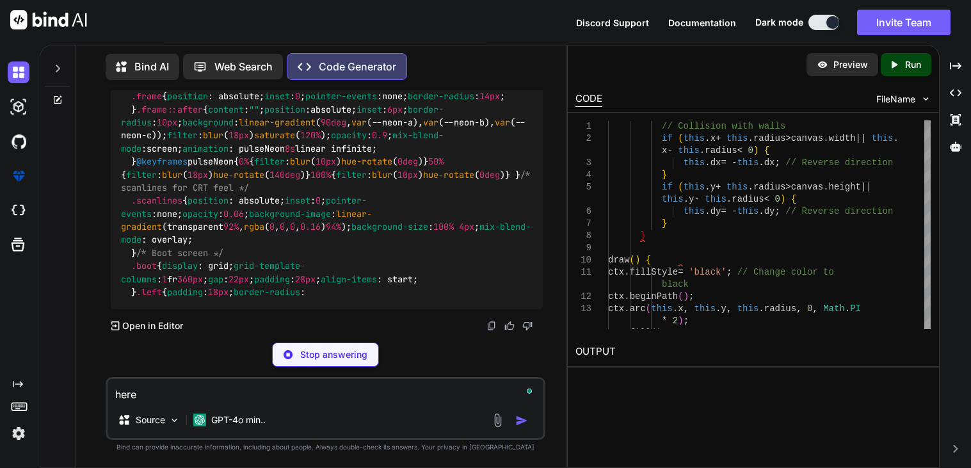
type textarea "here"
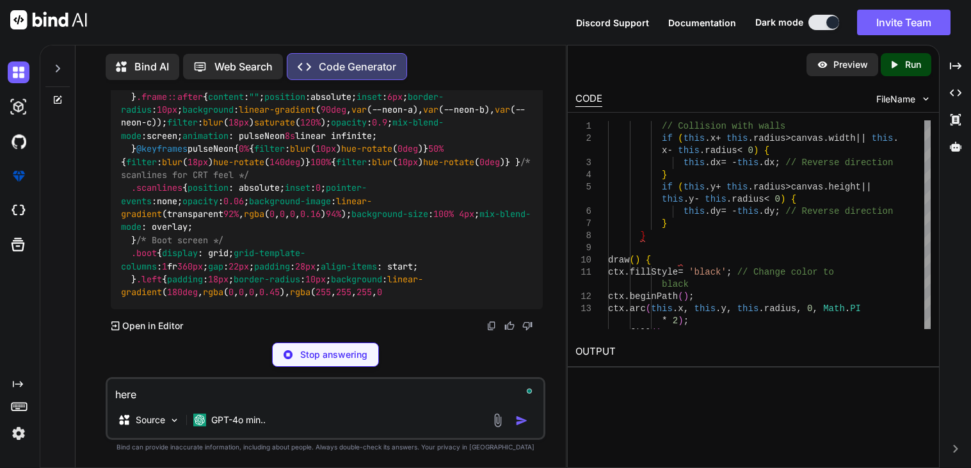
type textarea "x"
type textarea "here l"
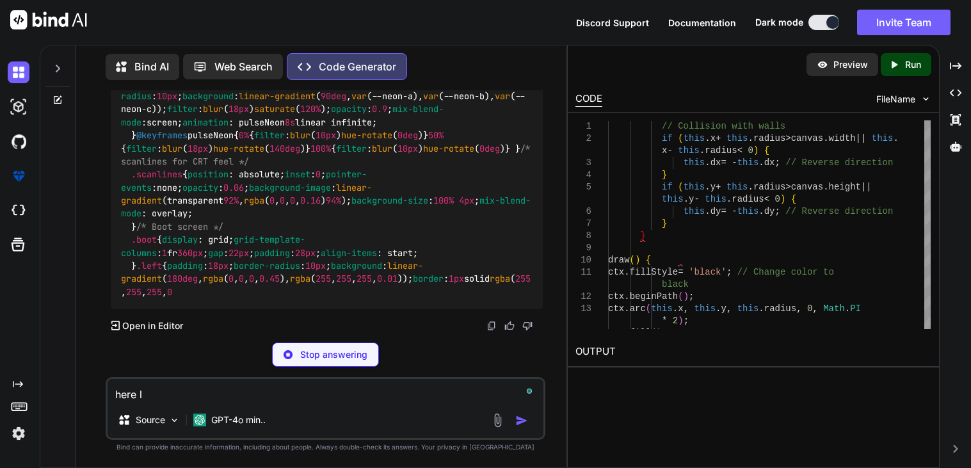
type textarea "x"
type textarea "here le"
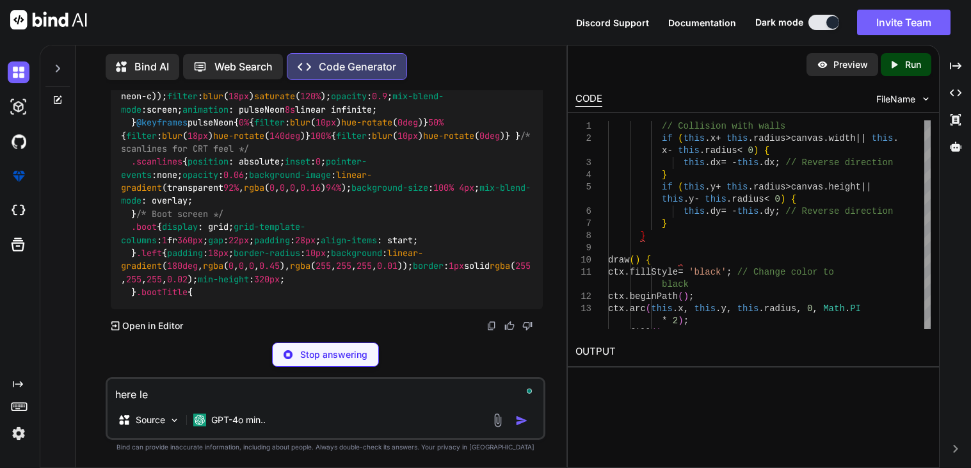
type textarea "x"
type textarea "here let"
type textarea "x"
type textarea "here lets"
type textarea "x"
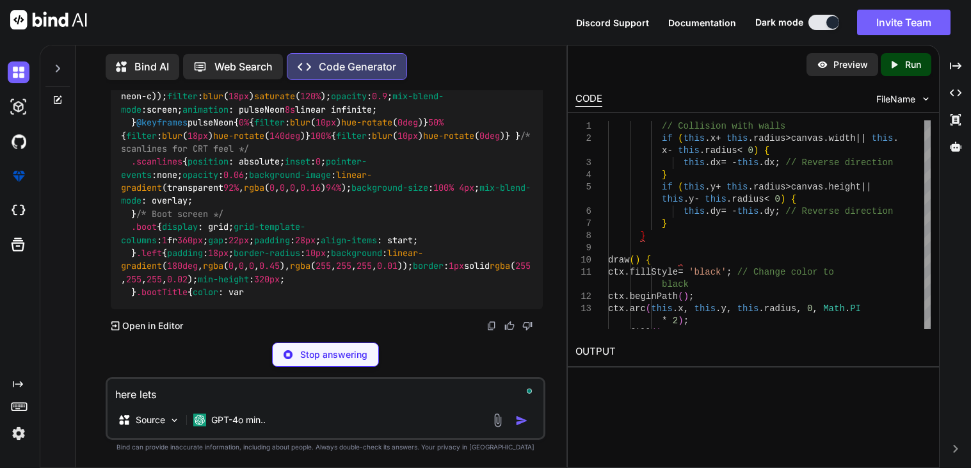
type textarea "here lets"
type textarea "x"
type textarea "here lets m"
type textarea "x"
type textarea "here lets ma"
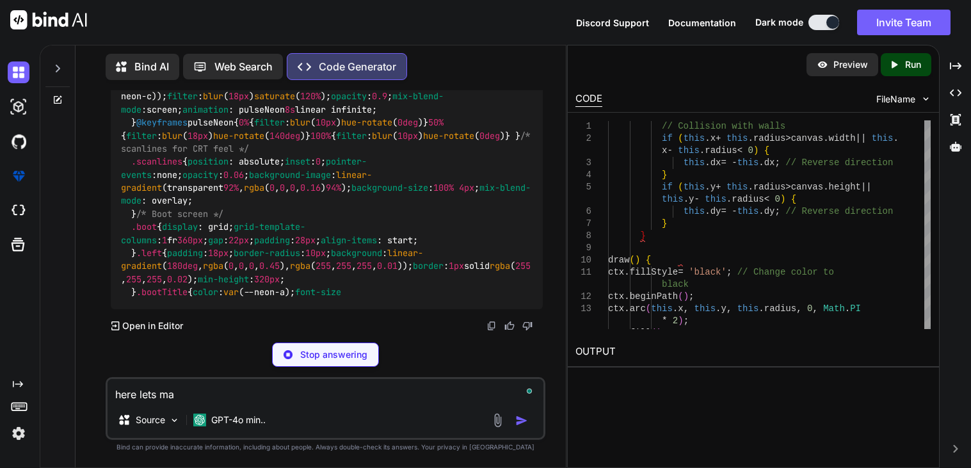
type textarea "x"
type textarea "here lets mak"
type textarea "x"
type textarea "here lets make"
type textarea "x"
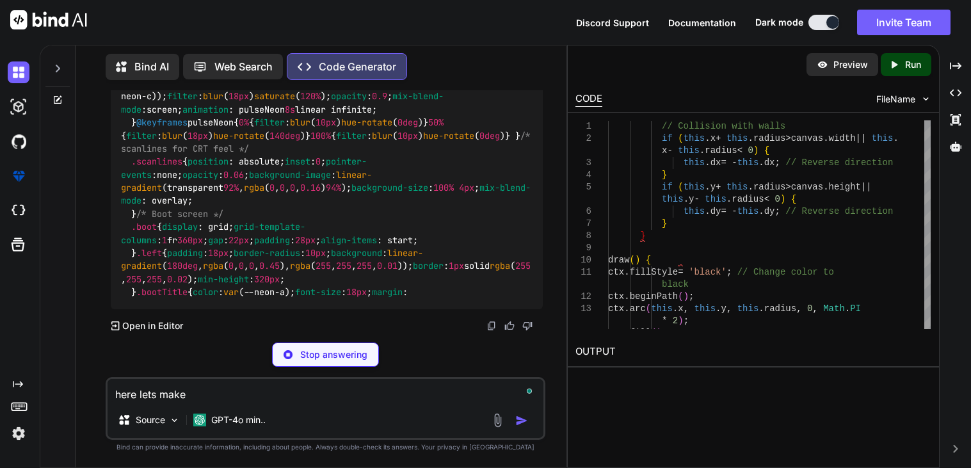
type textarea "here lets make"
type textarea "x"
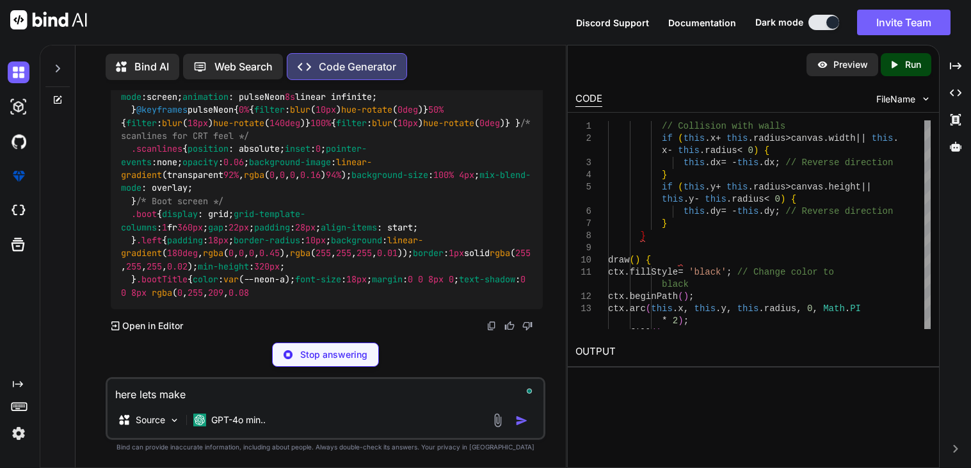
type textarea "here lets make i"
type textarea "x"
type textarea "here lets make it"
type textarea "x"
type textarea "here lets make it"
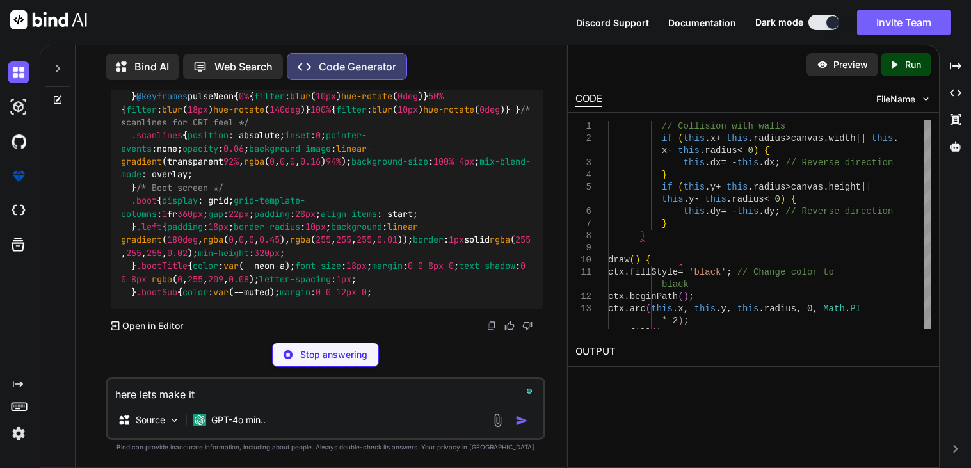
type textarea "x"
type textarea "here lets make it e"
type textarea "x"
type textarea "here lets make it ea"
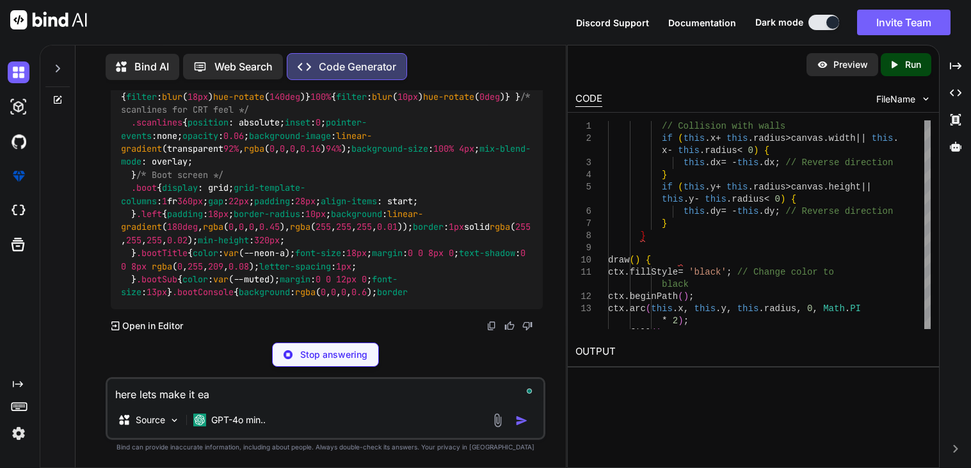
type textarea "x"
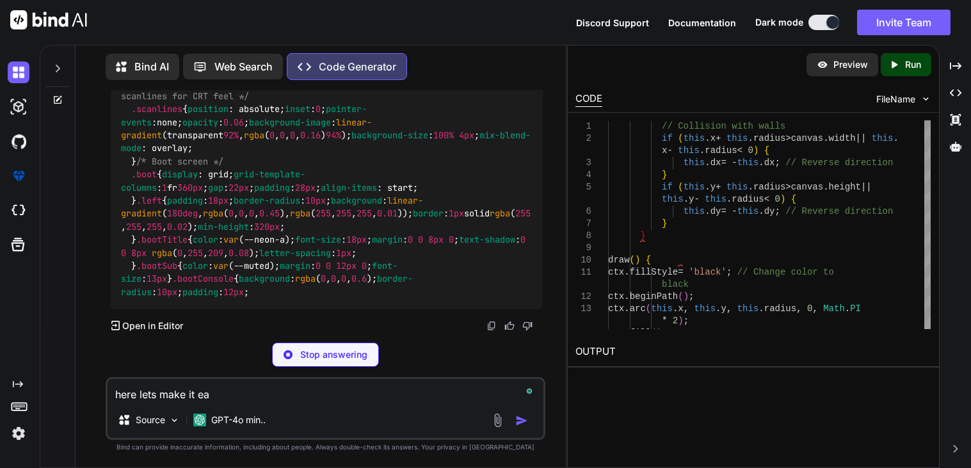
type textarea "here lets make it eas"
type textarea "x"
type textarea "here lets make it easi"
type textarea "x"
type textarea "here lets make it easie"
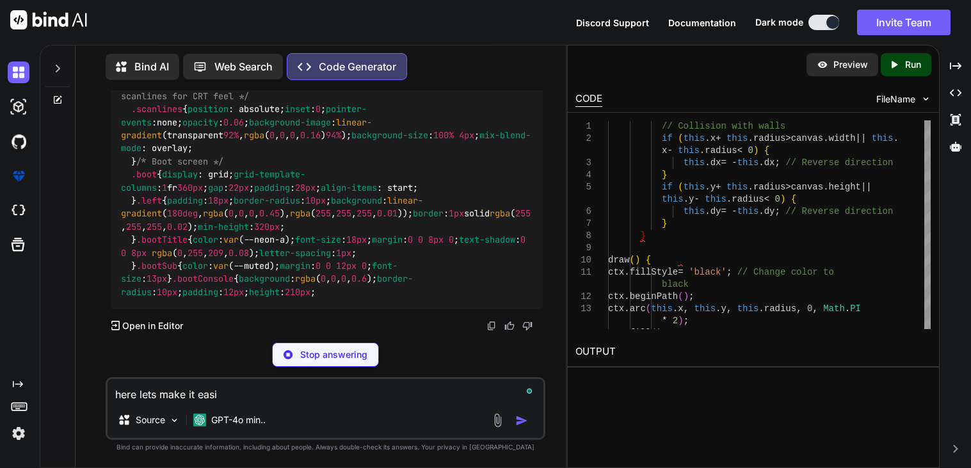
type textarea "x"
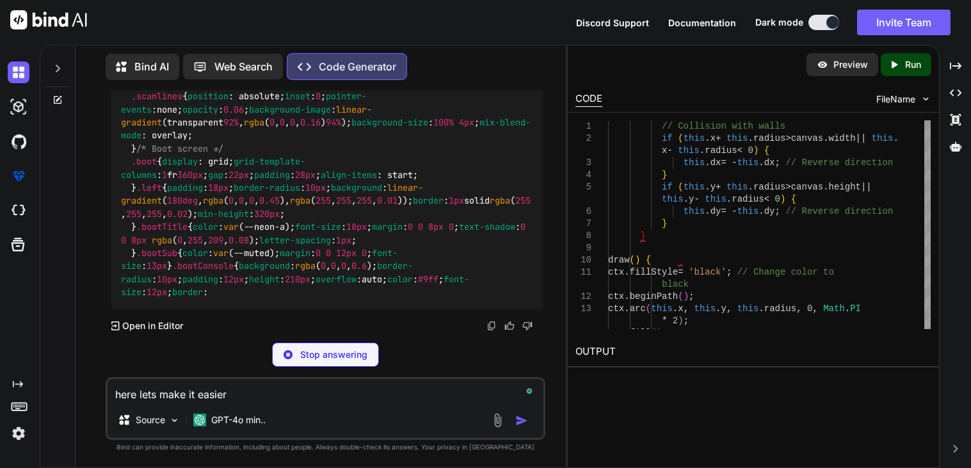
type textarea "here lets make it easier"
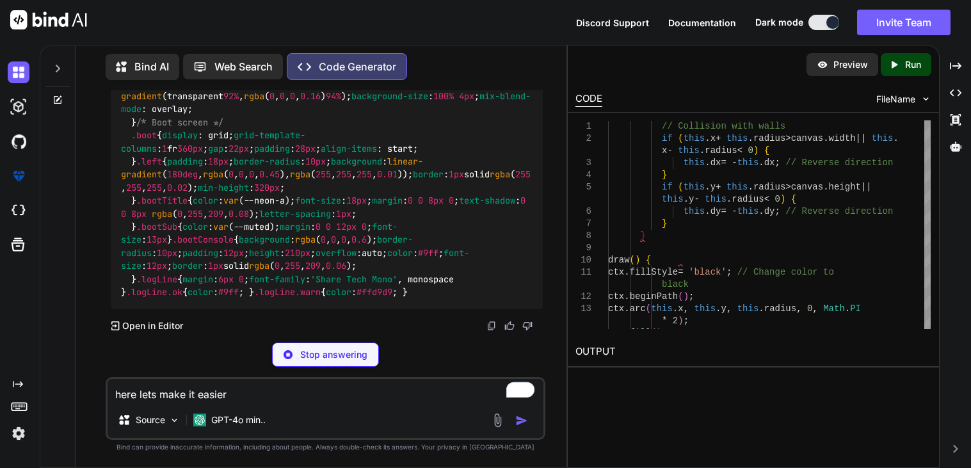
type textarea "x"
type textarea "here lets make it easier g"
type textarea "x"
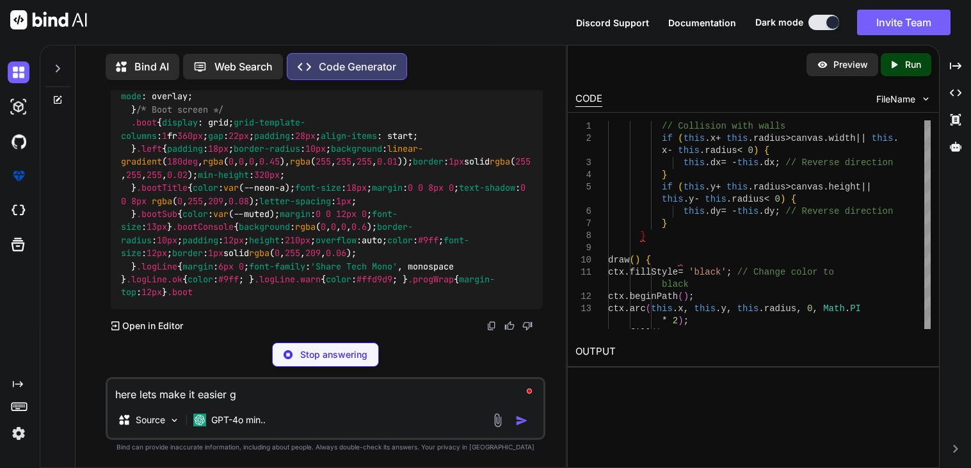
type textarea "here lets make it easier gi"
type textarea "x"
type textarea "here lets make it easier give"
type textarea "x"
type textarea "here lets make it easier give"
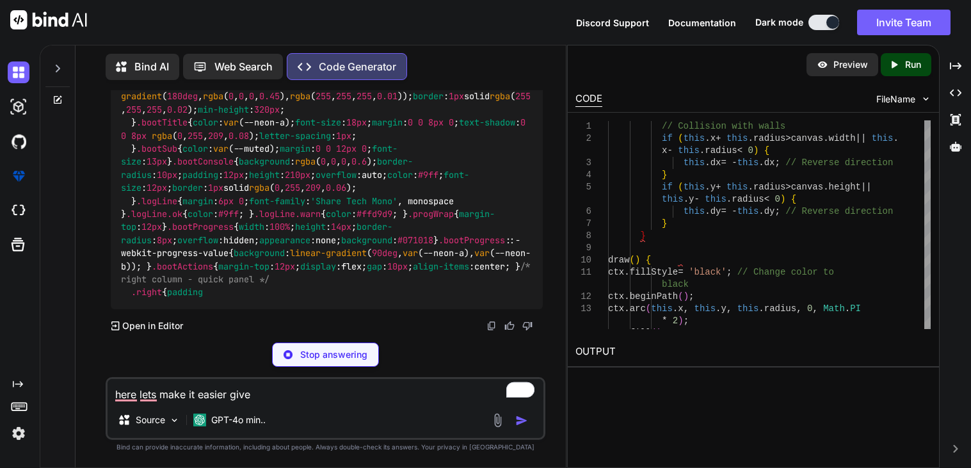
type textarea "x"
type textarea "here lets make it easier give me"
type textarea "x"
type textarea "here lets make it easier give me"
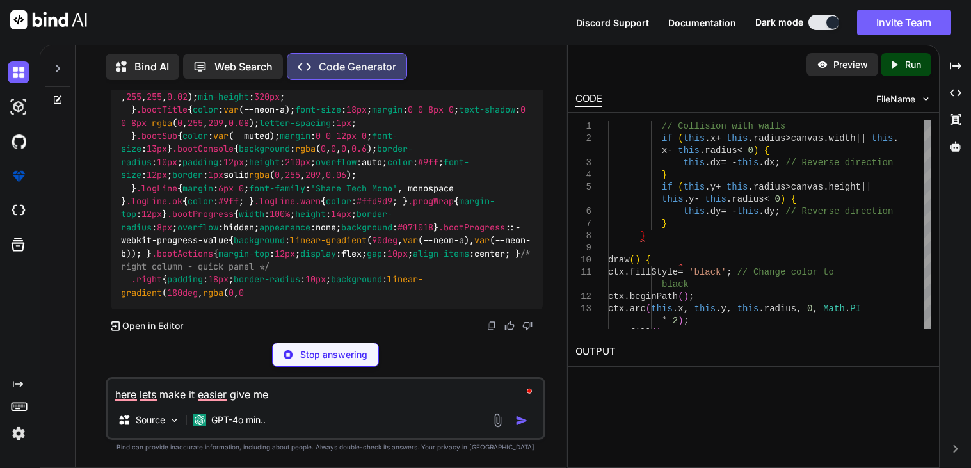
type textarea "x"
type textarea "here lets make it easier give me j"
type textarea "x"
type textarea "here lets make it easier give me ju"
type textarea "x"
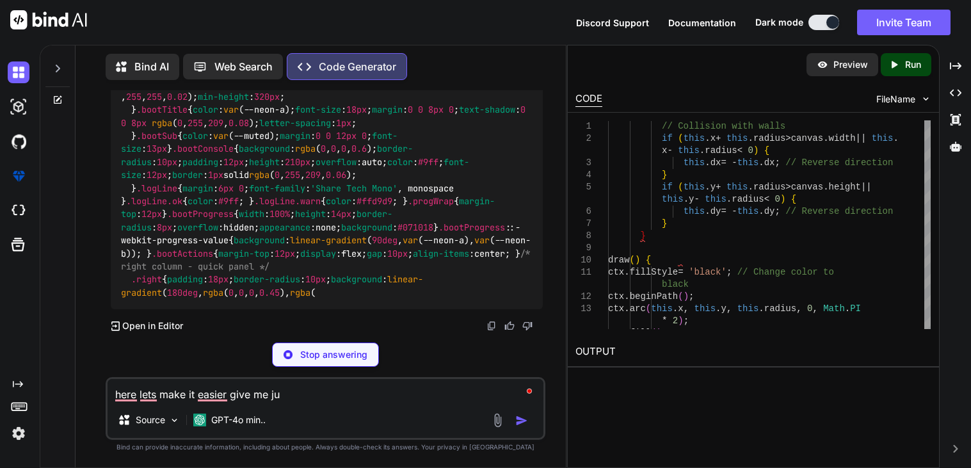
type textarea "here lets make it easier give me jus"
type textarea "x"
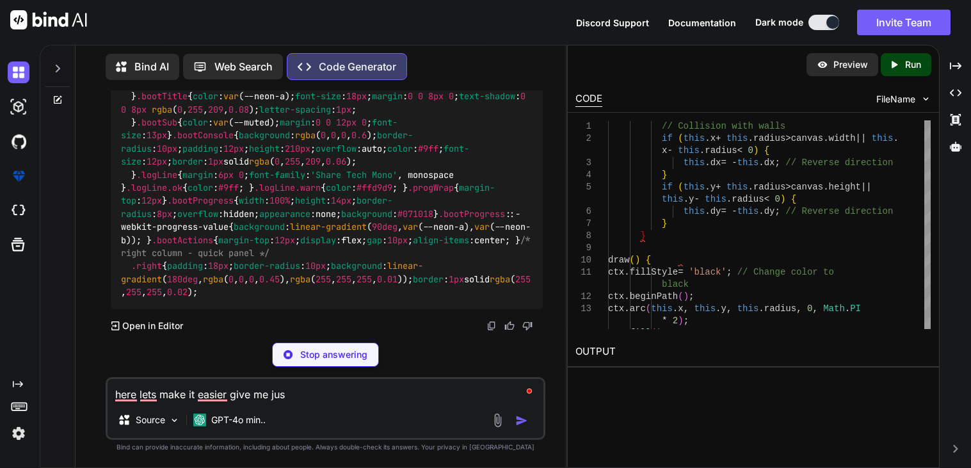
type textarea "here lets make it easier give me just"
type textarea "x"
type textarea "here lets make it easier give me just"
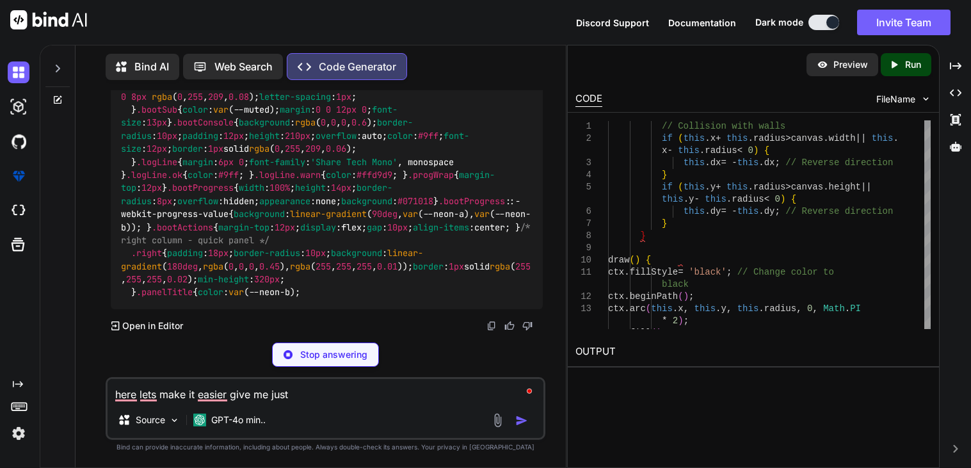
type textarea "x"
type textarea "here lets make it easier give me just t"
type textarea "x"
type textarea "here lets make it easier give me just th"
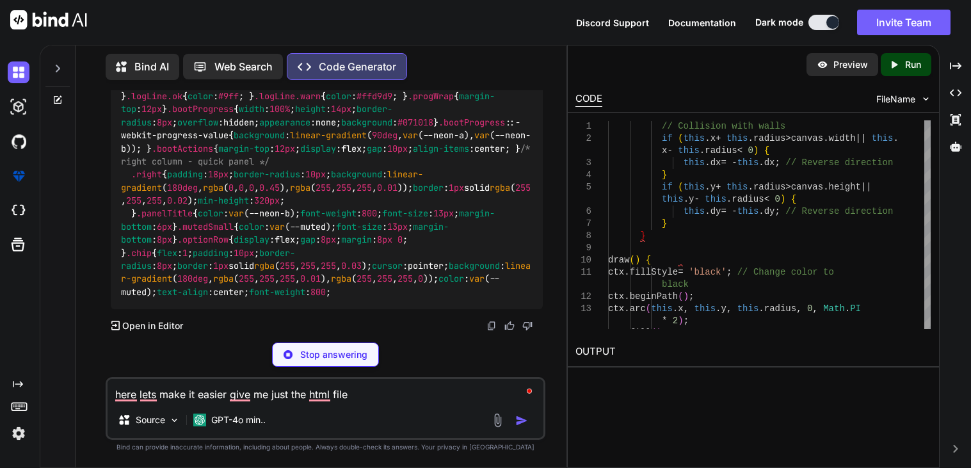
click at [212, 400] on textarea "here lets make it easier give me just the html file" at bounding box center [326, 390] width 436 height 23
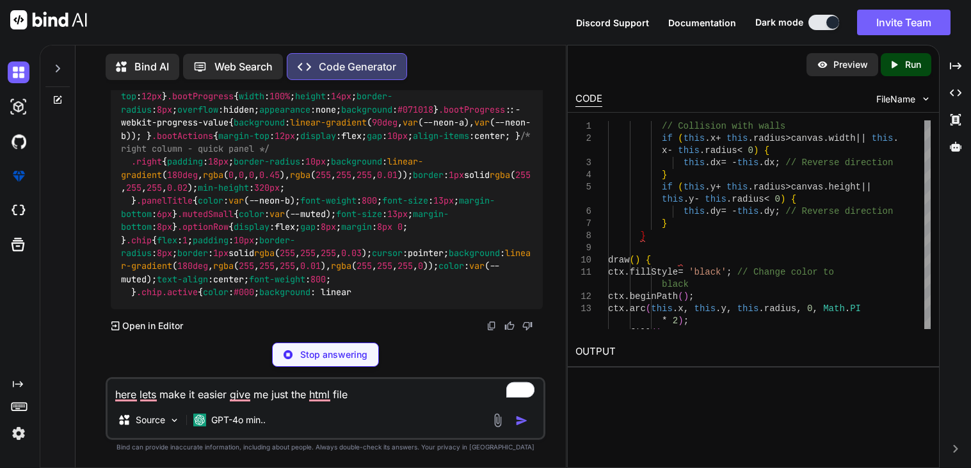
click at [232, 398] on textarea "here lets make it easier give me just the html file" at bounding box center [326, 390] width 436 height 23
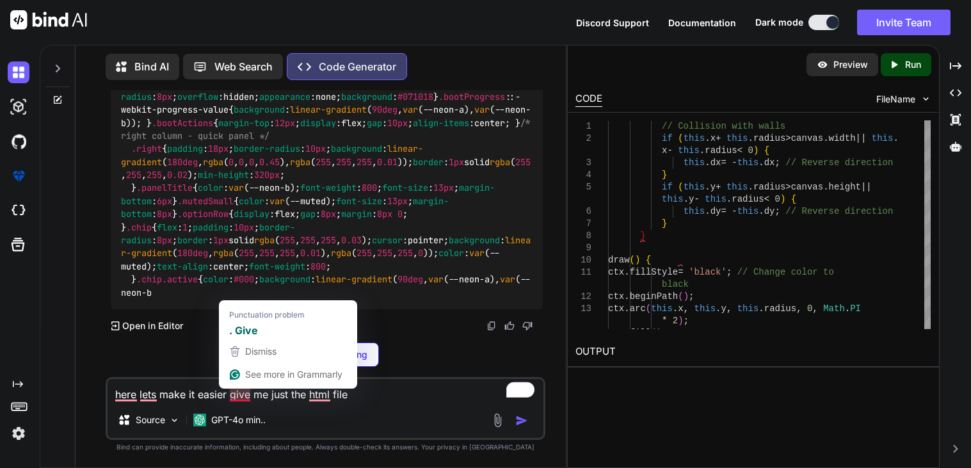
click at [238, 398] on textarea "here lets make it easier give me just the html file" at bounding box center [326, 390] width 436 height 23
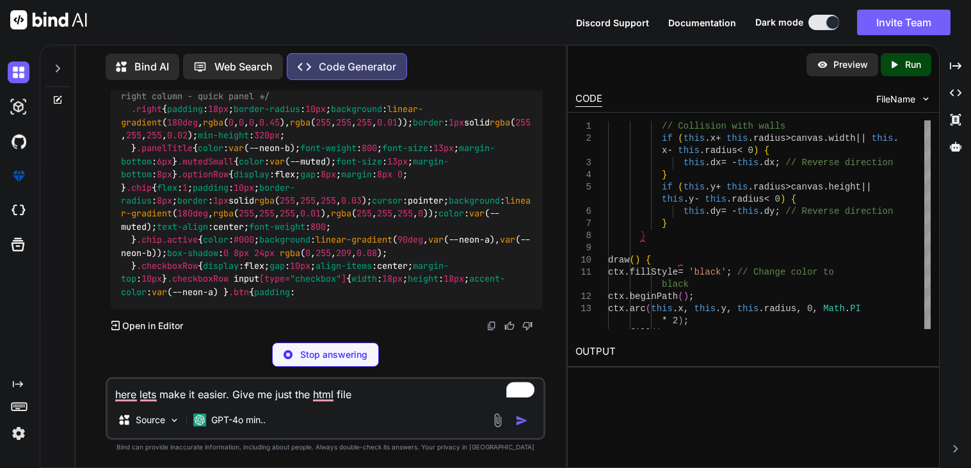
click at [332, 387] on textarea "here lets make it easier. Give me just the html file" at bounding box center [326, 390] width 436 height 23
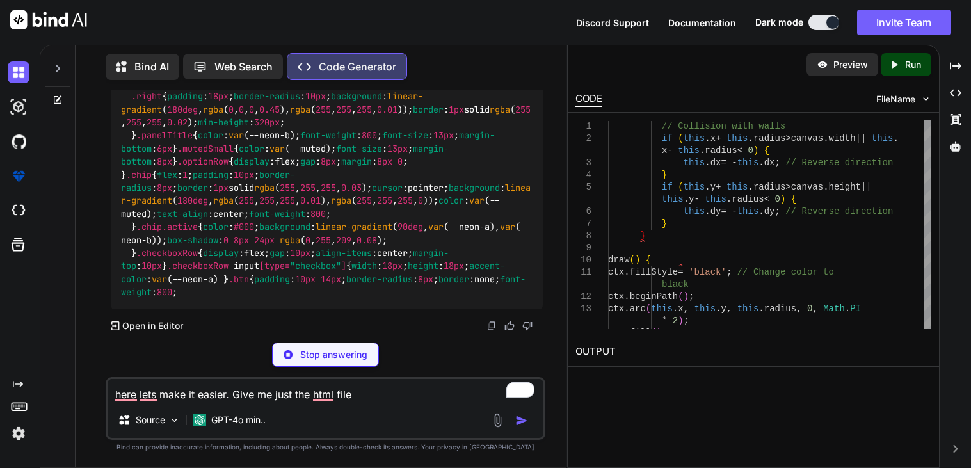
click at [328, 394] on textarea "here lets make it easier. Give me just the html file" at bounding box center [326, 390] width 436 height 23
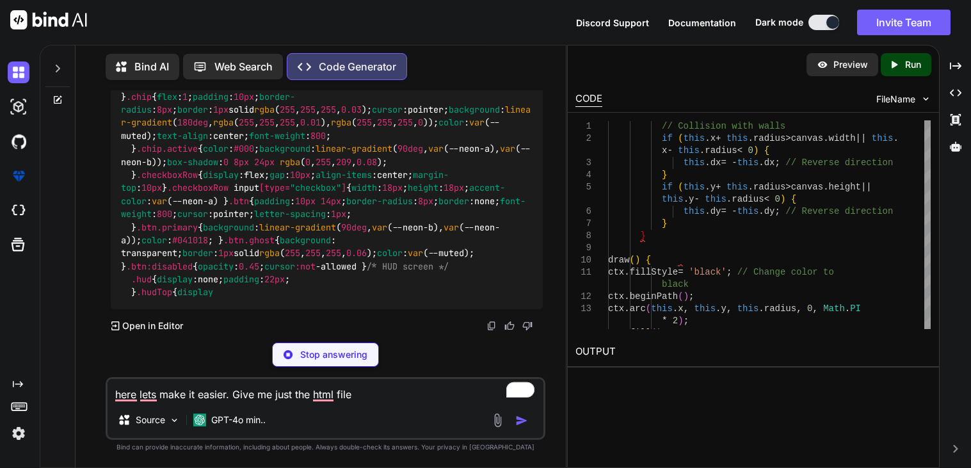
click at [326, 359] on p "Stop answering" at bounding box center [333, 354] width 67 height 13
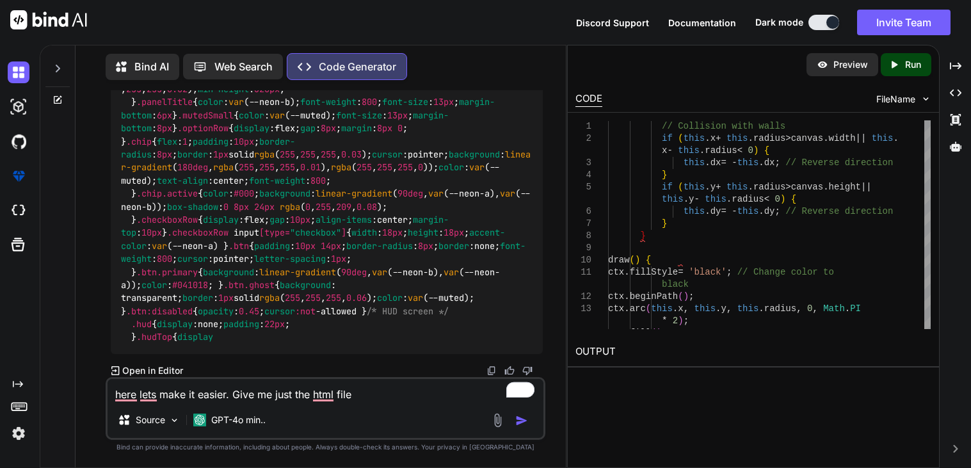
click at [325, 393] on textarea "here lets make it easier. Give me just the html file" at bounding box center [326, 390] width 436 height 23
click at [141, 396] on textarea "here lets make it easier. Give me just the HTML file" at bounding box center [326, 390] width 436 height 23
click at [122, 403] on div "here let's make it easier. Give me just the HTML file Source GPT-4o min.." at bounding box center [326, 408] width 440 height 63
click at [120, 396] on textarea "here let's make it easier. Give me just the HTML file" at bounding box center [326, 390] width 436 height 23
click at [380, 397] on textarea "Here let's make it easier. Give me just the HTML file" at bounding box center [326, 390] width 436 height 23
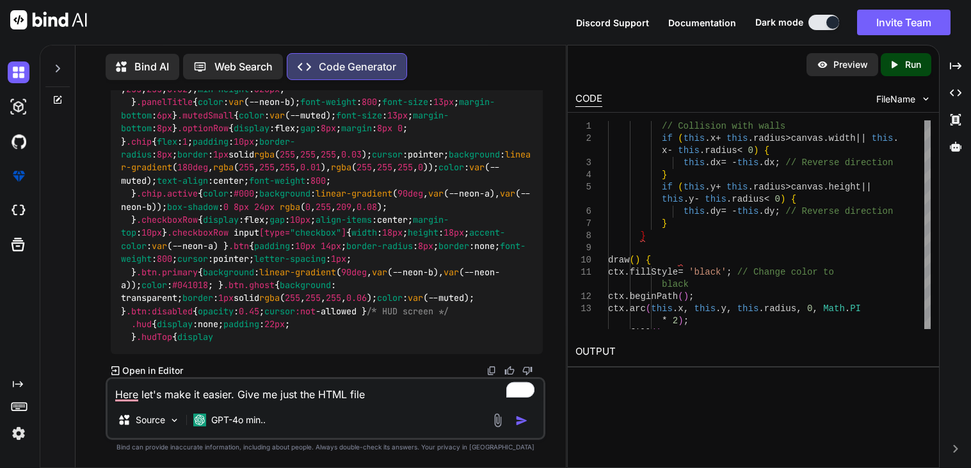
click at [140, 397] on textarea "Here let's make it easier. Give me just the HTML file" at bounding box center [326, 390] width 436 height 23
click at [135, 395] on textarea "Here let's make it easier. Give me just the HTML file" at bounding box center [326, 390] width 436 height 23
click at [385, 398] on textarea "Here, let's make it easier. Give me just the HTML file" at bounding box center [326, 390] width 436 height 23
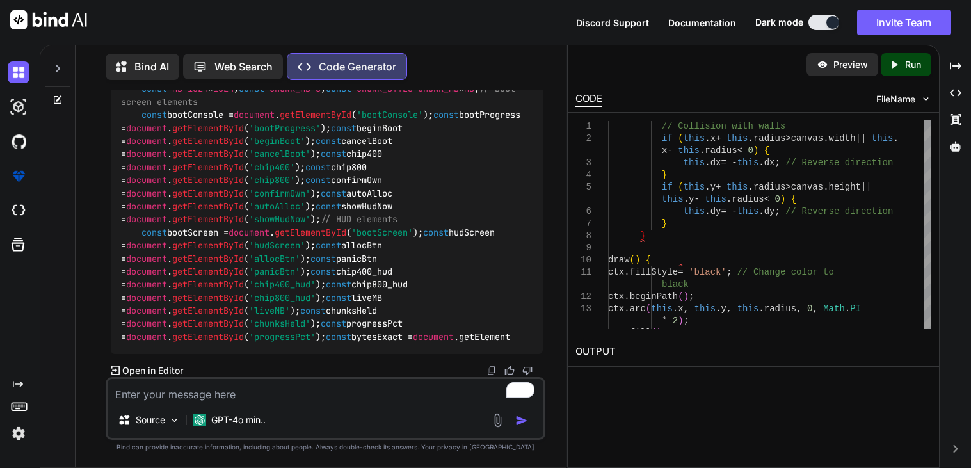
scroll to position [28579, 0]
click at [211, 390] on textarea "To enrich screen reader interactions, please activate Accessibility in Grammarl…" at bounding box center [326, 390] width 436 height 23
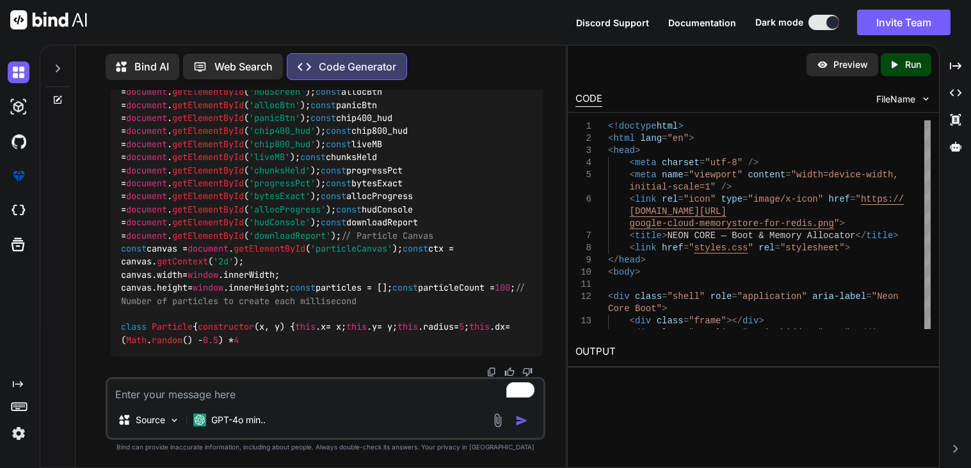
scroll to position [28814, 0]
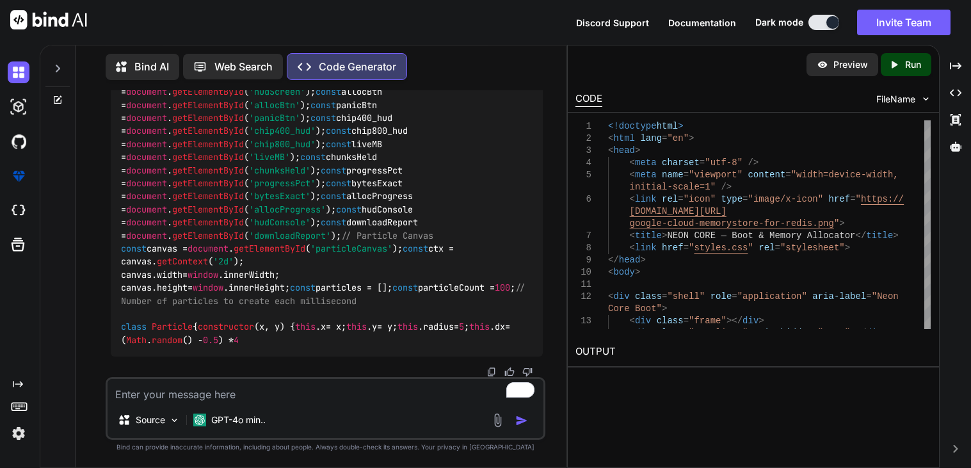
click at [167, 393] on textarea "To enrich screen reader interactions, please activate Accessibility in Grammarl…" at bounding box center [326, 390] width 436 height 23
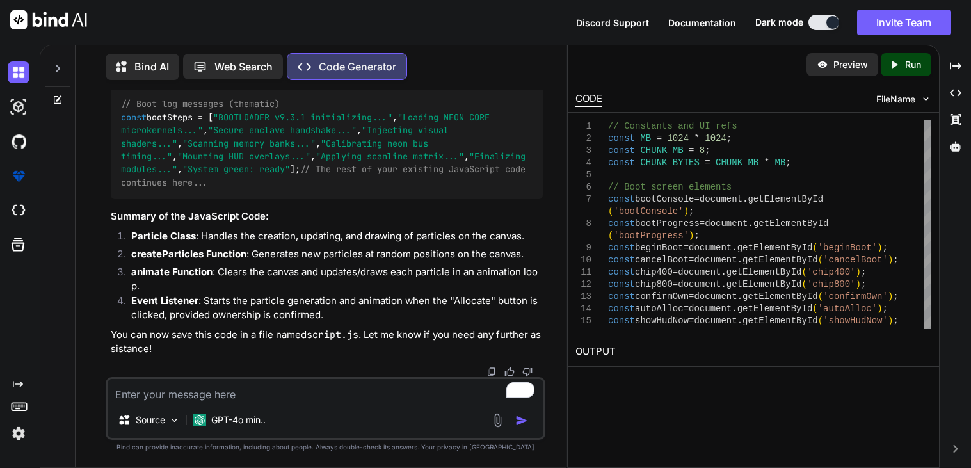
scroll to position [36280, 0]
click at [222, 403] on div "Source GPT-4o min.." at bounding box center [326, 408] width 440 height 63
click at [200, 391] on textarea "To enrich screen reader interactions, please activate Accessibility in Grammarl…" at bounding box center [326, 390] width 436 height 23
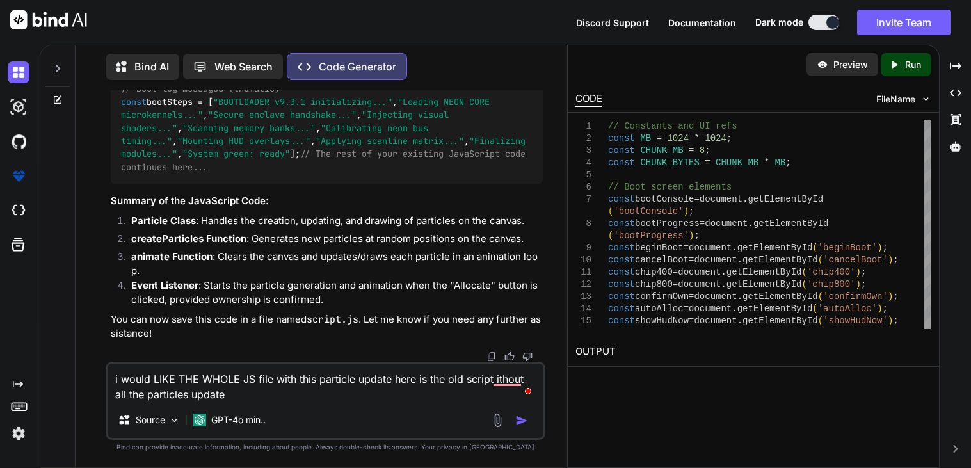
paste textarea ":root { --bg: #05030b; --neon-a: #00ffd1; --neon-b: #ff00d4; --neon-c: #ffd400;…"
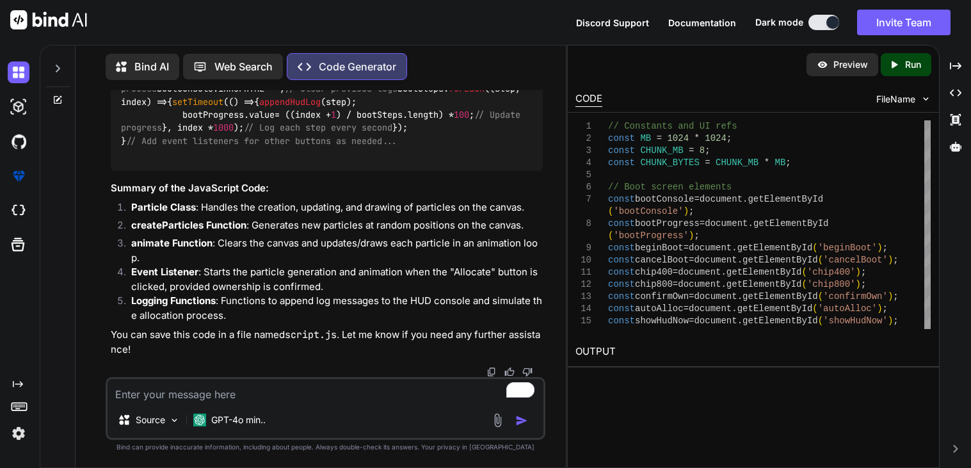
scroll to position [39452, 0]
click at [283, 389] on textarea "To enrich screen reader interactions, please activate Accessibility in Grammarl…" at bounding box center [326, 390] width 436 height 23
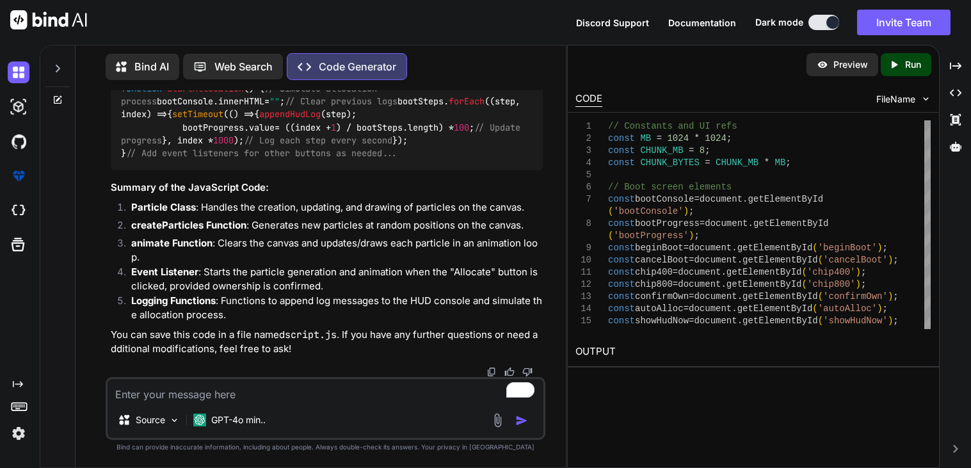
scroll to position [39758, 0]
click at [298, 394] on textarea "To enrich screen reader interactions, please activate Accessibility in Grammarl…" at bounding box center [326, 390] width 436 height 23
click at [220, 398] on textarea "To enrich screen reader interactions, please activate Accessibility in Grammarl…" at bounding box center [326, 390] width 436 height 23
click at [170, 402] on textarea "To enrich screen reader interactions, please activate Accessibility in Grammarl…" at bounding box center [326, 390] width 436 height 23
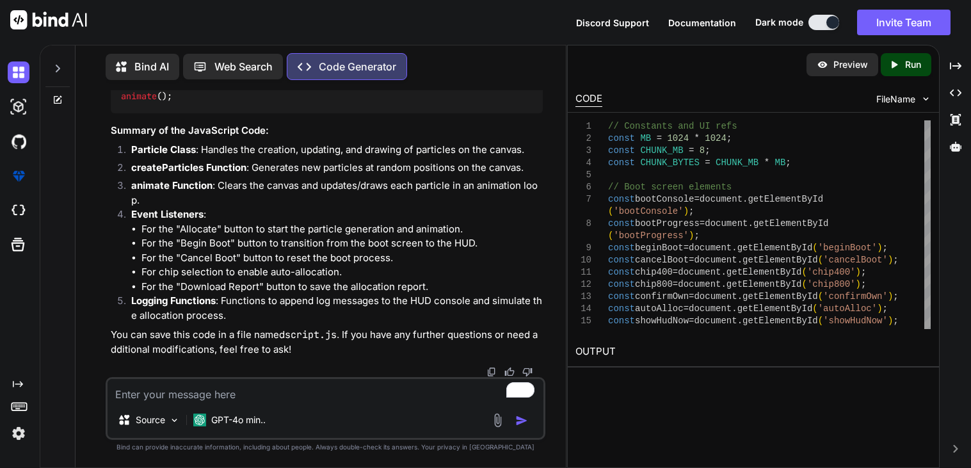
scroll to position [41969, 0]
click at [242, 387] on textarea "To enrich screen reader interactions, please activate Accessibility in Grammarl…" at bounding box center [326, 390] width 436 height 23
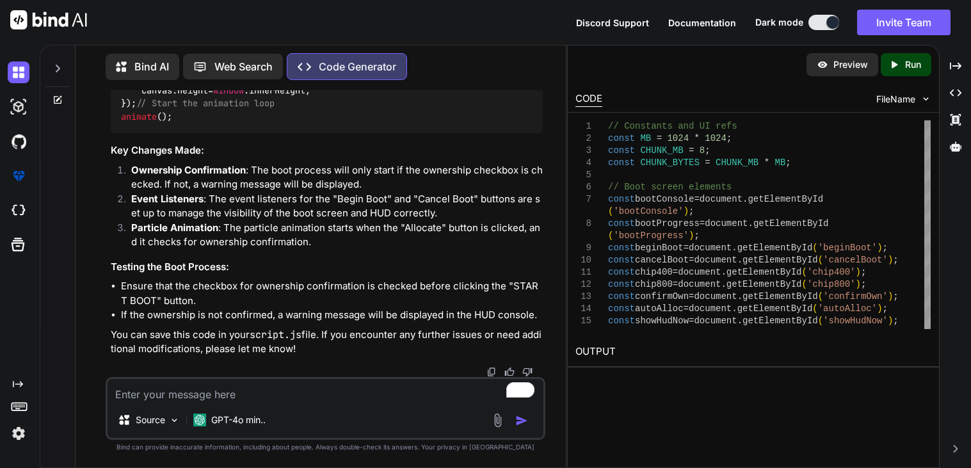
scroll to position [45052, 0]
